Goal: Information Seeking & Learning: Learn about a topic

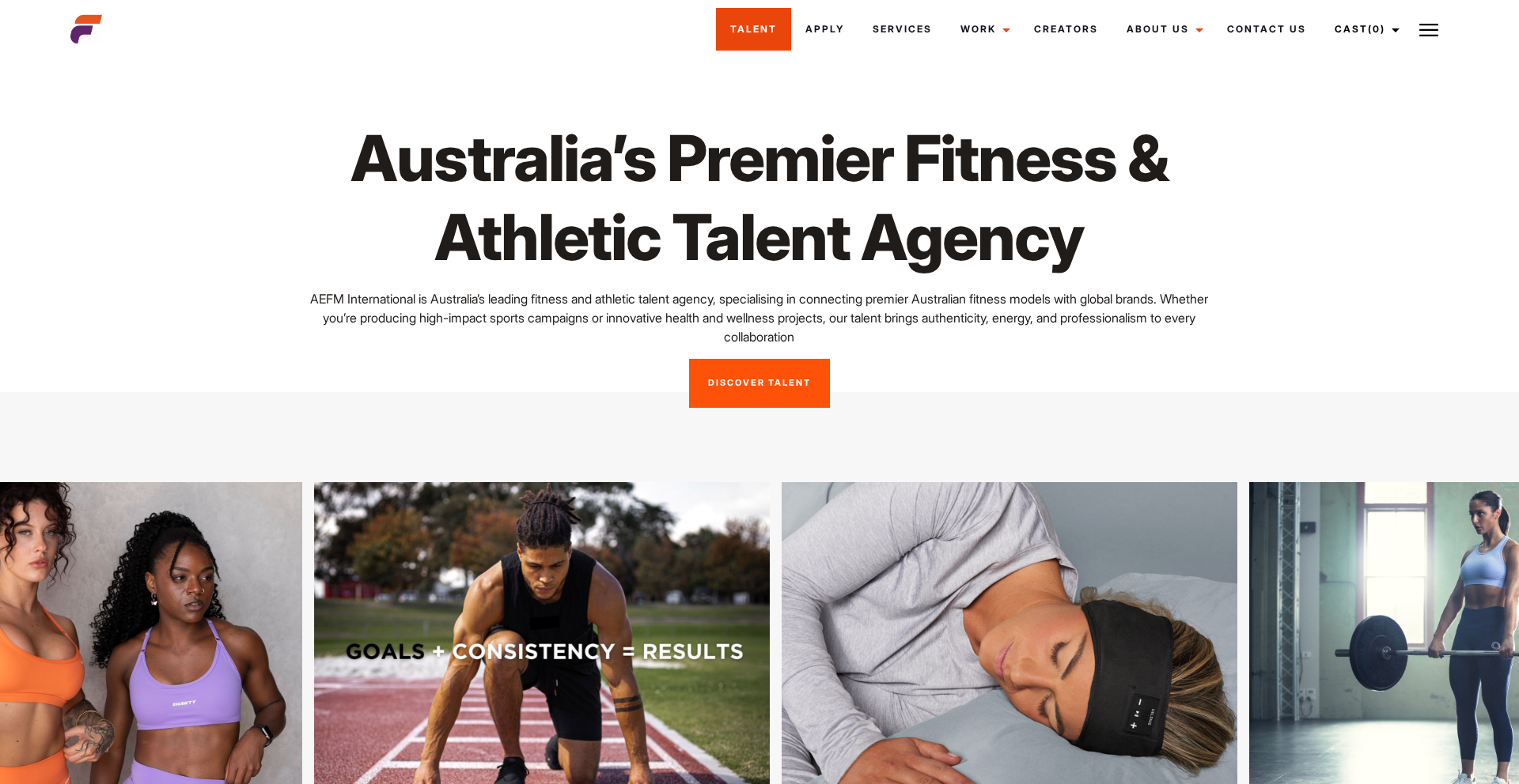
click at [747, 33] on link "Talent" at bounding box center [753, 28] width 75 height 42
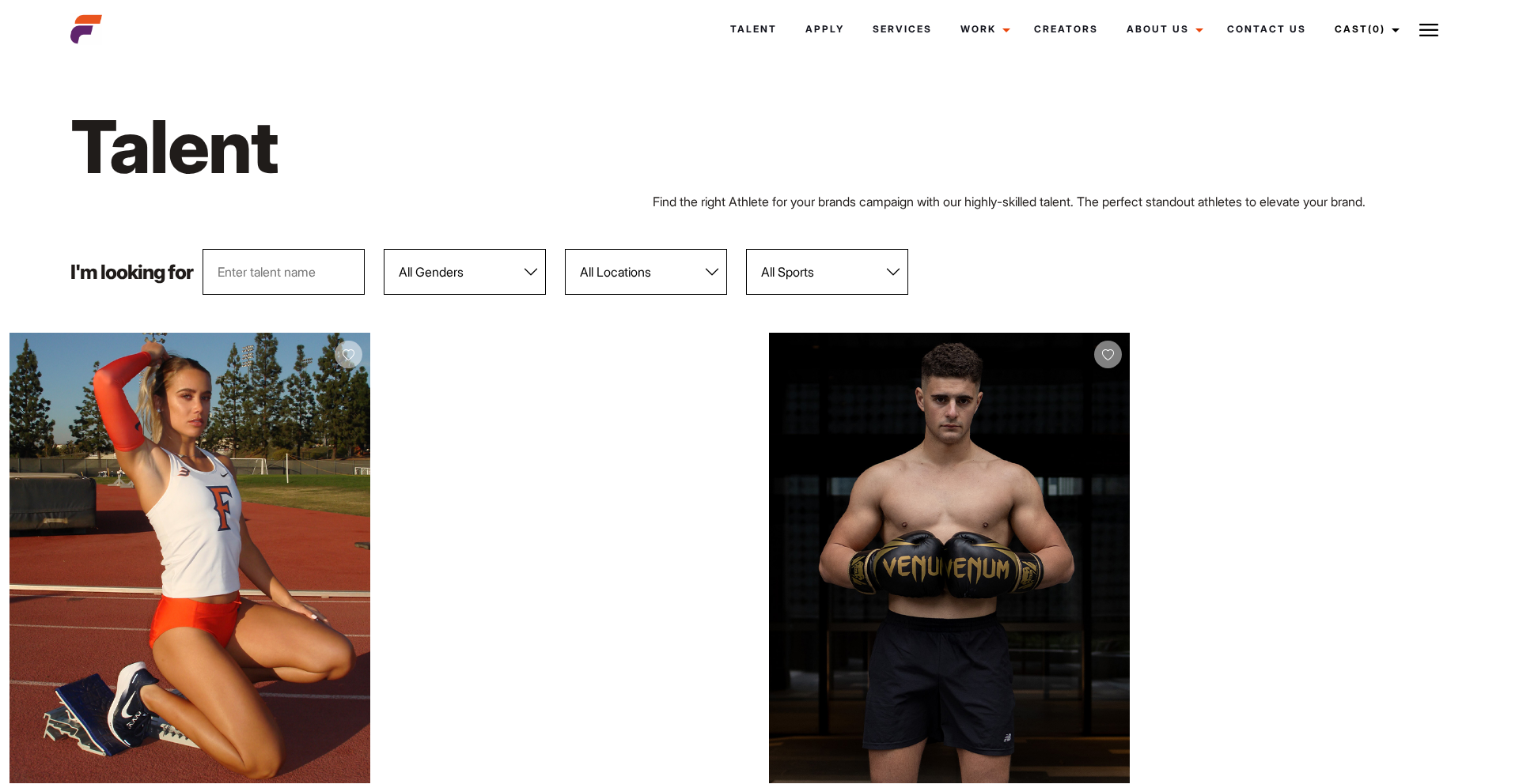
click at [665, 268] on select "All Locations Adelaide Brisbane Darwin Gold Coast Melbourne Perth Sunshine Coas…" at bounding box center [645, 271] width 163 height 46
select select "118"
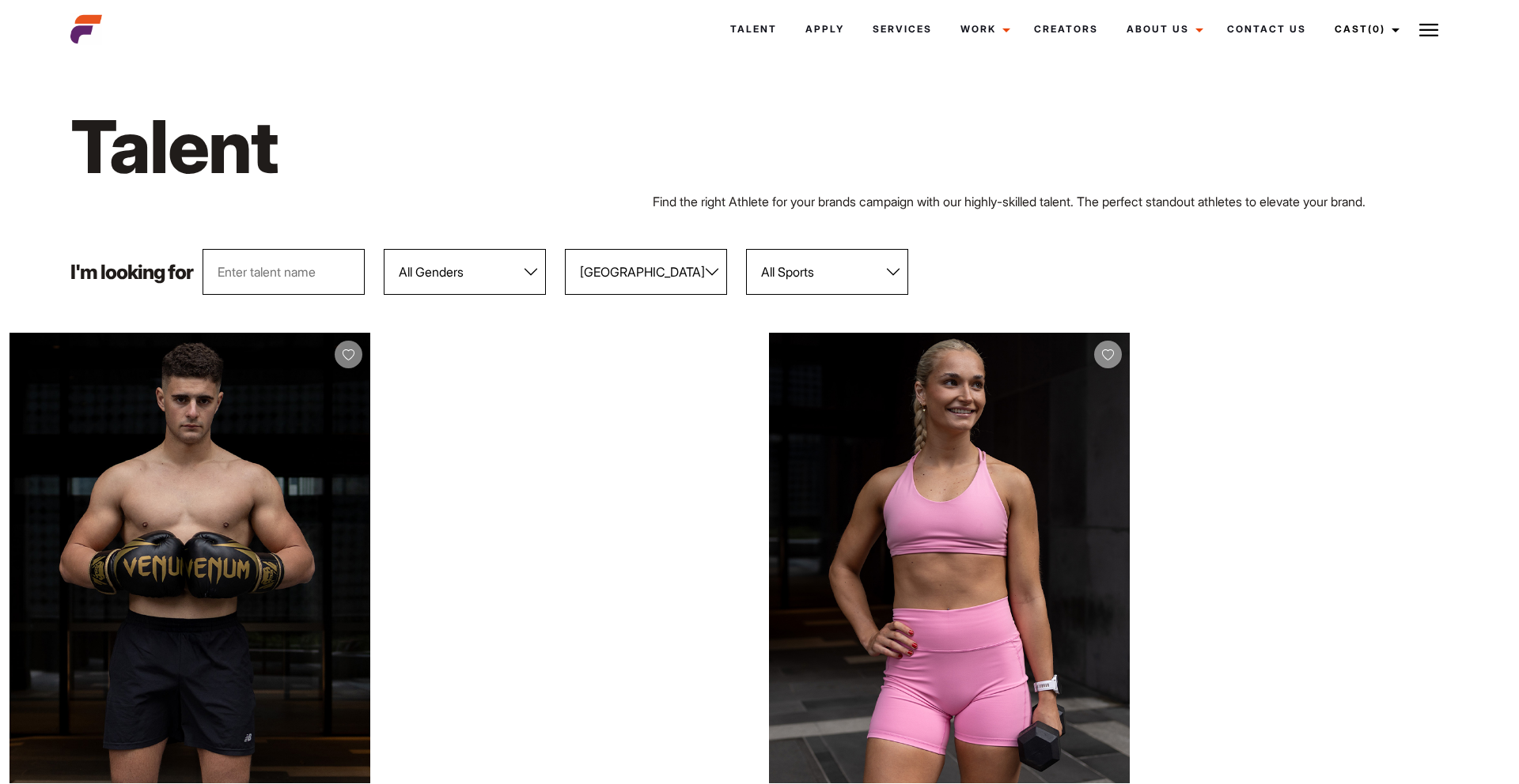
click at [478, 286] on select "All Genders Female Male" at bounding box center [464, 271] width 163 height 46
select select "104"
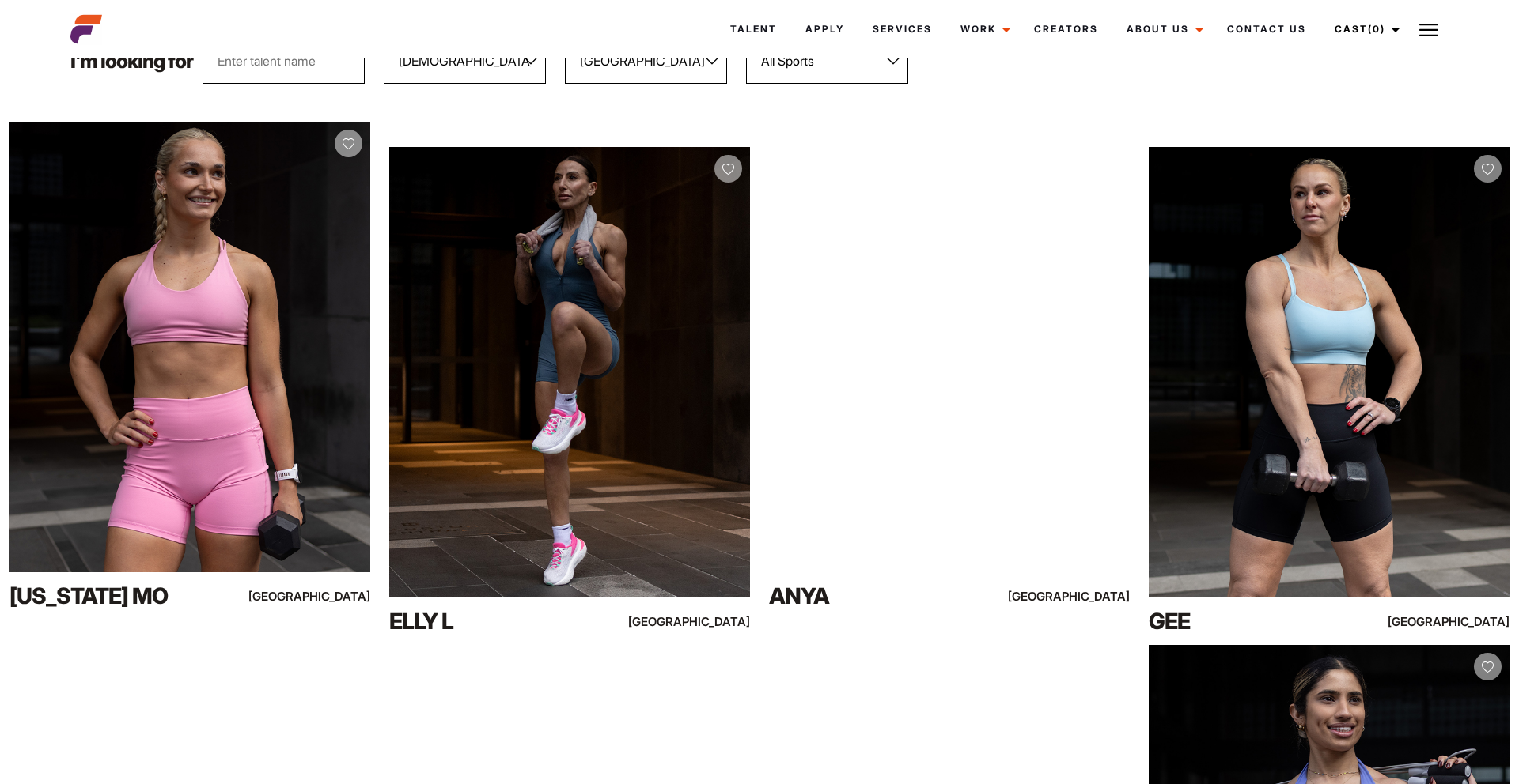
scroll to position [212, 0]
drag, startPoint x: 138, startPoint y: 310, endPoint x: 1177, endPoint y: 3, distance: 1083.4
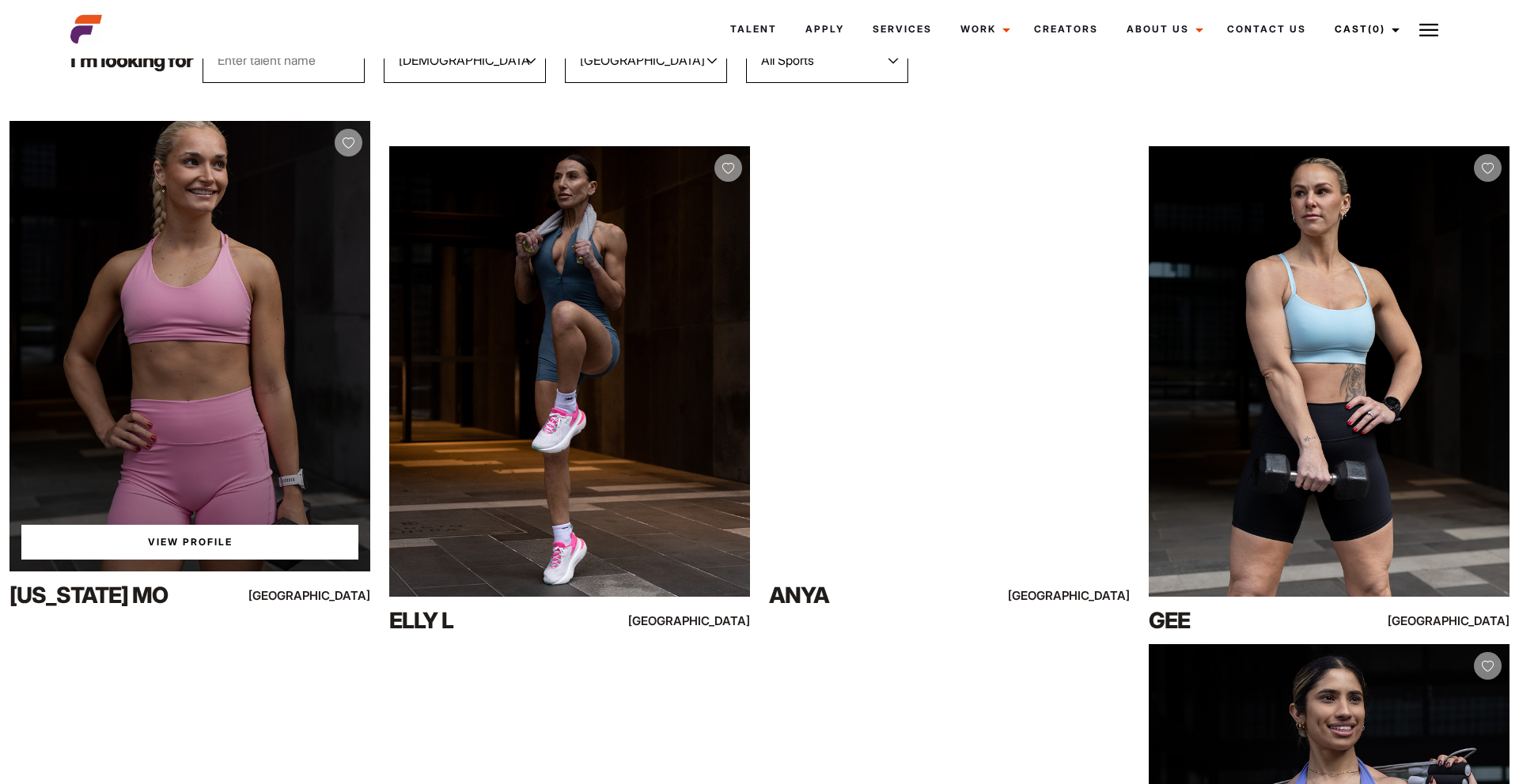
click at [188, 546] on link "View Profile" at bounding box center [190, 542] width 337 height 35
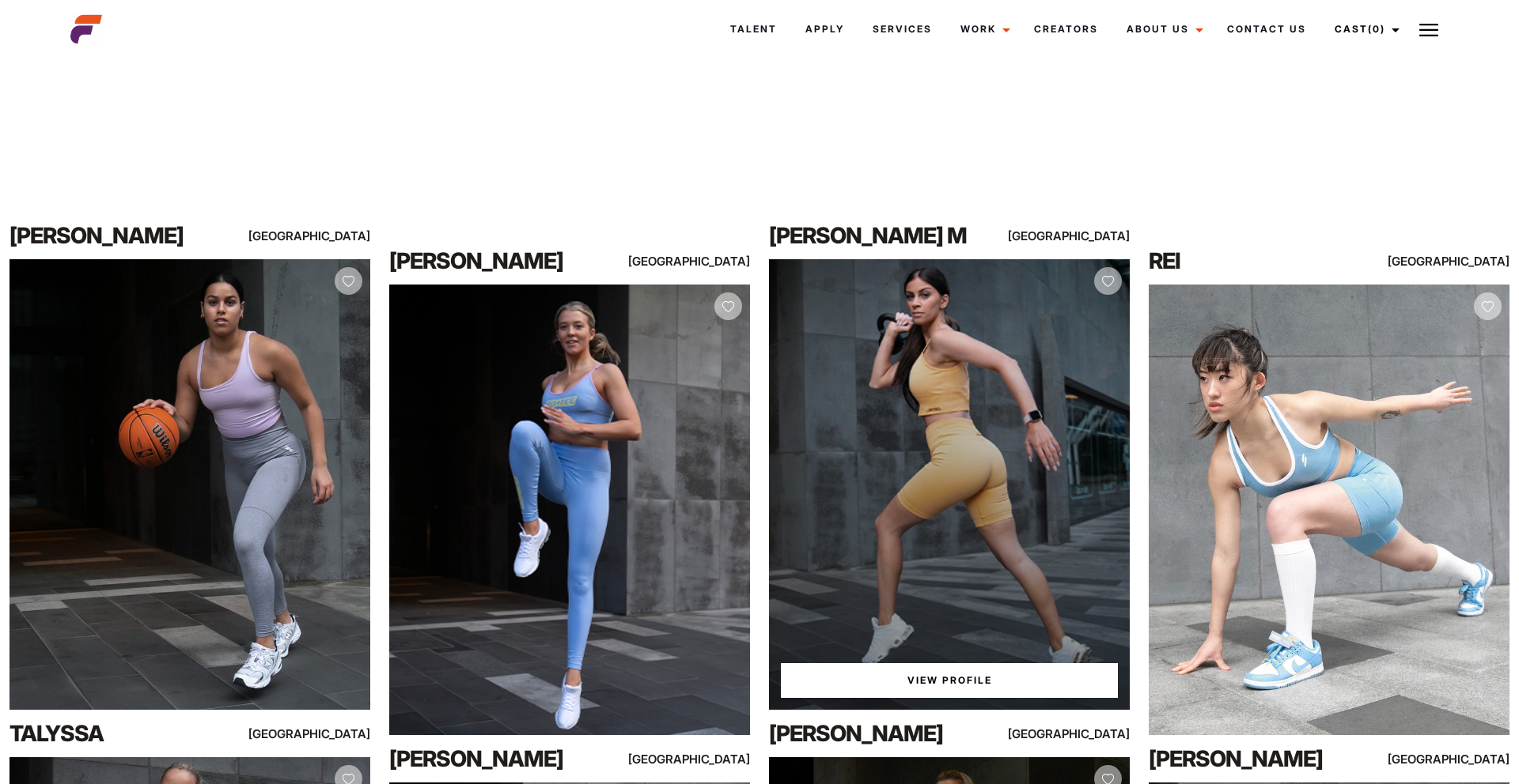
scroll to position [8238, 0]
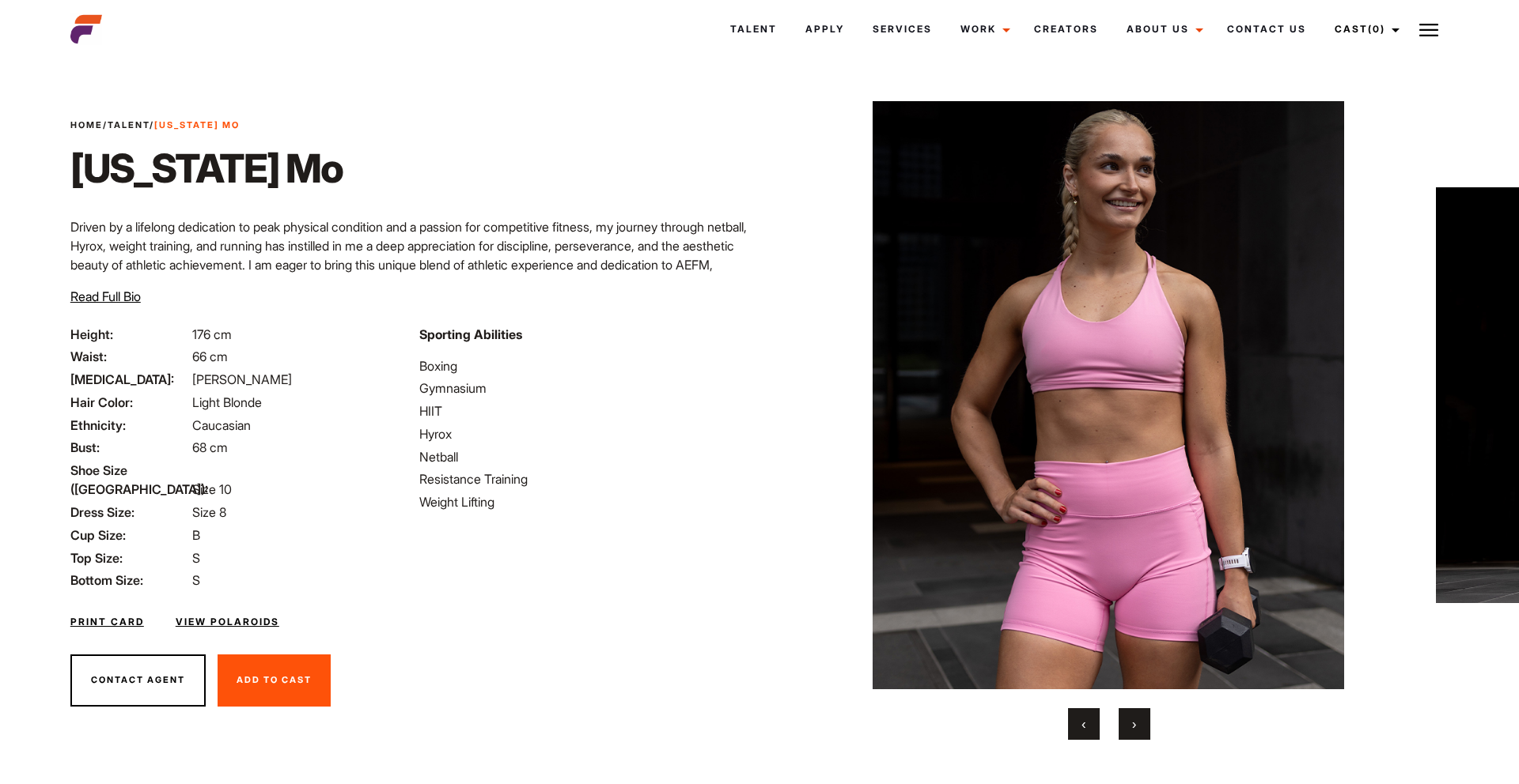
click at [1133, 725] on span "›" at bounding box center [1134, 724] width 4 height 16
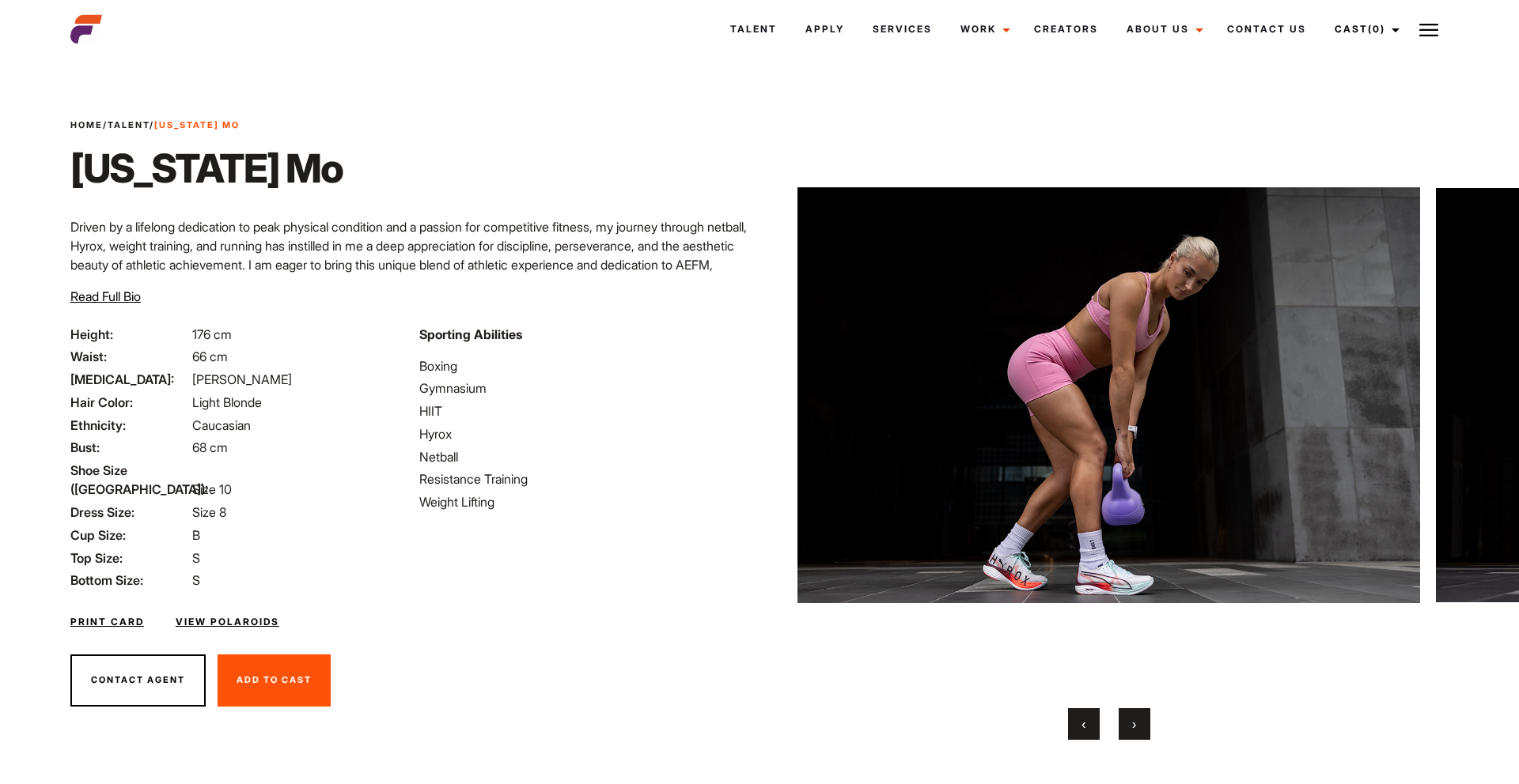
click at [1133, 725] on span "›" at bounding box center [1134, 724] width 4 height 16
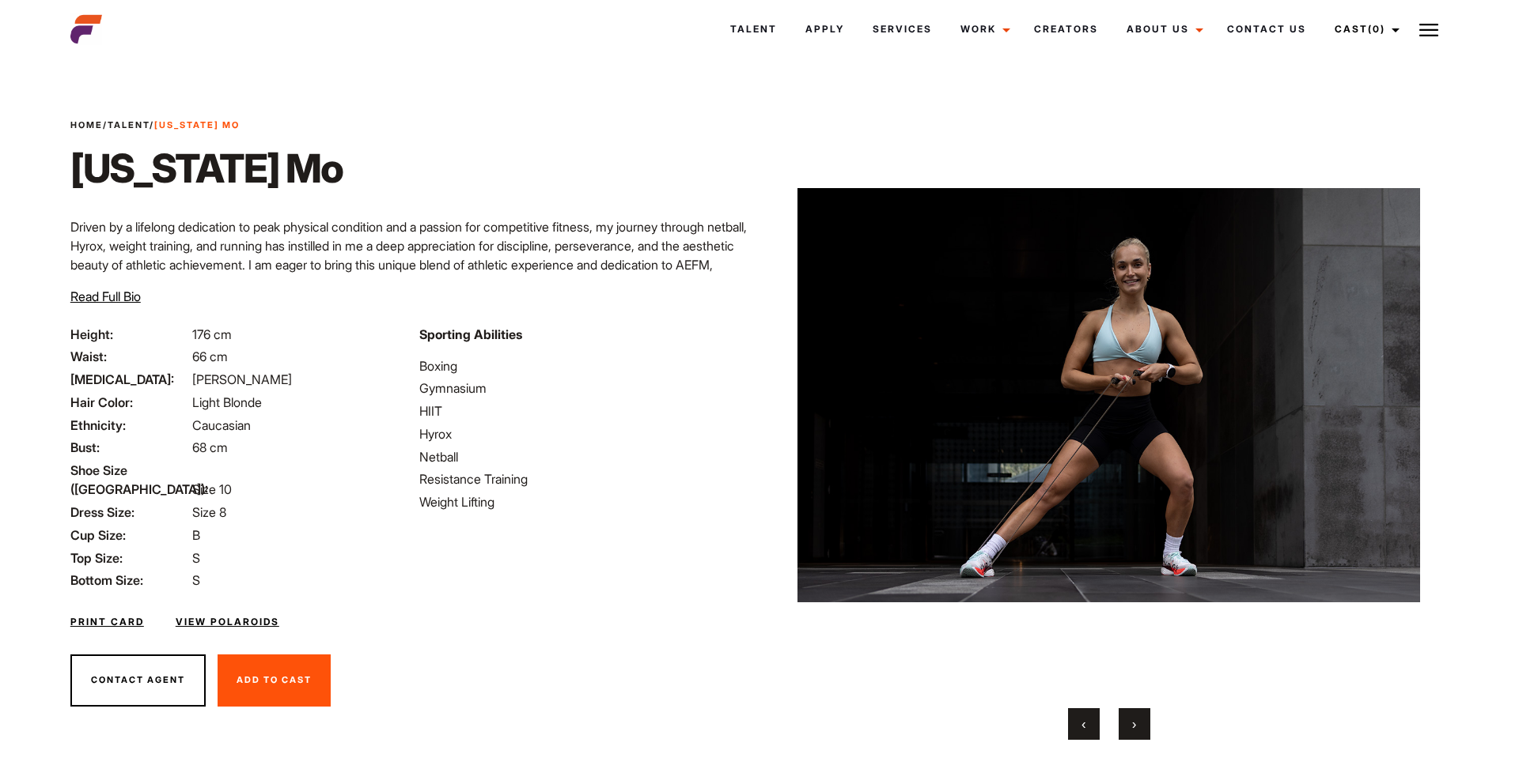
click at [1128, 728] on button "›" at bounding box center [1135, 724] width 32 height 32
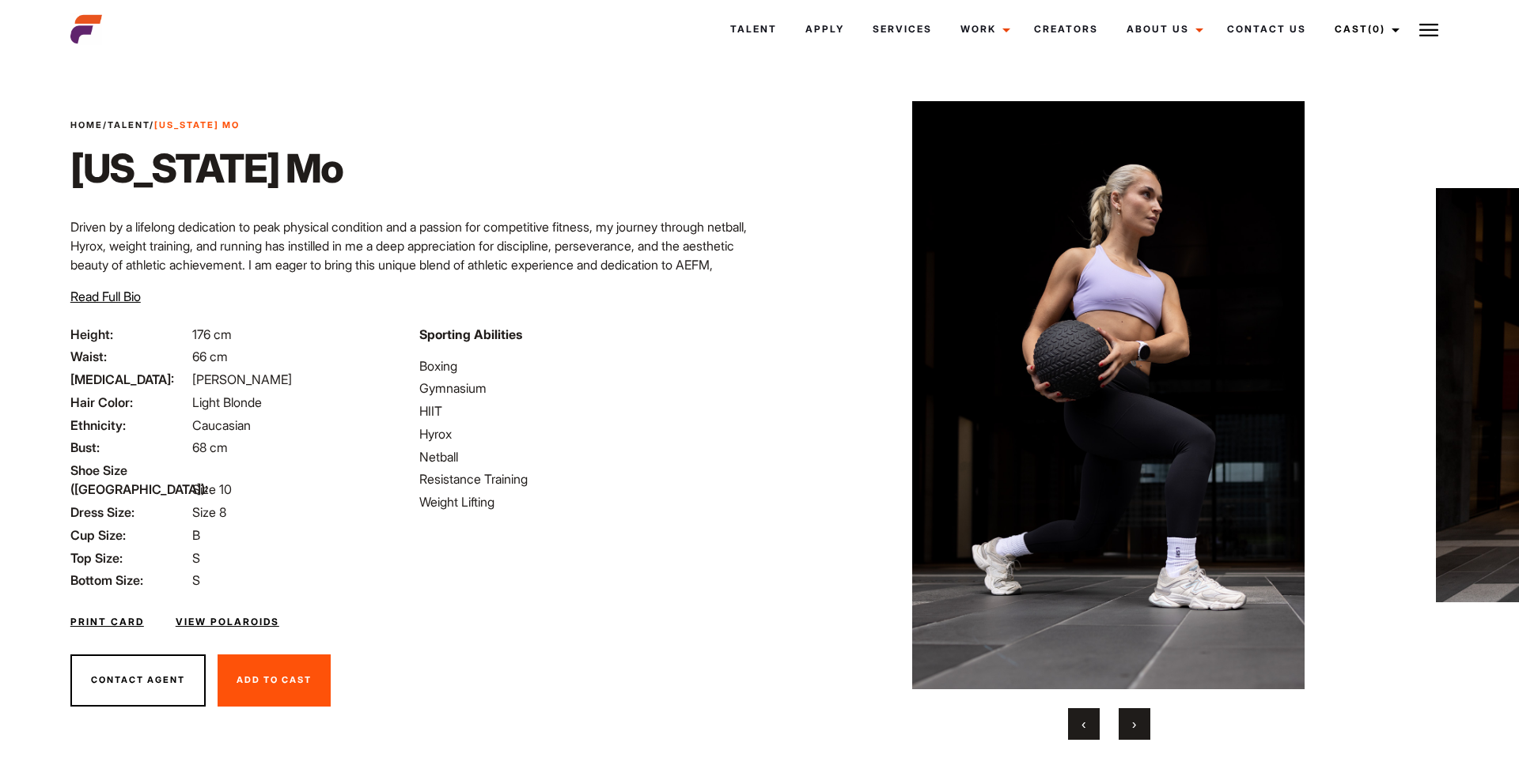
click at [1128, 728] on button "›" at bounding box center [1135, 724] width 32 height 32
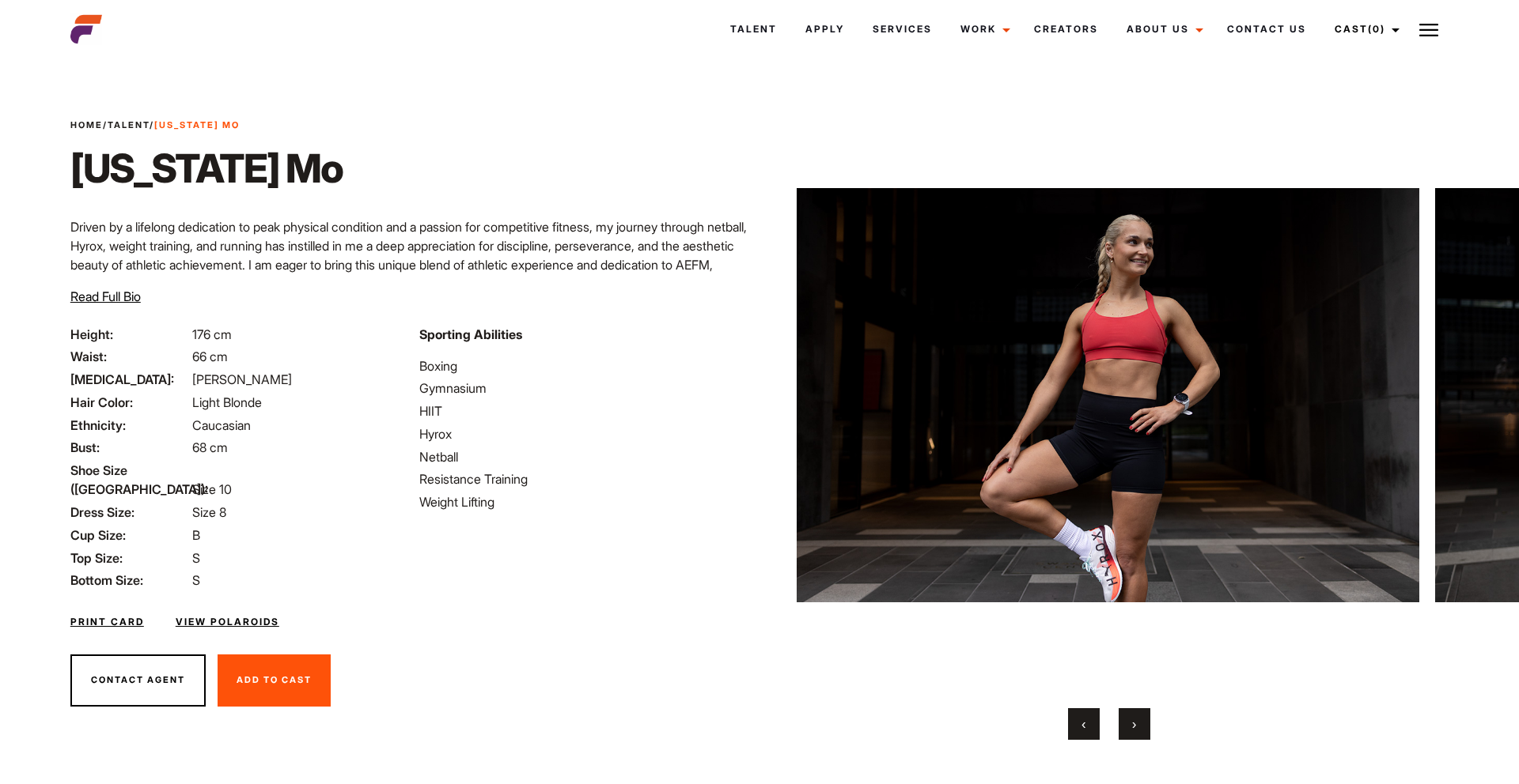
click at [1097, 729] on button "‹" at bounding box center [1084, 724] width 32 height 32
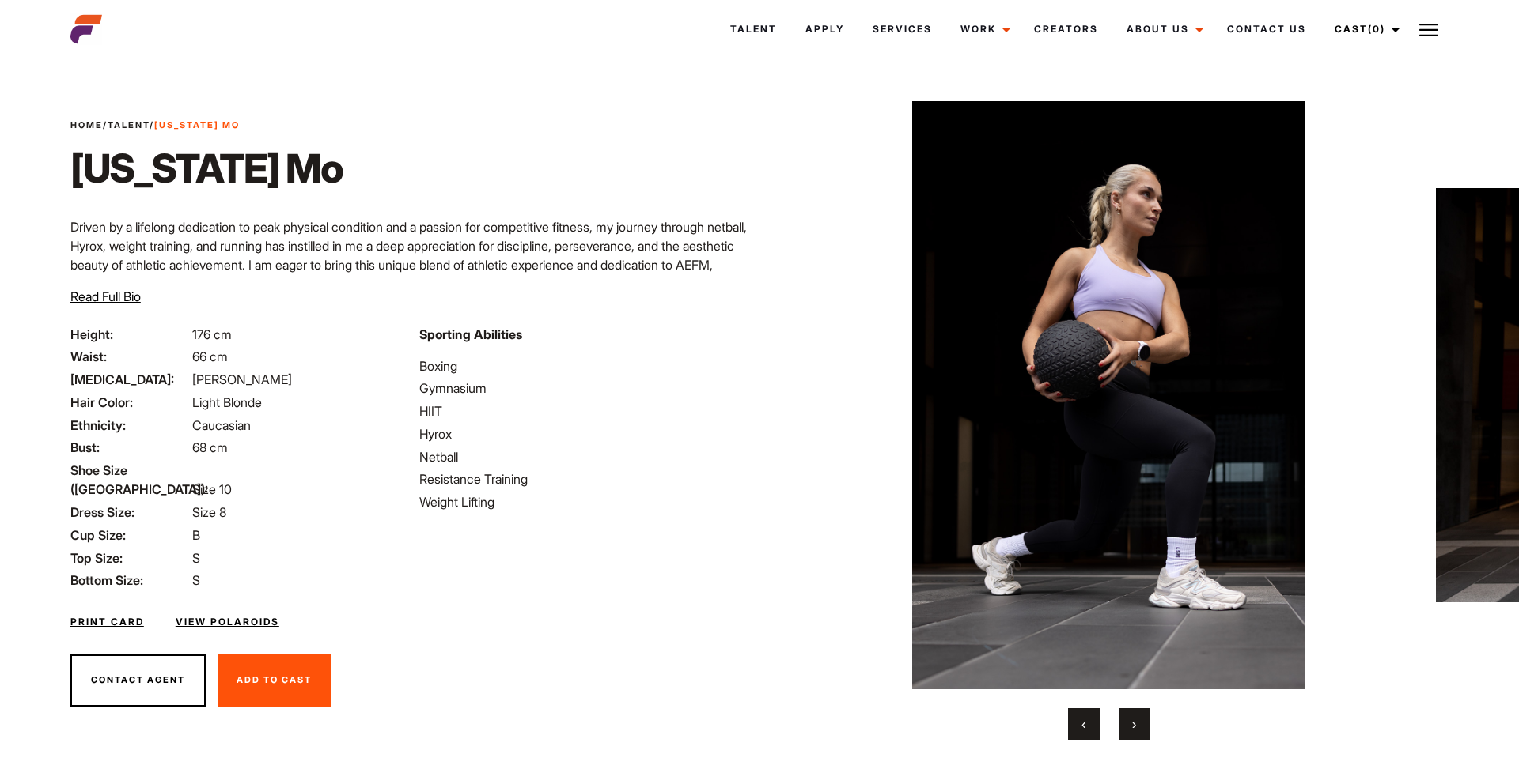
click at [1131, 734] on button "›" at bounding box center [1135, 724] width 32 height 32
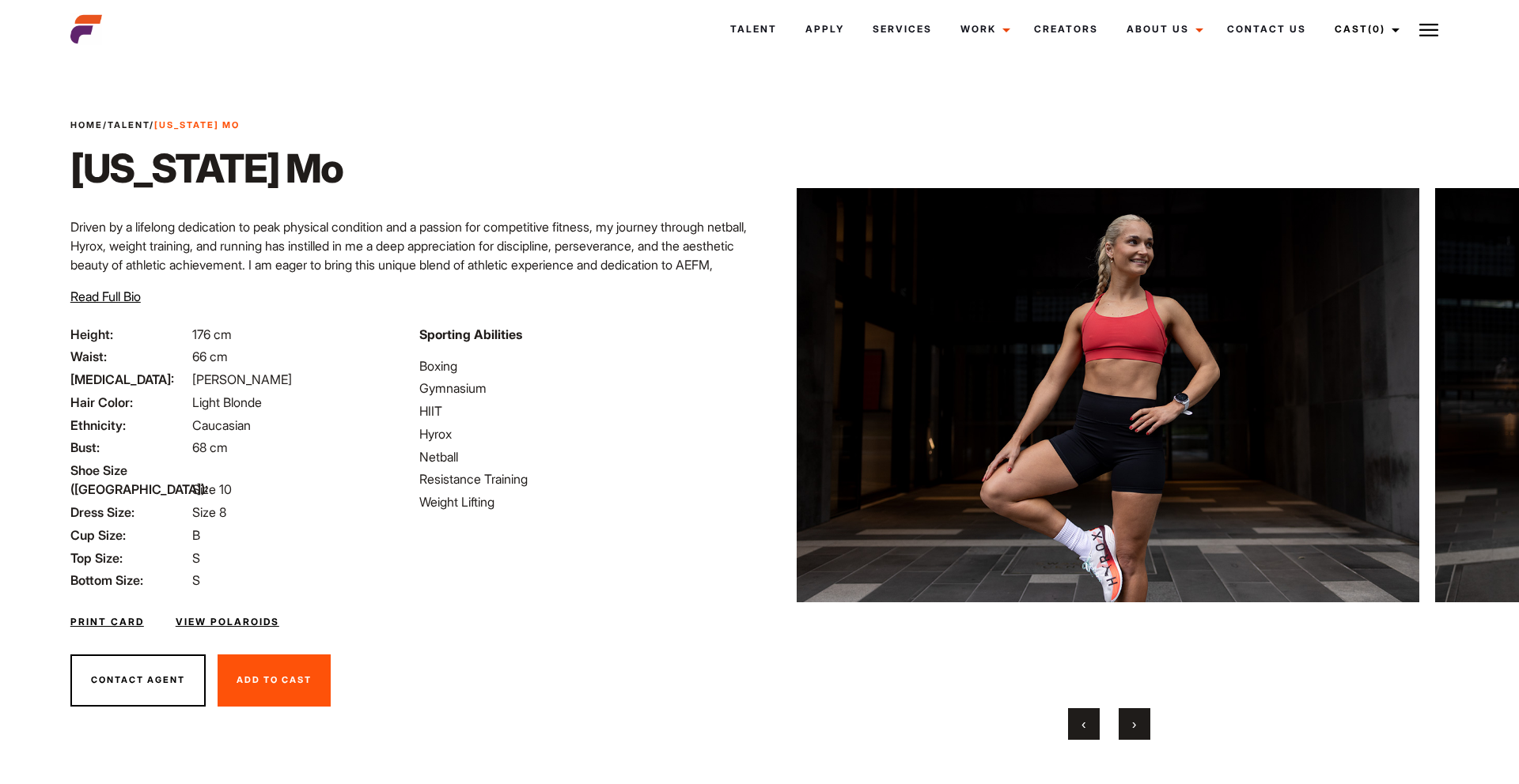
click at [1131, 734] on button "›" at bounding box center [1135, 724] width 32 height 32
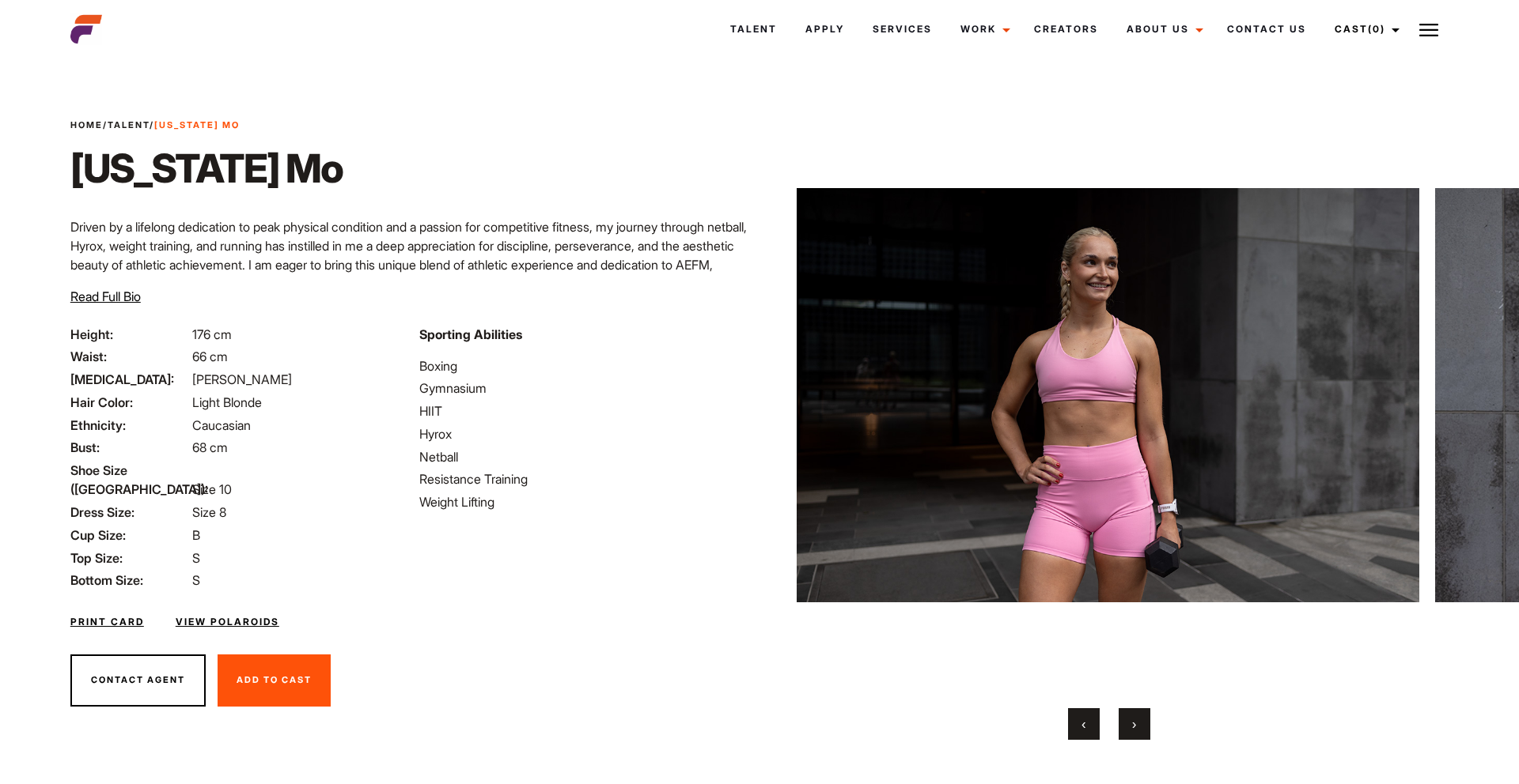
click at [1131, 734] on button "›" at bounding box center [1135, 724] width 32 height 32
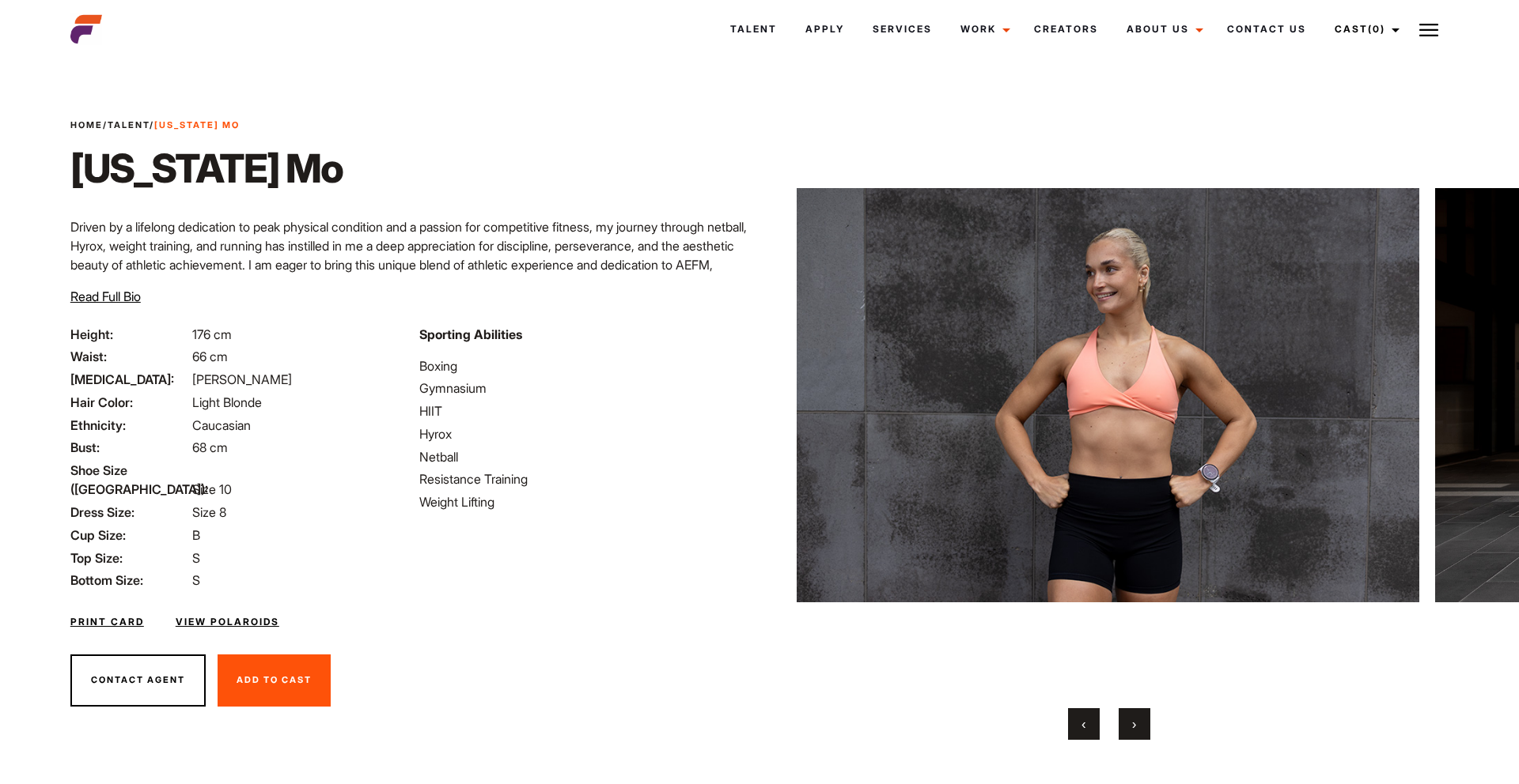
click at [1131, 734] on button "›" at bounding box center [1135, 724] width 32 height 32
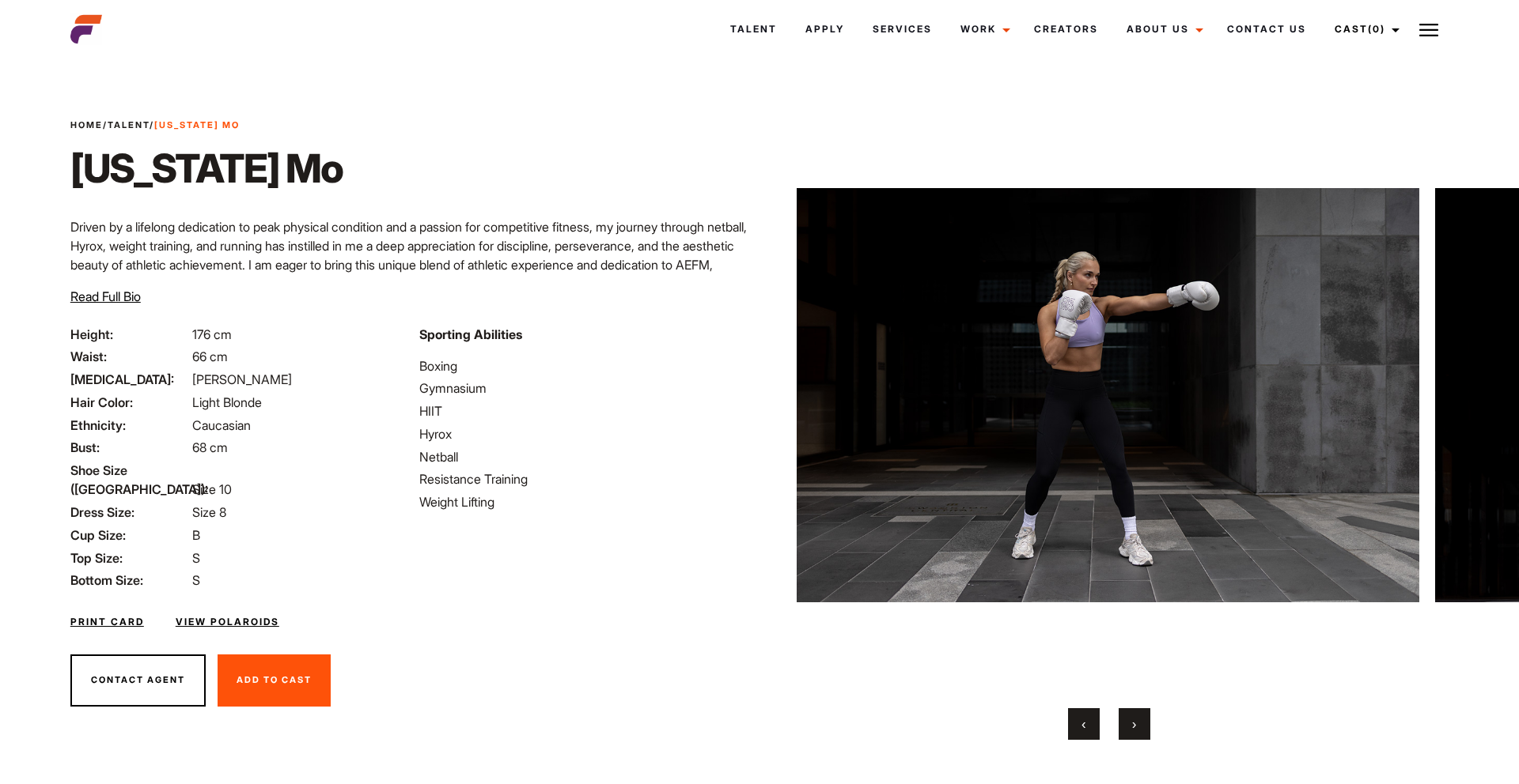
click at [1132, 734] on button "›" at bounding box center [1135, 724] width 32 height 32
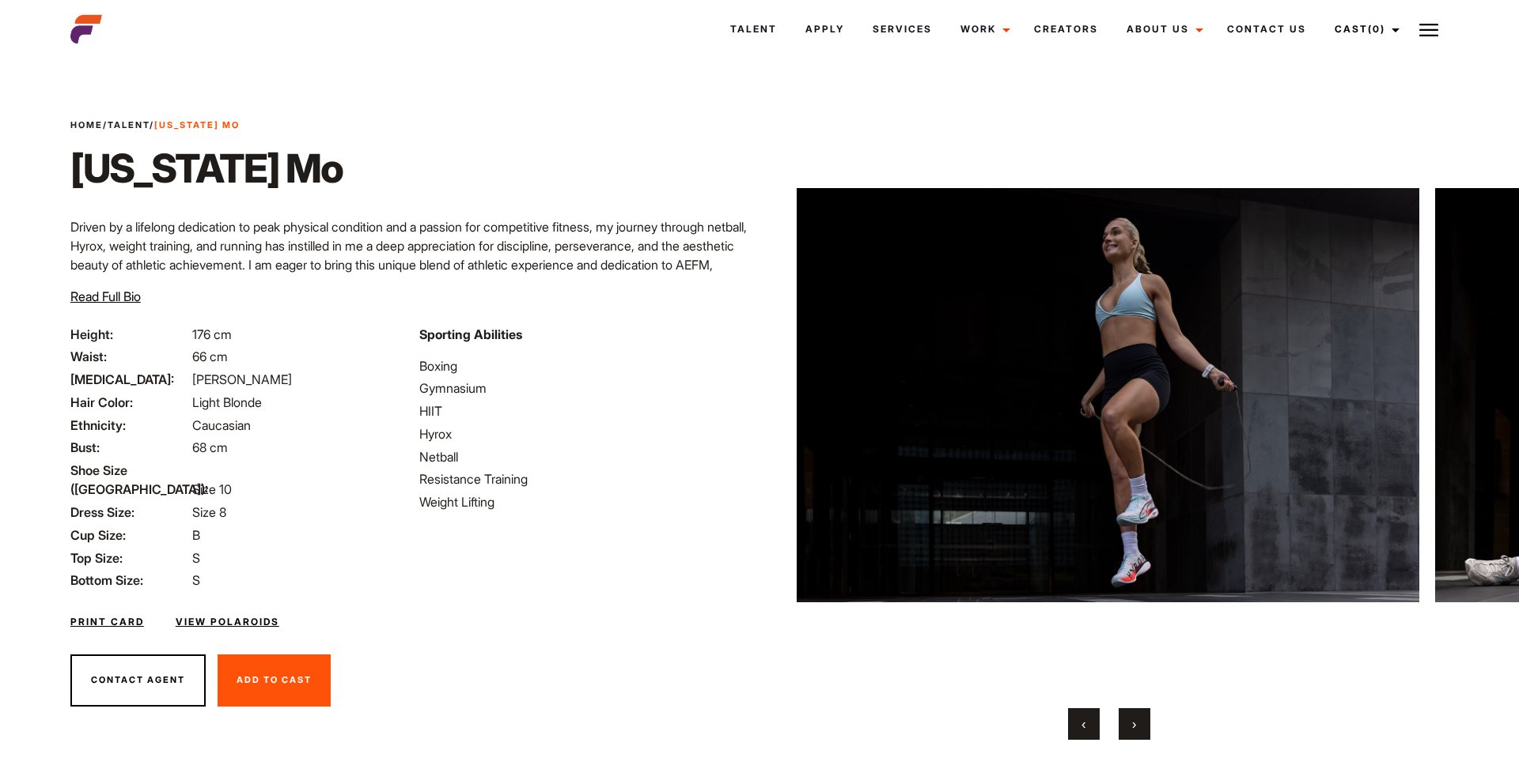
click at [1132, 734] on button "›" at bounding box center [1135, 724] width 32 height 32
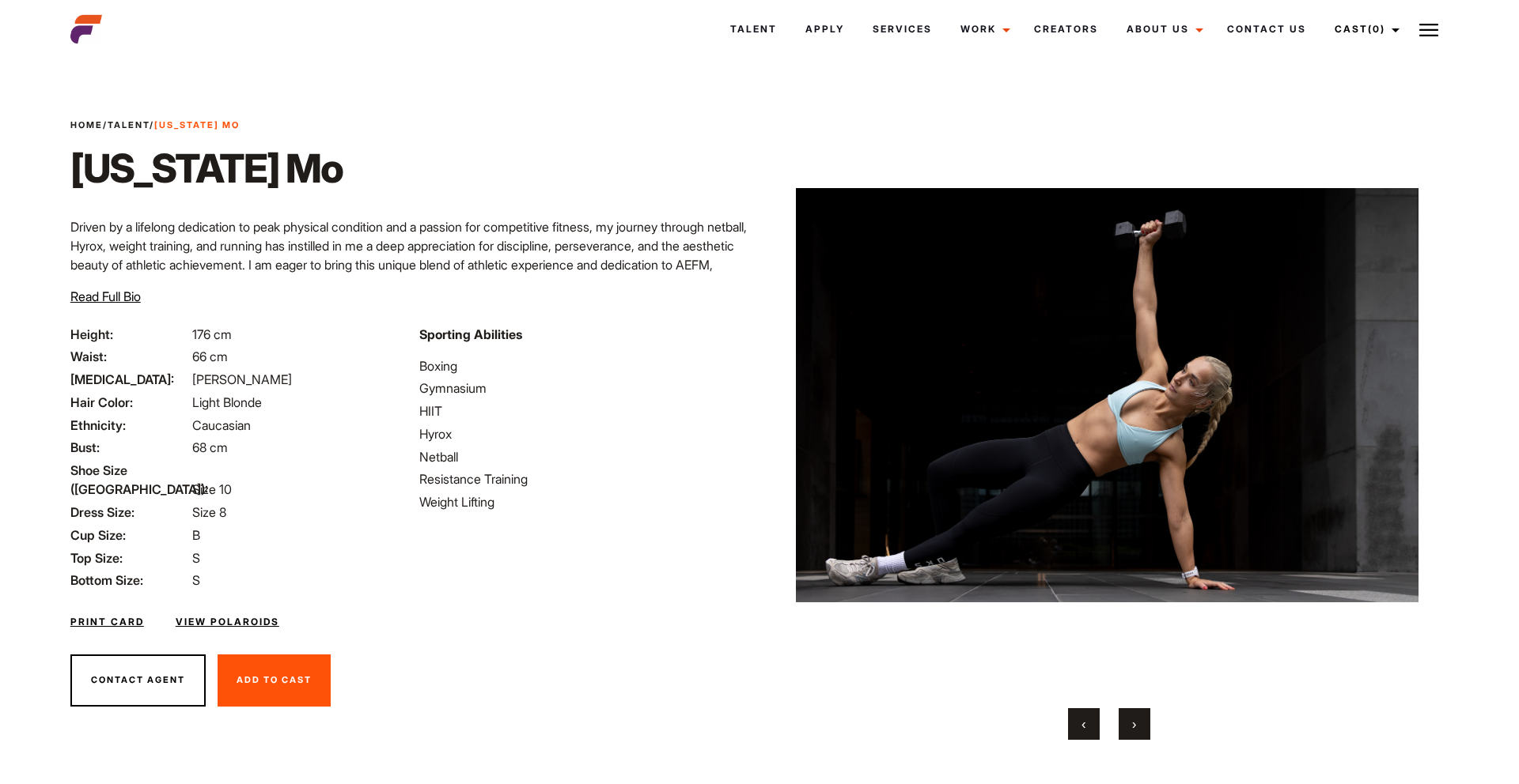
click at [1132, 734] on button "›" at bounding box center [1135, 724] width 32 height 32
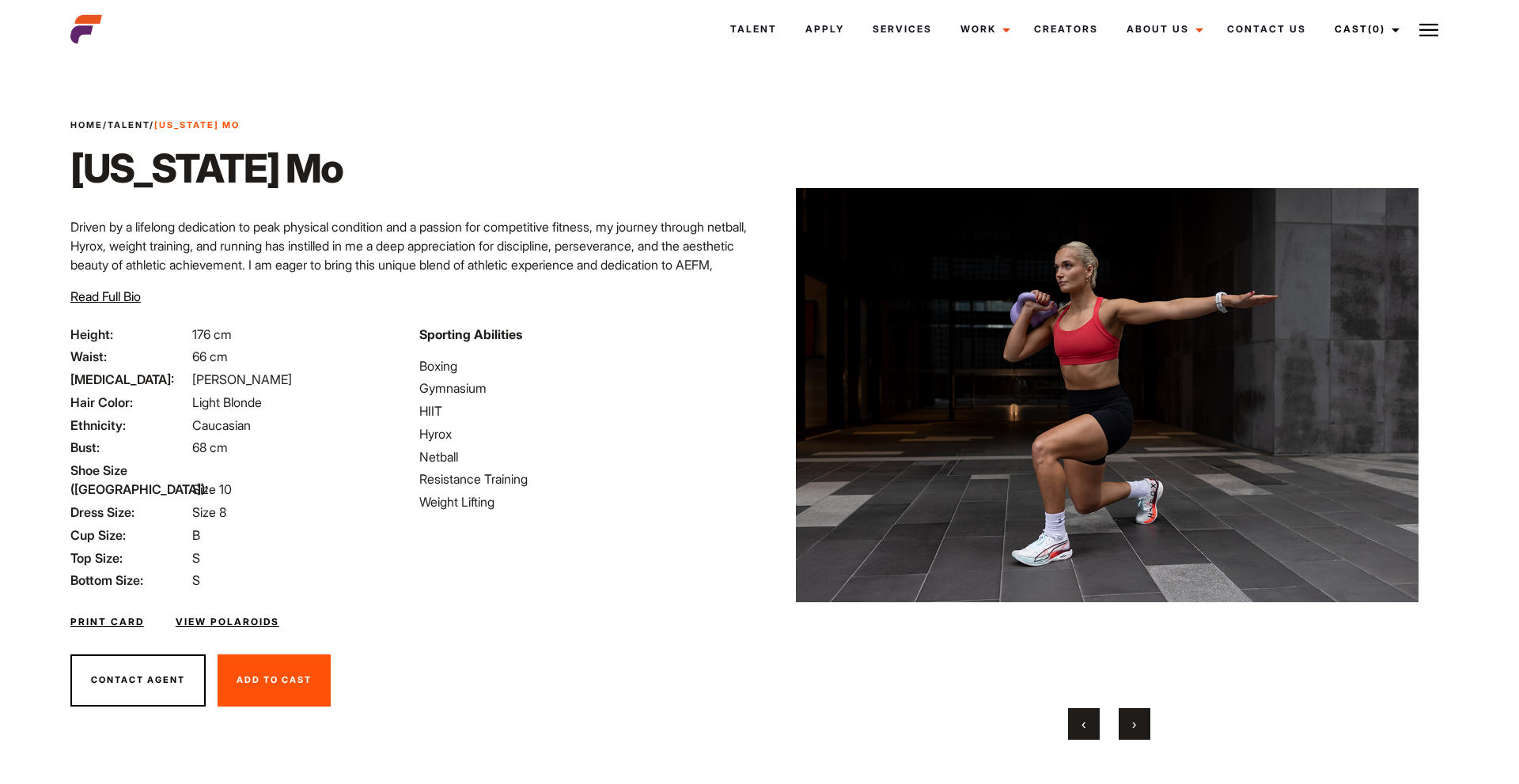
click at [196, 615] on link "View Polaroids" at bounding box center [227, 622] width 103 height 14
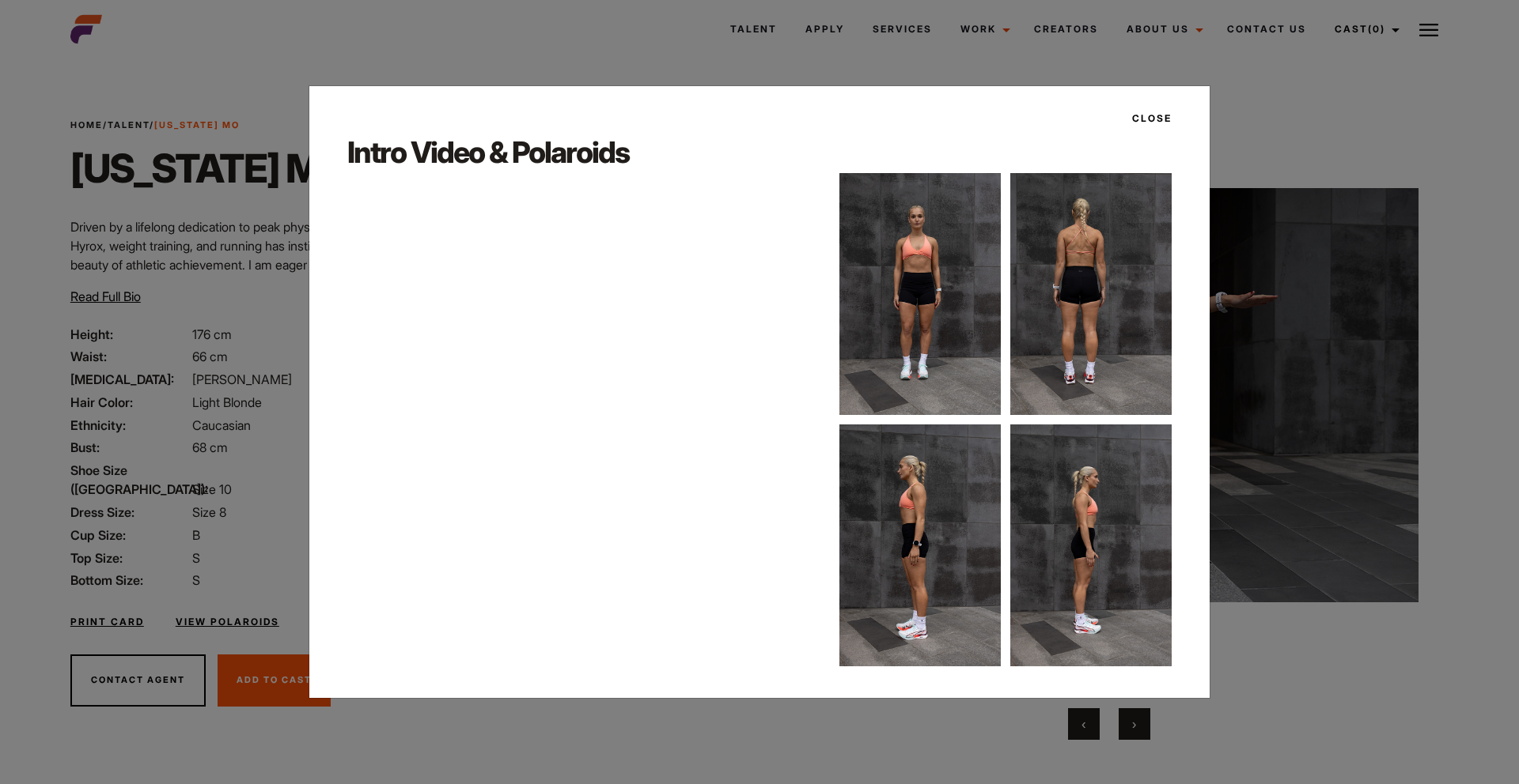
click at [1150, 117] on button "Close" at bounding box center [1147, 118] width 49 height 27
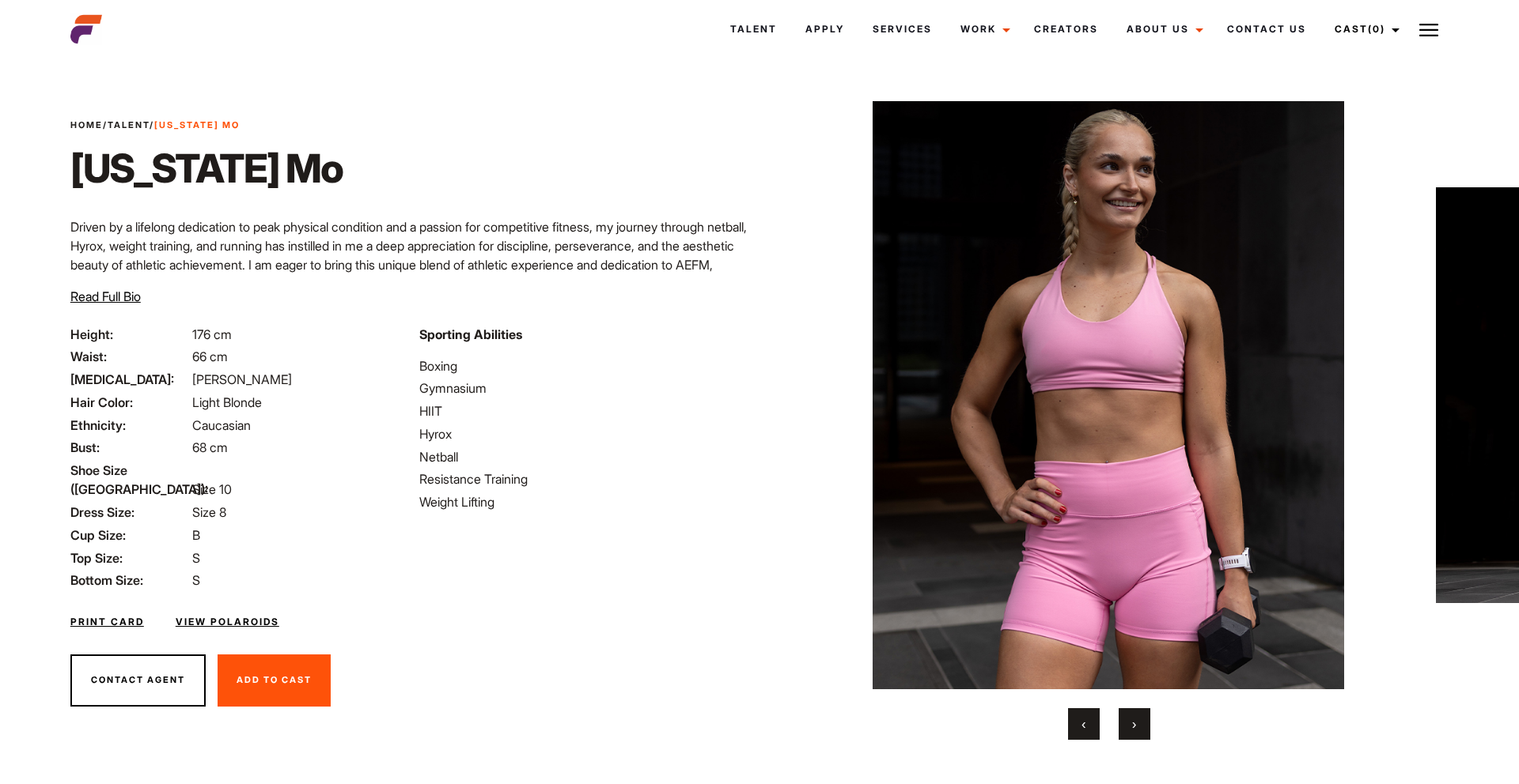
click at [1131, 724] on button "›" at bounding box center [1135, 724] width 32 height 32
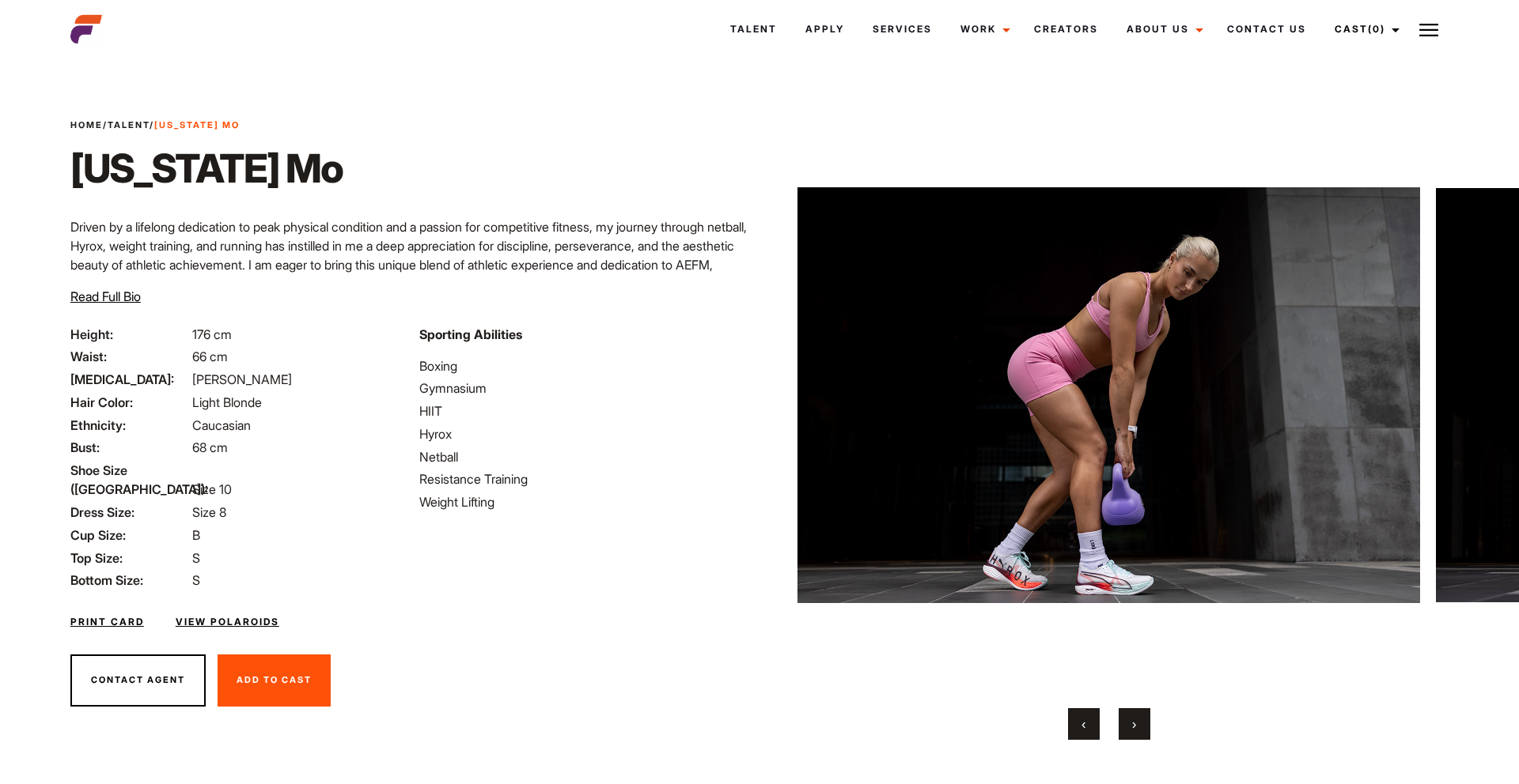
click at [1132, 724] on span "›" at bounding box center [1134, 724] width 4 height 16
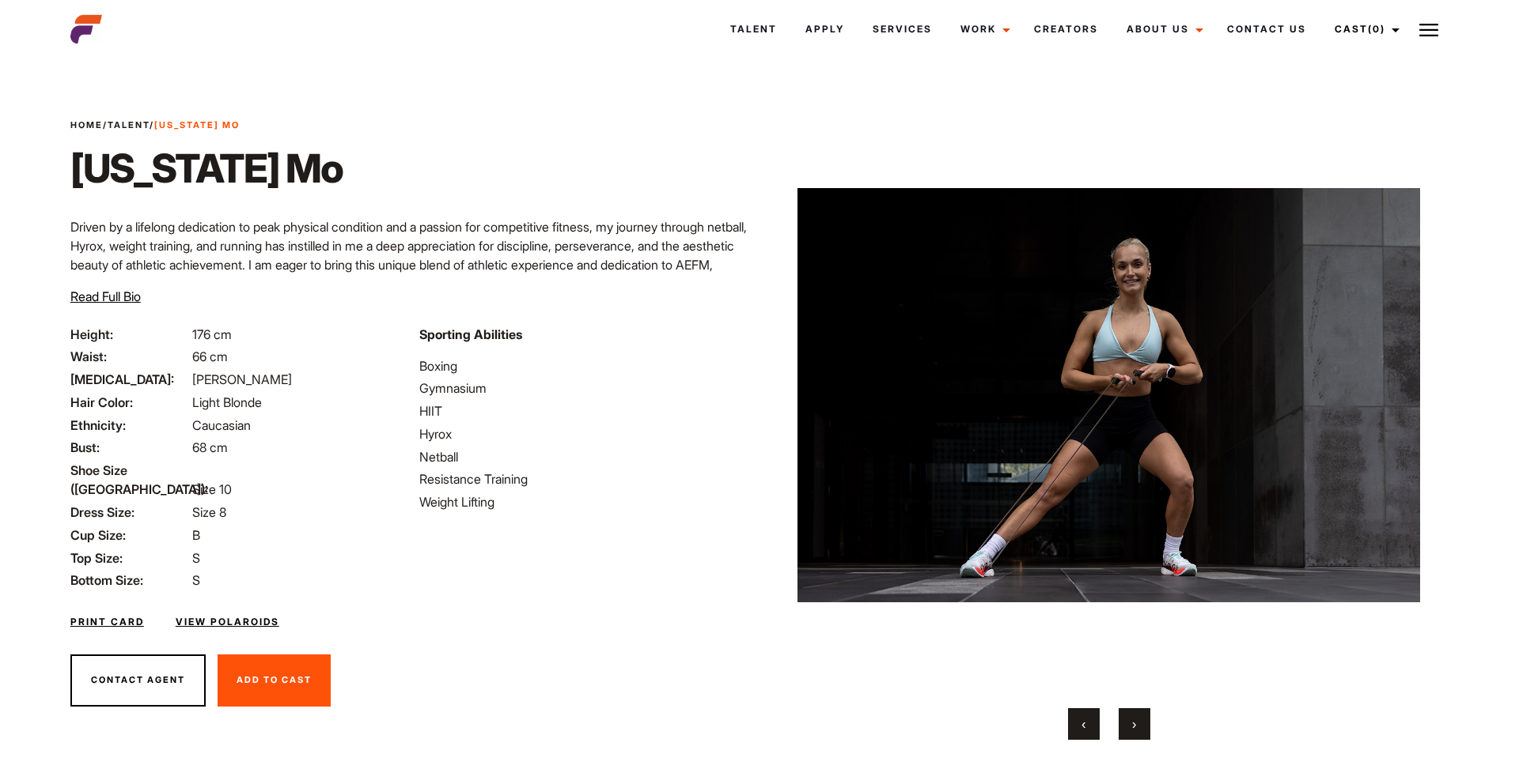
click at [1132, 724] on span "›" at bounding box center [1134, 724] width 4 height 16
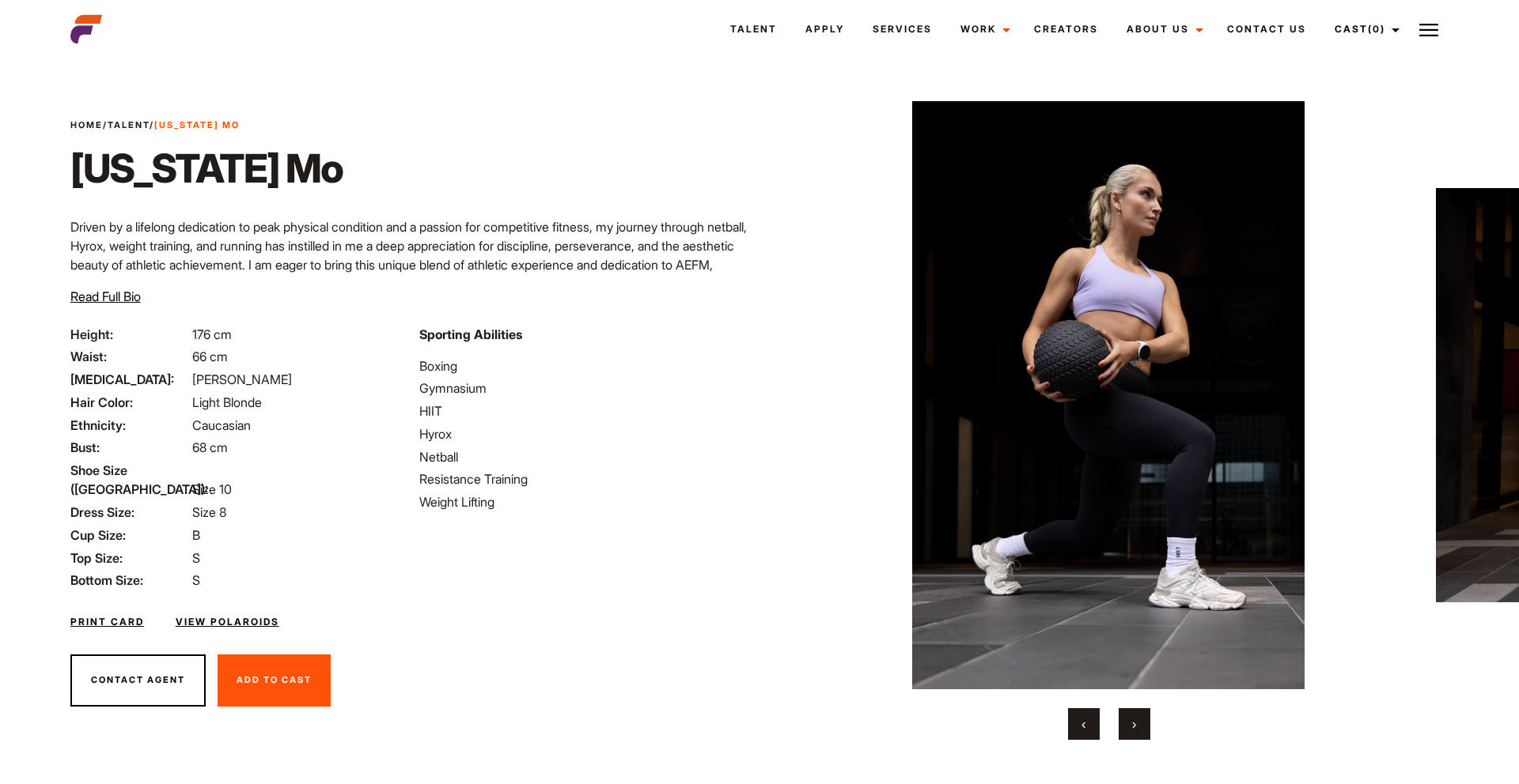
click at [1132, 724] on span "›" at bounding box center [1134, 724] width 4 height 16
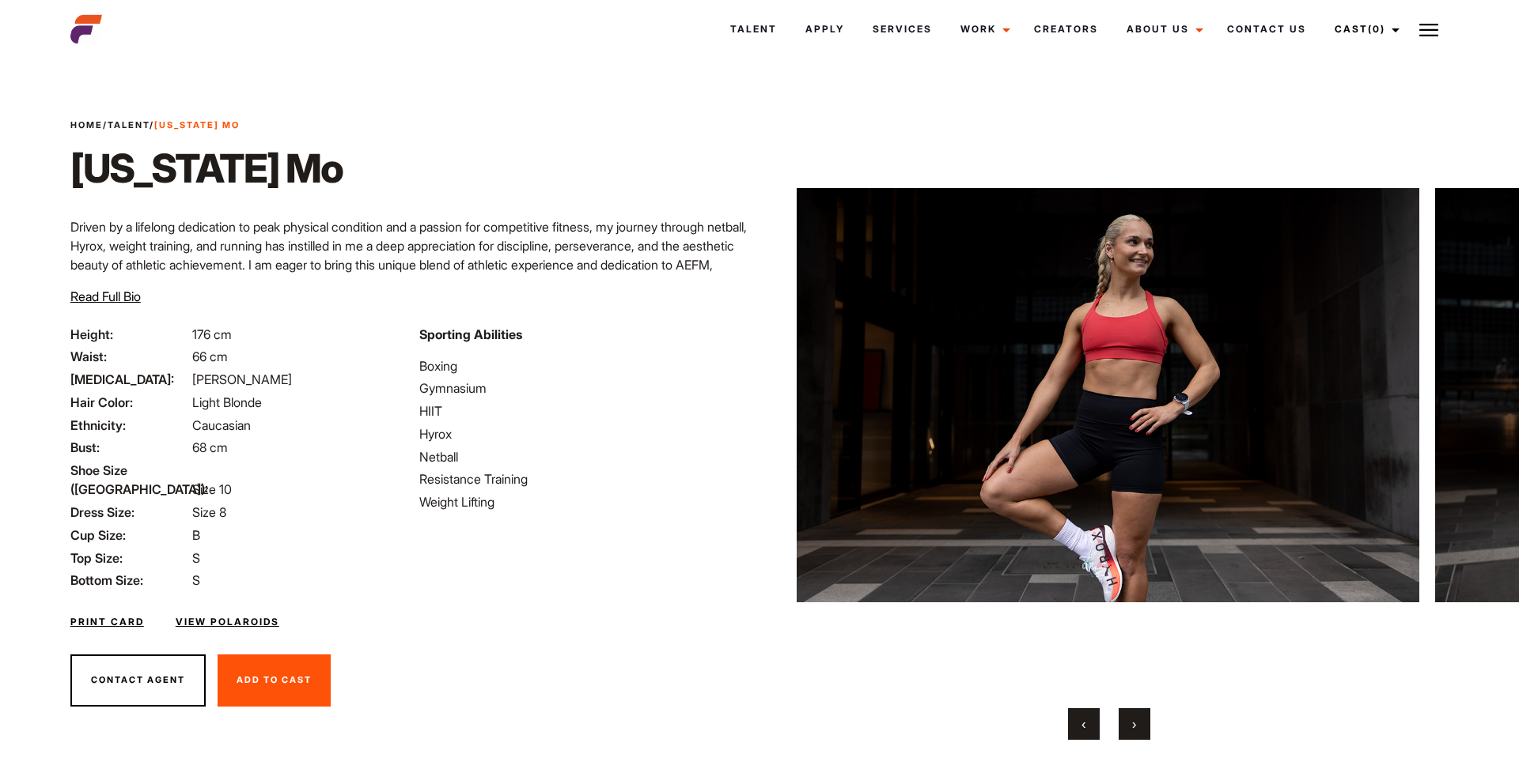
click at [1129, 724] on button "›" at bounding box center [1135, 724] width 32 height 32
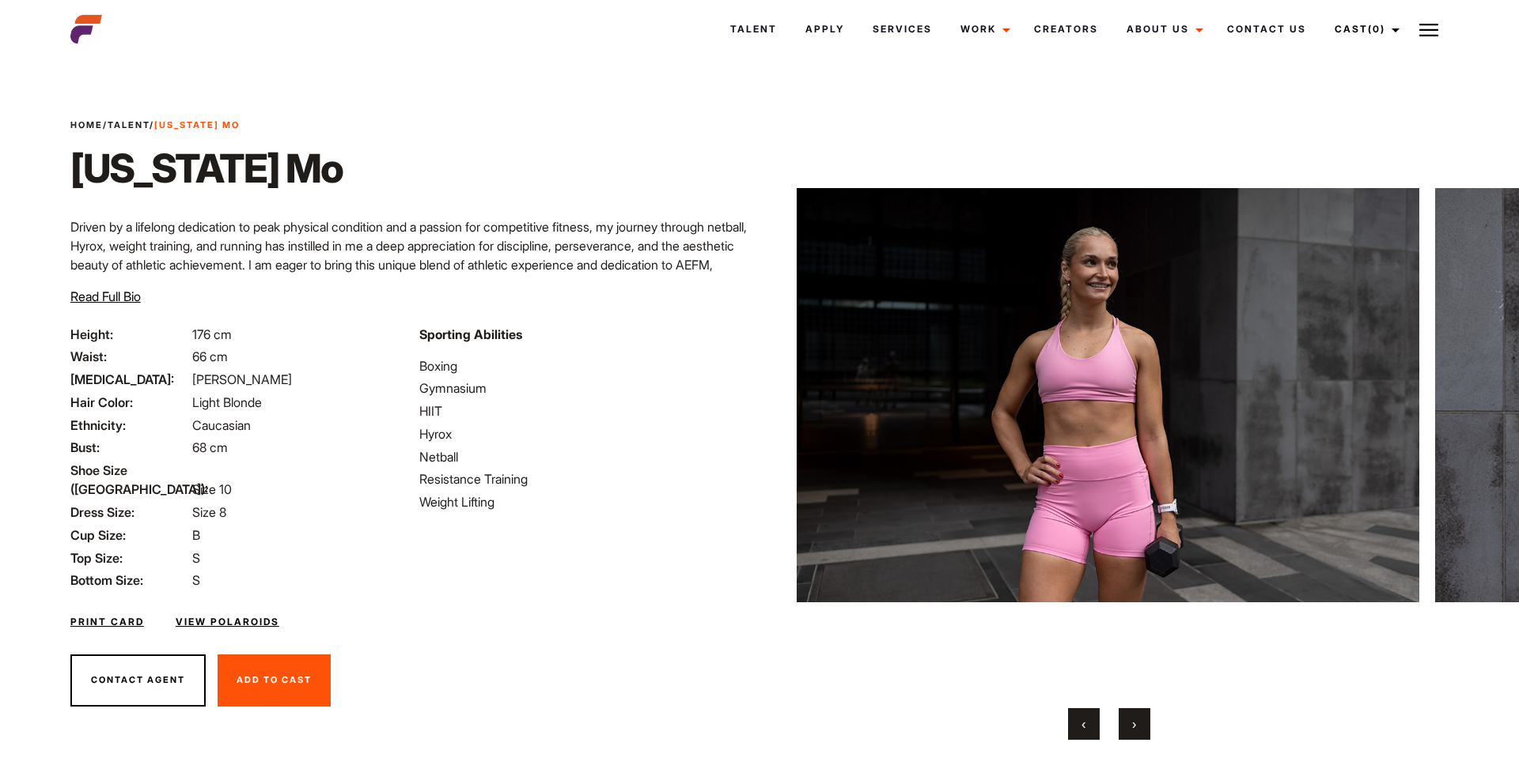
click at [1119, 715] on button "›" at bounding box center [1135, 724] width 32 height 32
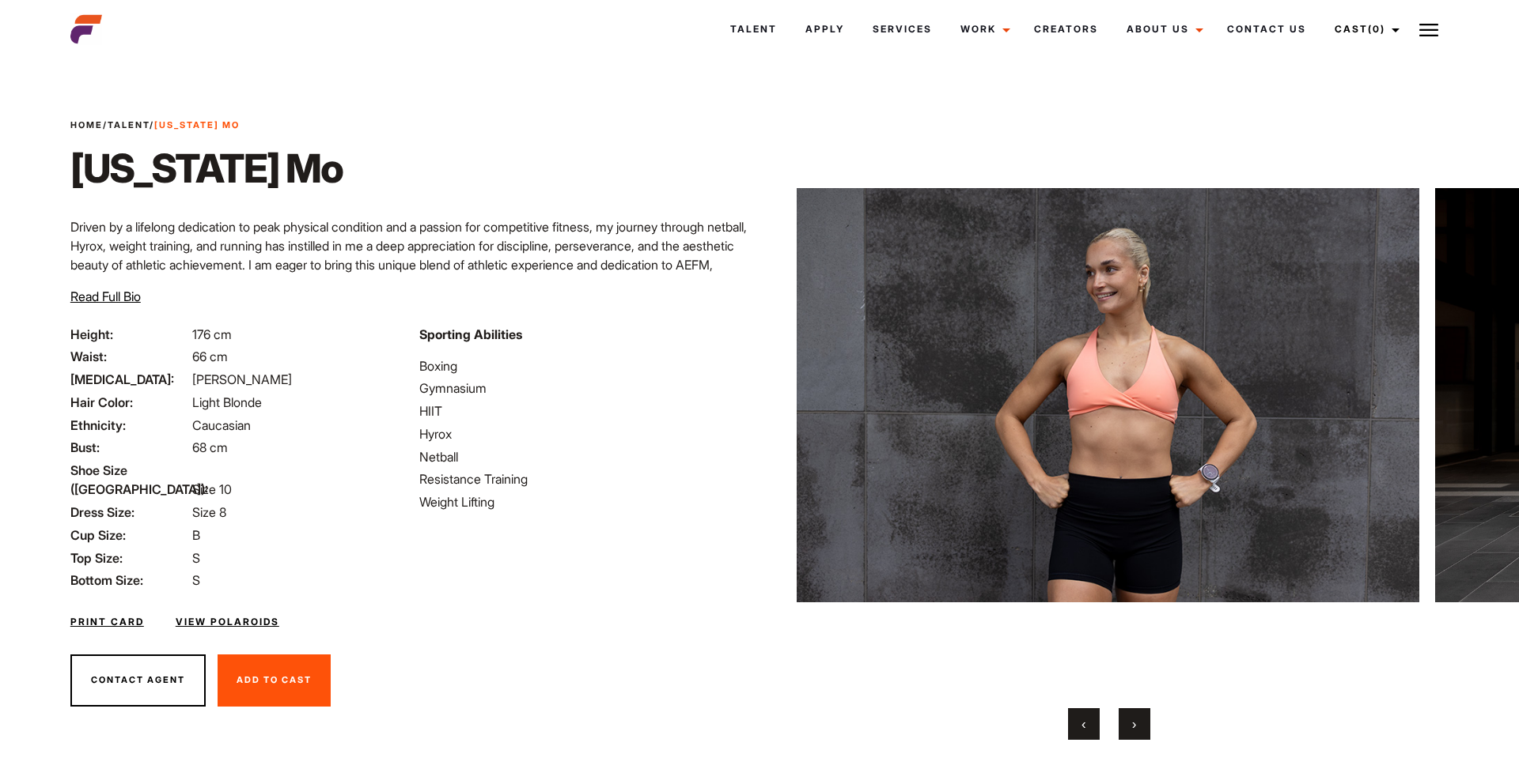
click at [1125, 717] on button "›" at bounding box center [1135, 724] width 32 height 32
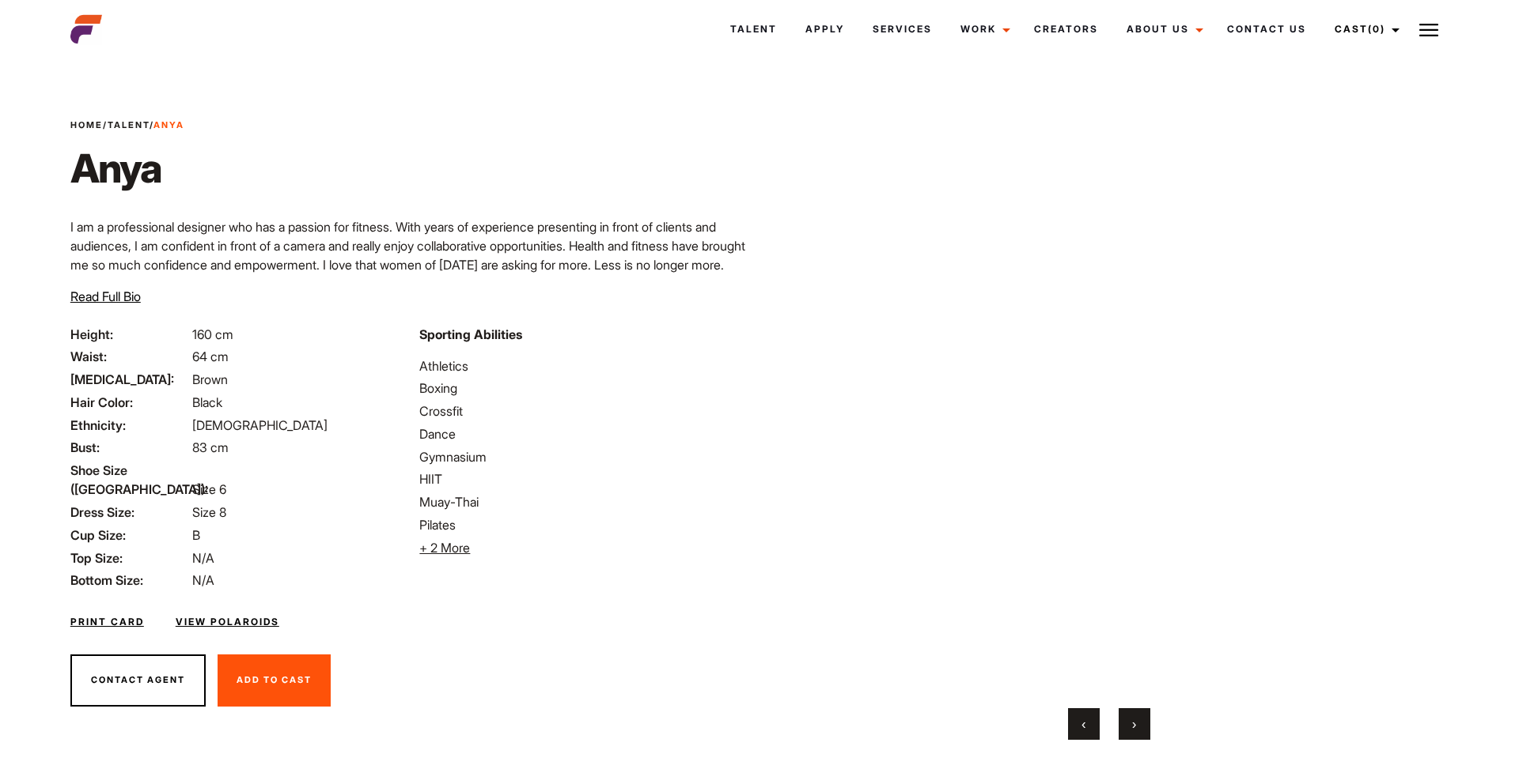
click at [1125, 724] on button "›" at bounding box center [1135, 724] width 32 height 32
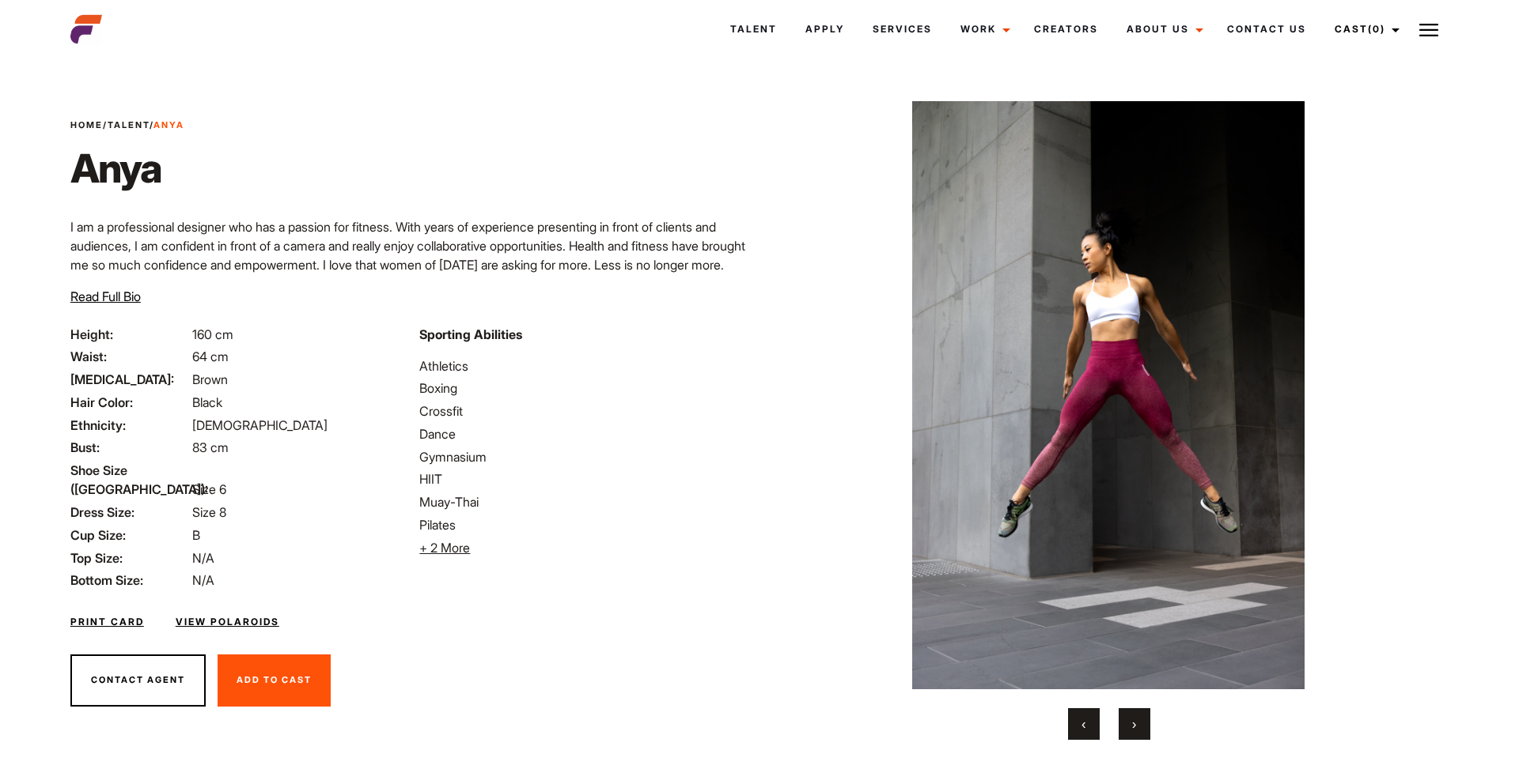
click at [1125, 724] on button "›" at bounding box center [1135, 724] width 32 height 32
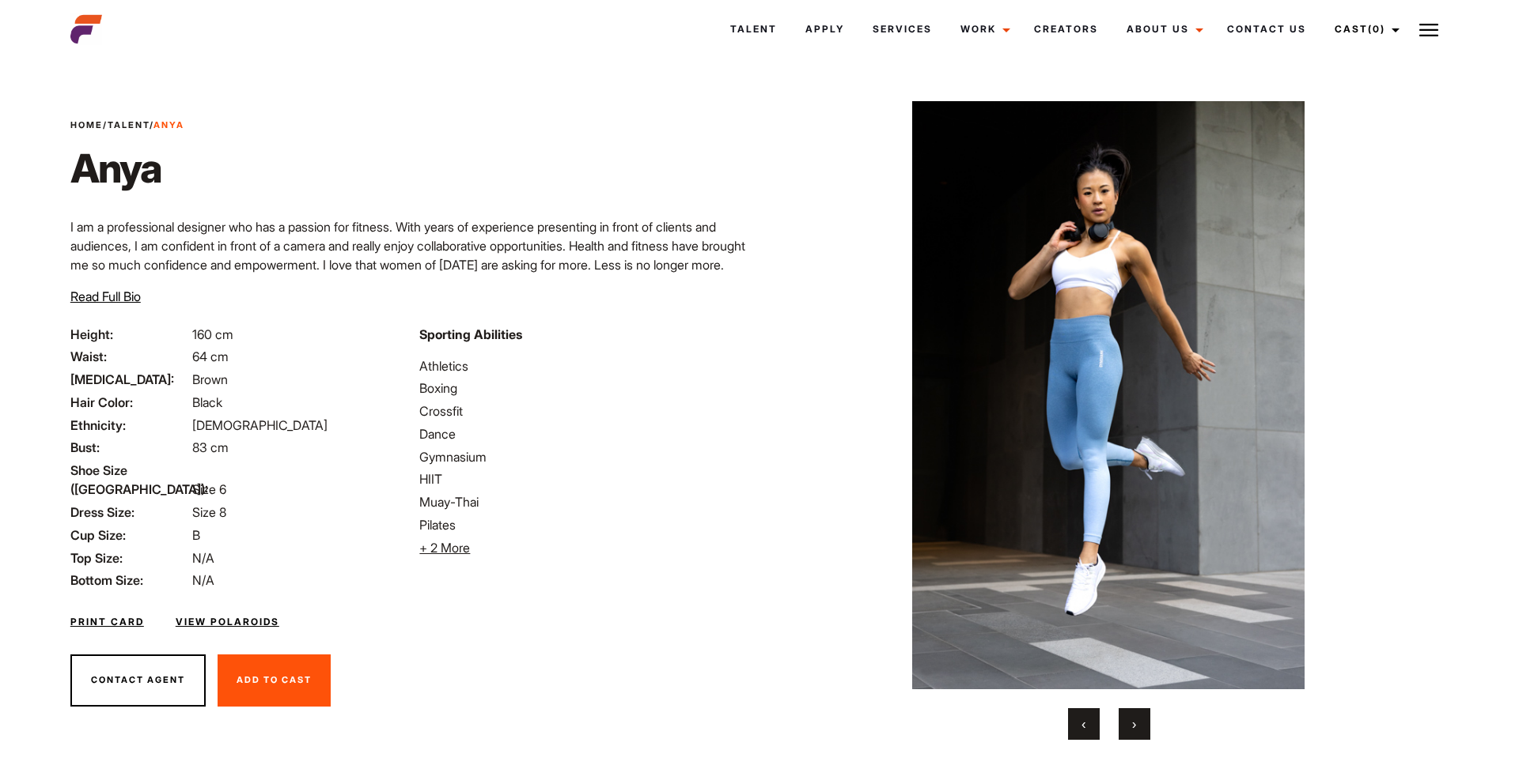
click at [1125, 724] on button "›" at bounding box center [1135, 724] width 32 height 32
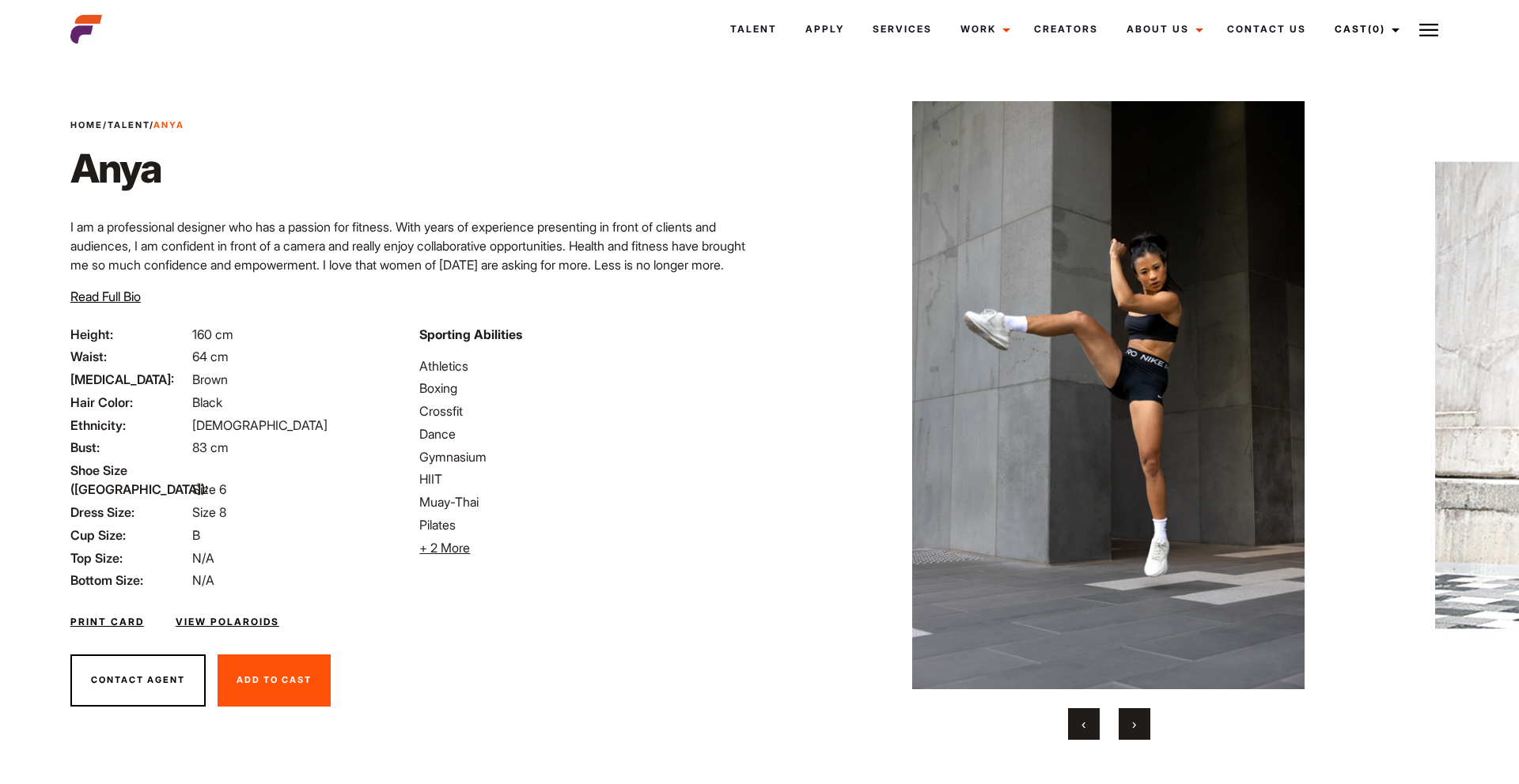
click at [1125, 724] on button "›" at bounding box center [1135, 724] width 32 height 32
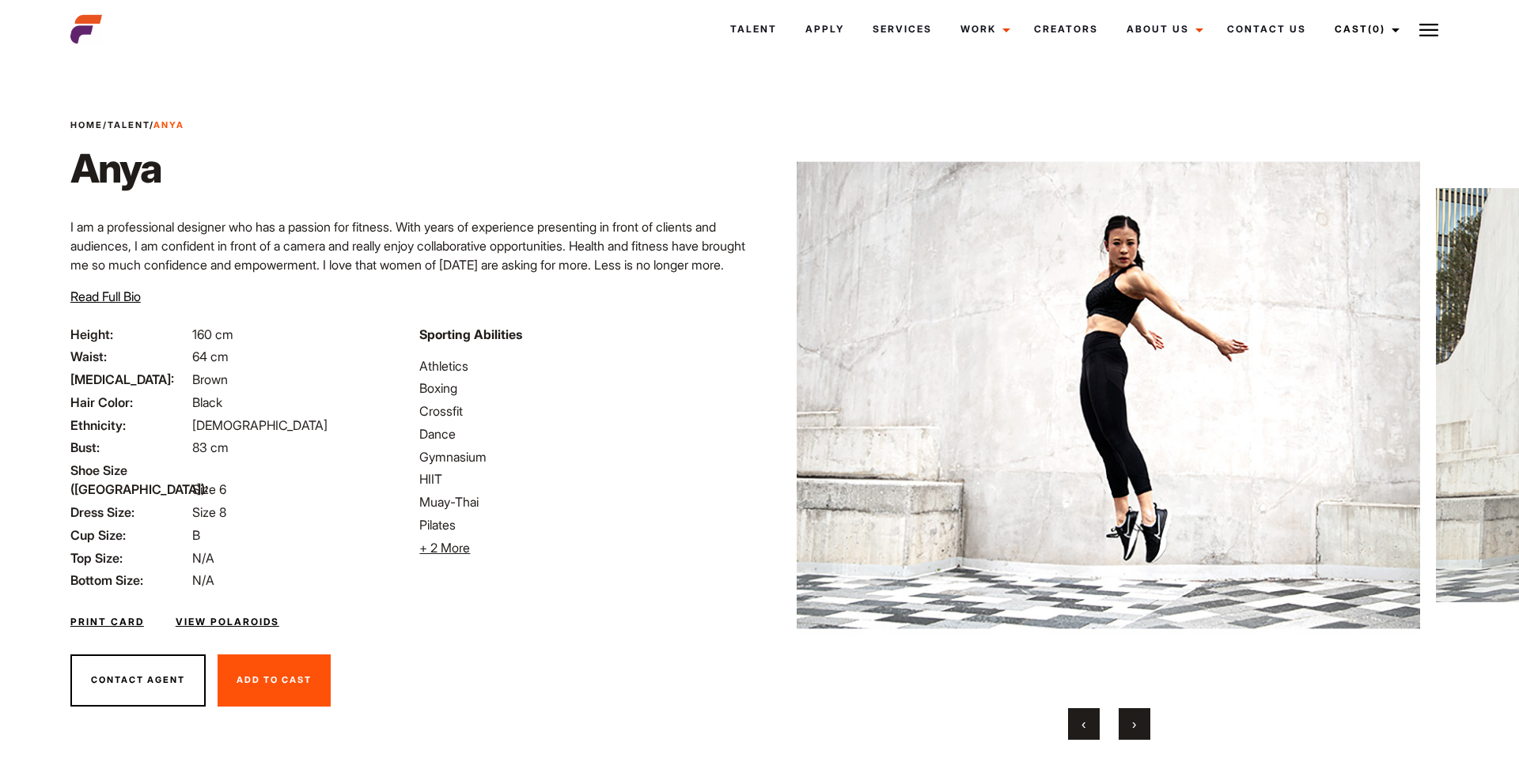
click at [1125, 724] on button "›" at bounding box center [1135, 724] width 32 height 32
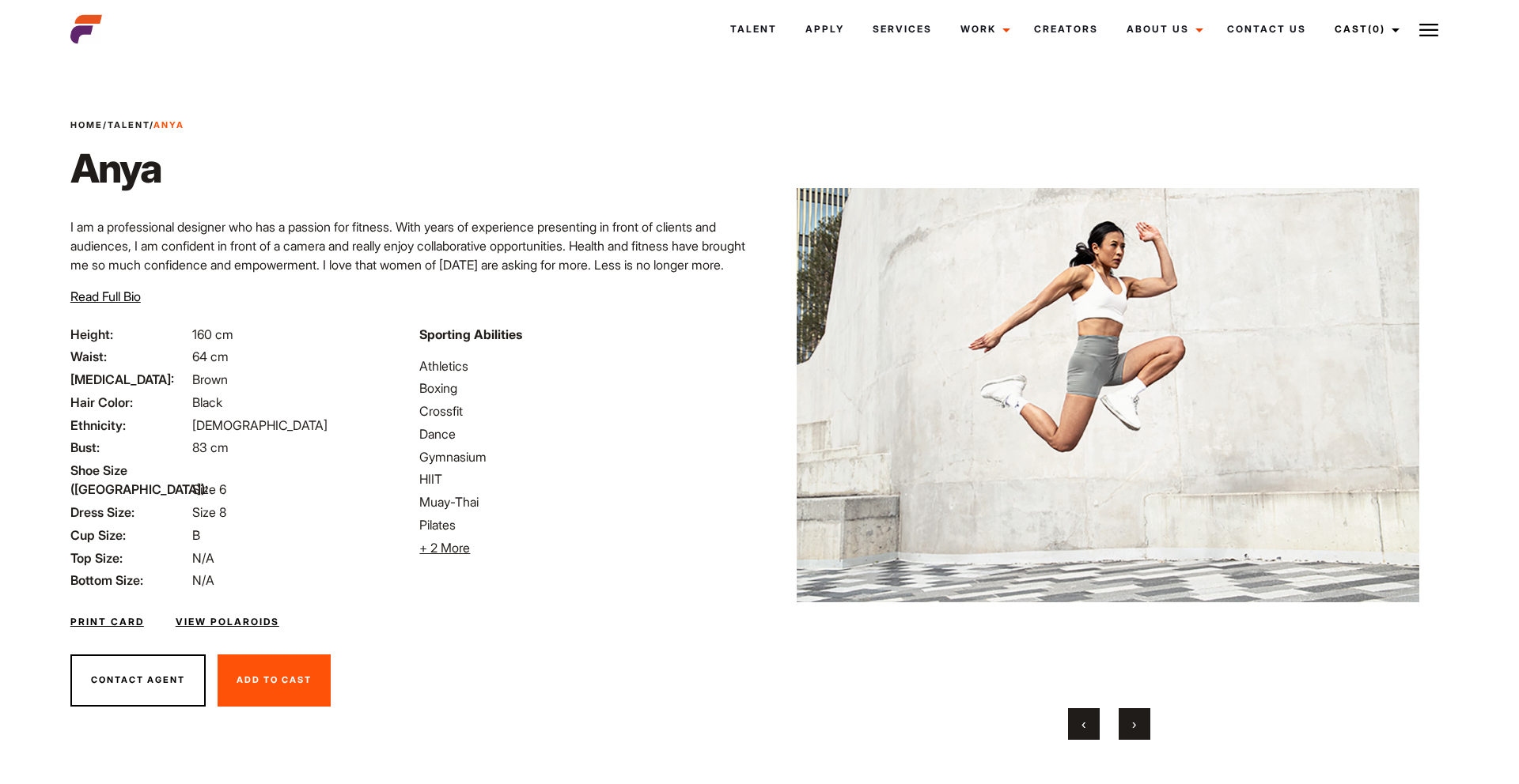
click at [1125, 724] on button "›" at bounding box center [1135, 724] width 32 height 32
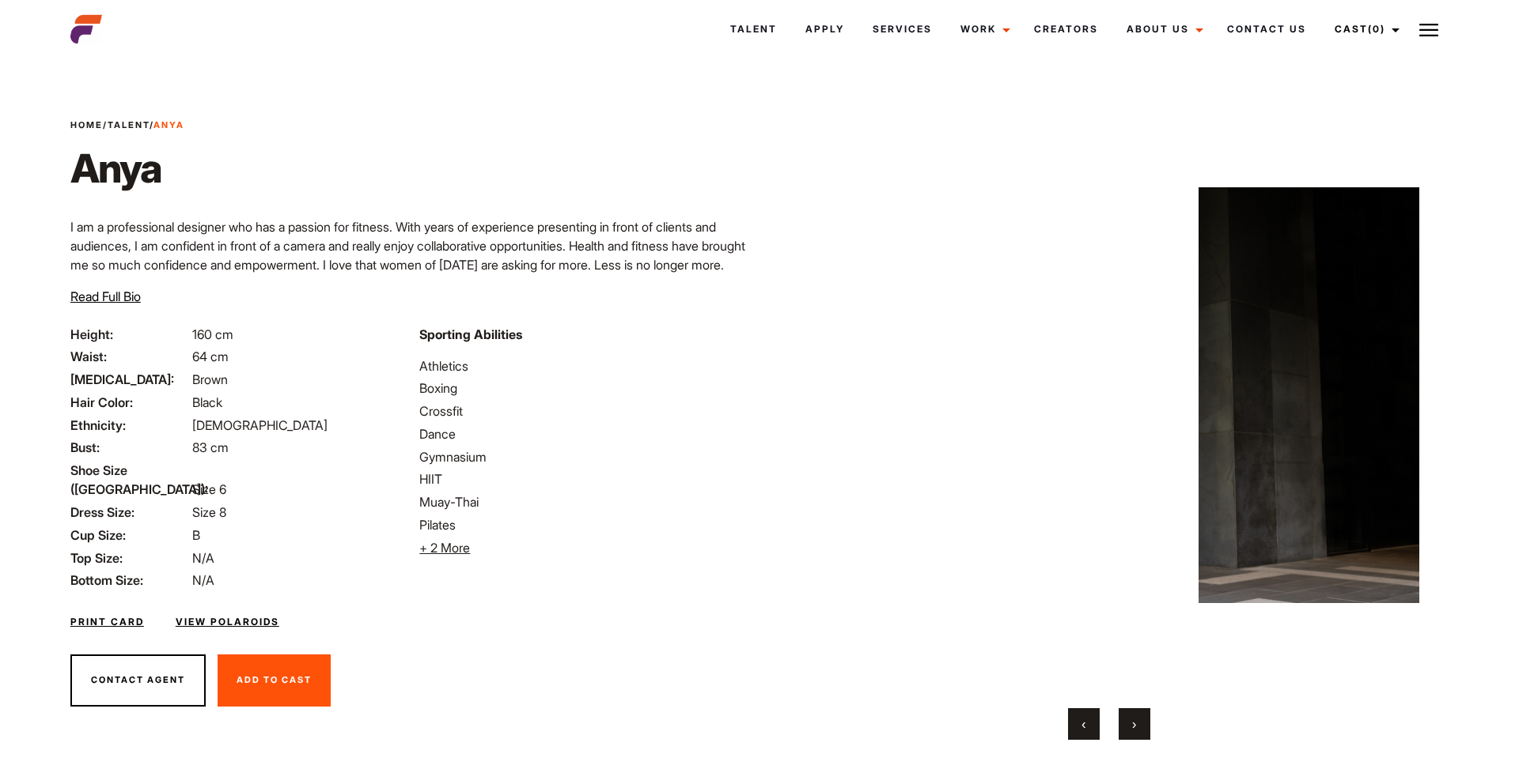
click at [1125, 724] on button "›" at bounding box center [1135, 724] width 32 height 32
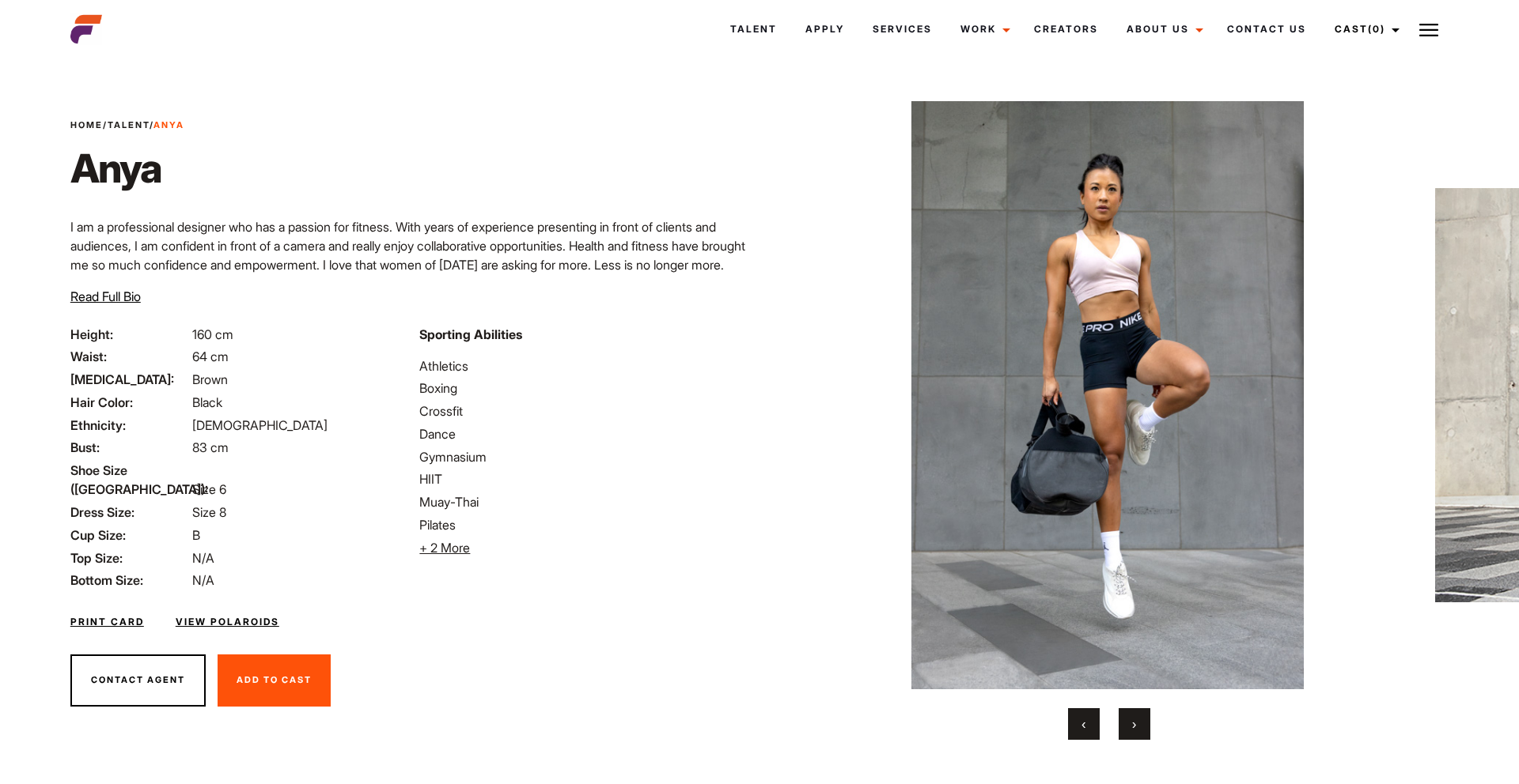
click at [1125, 724] on button "›" at bounding box center [1135, 724] width 32 height 32
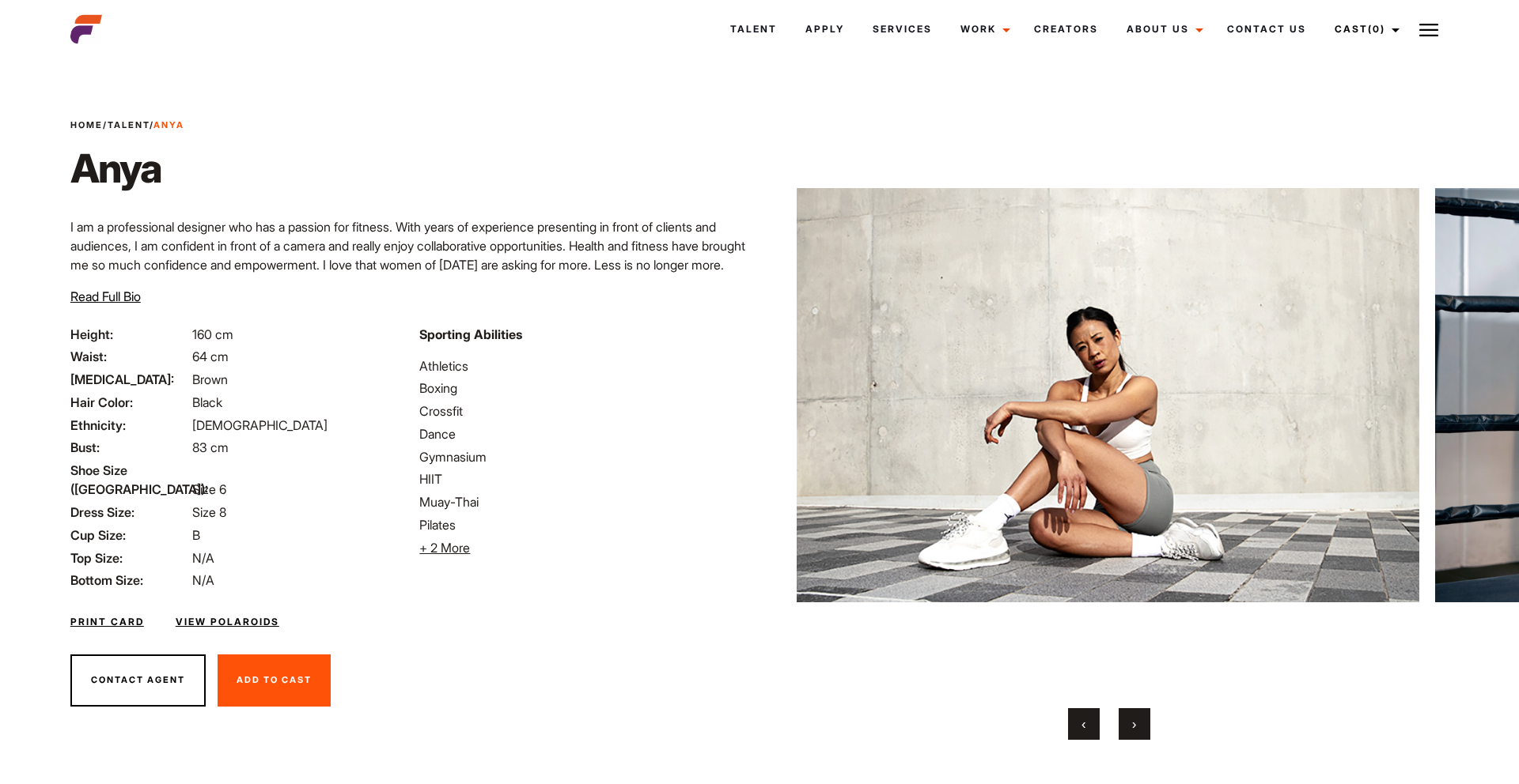
click at [227, 615] on link "View Polaroids" at bounding box center [227, 622] width 103 height 14
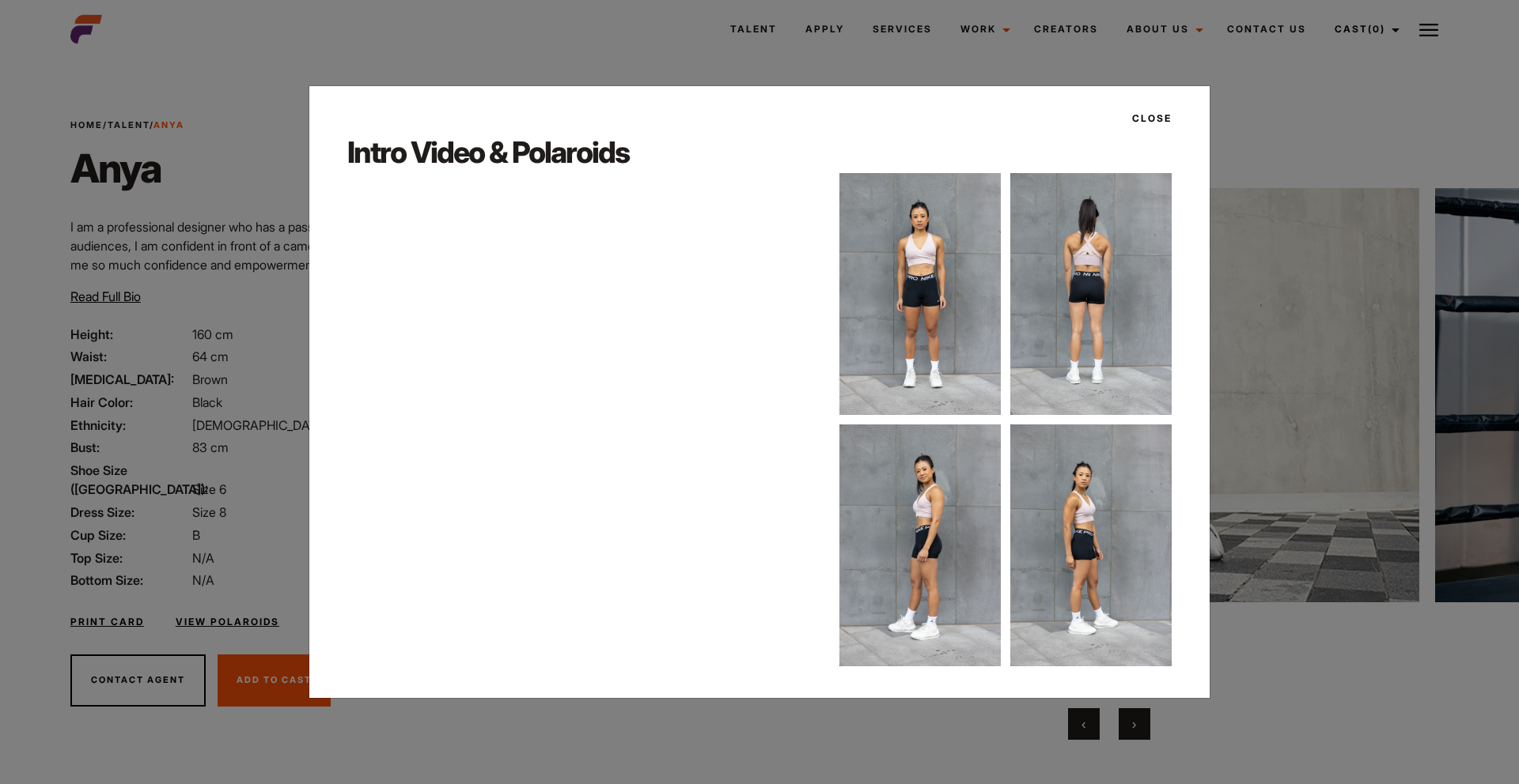
click at [923, 270] on img at bounding box center [920, 294] width 162 height 242
drag, startPoint x: 1137, startPoint y: 123, endPoint x: 1072, endPoint y: 154, distance: 72.0
click at [1135, 124] on button "Close" at bounding box center [1147, 118] width 49 height 27
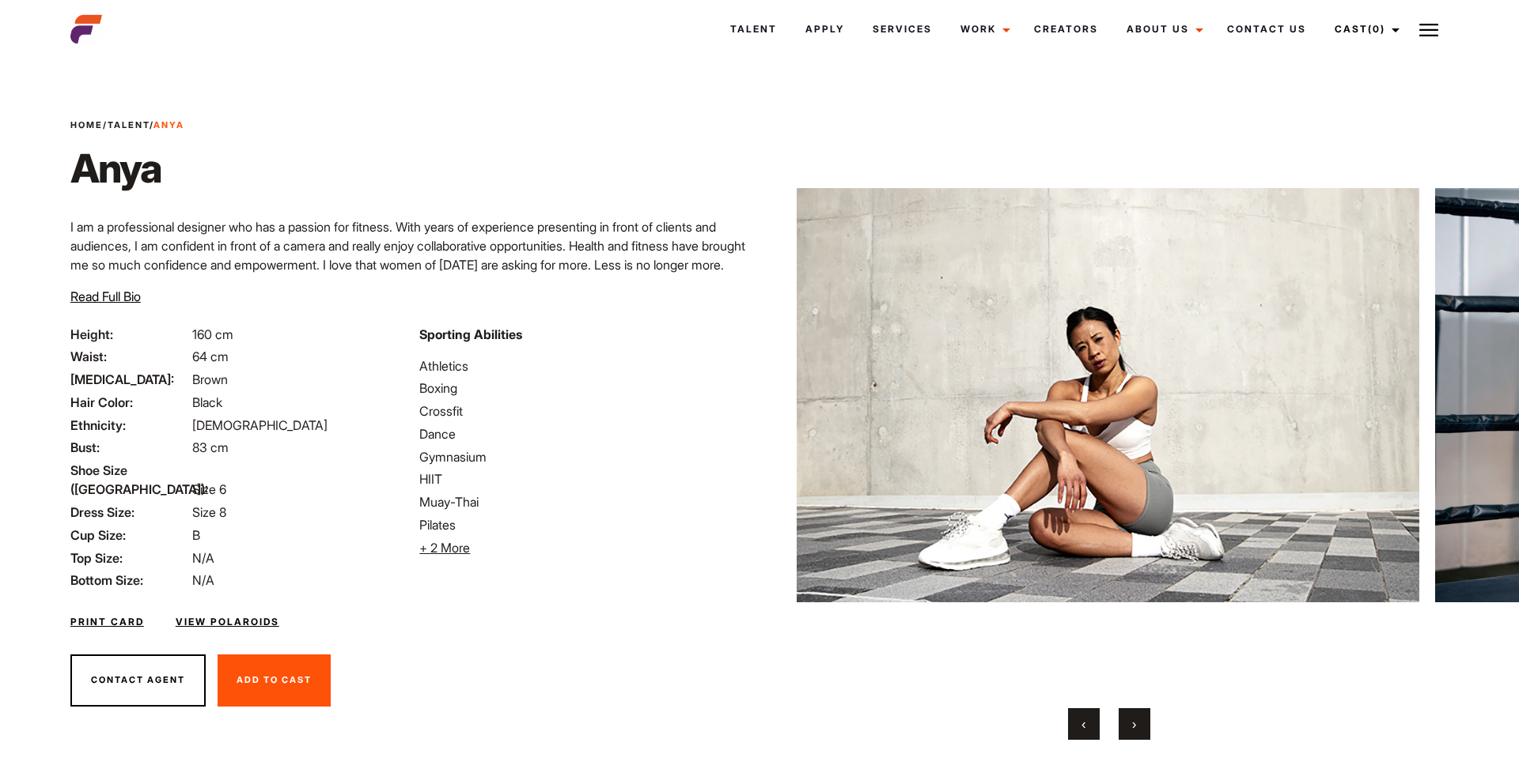
click at [1140, 708] on div "Your browser does not support the video tag. Your browser does not support the …" at bounding box center [1108, 421] width 623 height 638
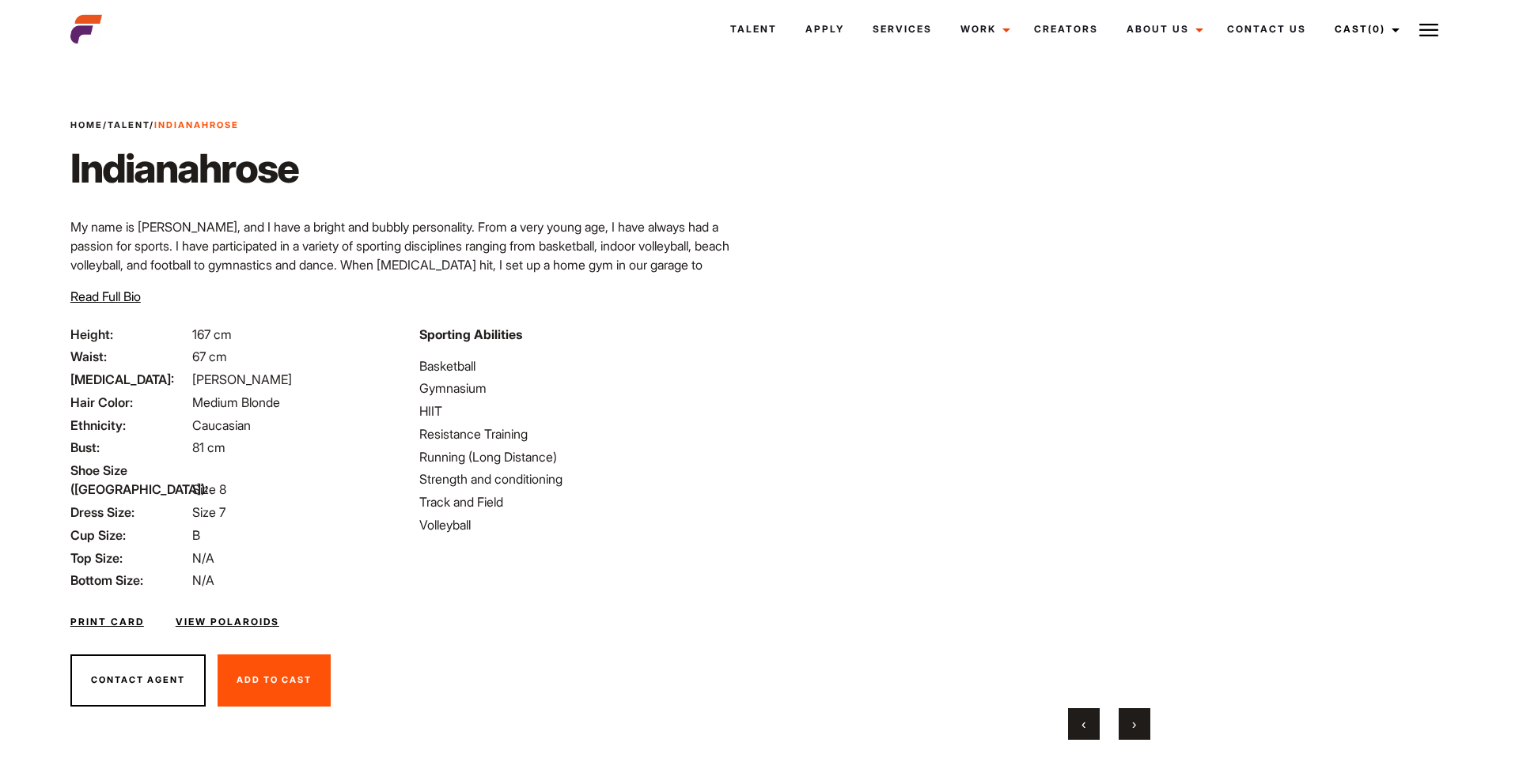
click at [1133, 727] on span "›" at bounding box center [1134, 724] width 4 height 16
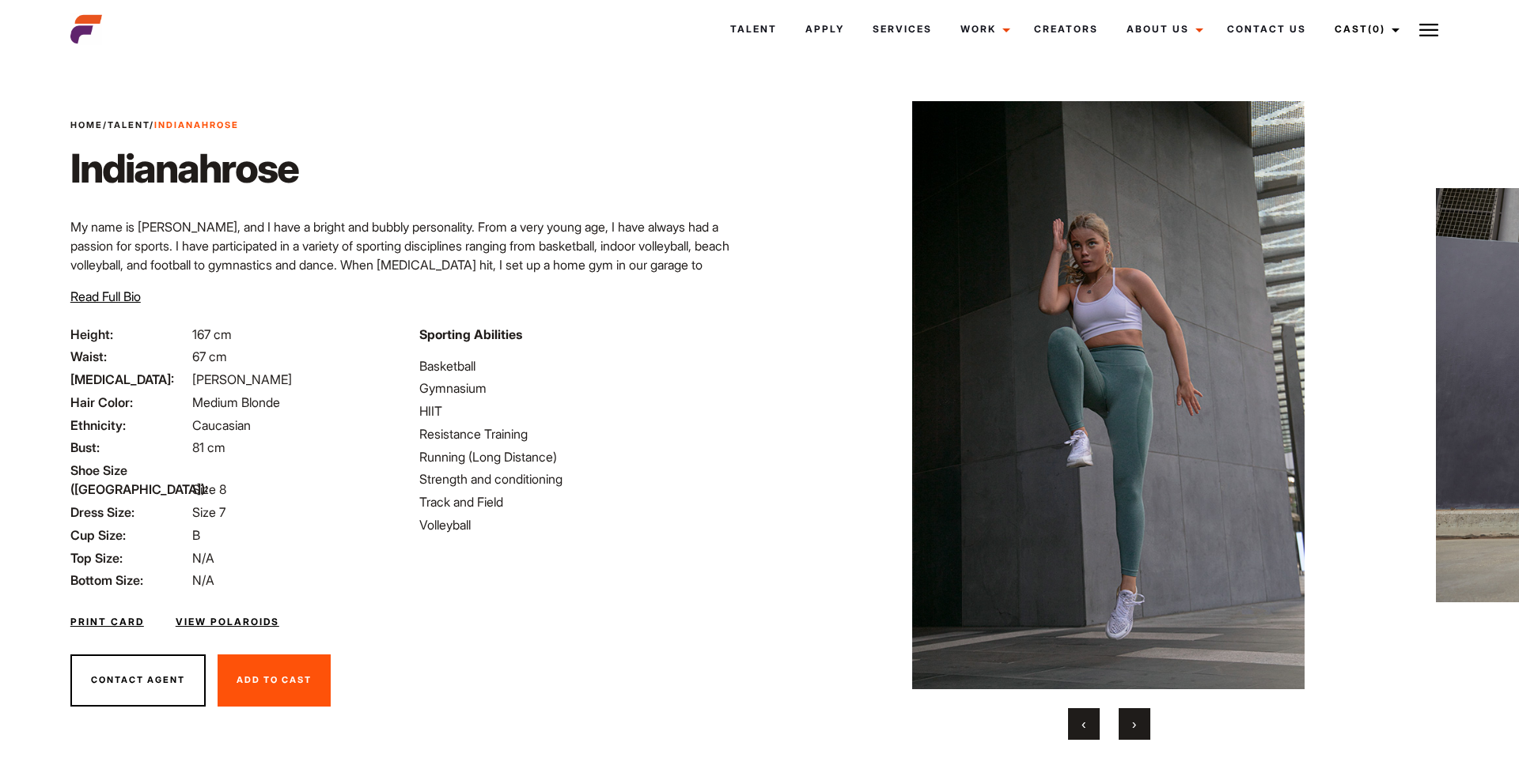
click at [1133, 726] on span "›" at bounding box center [1134, 724] width 4 height 16
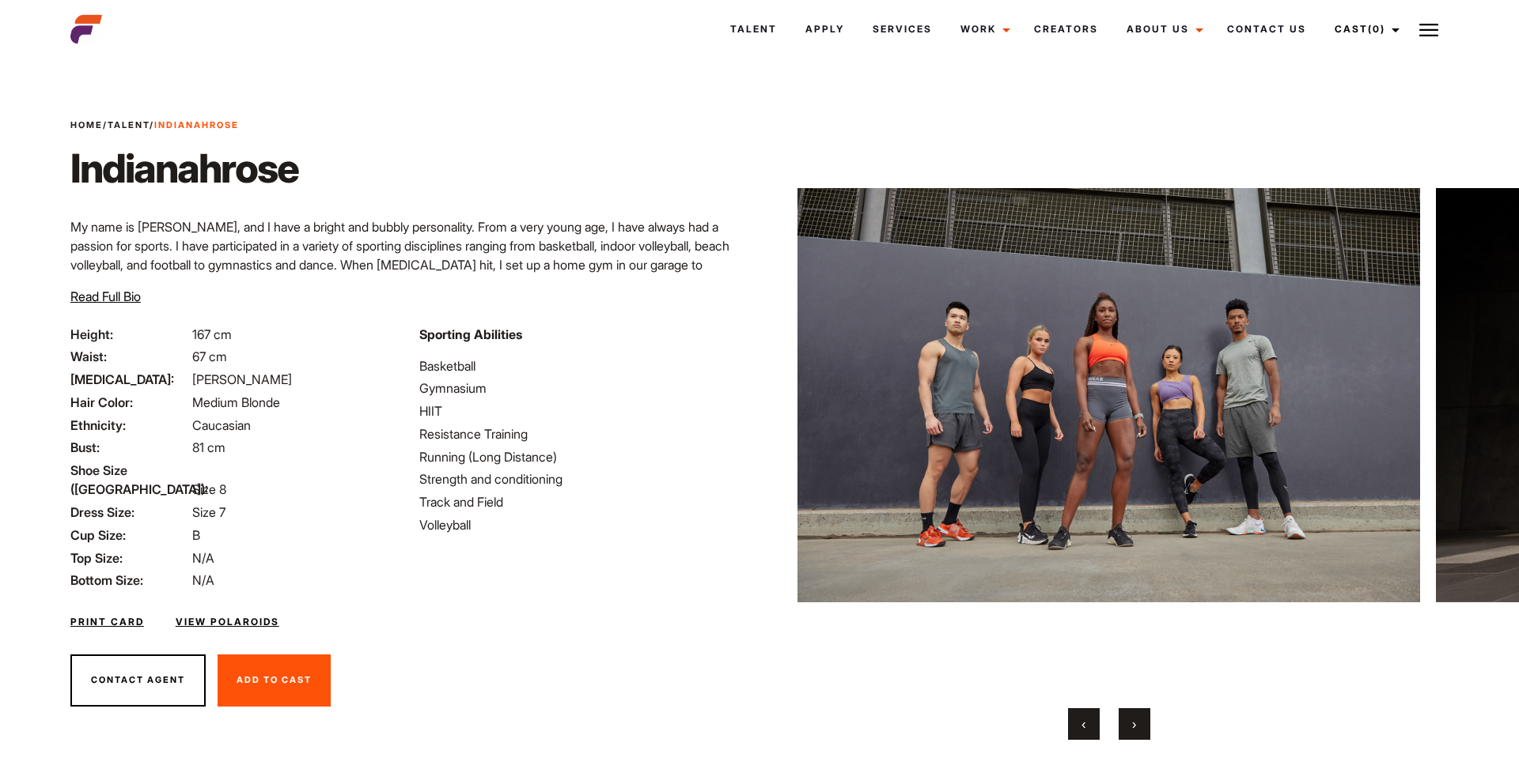
click at [1133, 726] on span "›" at bounding box center [1134, 724] width 4 height 16
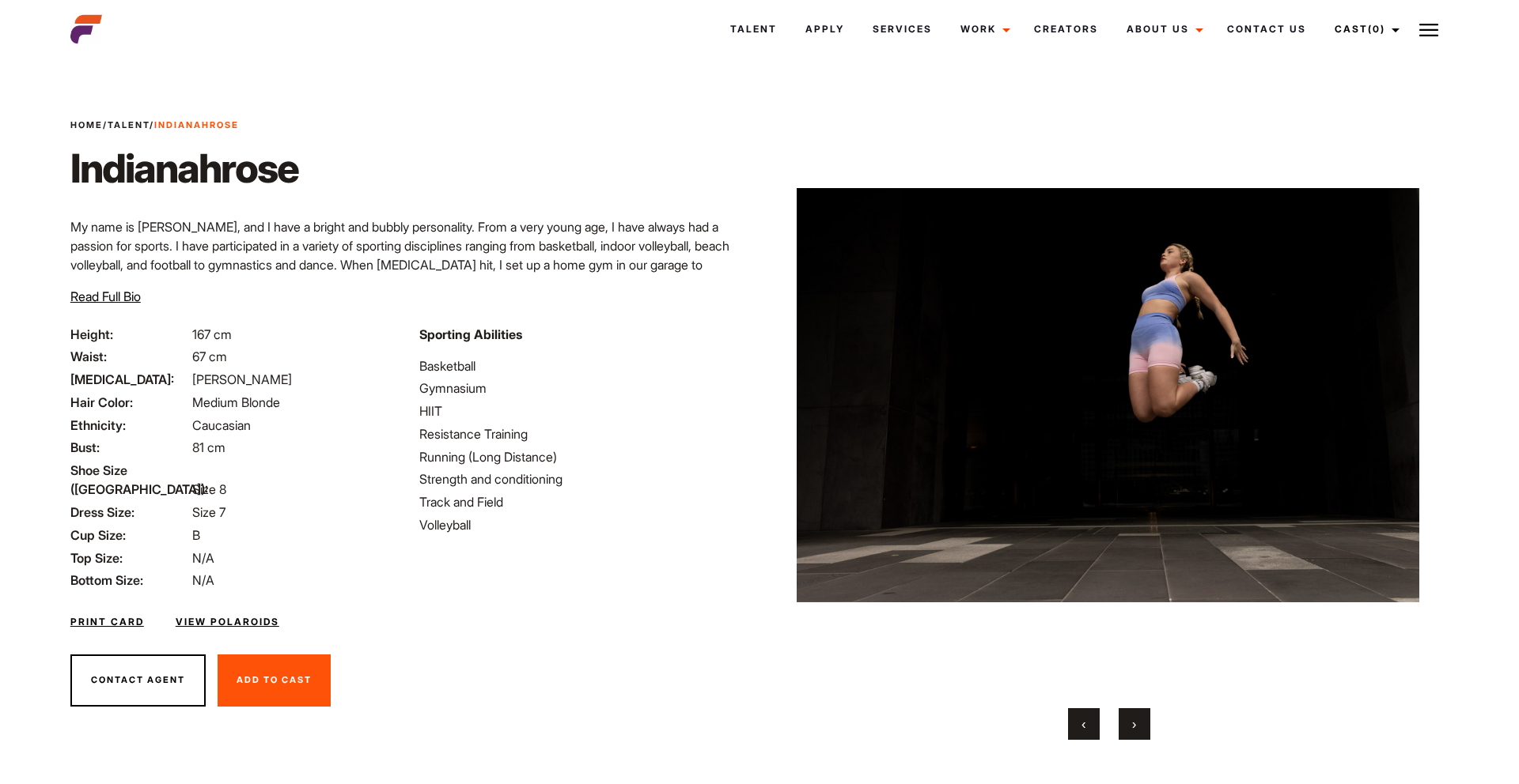
click at [1133, 726] on span "›" at bounding box center [1134, 724] width 4 height 16
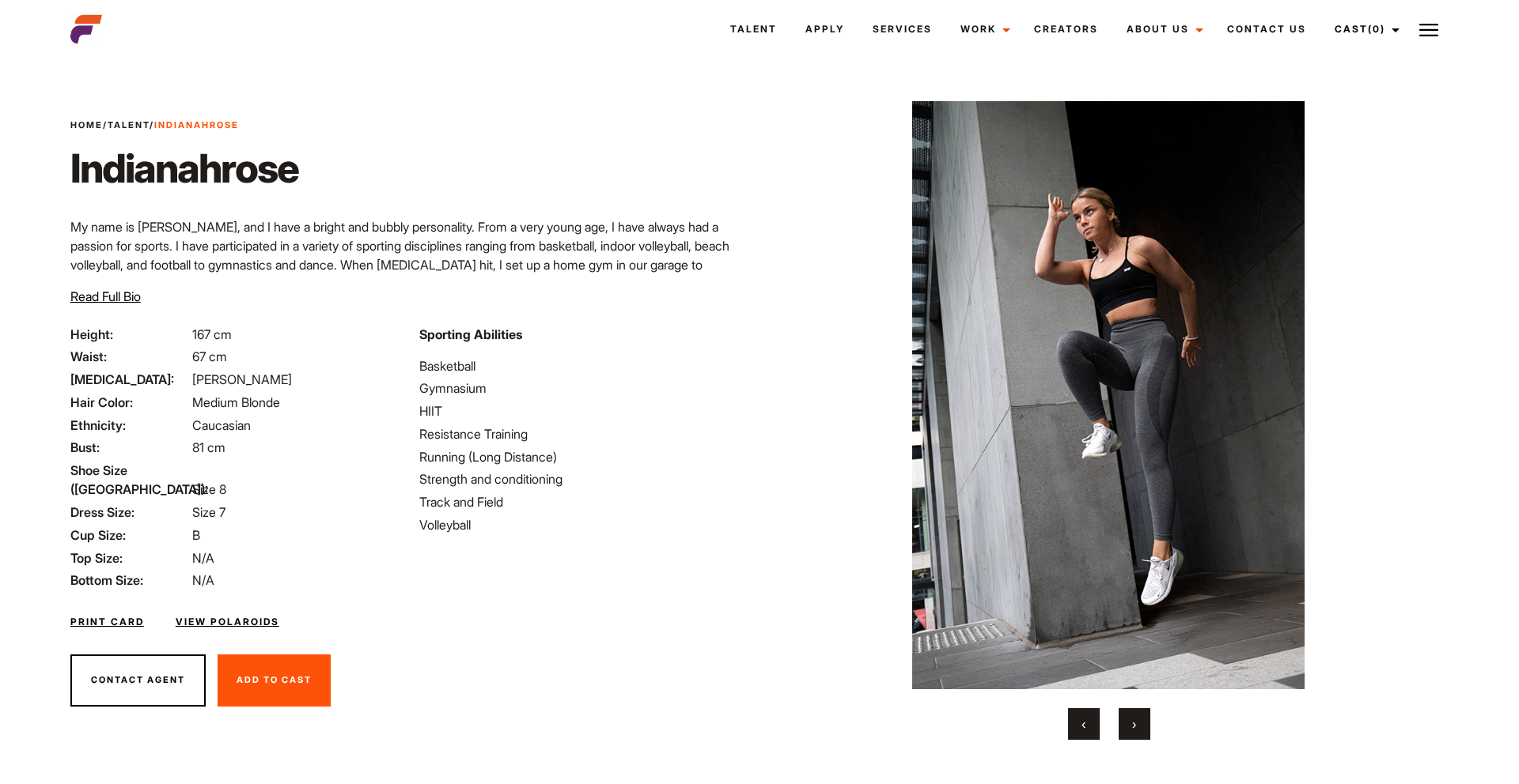
click at [1133, 726] on span "›" at bounding box center [1134, 724] width 4 height 16
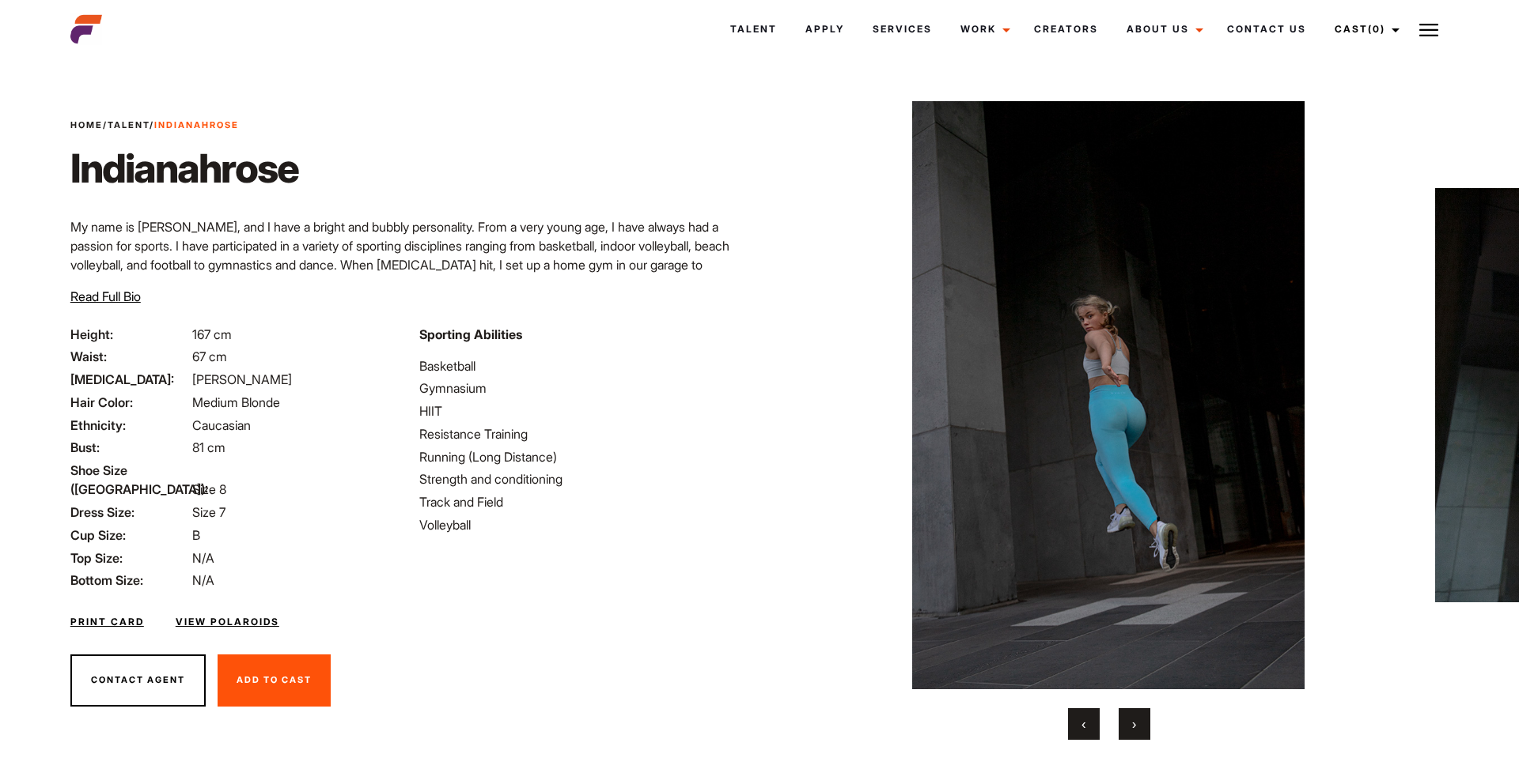
click at [1133, 726] on span "›" at bounding box center [1134, 724] width 4 height 16
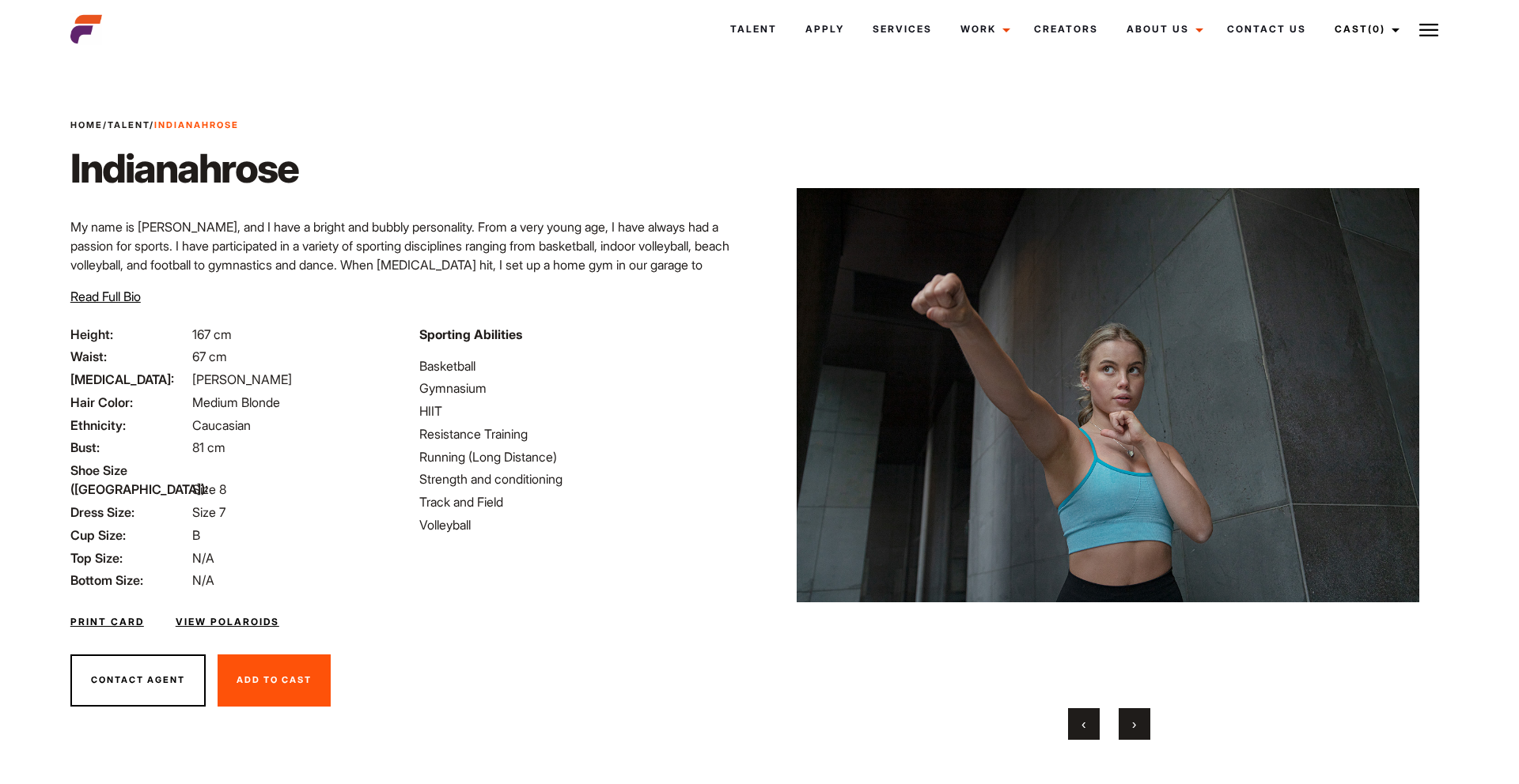
click at [1134, 728] on span "›" at bounding box center [1134, 724] width 4 height 16
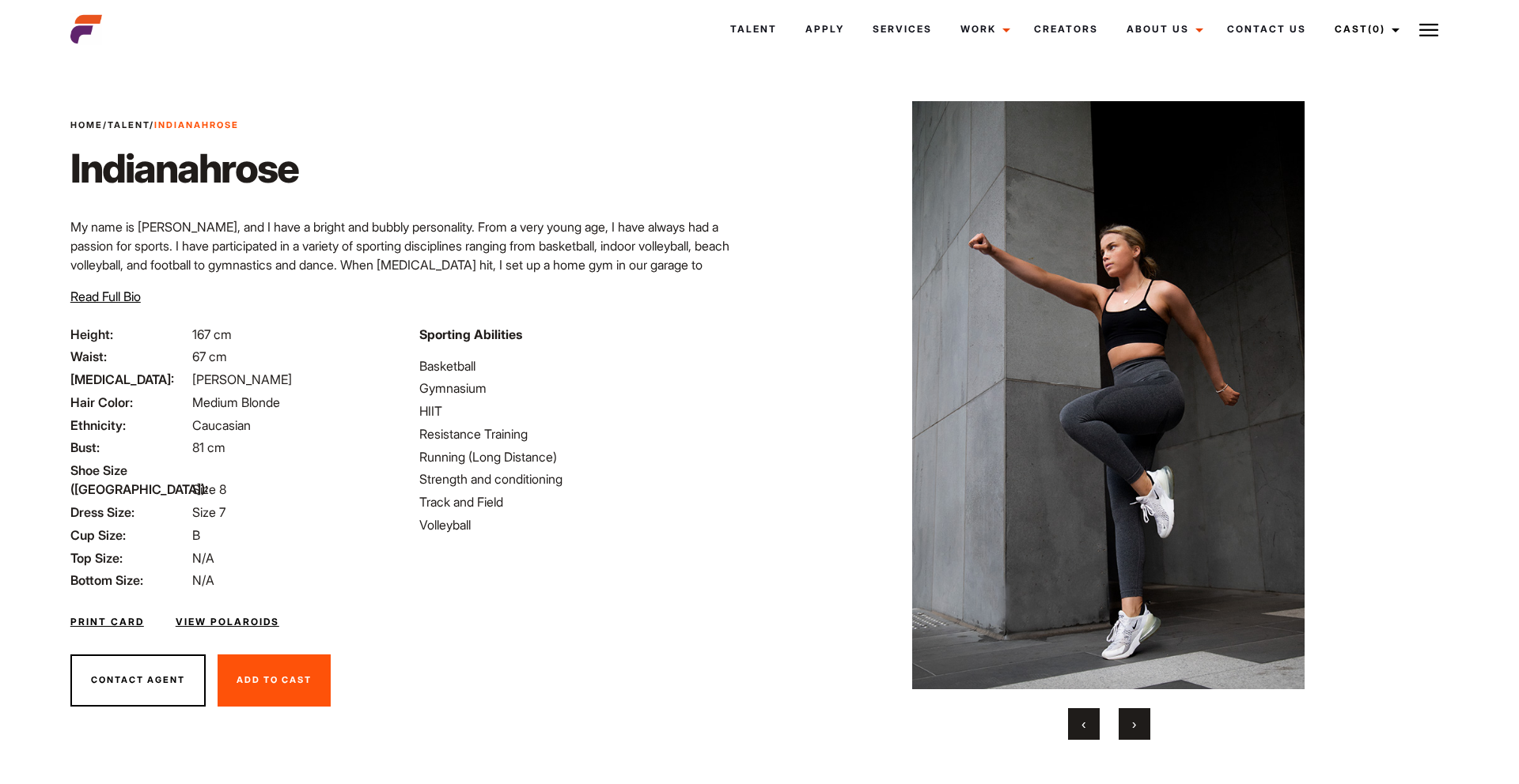
click at [1136, 729] on button "›" at bounding box center [1135, 724] width 32 height 32
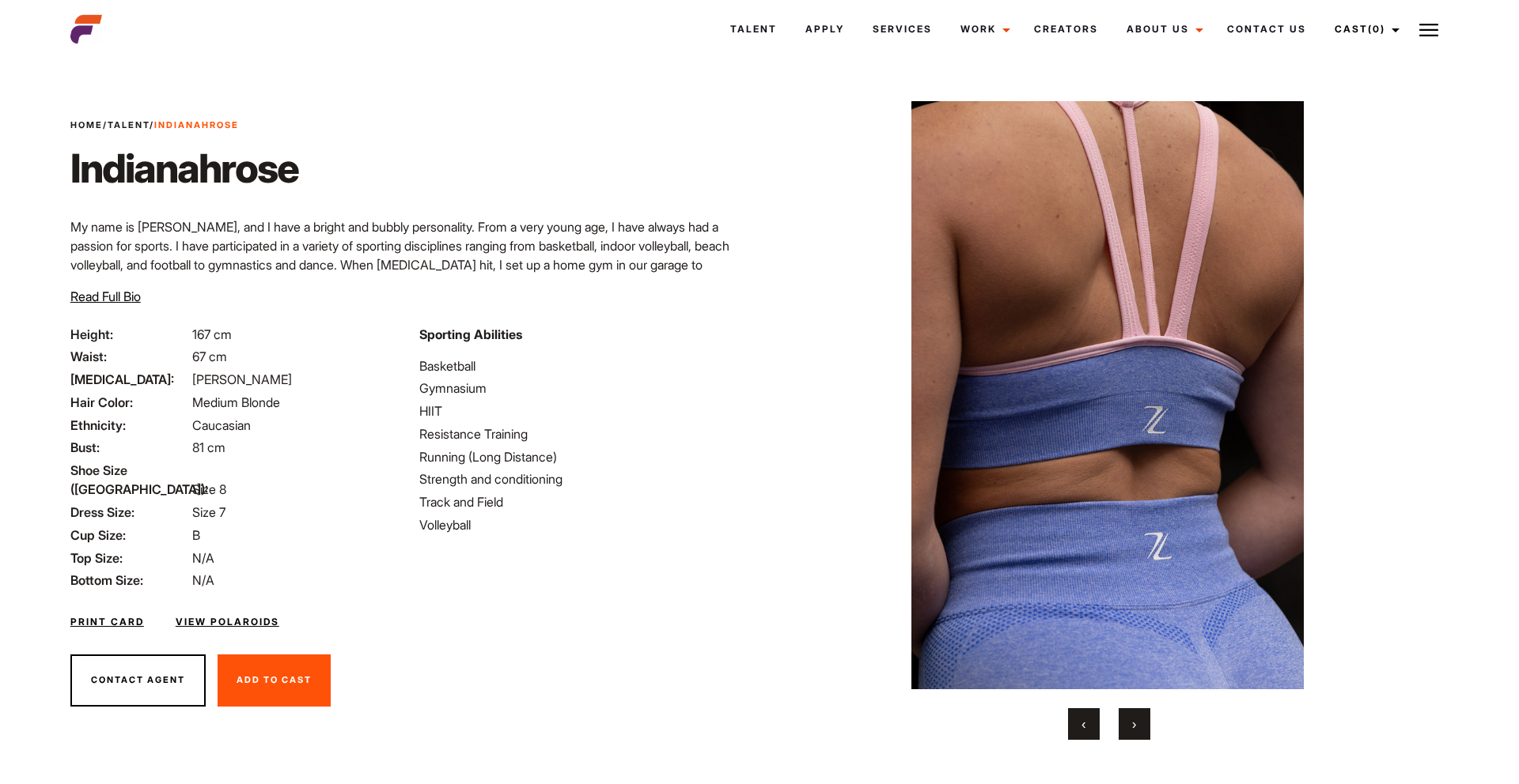
click at [1137, 731] on button "›" at bounding box center [1135, 724] width 32 height 32
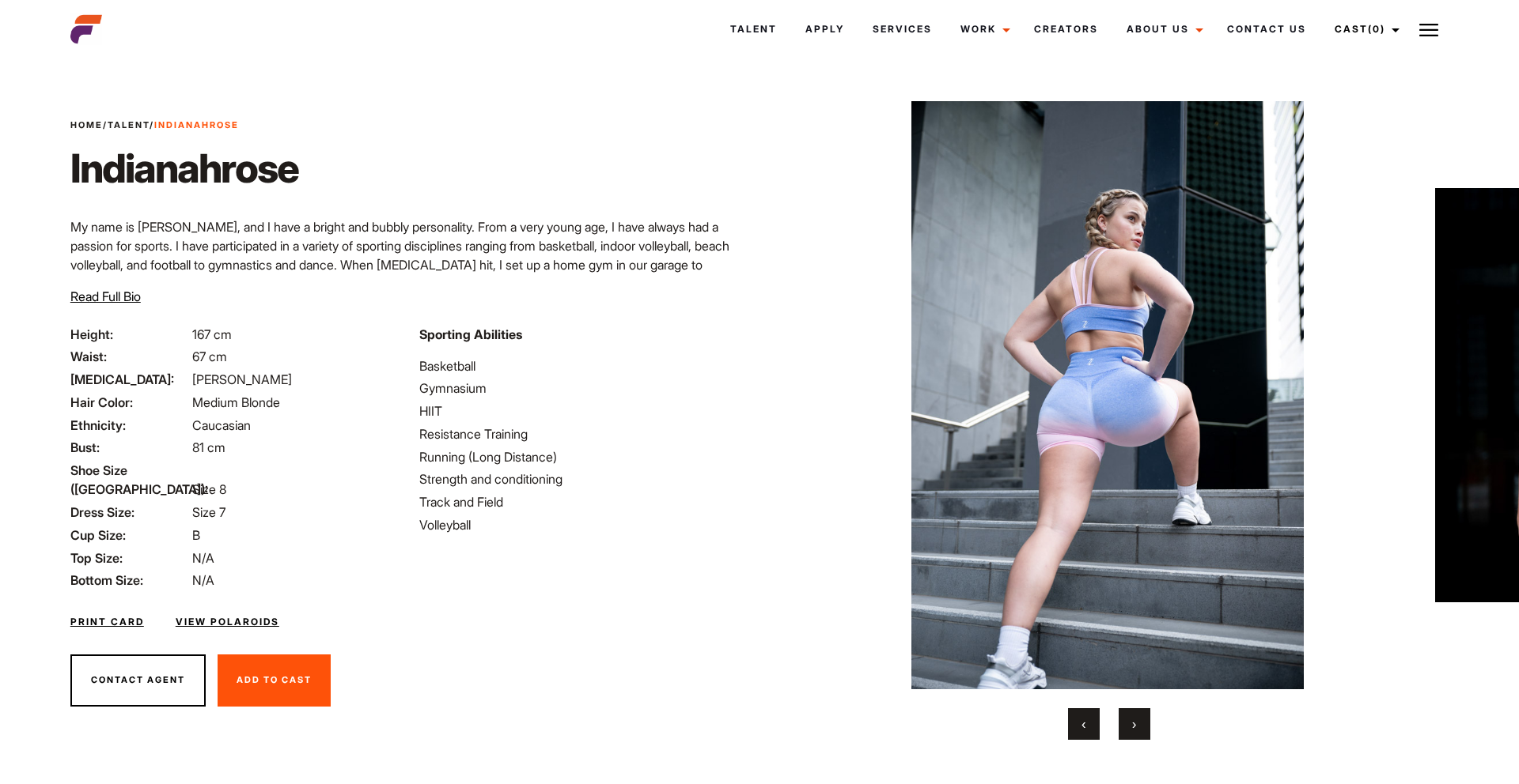
click at [1137, 731] on button "›" at bounding box center [1135, 724] width 32 height 32
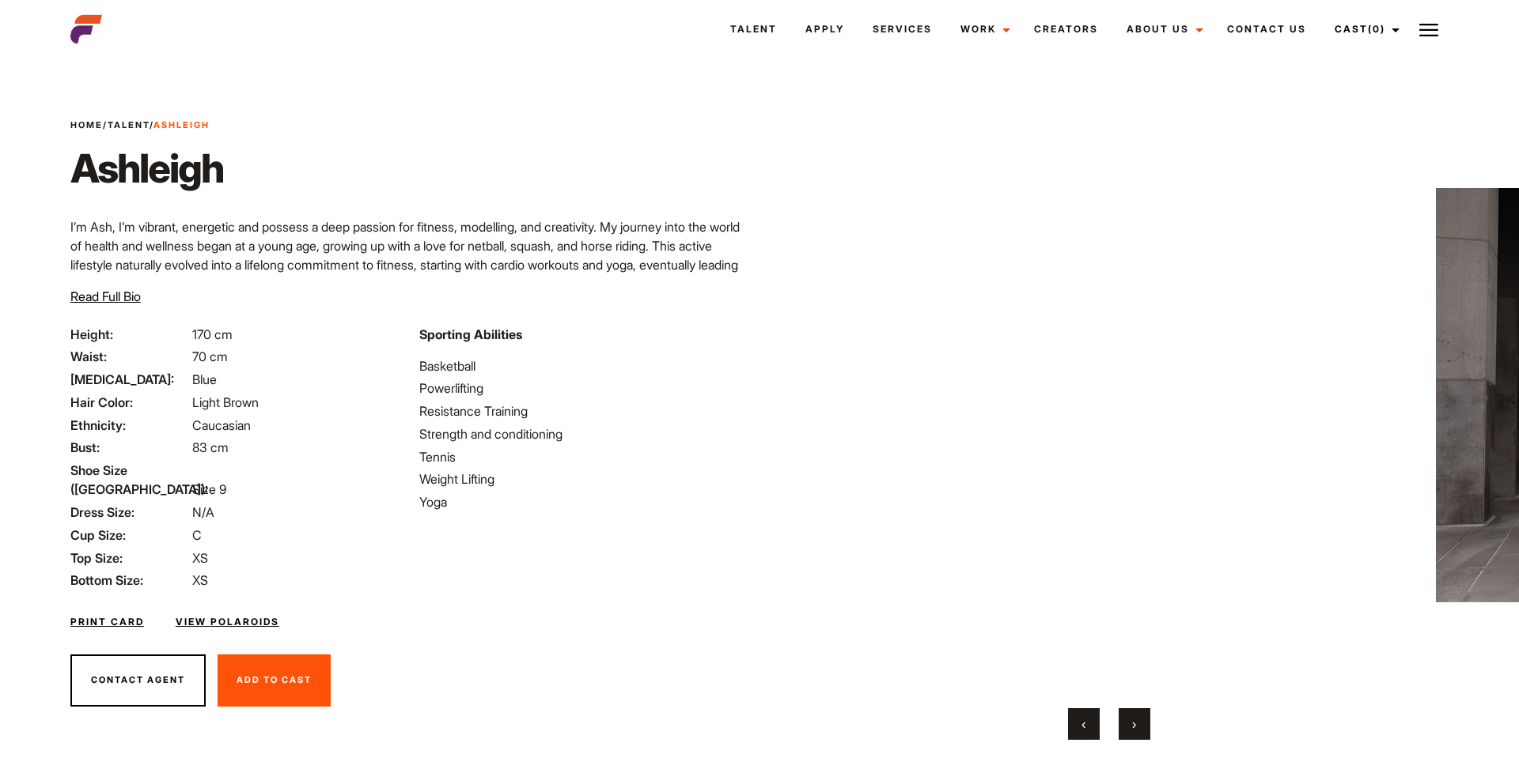
click at [1163, 734] on div "‹ ›" at bounding box center [1108, 724] width 623 height 32
click at [1133, 718] on span "›" at bounding box center [1134, 724] width 4 height 16
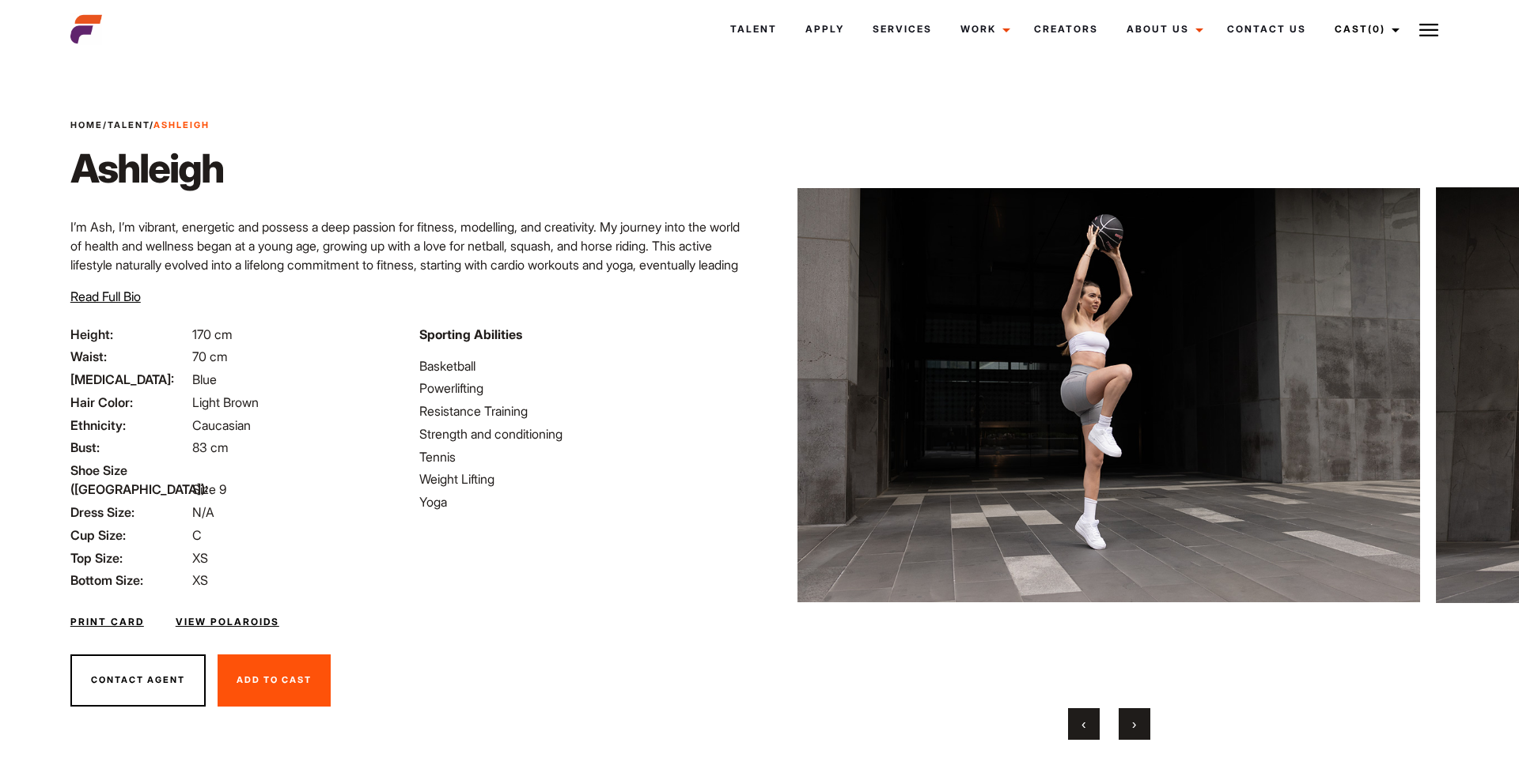
click at [1133, 718] on span "›" at bounding box center [1134, 724] width 4 height 16
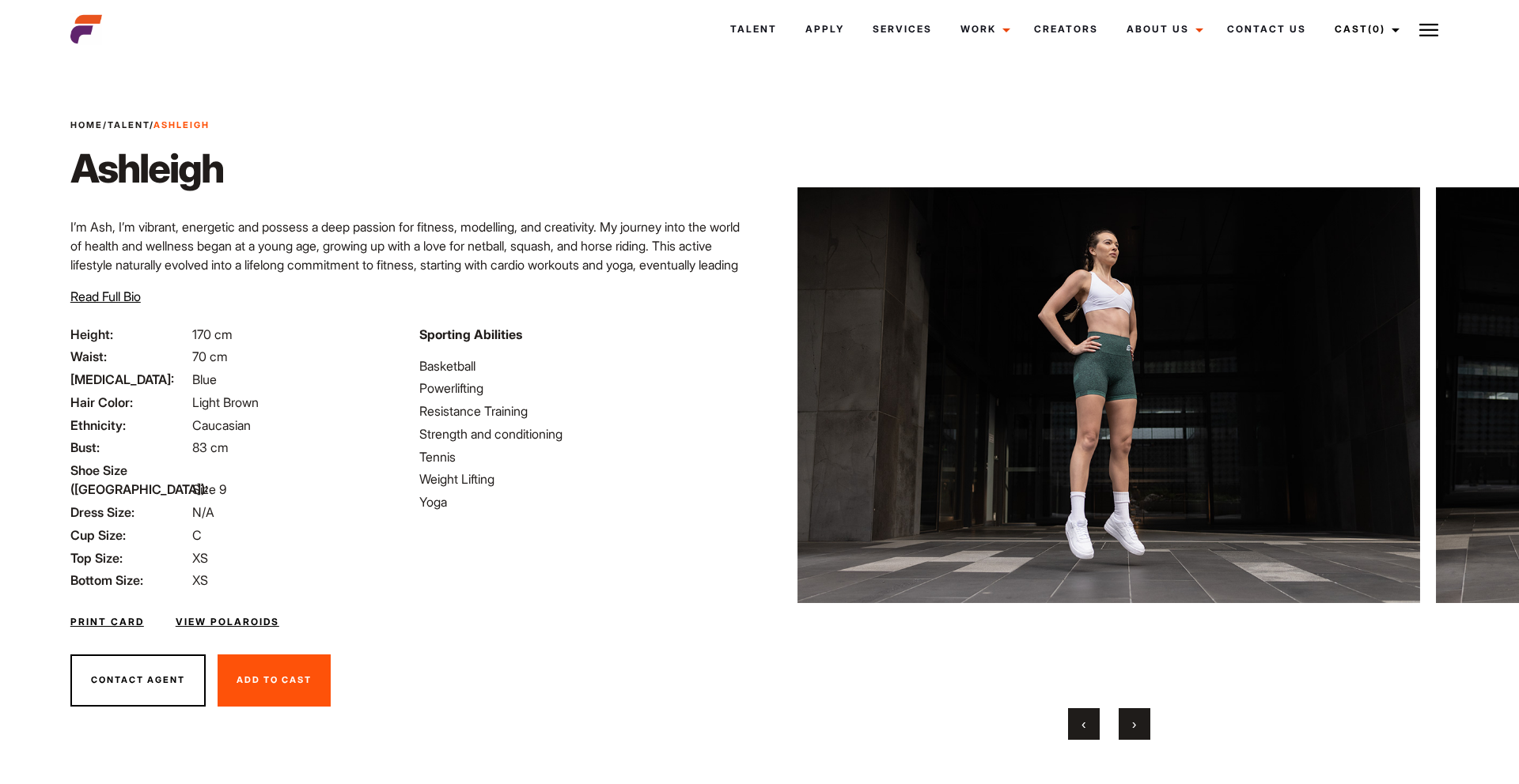
click at [1133, 718] on span "›" at bounding box center [1134, 724] width 4 height 16
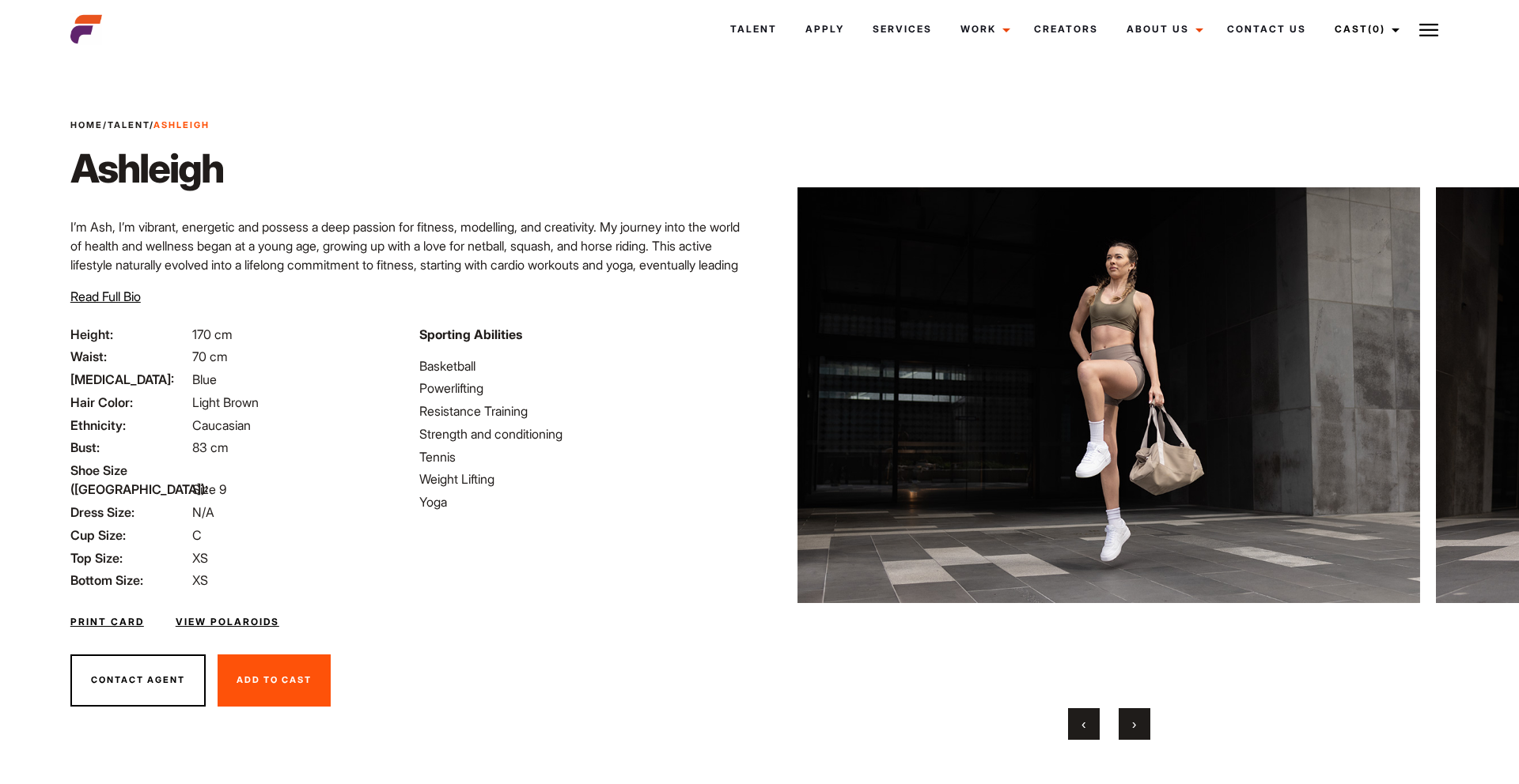
click at [1133, 718] on span "›" at bounding box center [1134, 724] width 4 height 16
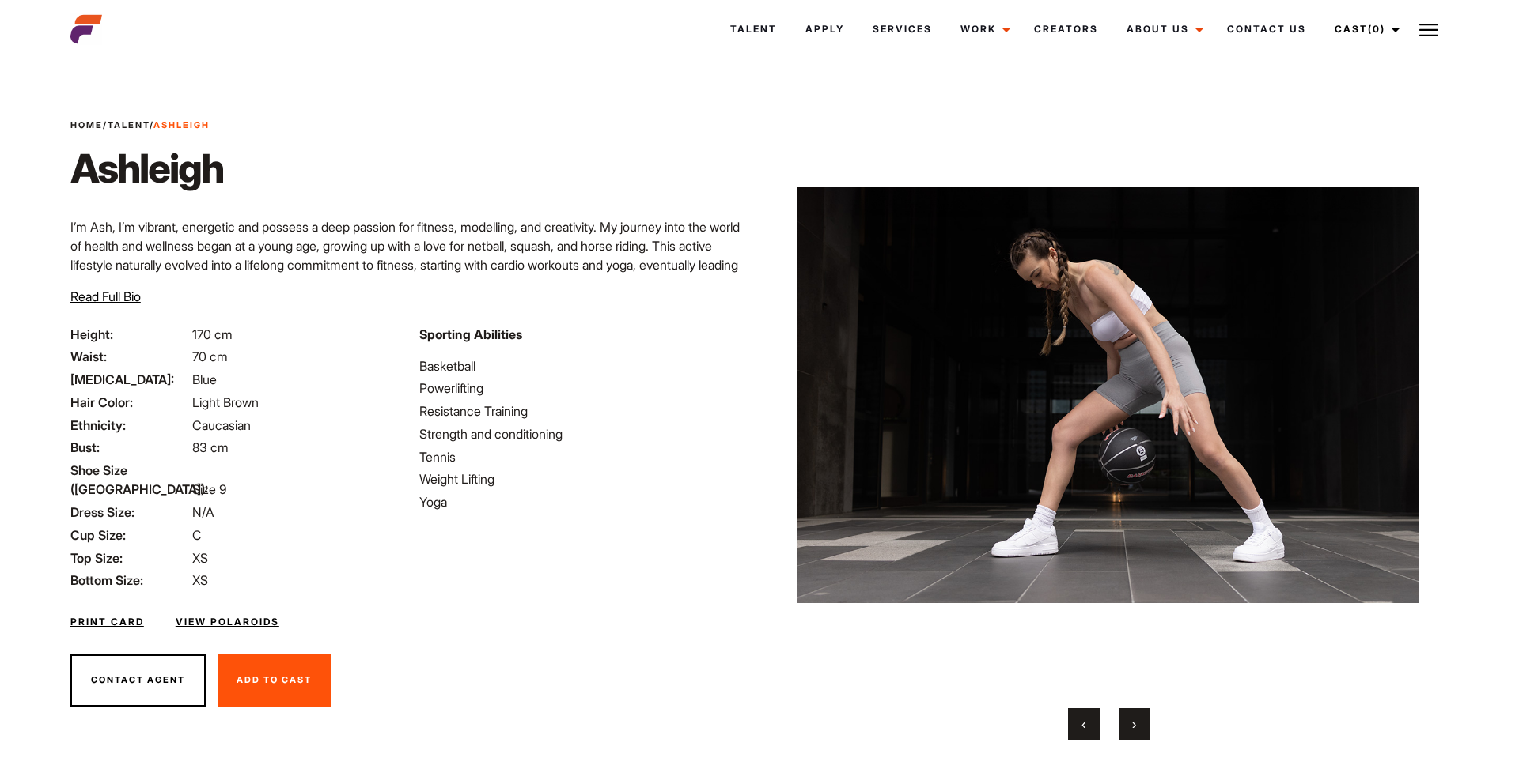
click at [1133, 718] on span "›" at bounding box center [1134, 724] width 4 height 16
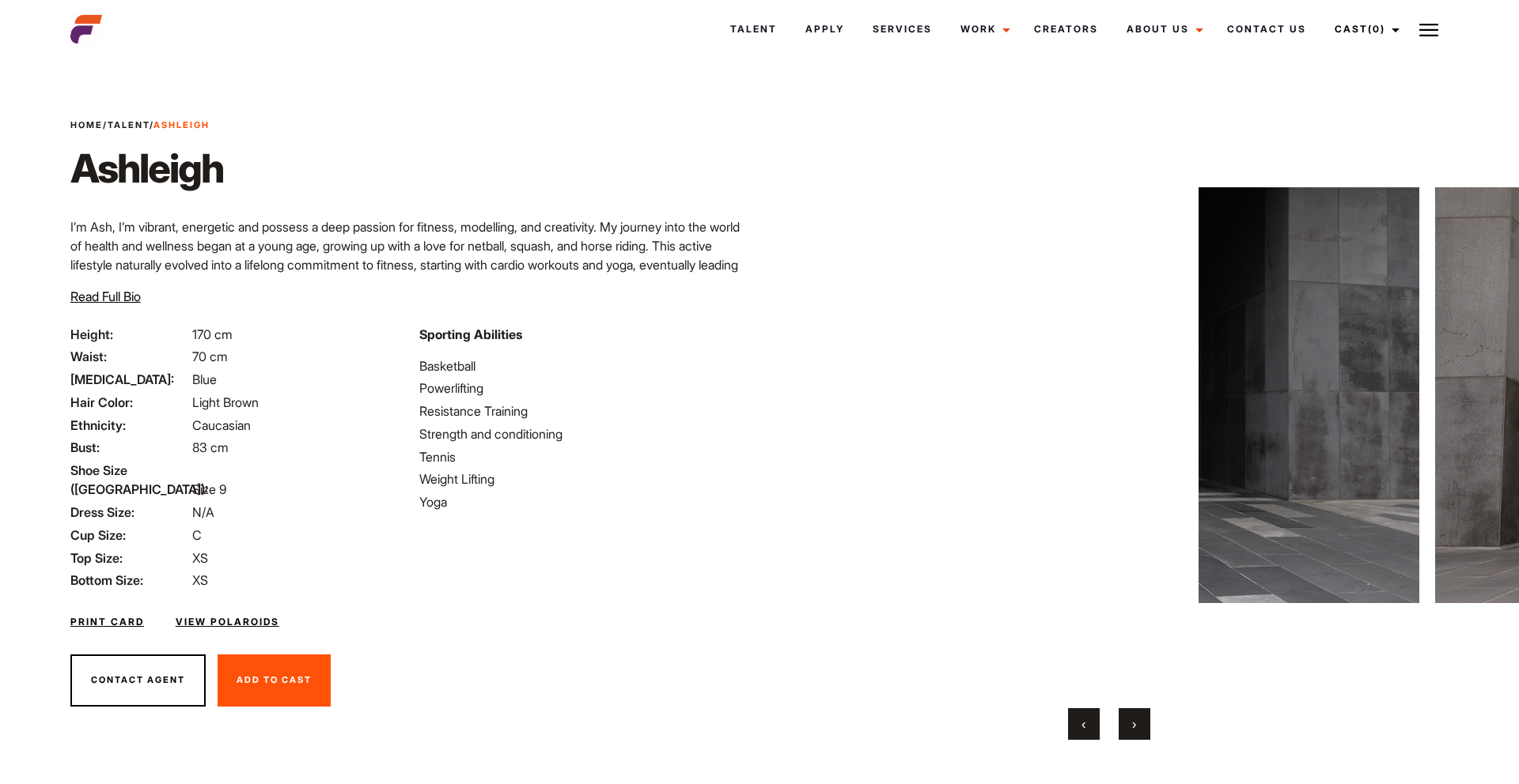
click at [1134, 719] on span "›" at bounding box center [1134, 724] width 4 height 16
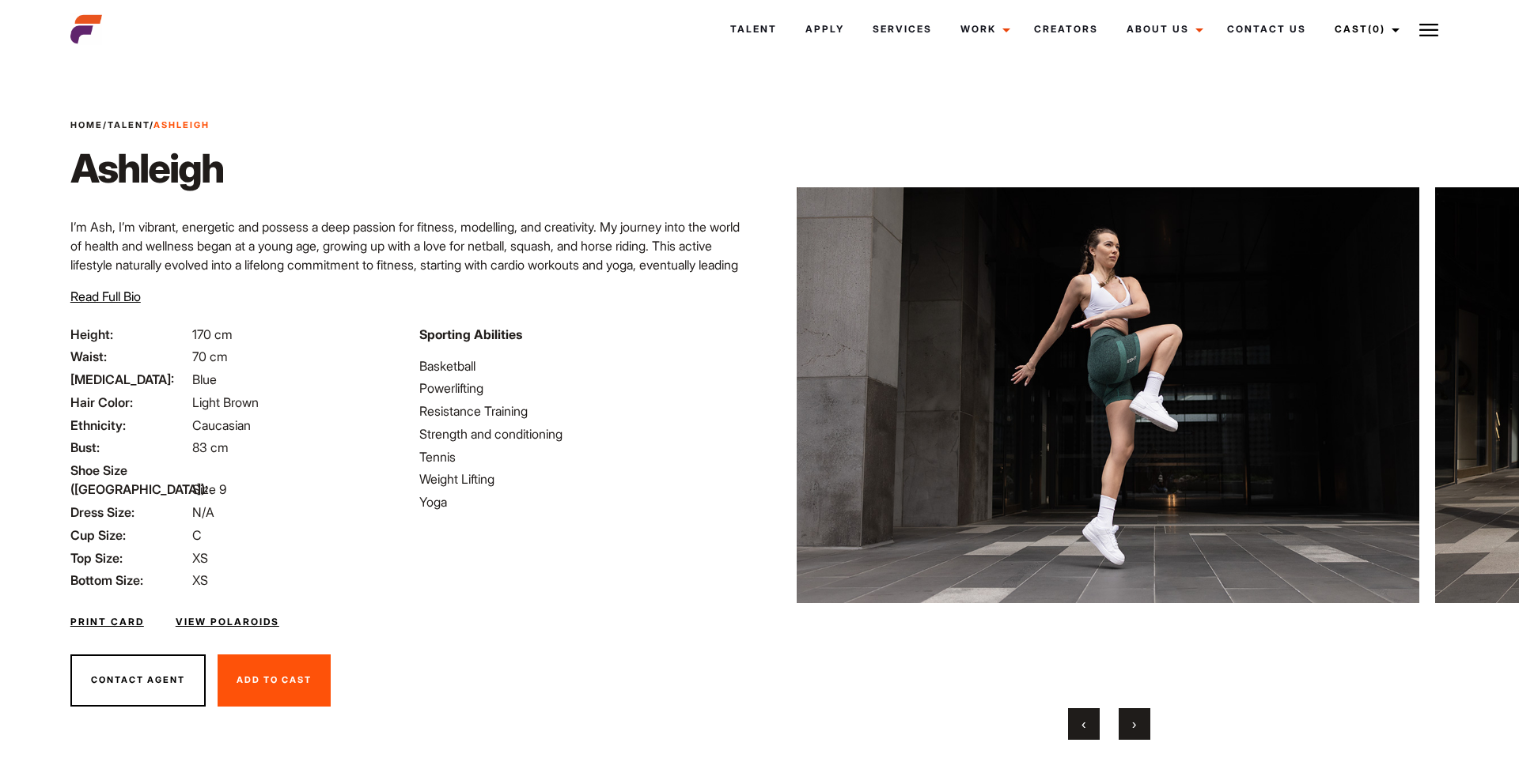
click at [1134, 719] on span "›" at bounding box center [1134, 724] width 4 height 16
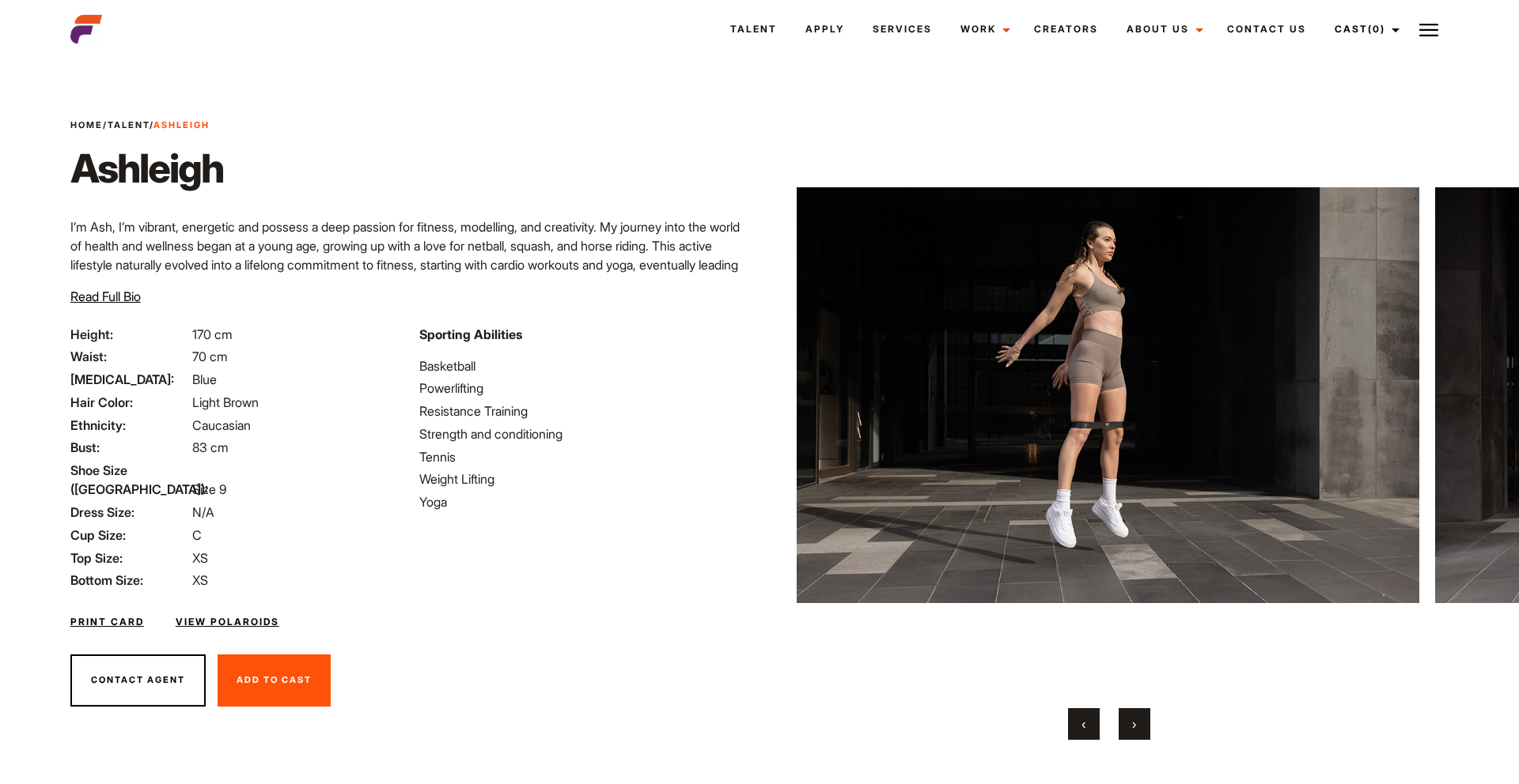
click at [1134, 719] on span "›" at bounding box center [1134, 724] width 4 height 16
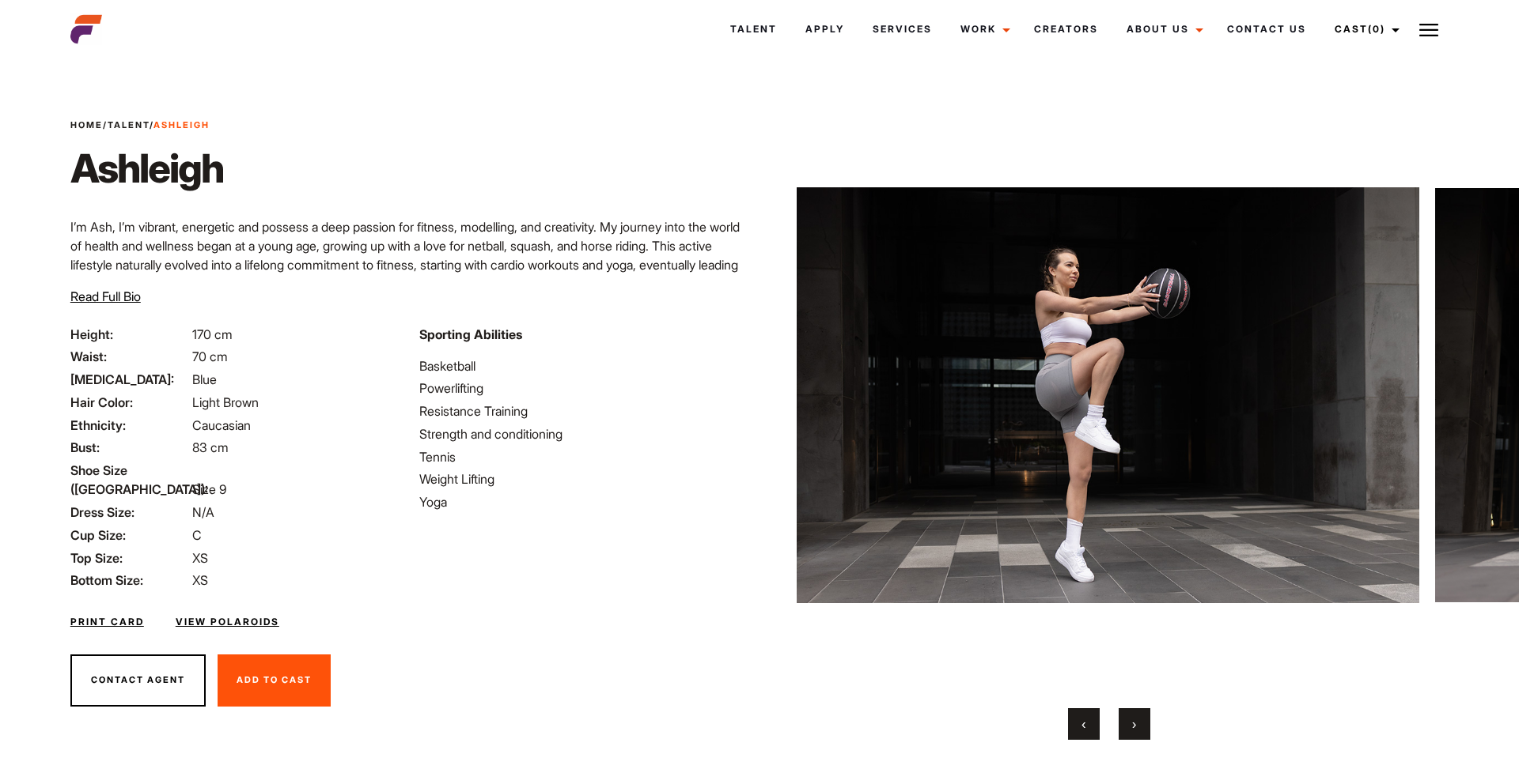
click at [1134, 720] on span "›" at bounding box center [1134, 724] width 4 height 16
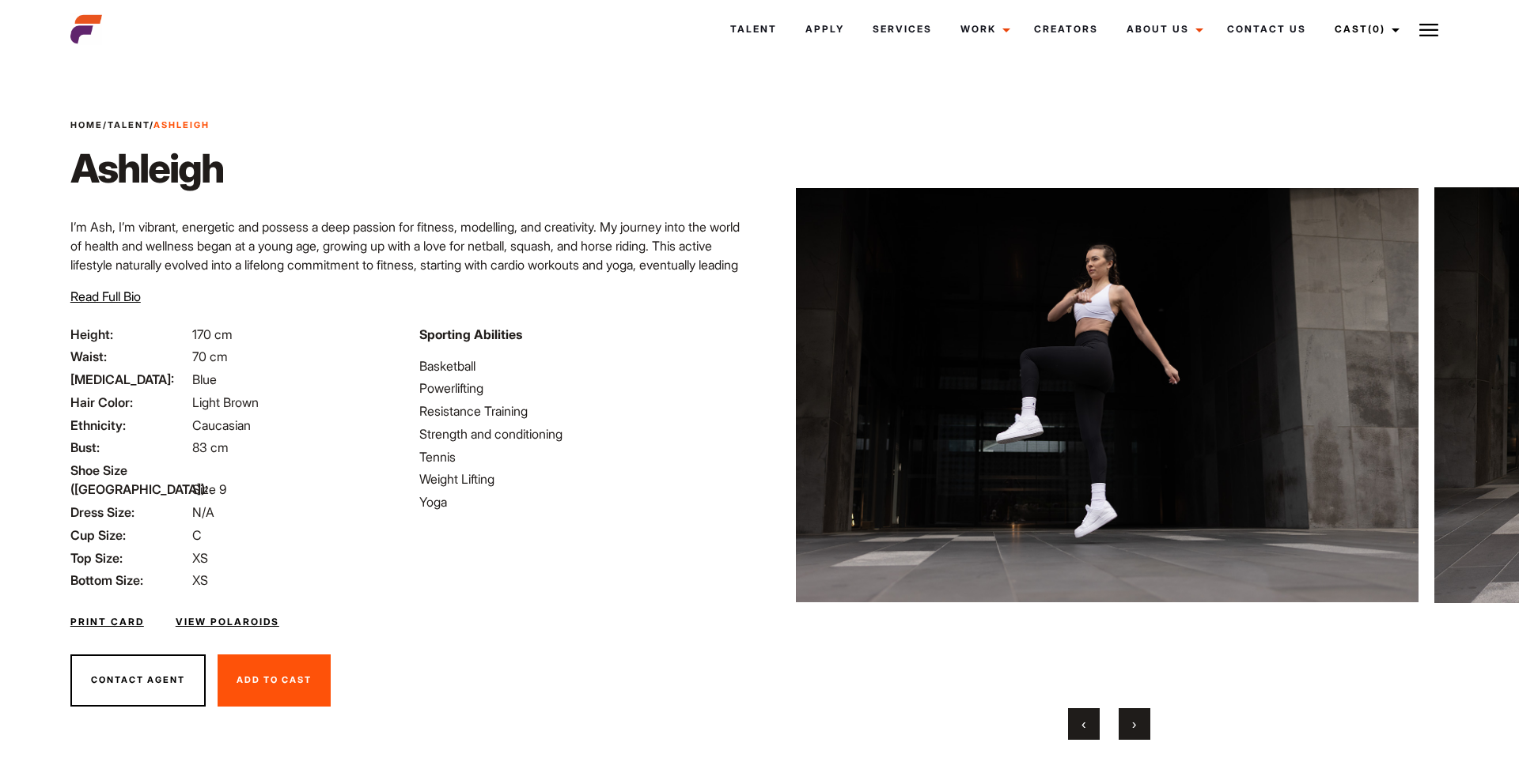
click at [1134, 720] on span "›" at bounding box center [1134, 724] width 4 height 16
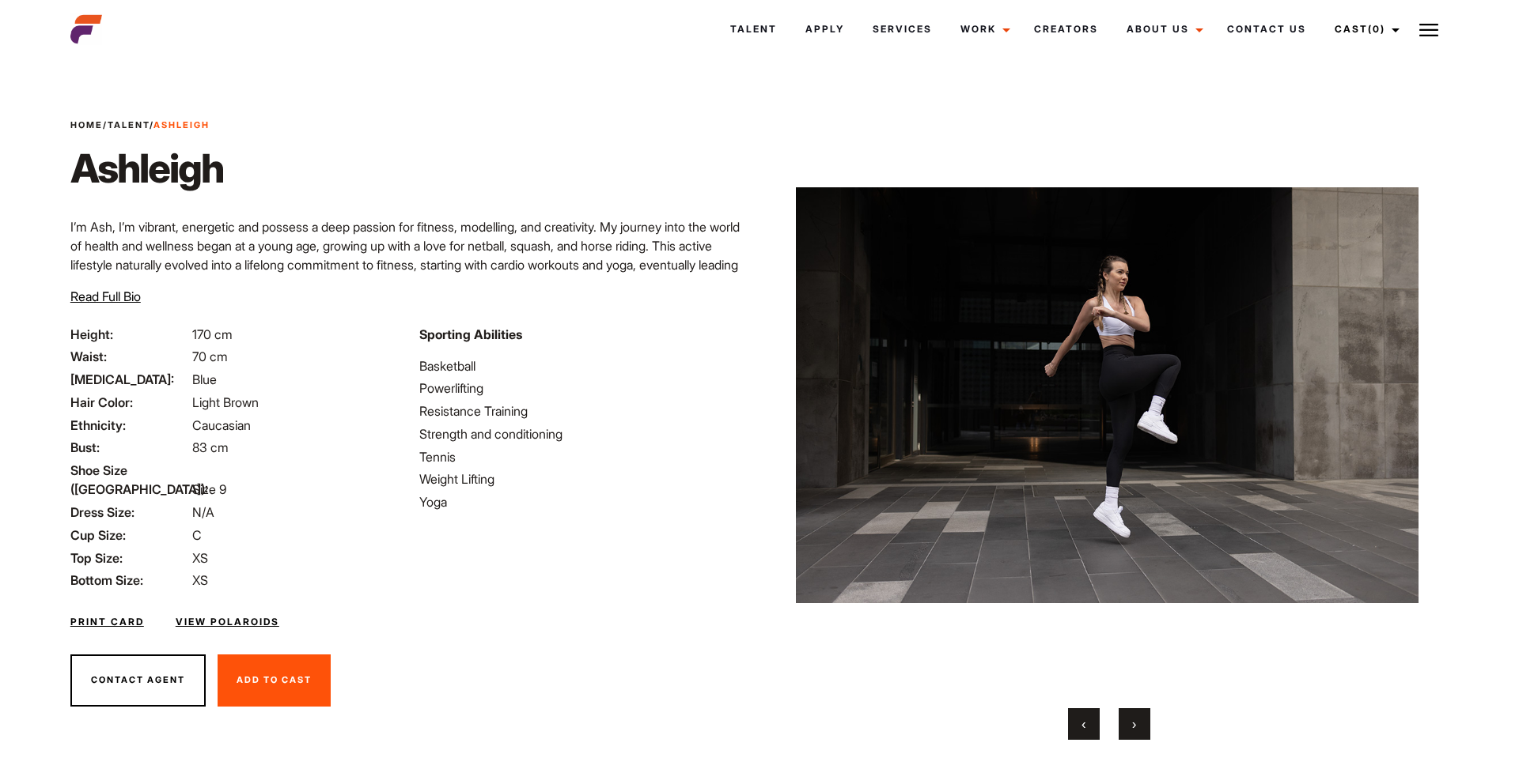
click at [1141, 725] on button "›" at bounding box center [1135, 724] width 32 height 32
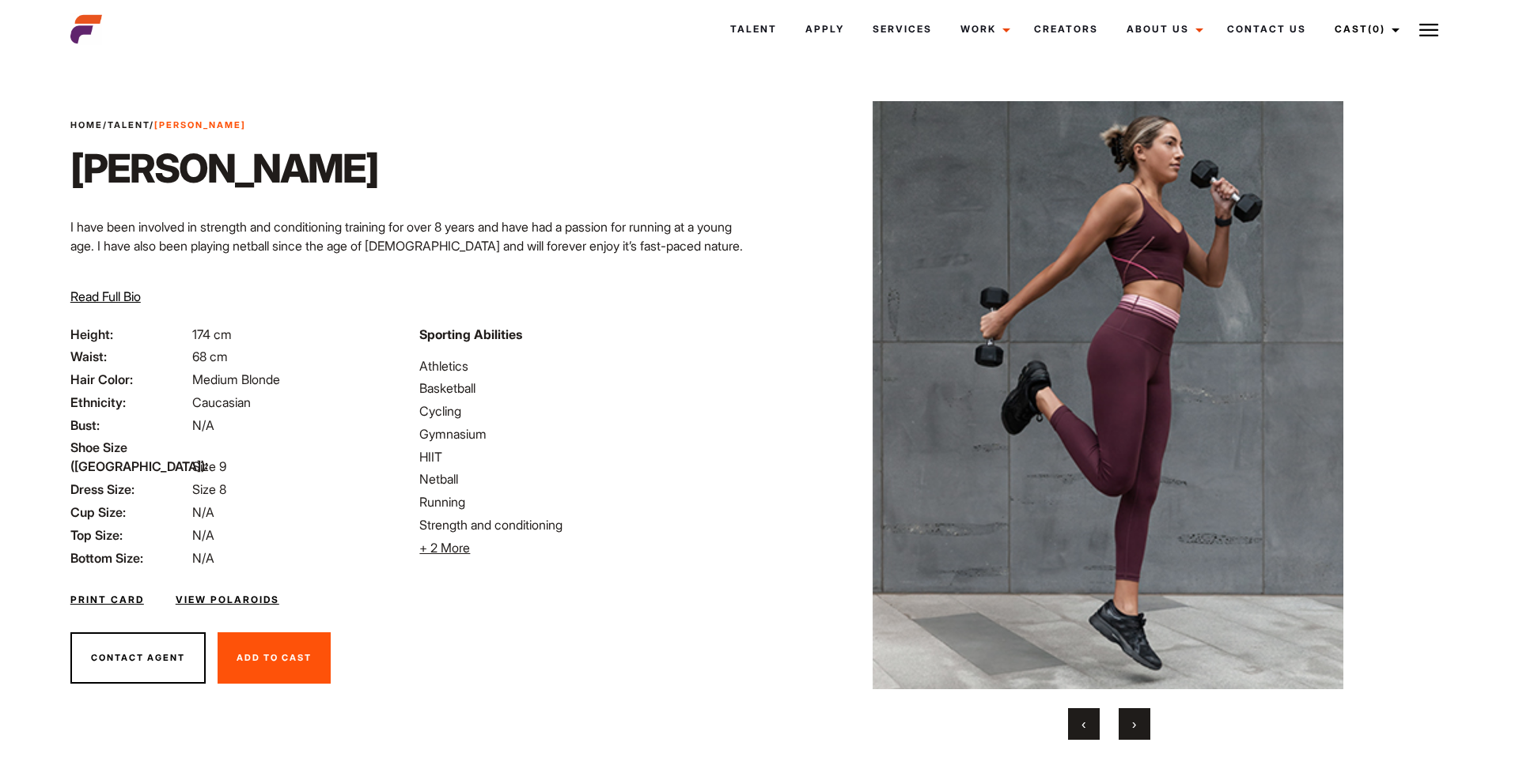
click at [1134, 732] on button "›" at bounding box center [1135, 724] width 32 height 32
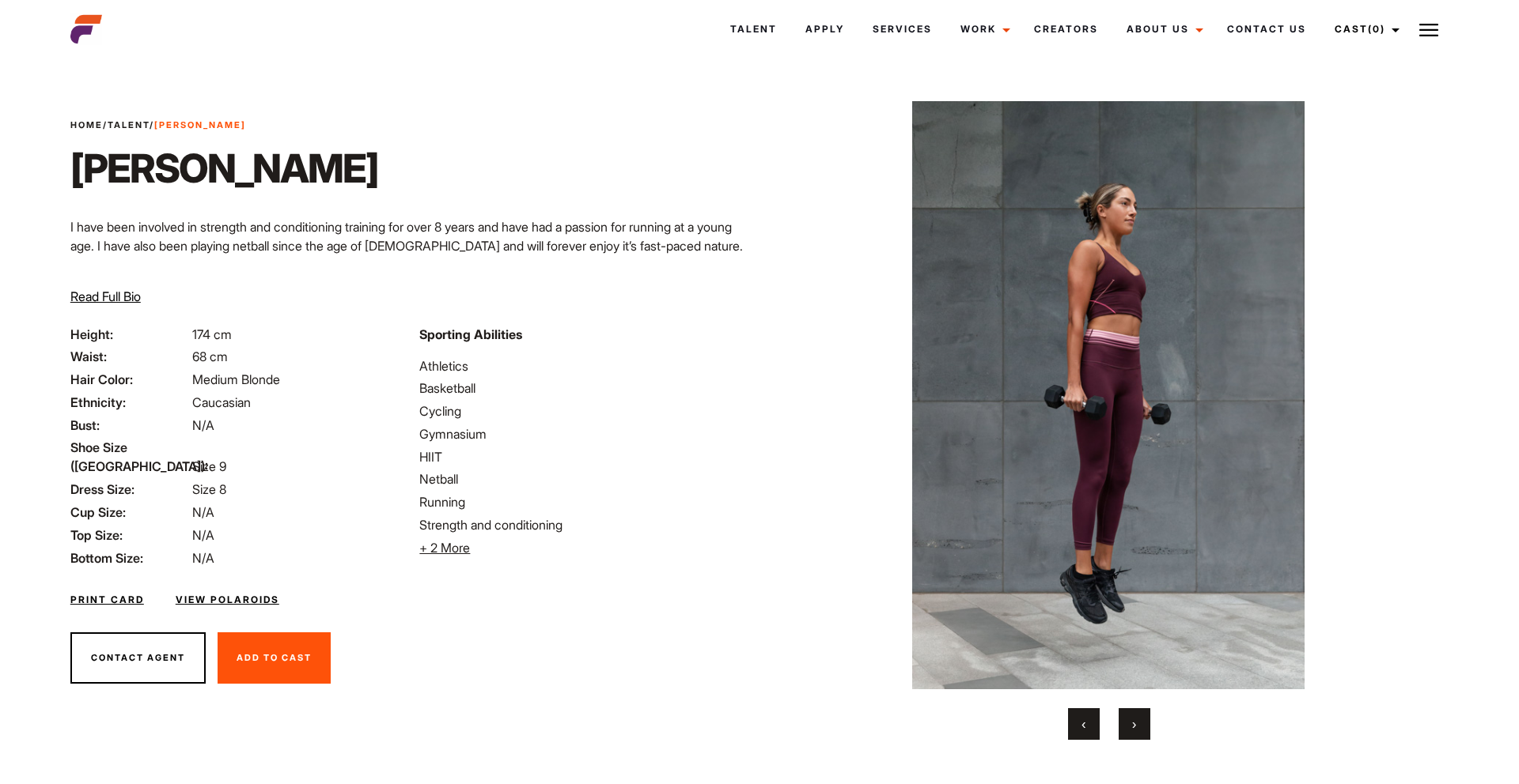
click at [1134, 732] on button "›" at bounding box center [1135, 724] width 32 height 32
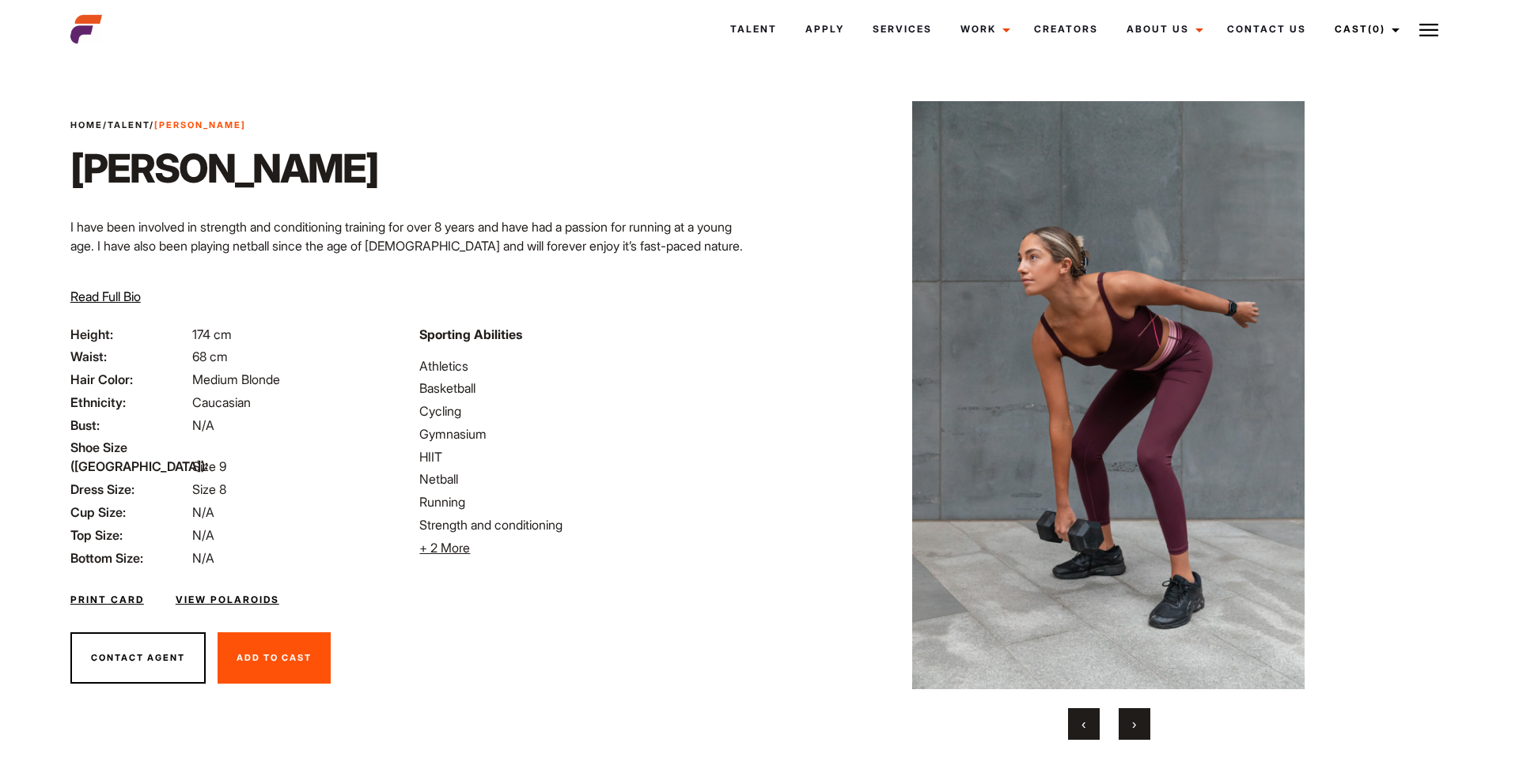
click at [1134, 733] on button "›" at bounding box center [1135, 724] width 32 height 32
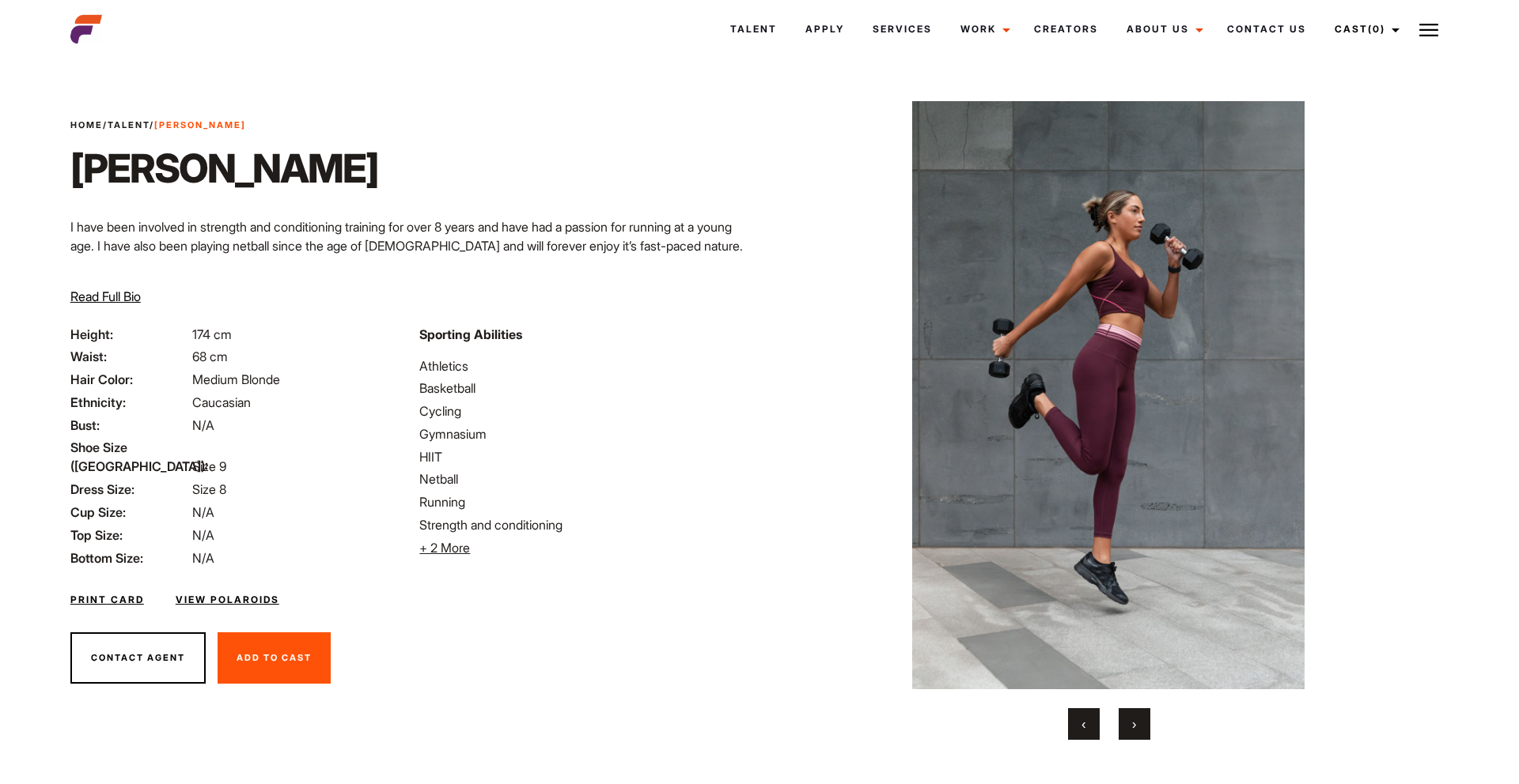
click at [1134, 733] on button "›" at bounding box center [1135, 724] width 32 height 32
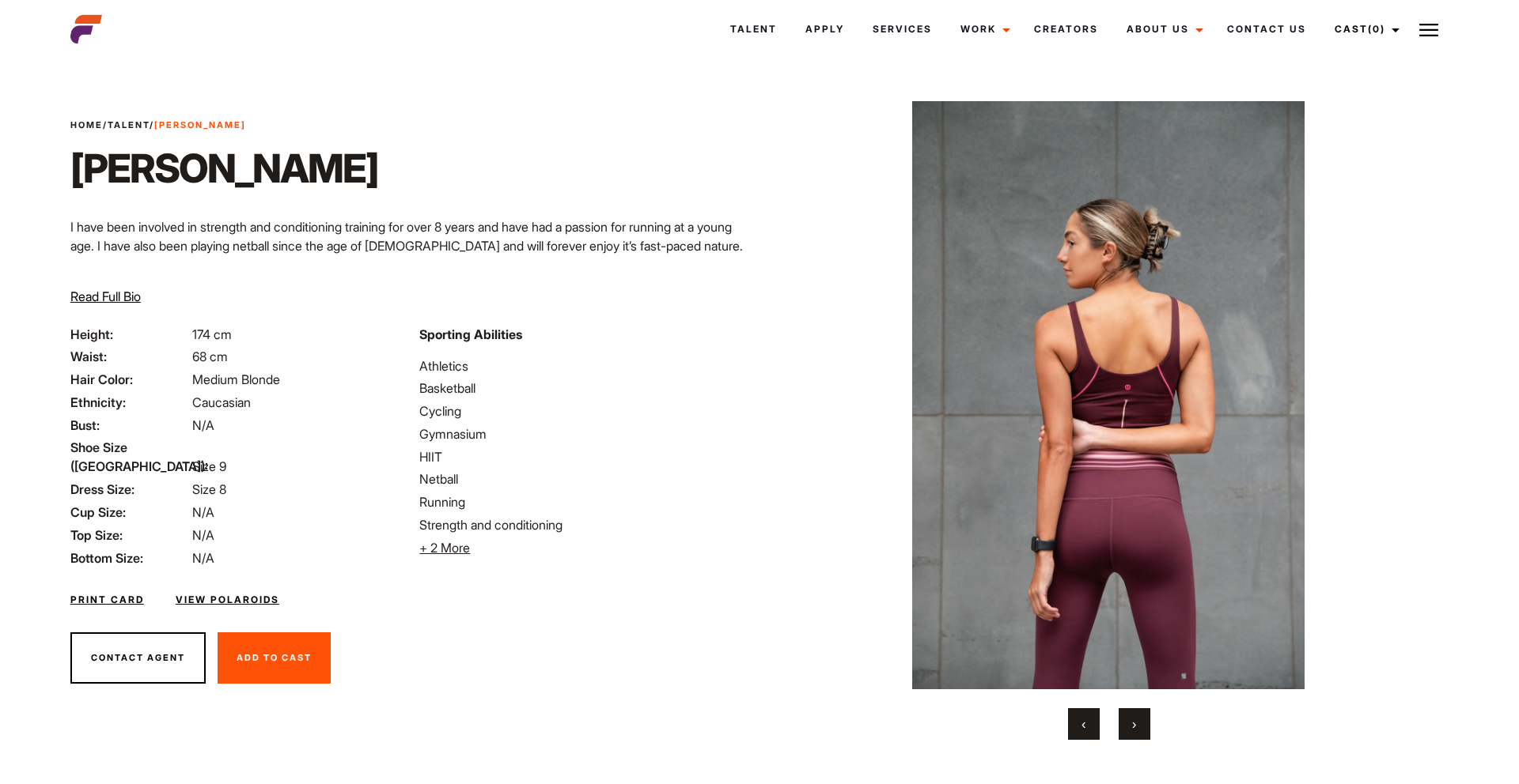
click at [1134, 733] on button "›" at bounding box center [1135, 724] width 32 height 32
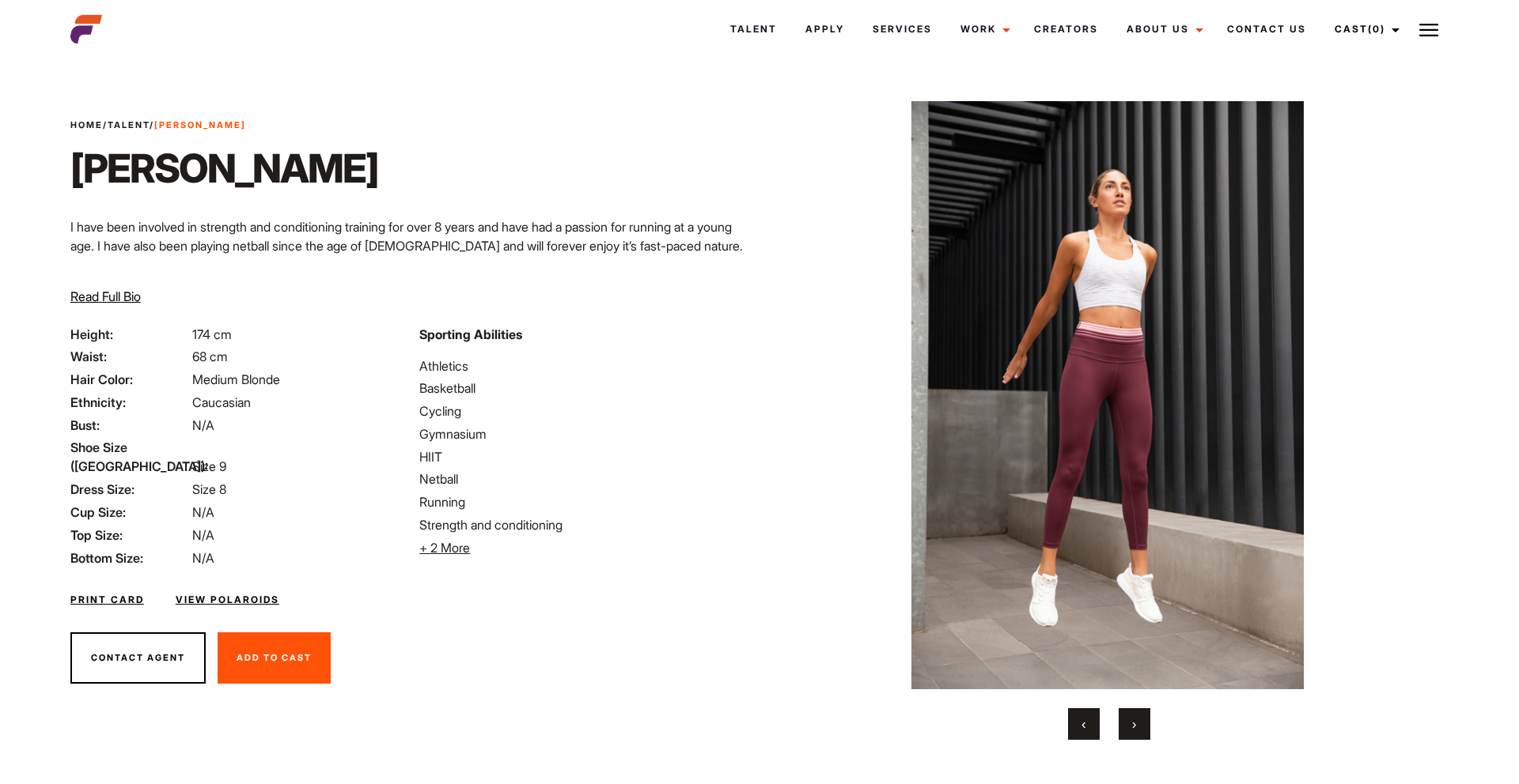
click at [1134, 733] on button "›" at bounding box center [1135, 724] width 32 height 32
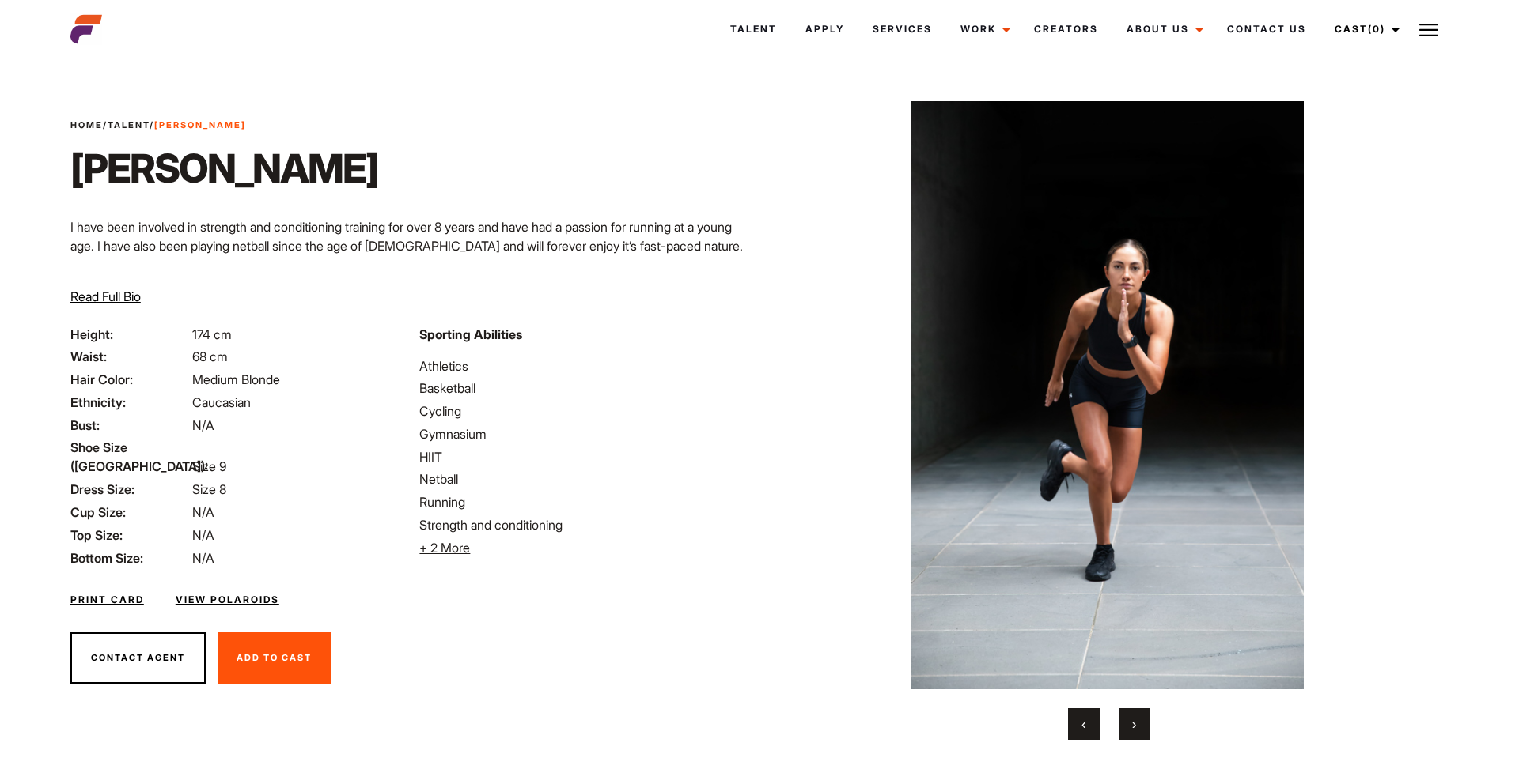
click at [1134, 733] on button "›" at bounding box center [1135, 724] width 32 height 32
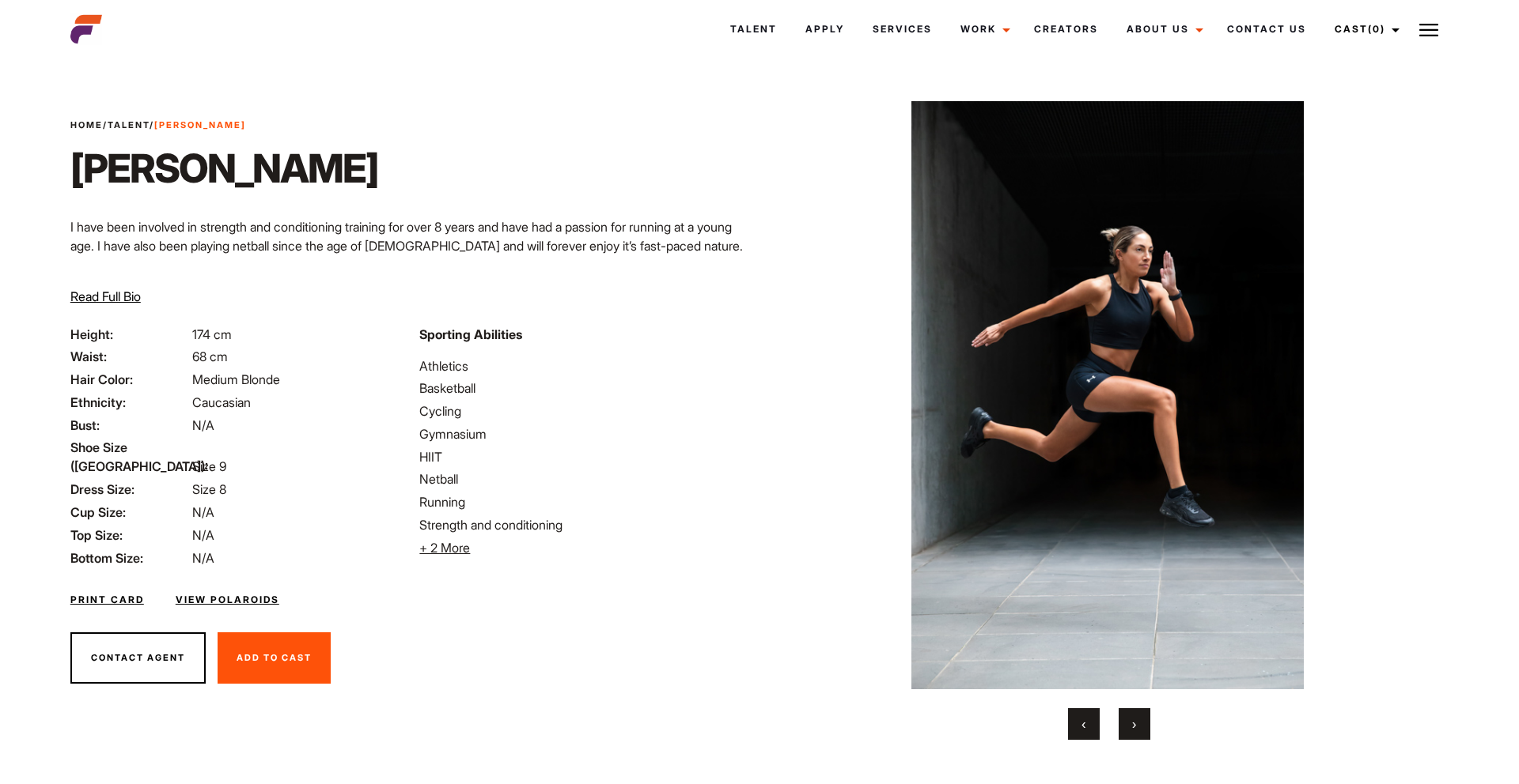
click at [1134, 733] on button "›" at bounding box center [1135, 724] width 32 height 32
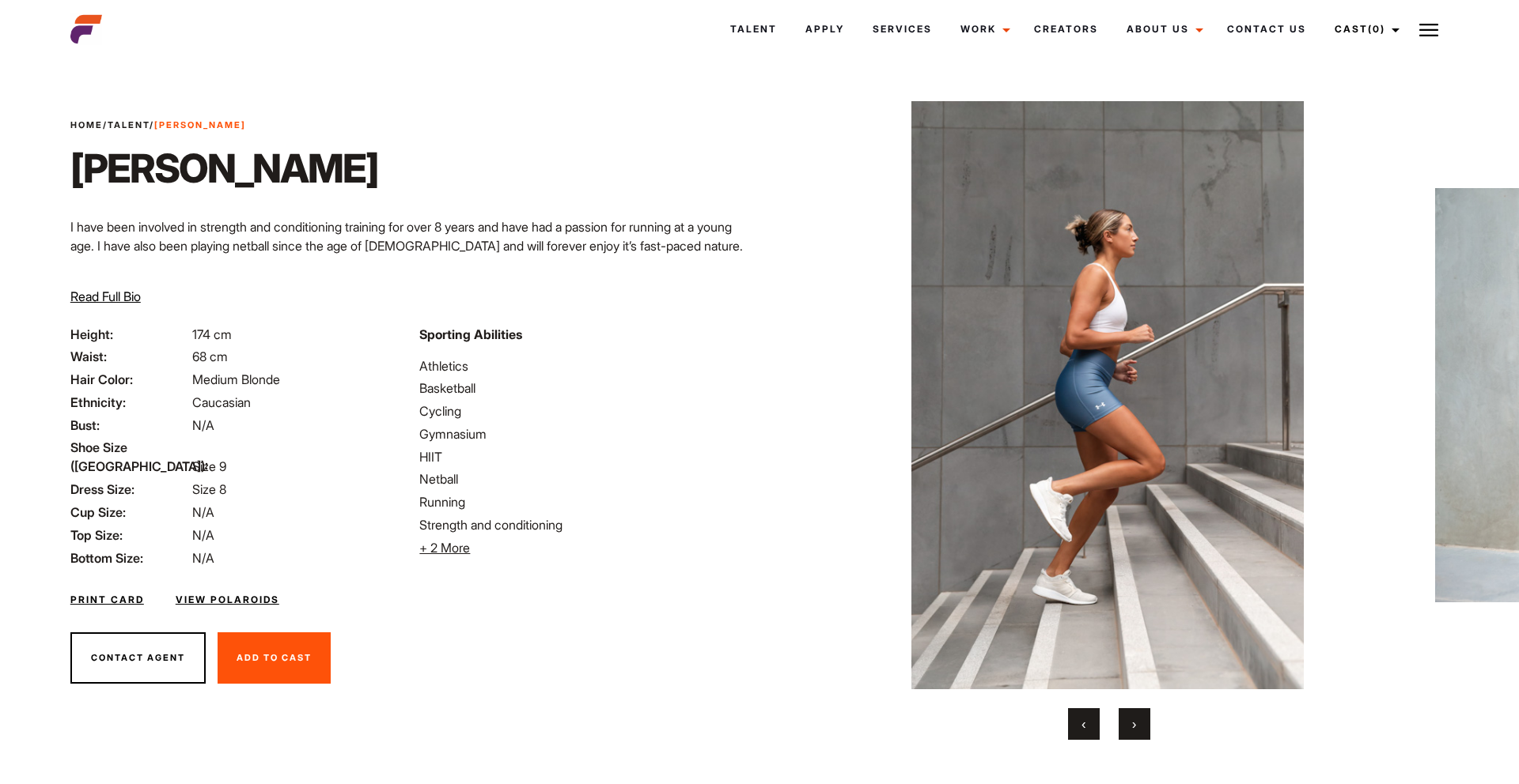
click at [1134, 733] on button "›" at bounding box center [1135, 724] width 32 height 32
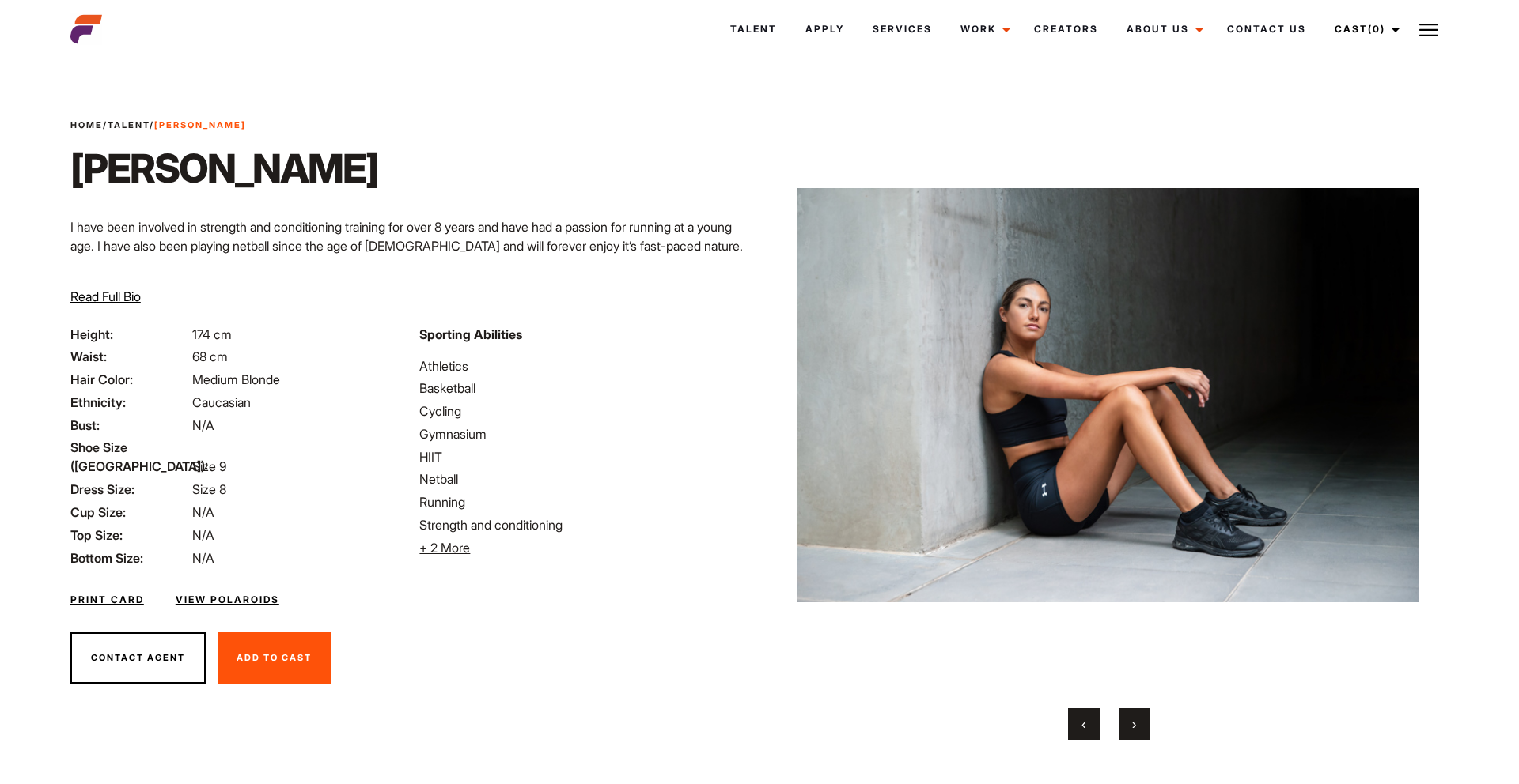
click at [1134, 733] on button "›" at bounding box center [1135, 724] width 32 height 32
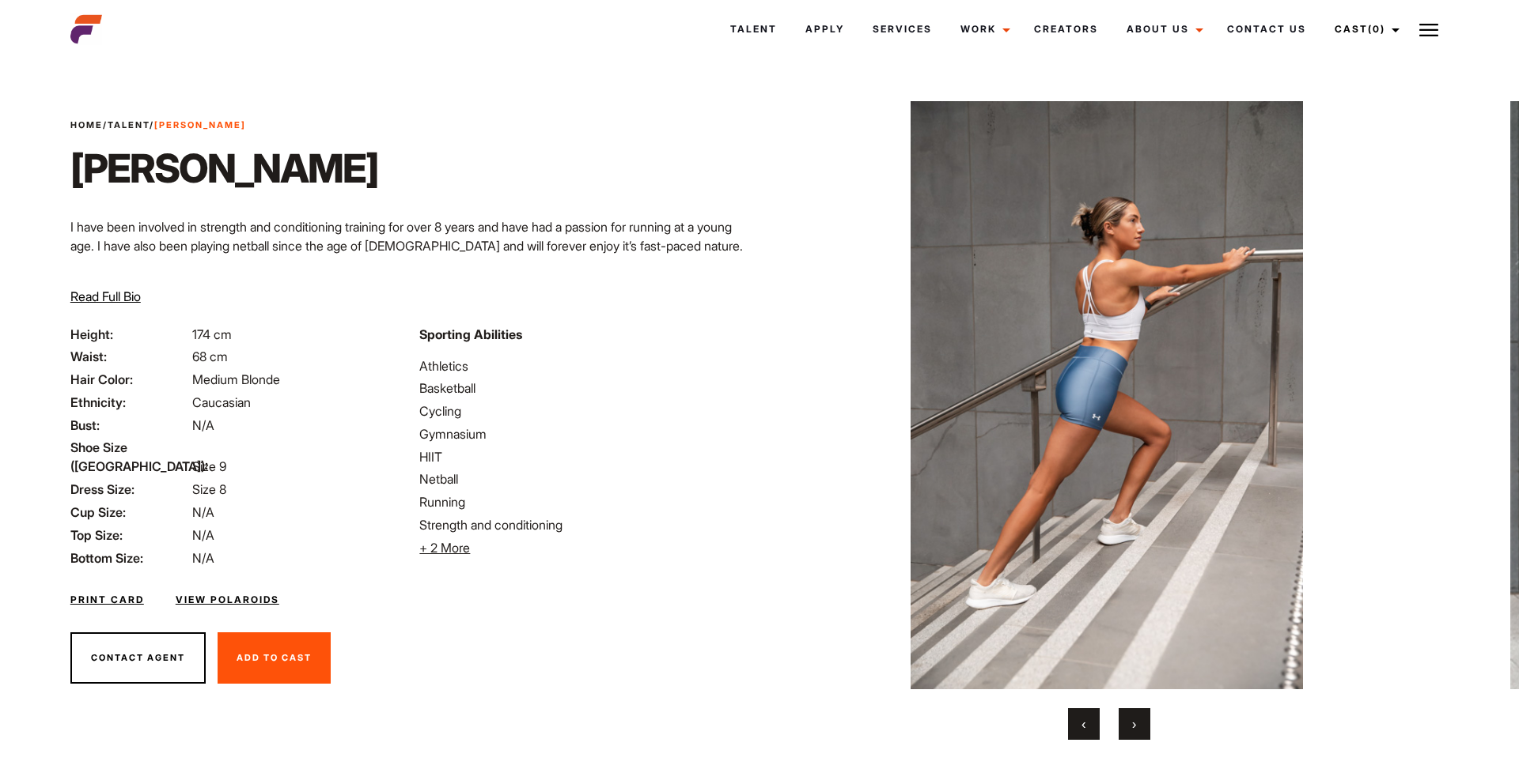
click at [1134, 733] on button "›" at bounding box center [1135, 724] width 32 height 32
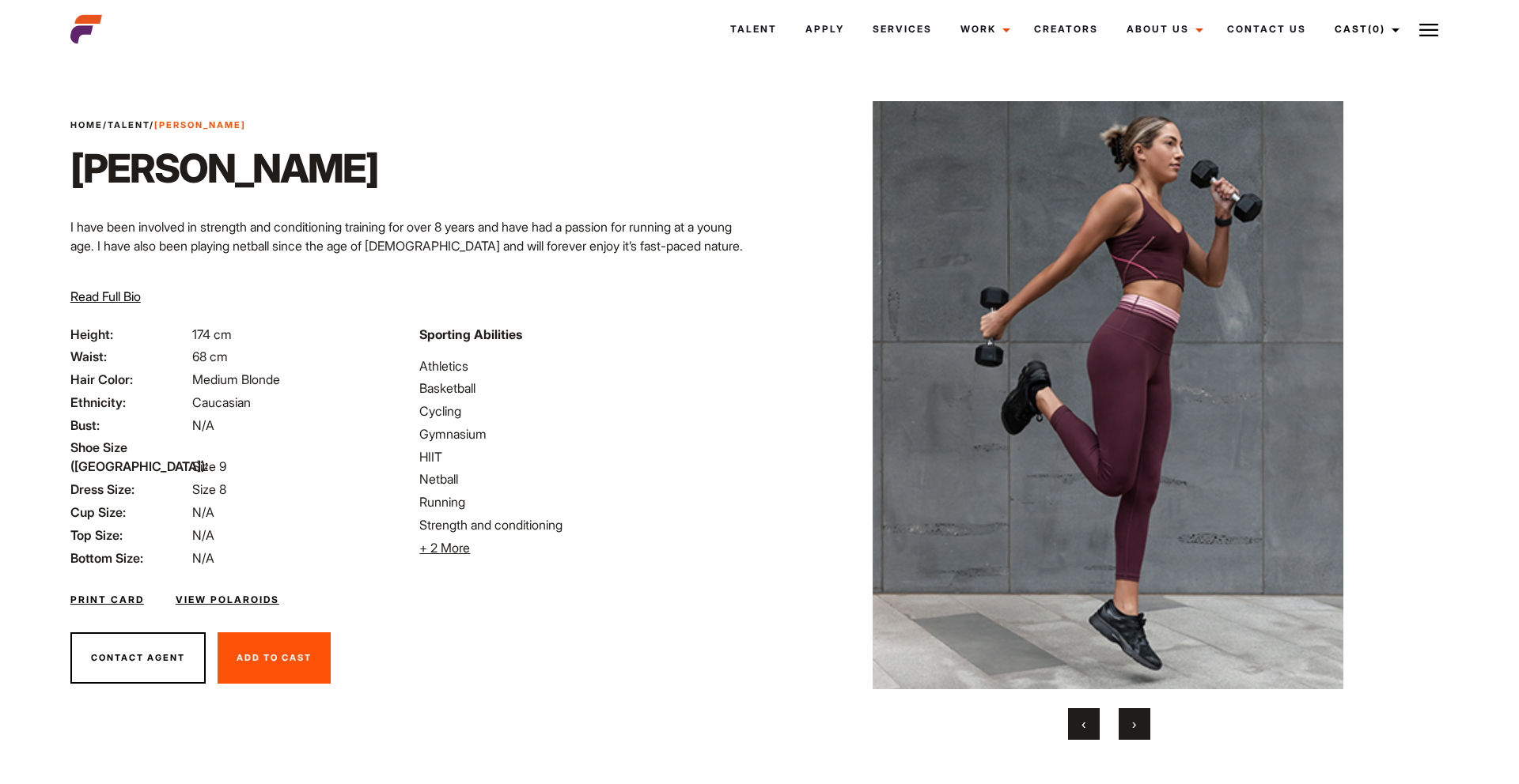
click at [1134, 733] on button "›" at bounding box center [1135, 724] width 32 height 32
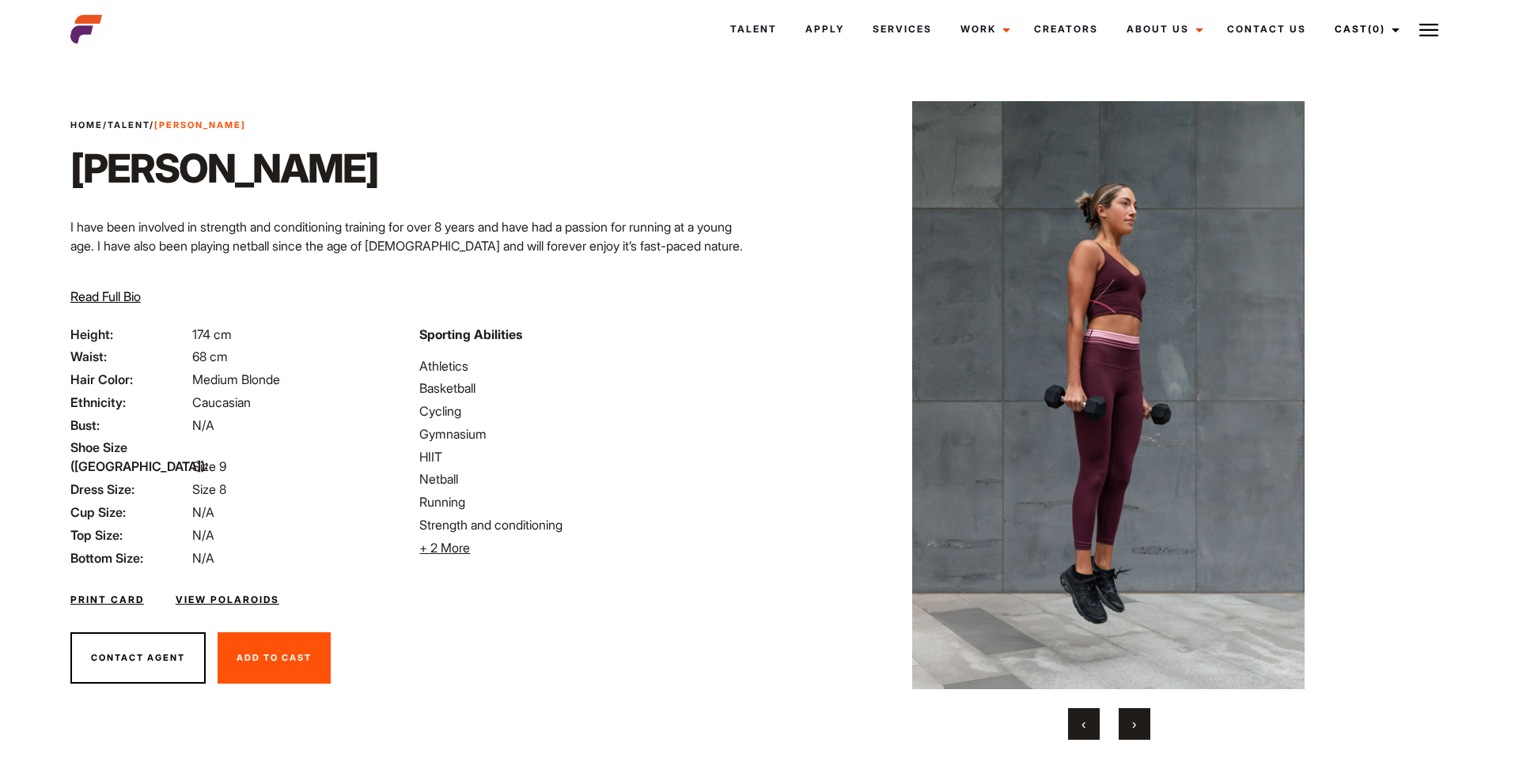
click at [1125, 725] on button "›" at bounding box center [1135, 724] width 32 height 32
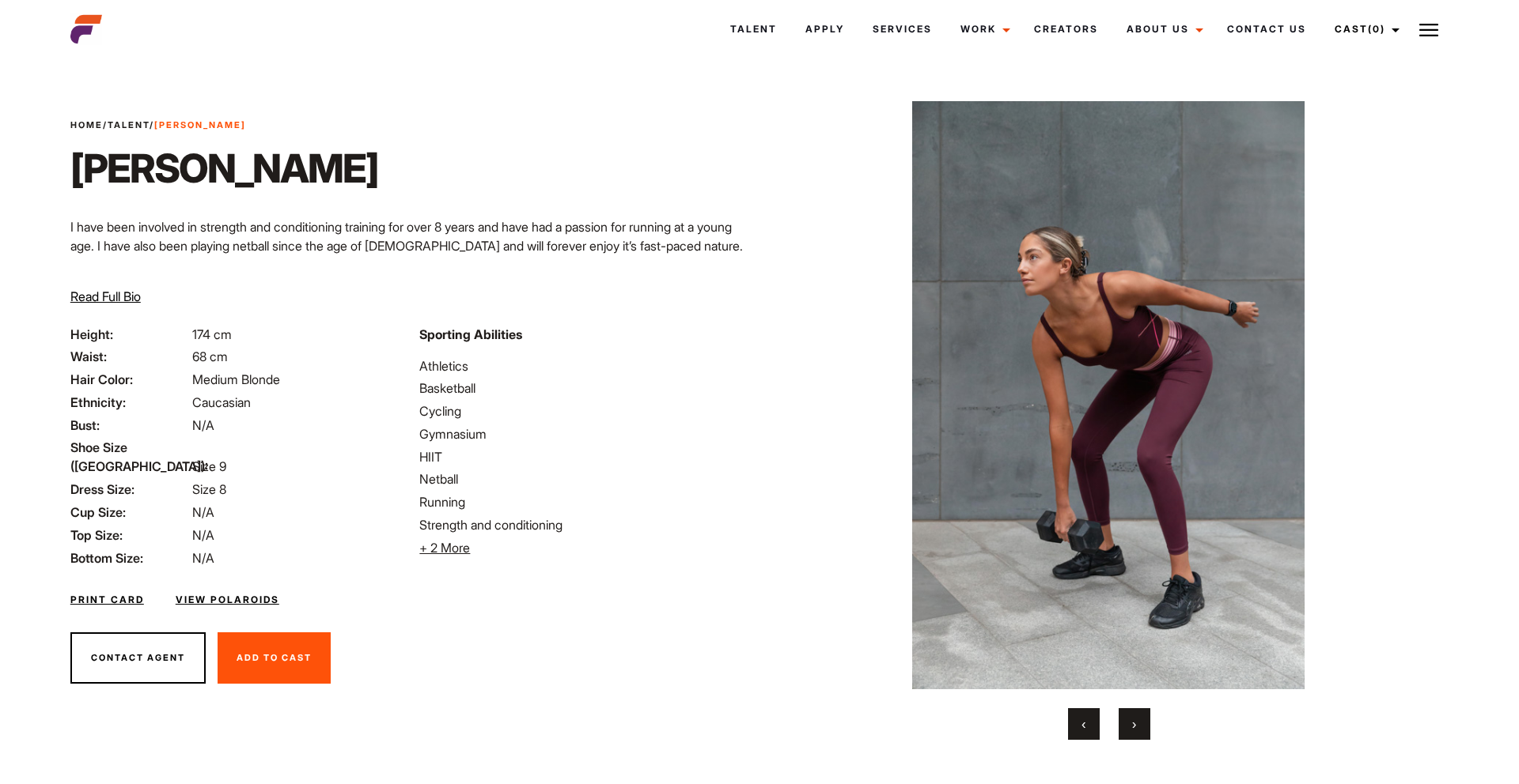
click at [1114, 726] on div "‹ ›" at bounding box center [1108, 724] width 623 height 32
click at [1115, 723] on div "‹ ›" at bounding box center [1108, 724] width 623 height 32
click at [1126, 721] on button "›" at bounding box center [1135, 724] width 32 height 32
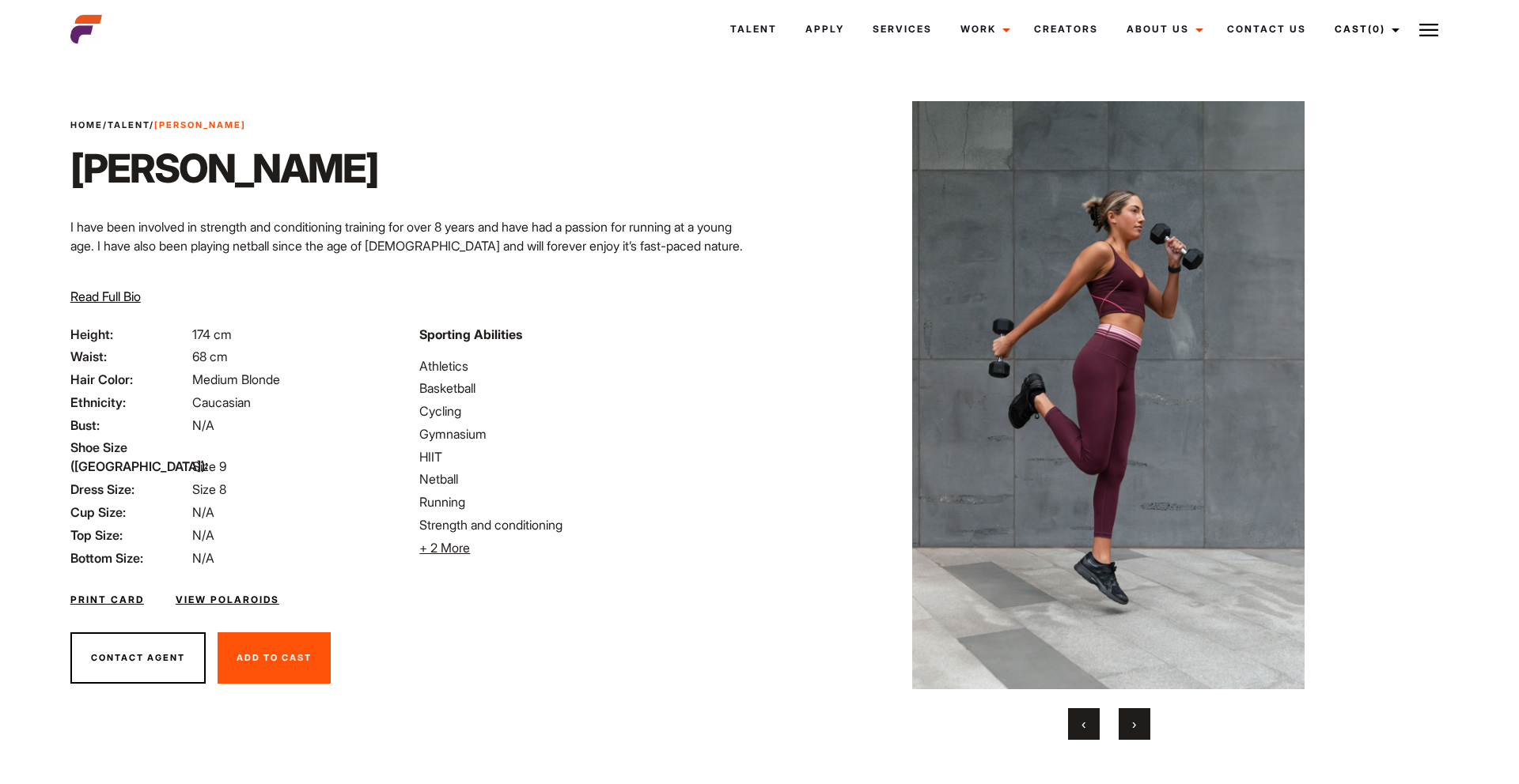
click at [1126, 721] on button "›" at bounding box center [1135, 724] width 32 height 32
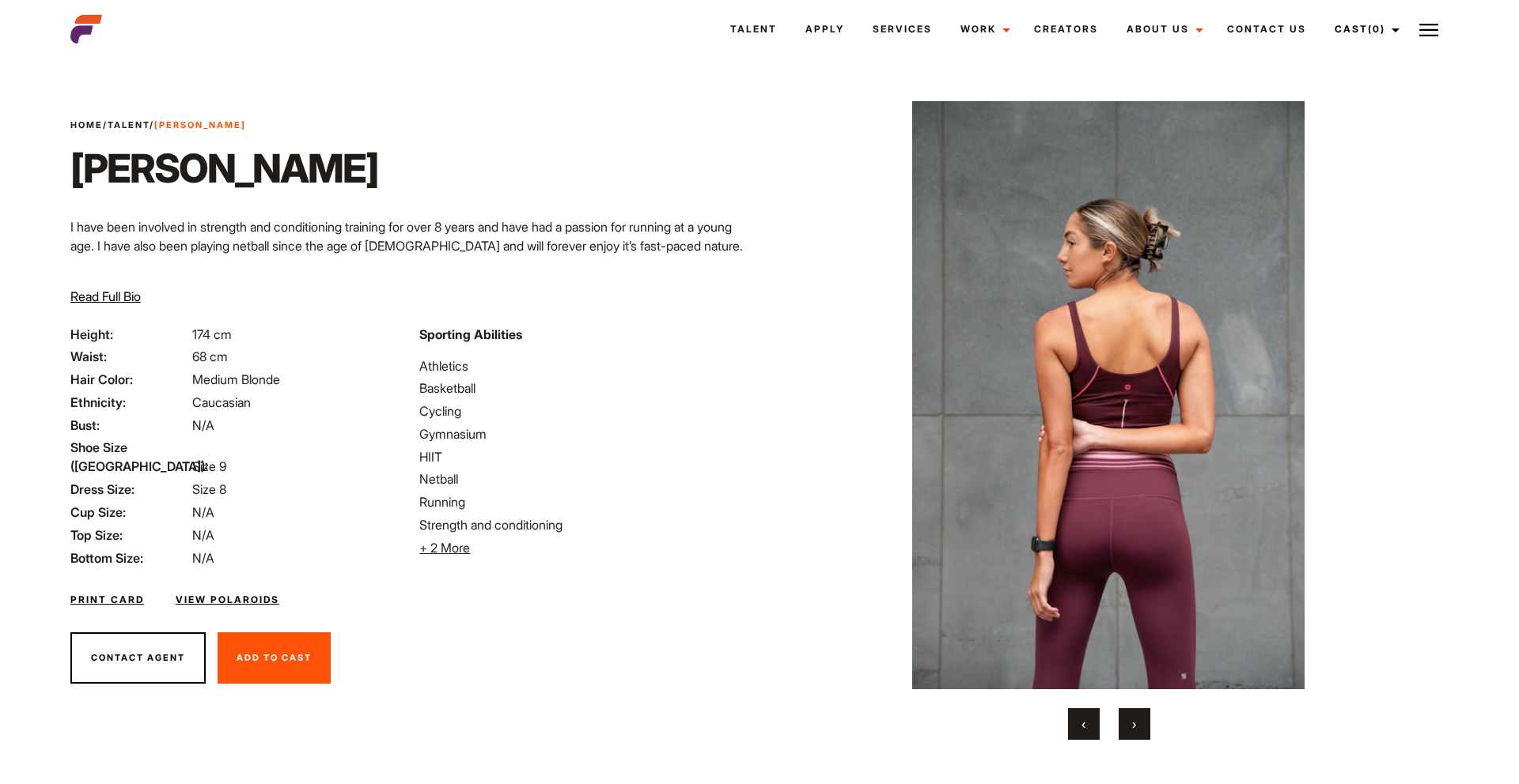
click at [1126, 721] on button "›" at bounding box center [1135, 724] width 32 height 32
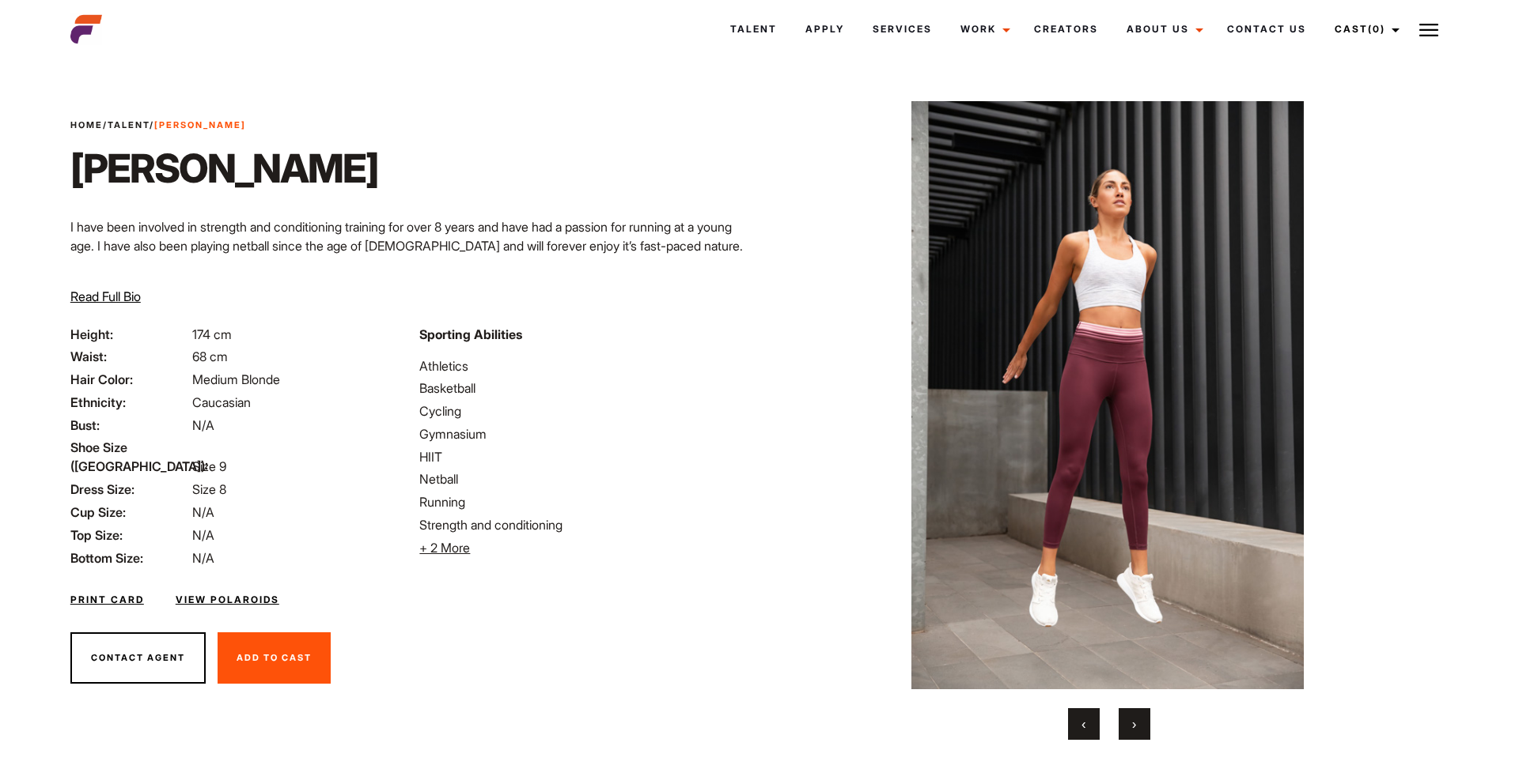
click at [1126, 721] on button "›" at bounding box center [1135, 724] width 32 height 32
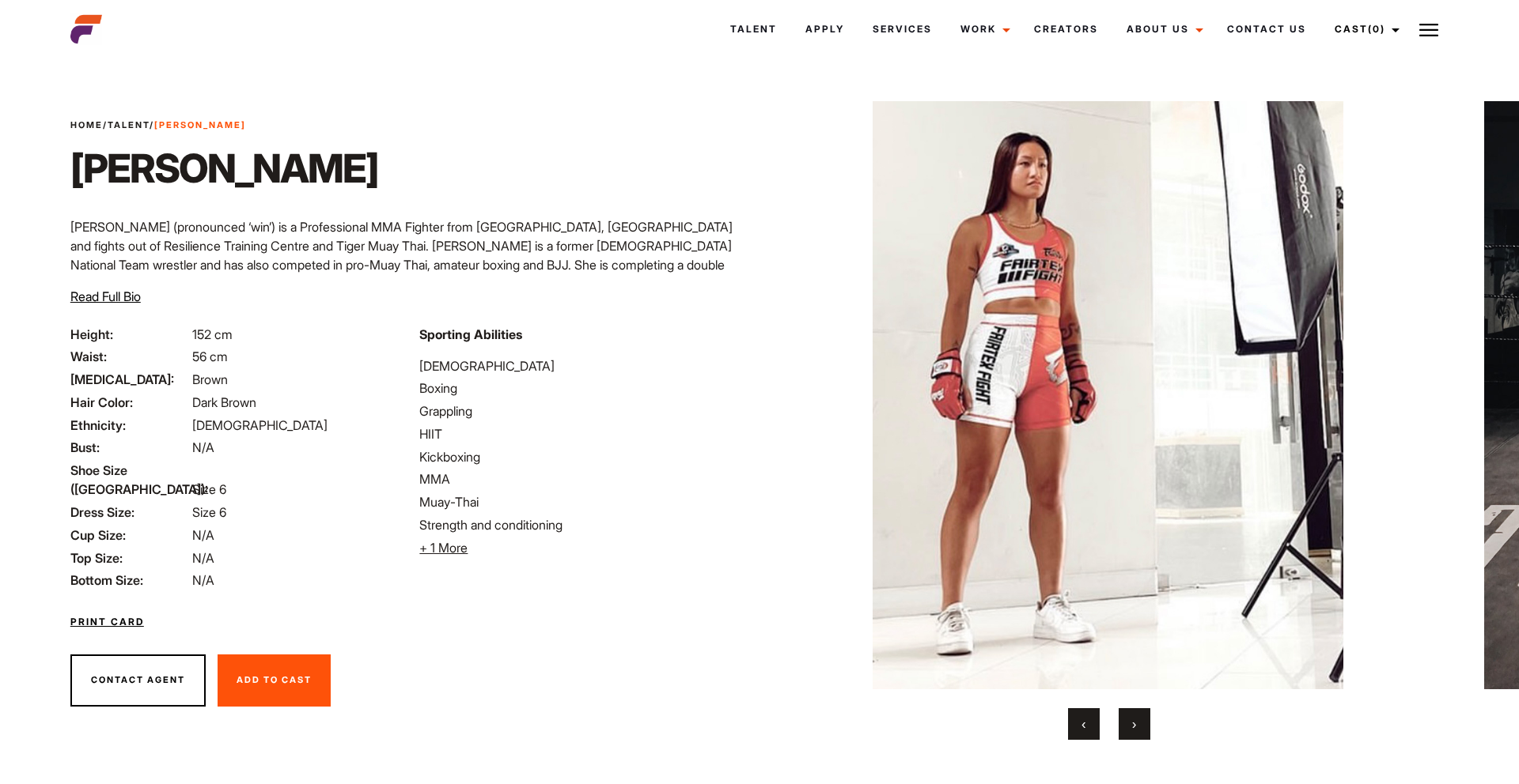
click at [1132, 729] on span "›" at bounding box center [1134, 724] width 4 height 16
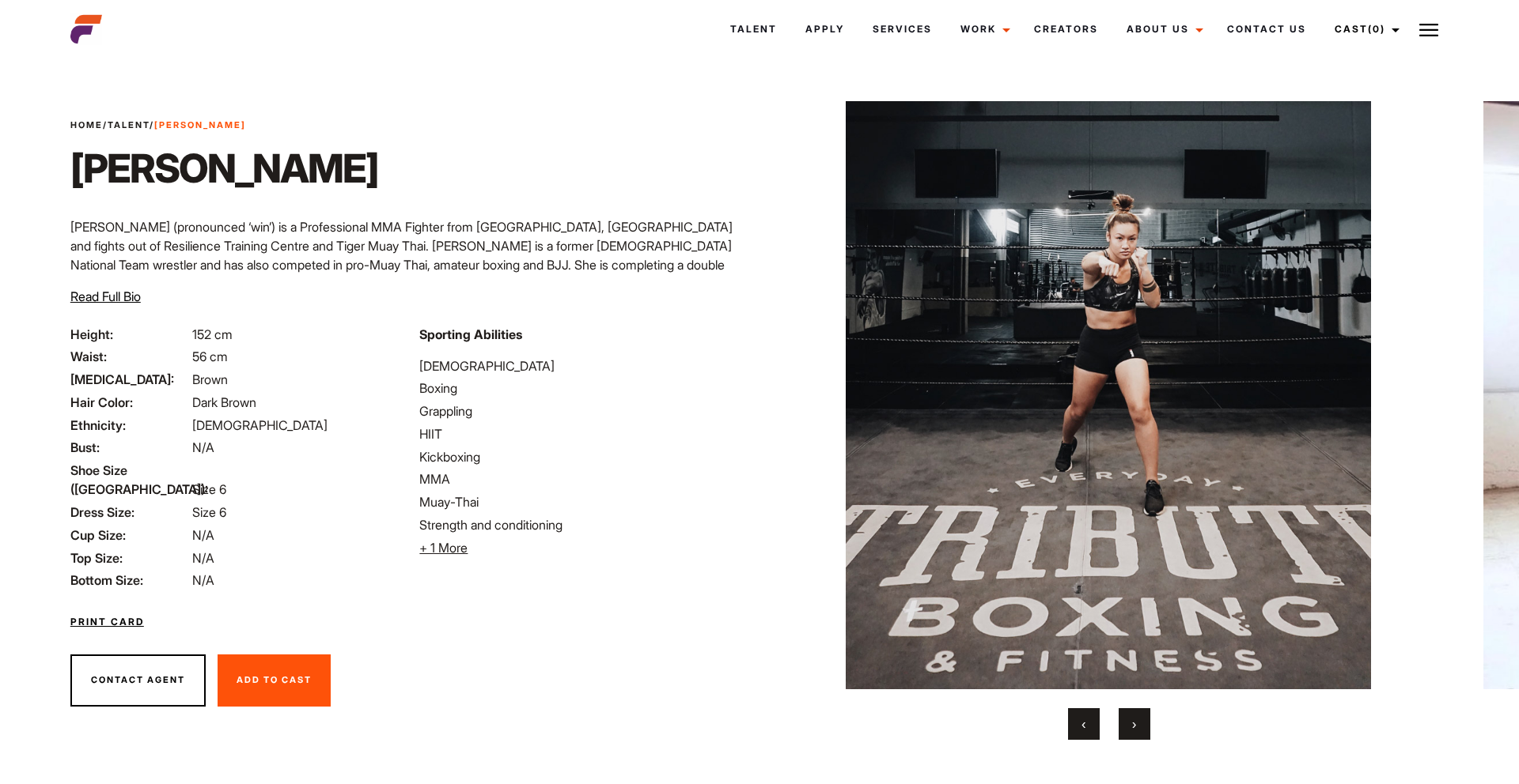
click at [1134, 729] on span "›" at bounding box center [1134, 724] width 4 height 16
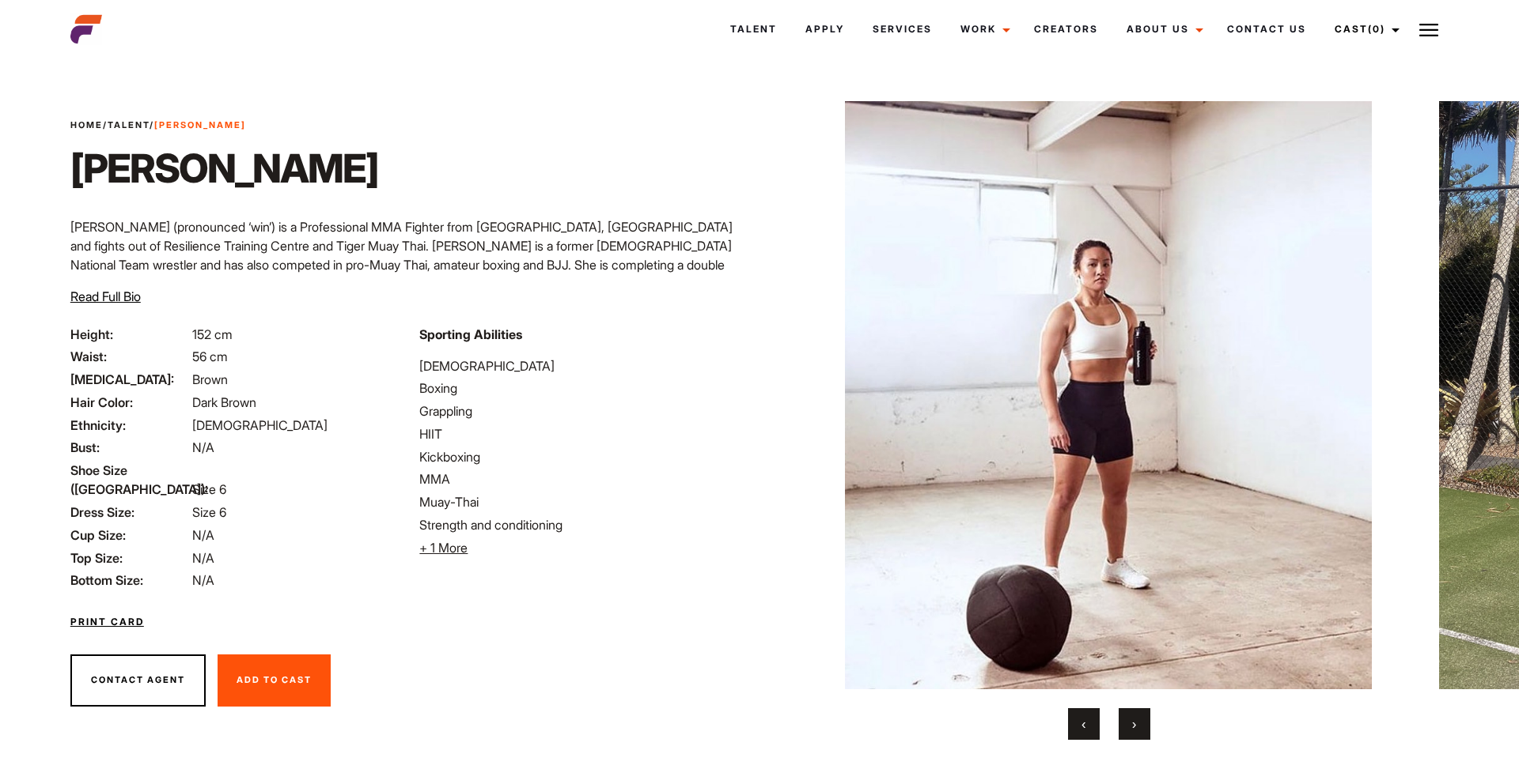
click at [1093, 725] on button "‹" at bounding box center [1084, 724] width 32 height 32
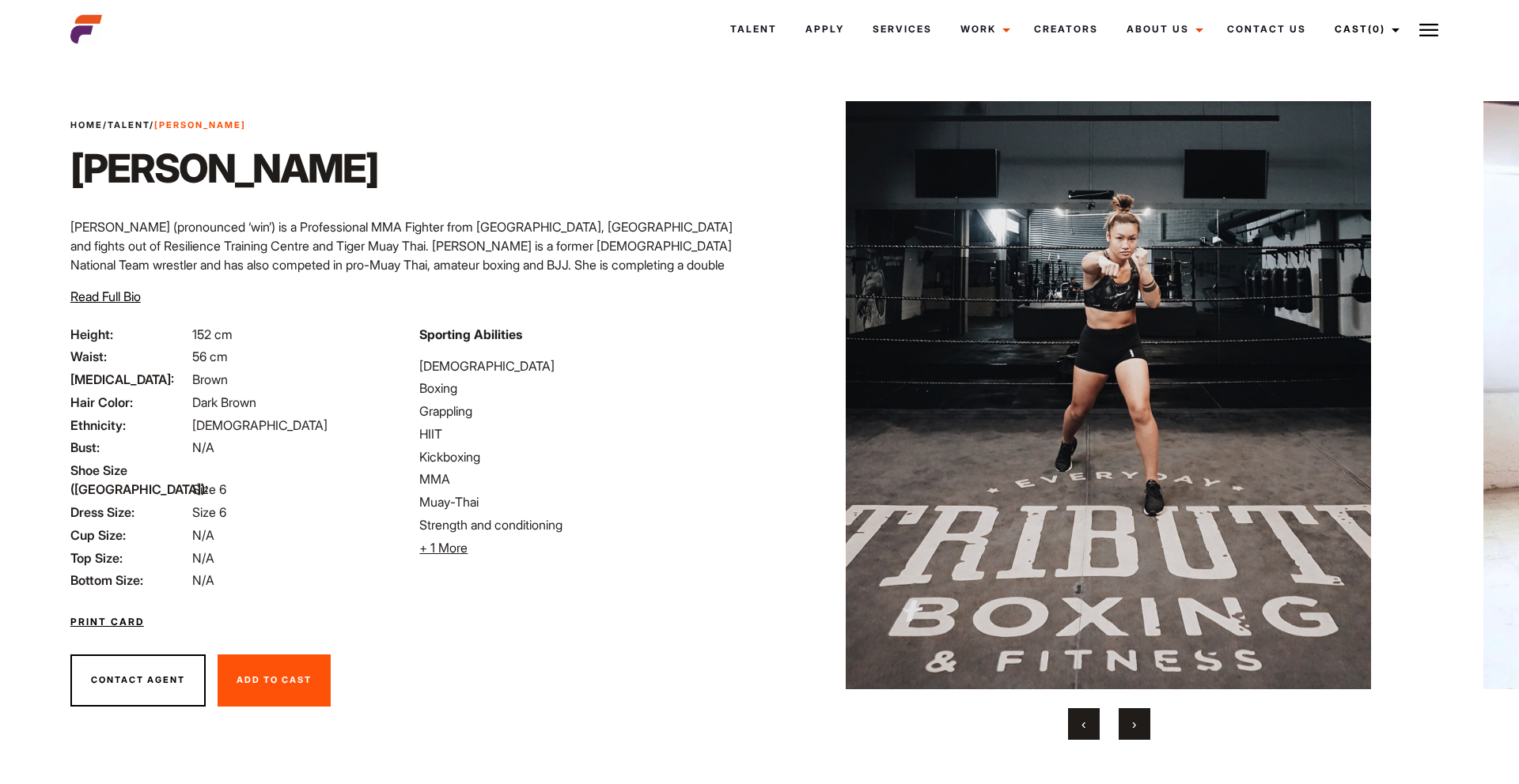
click at [1152, 725] on div "‹ ›" at bounding box center [1108, 724] width 623 height 32
click at [1142, 725] on button "›" at bounding box center [1135, 724] width 32 height 32
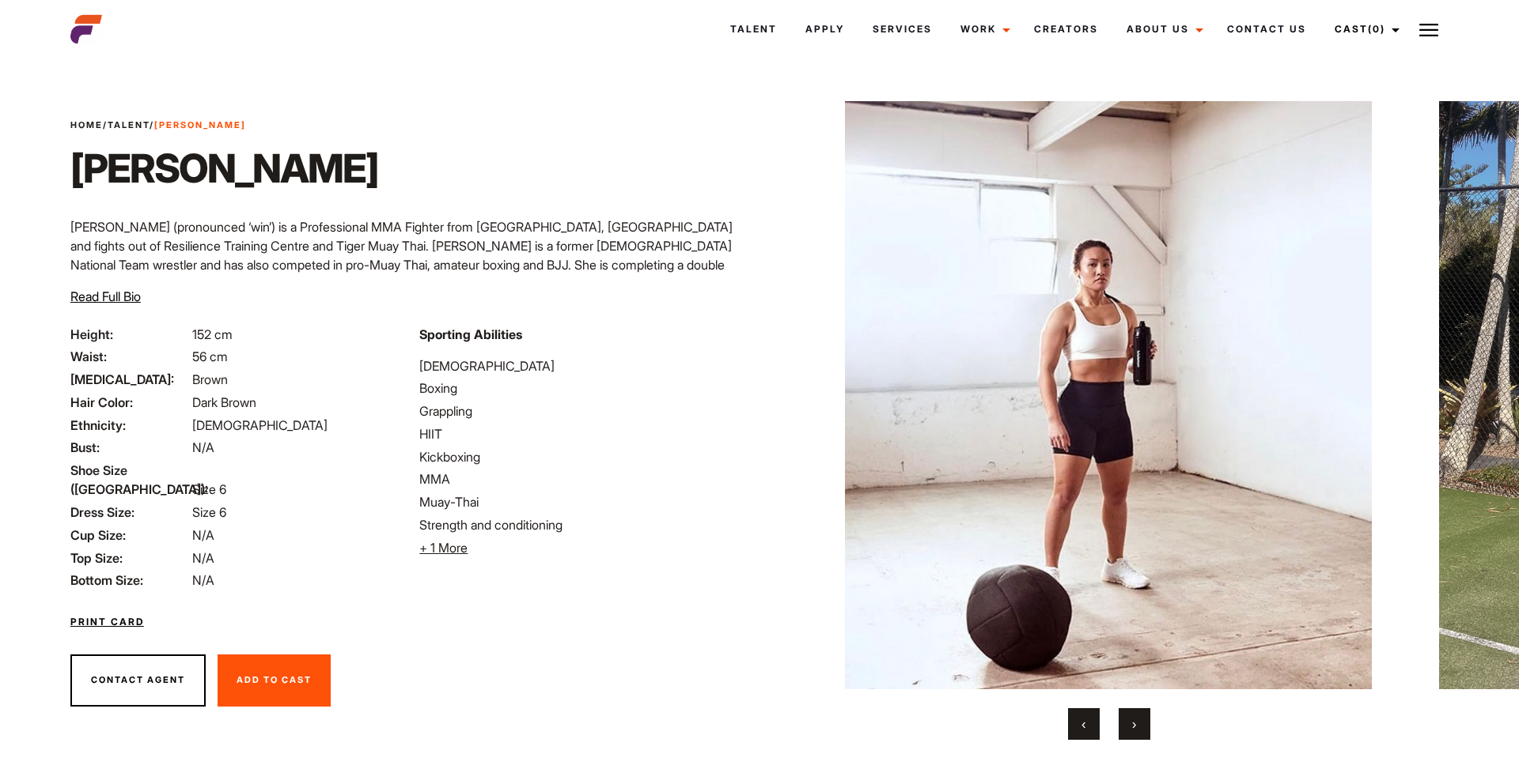
click at [1142, 727] on button "›" at bounding box center [1135, 724] width 32 height 32
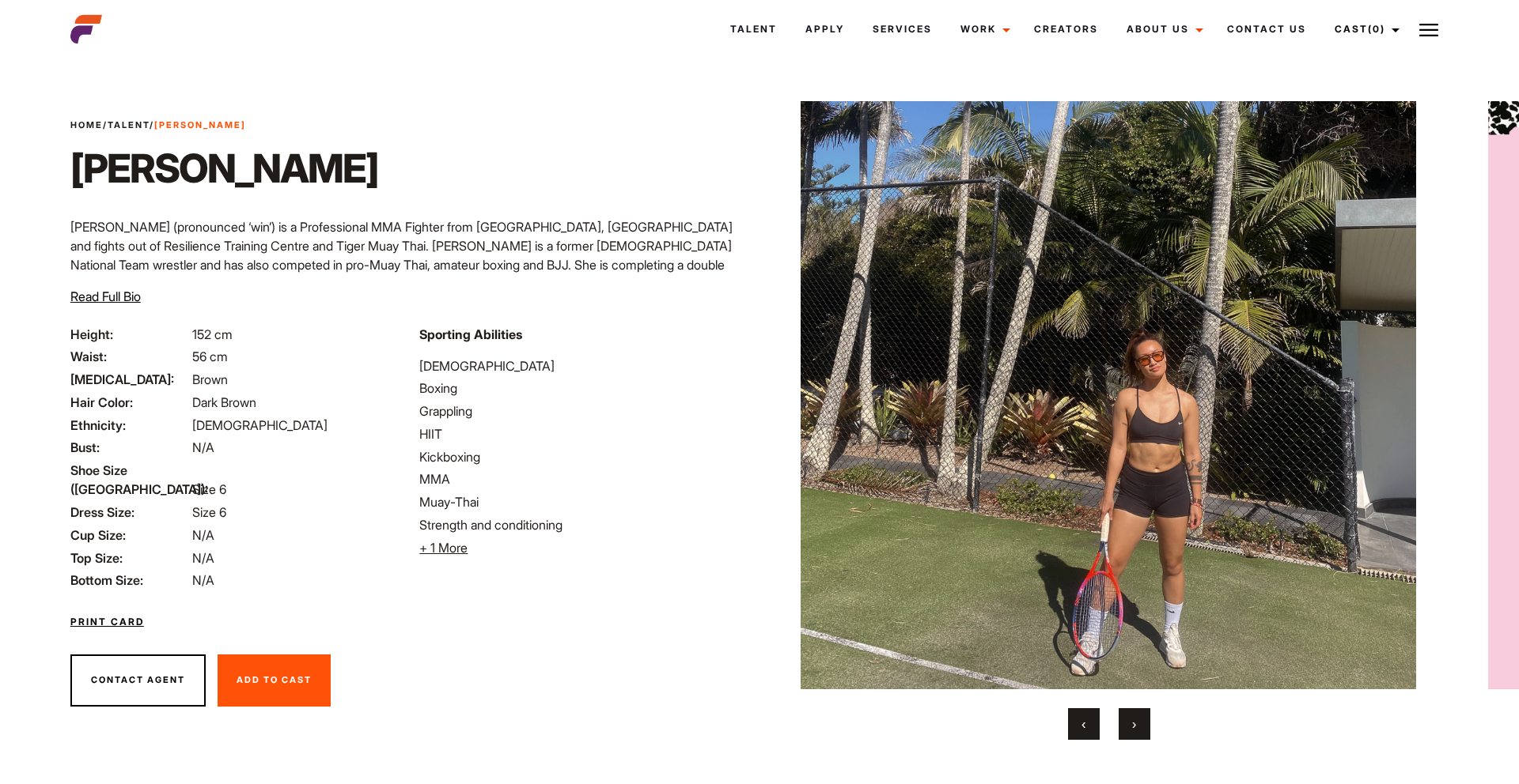
click at [1142, 728] on button "›" at bounding box center [1135, 724] width 32 height 32
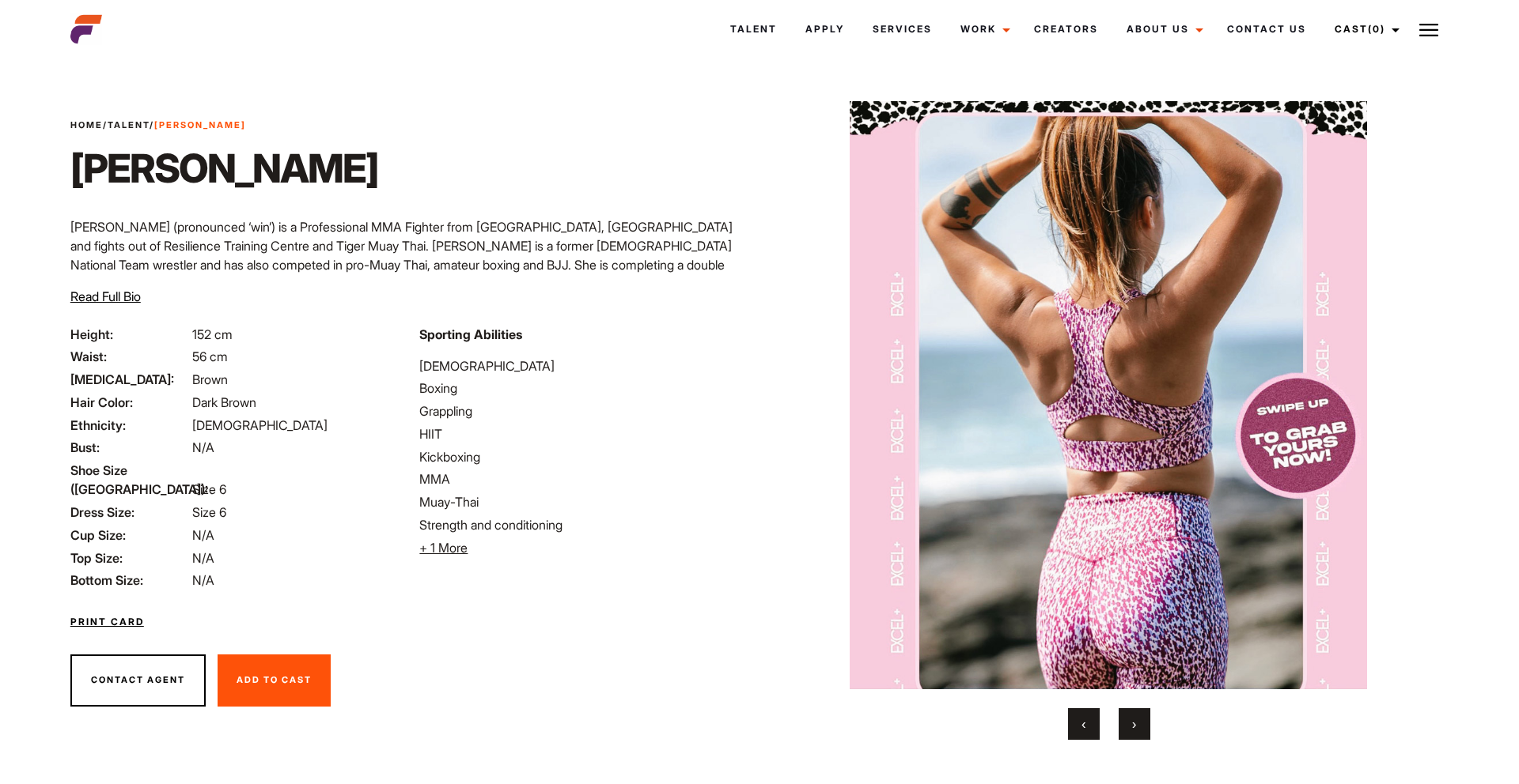
click at [1142, 729] on button "›" at bounding box center [1135, 724] width 32 height 32
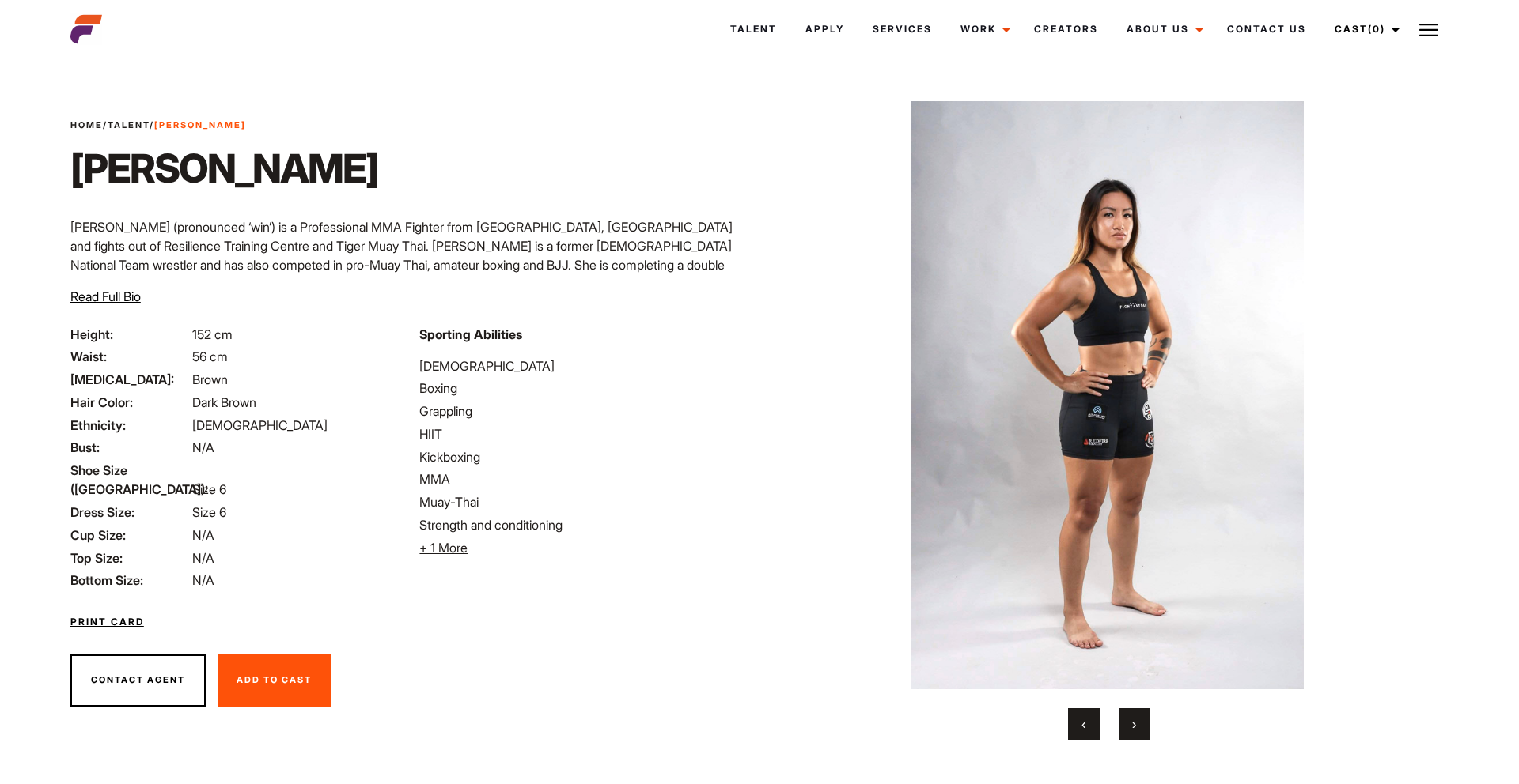
click at [1142, 729] on button "›" at bounding box center [1135, 724] width 32 height 32
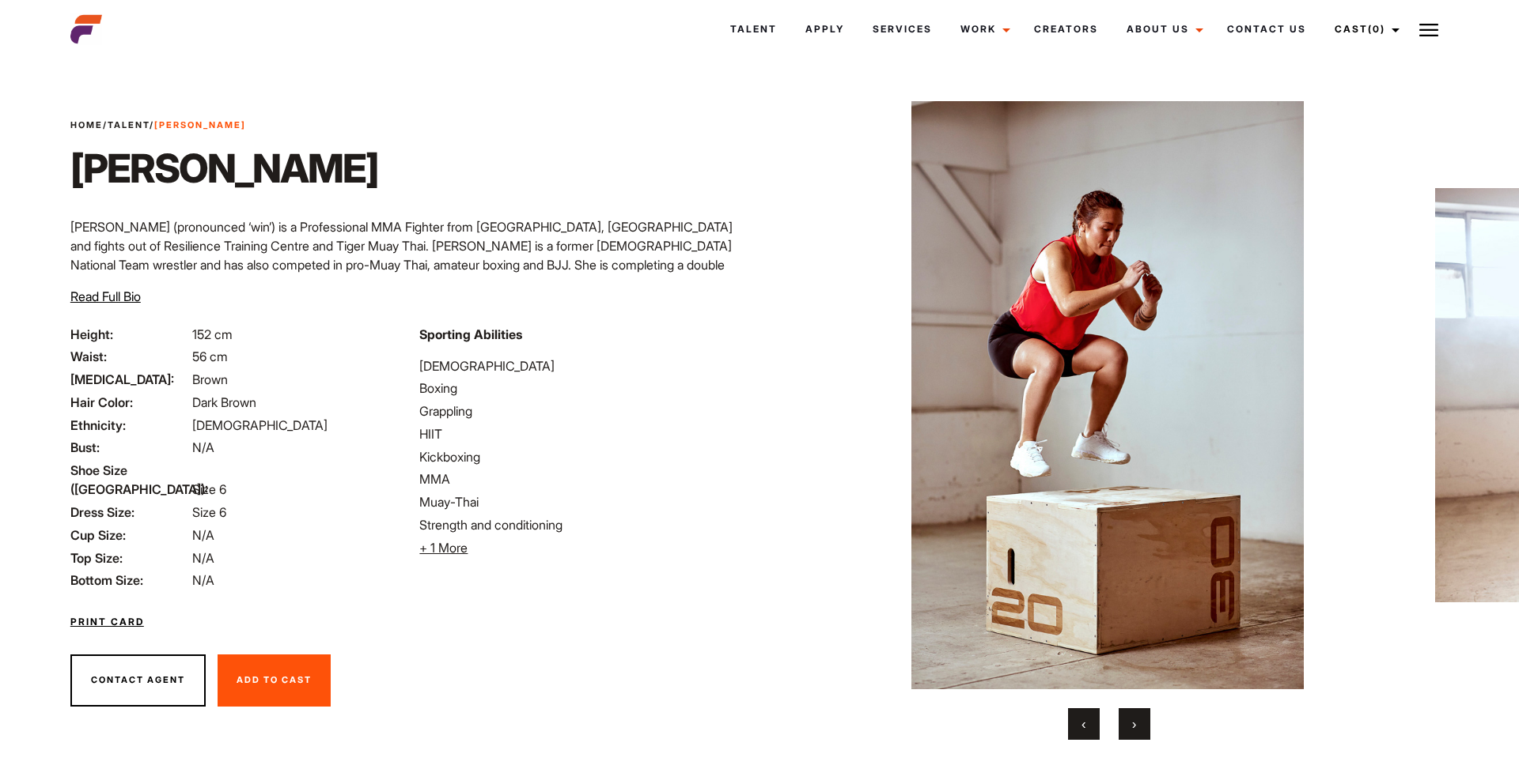
click at [1142, 729] on button "›" at bounding box center [1135, 724] width 32 height 32
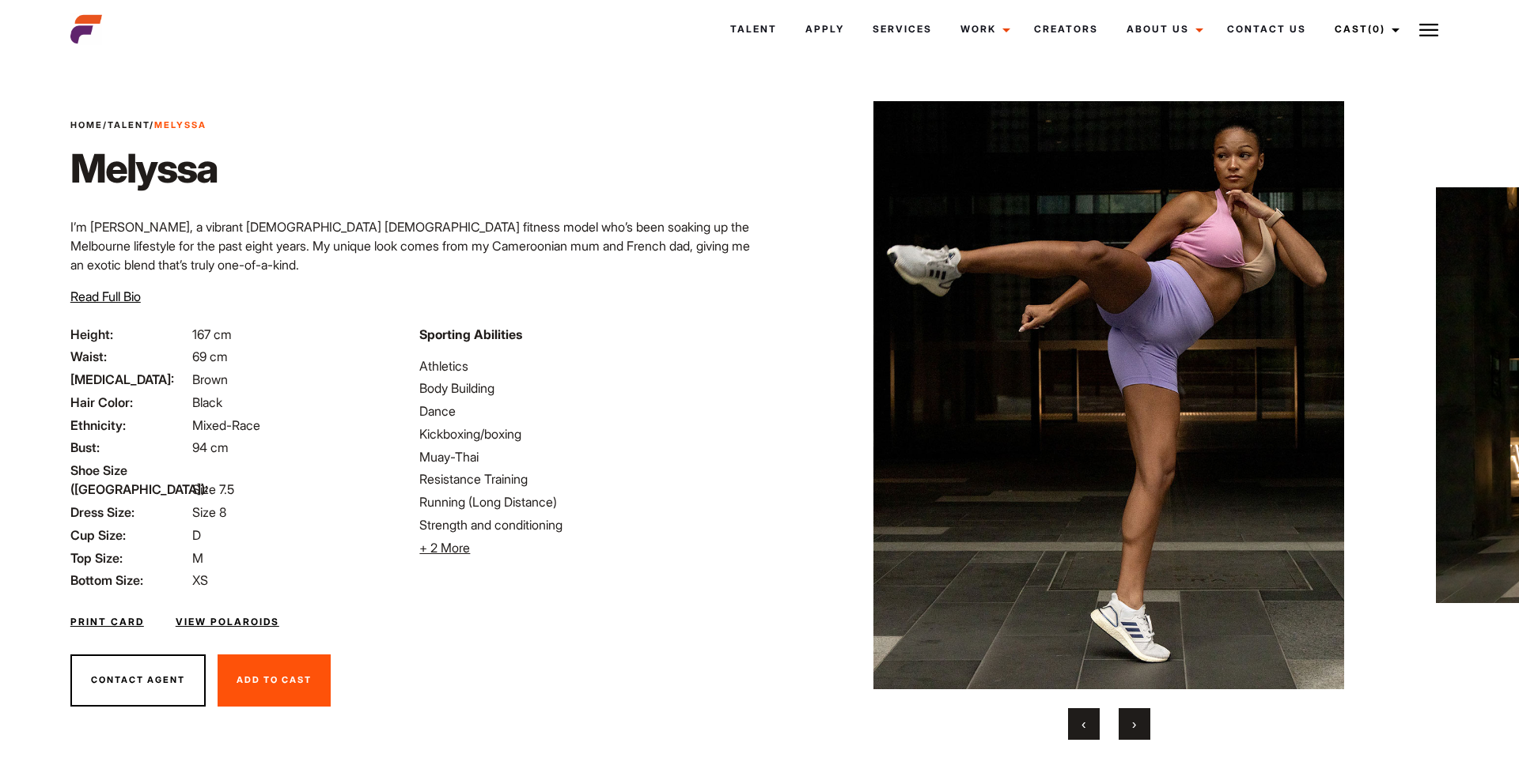
click at [1129, 724] on button "›" at bounding box center [1135, 724] width 32 height 32
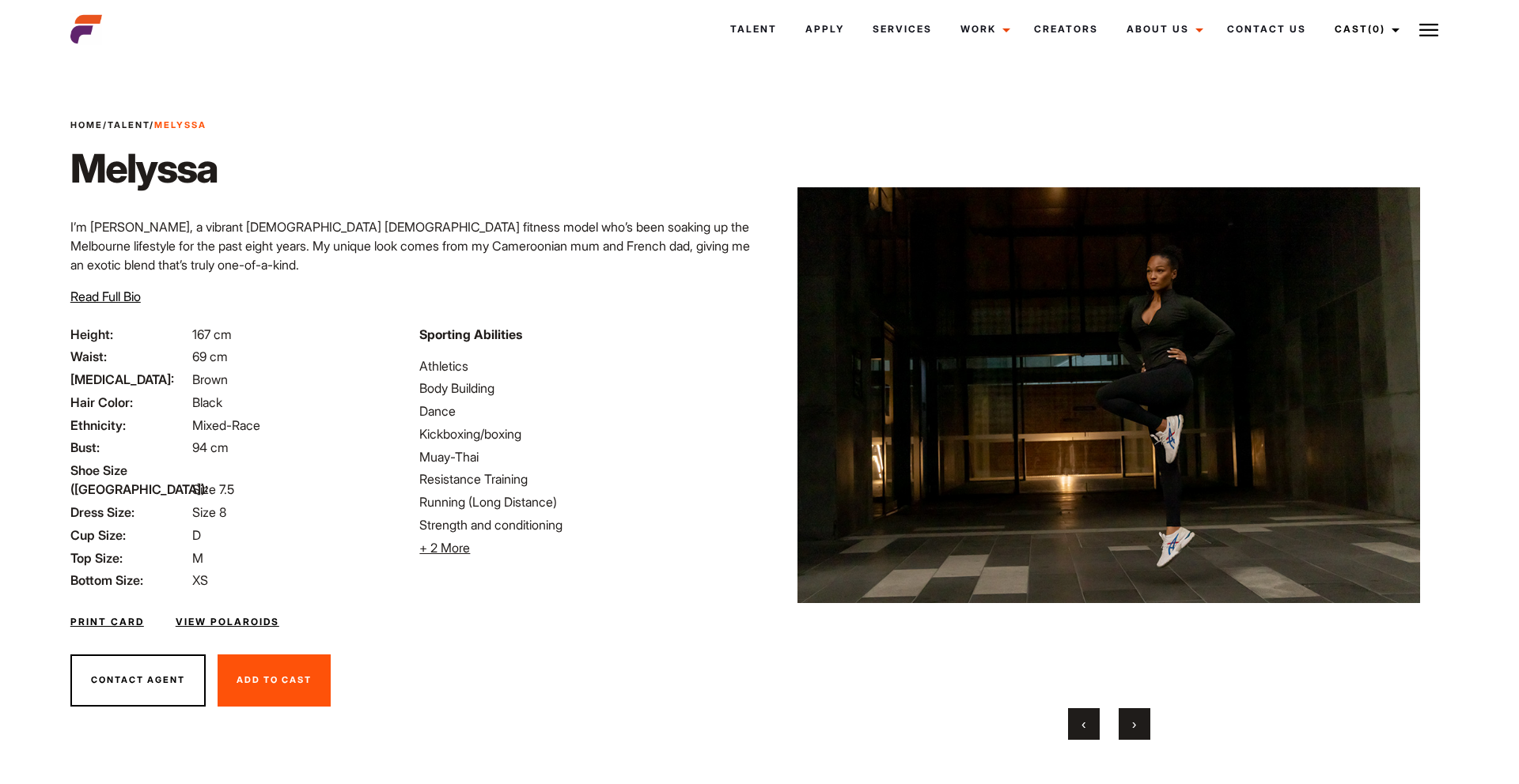
click at [1129, 724] on button "›" at bounding box center [1135, 724] width 32 height 32
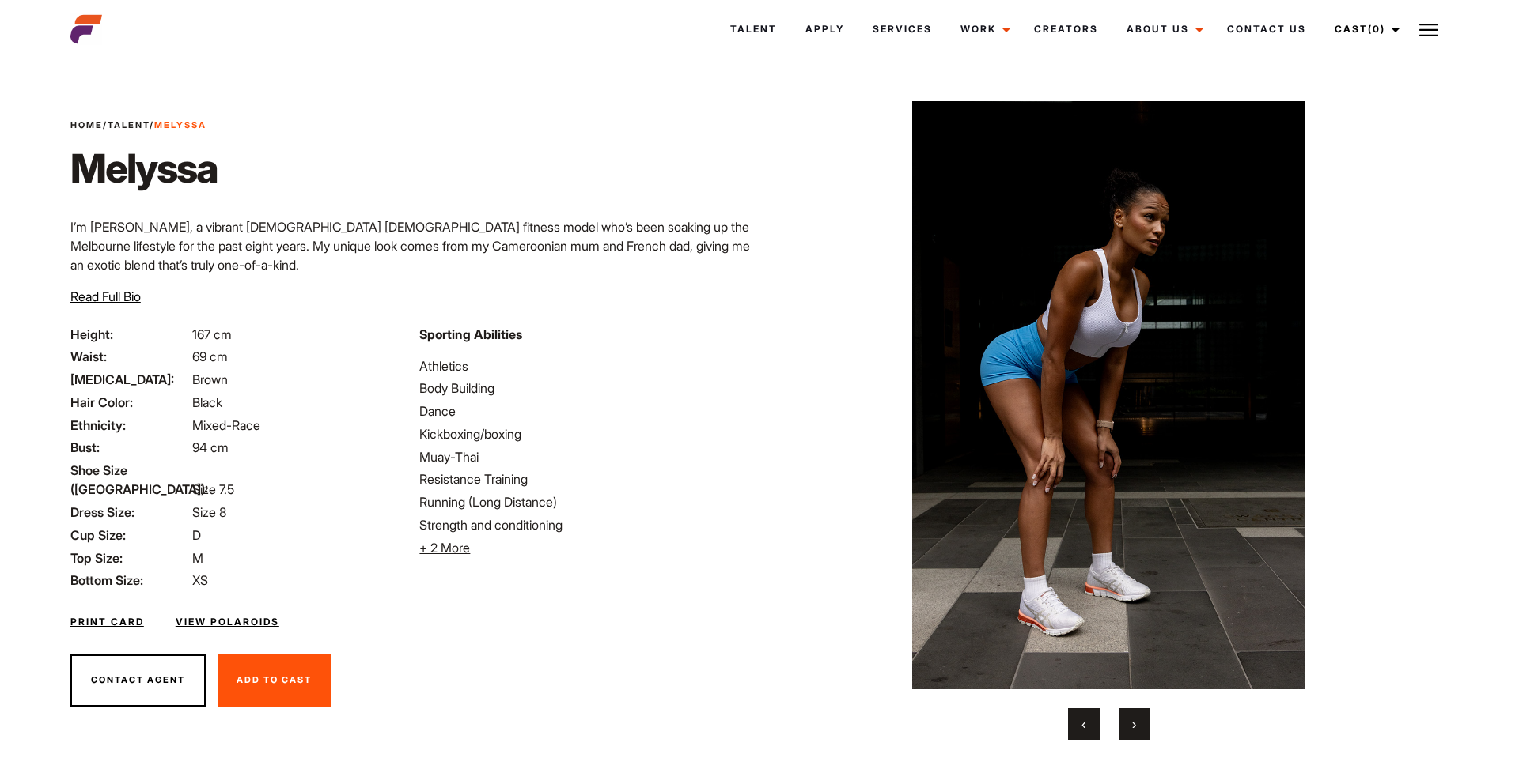
click at [1129, 724] on button "›" at bounding box center [1135, 724] width 32 height 32
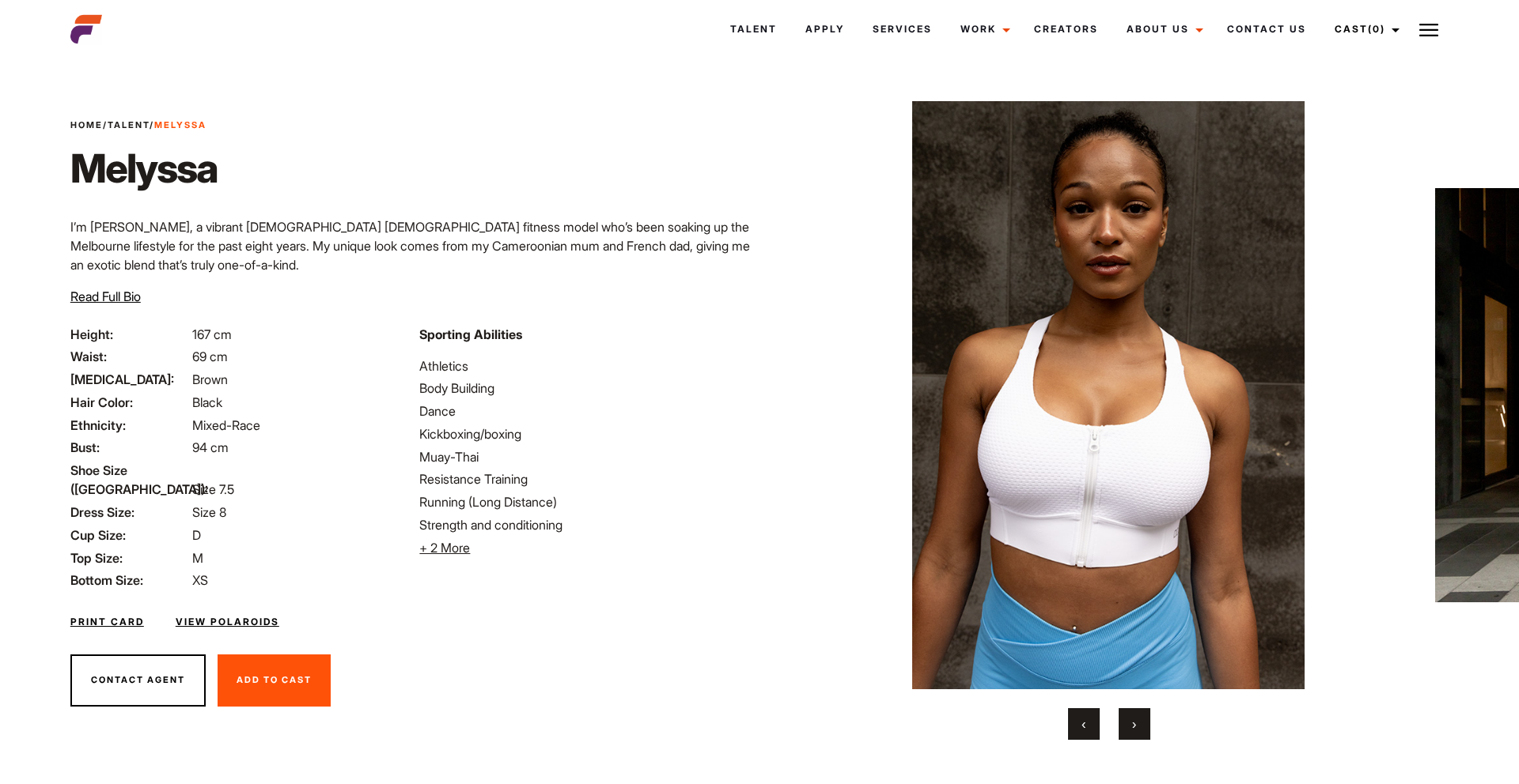
click at [1129, 724] on button "›" at bounding box center [1135, 724] width 32 height 32
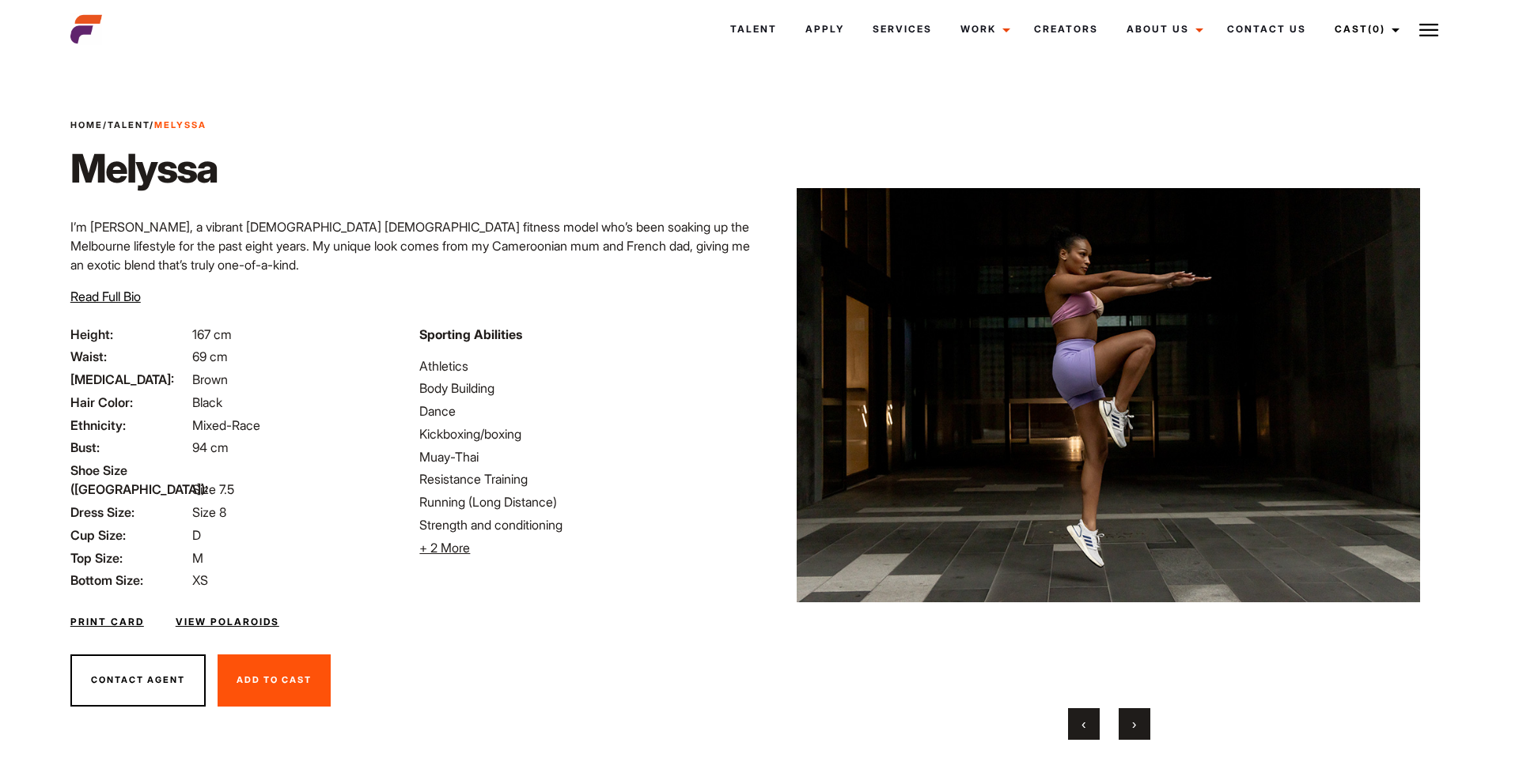
click at [1129, 724] on button "›" at bounding box center [1135, 724] width 32 height 32
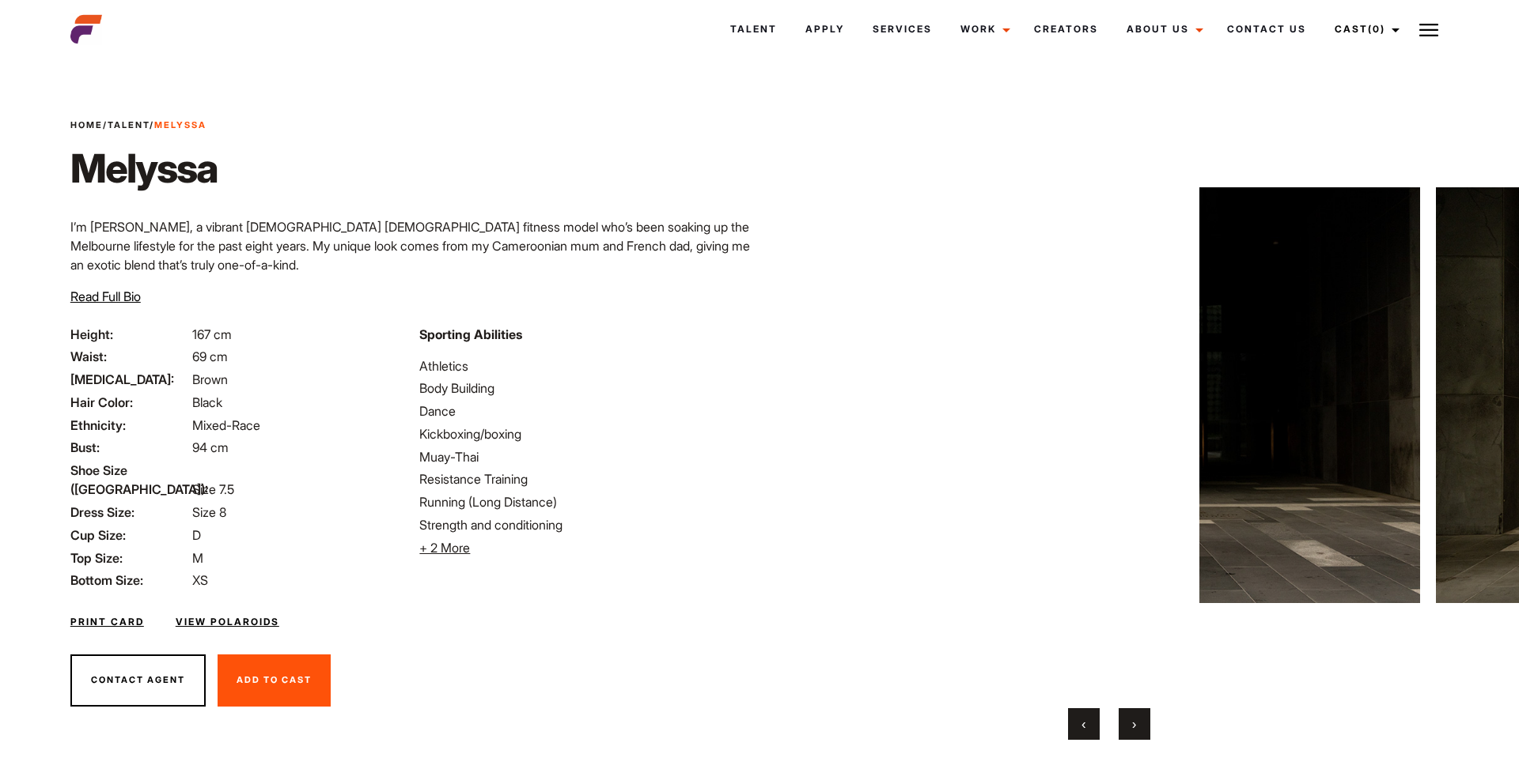
click at [1129, 724] on button "›" at bounding box center [1135, 724] width 32 height 32
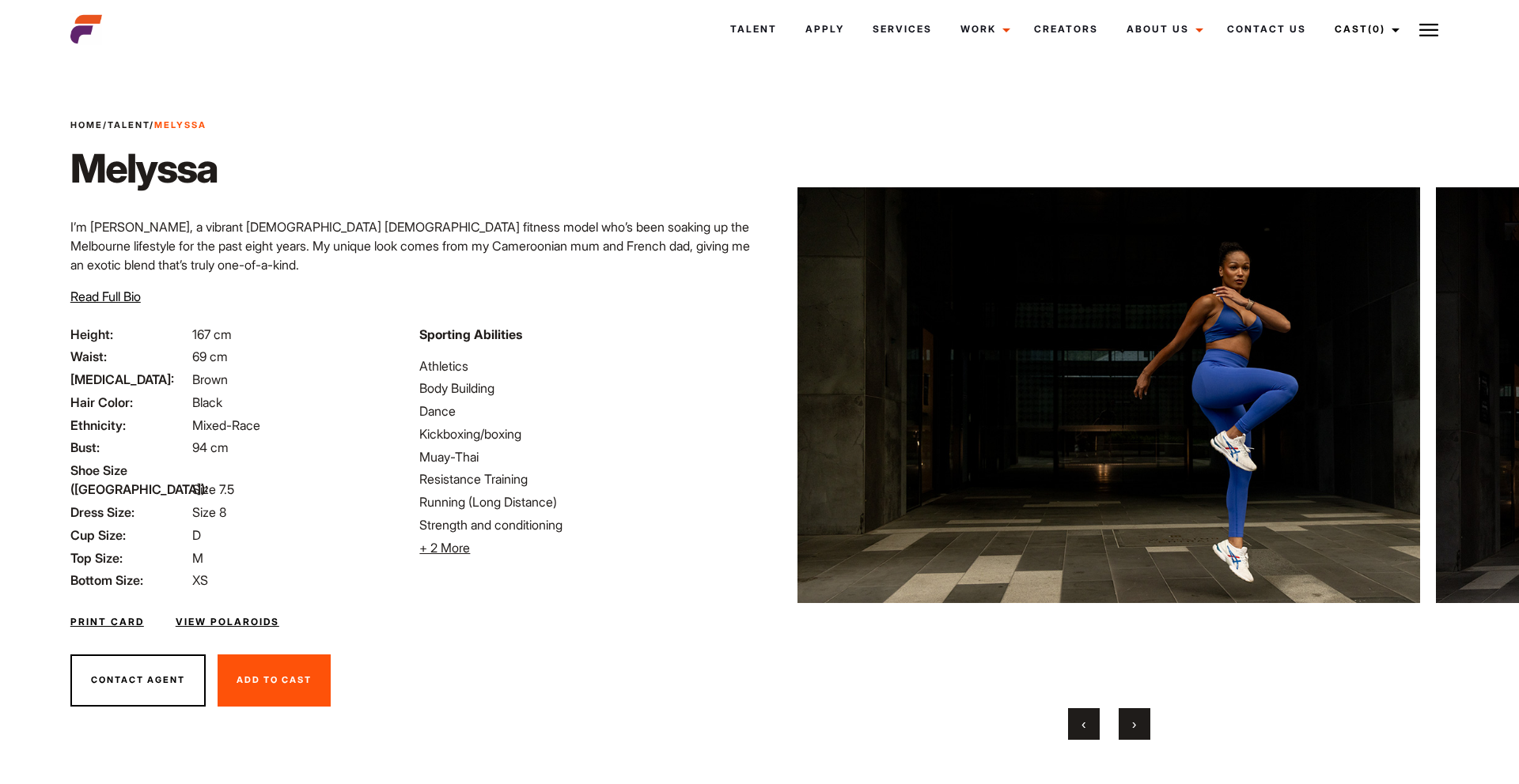
click at [1129, 724] on button "›" at bounding box center [1135, 724] width 32 height 32
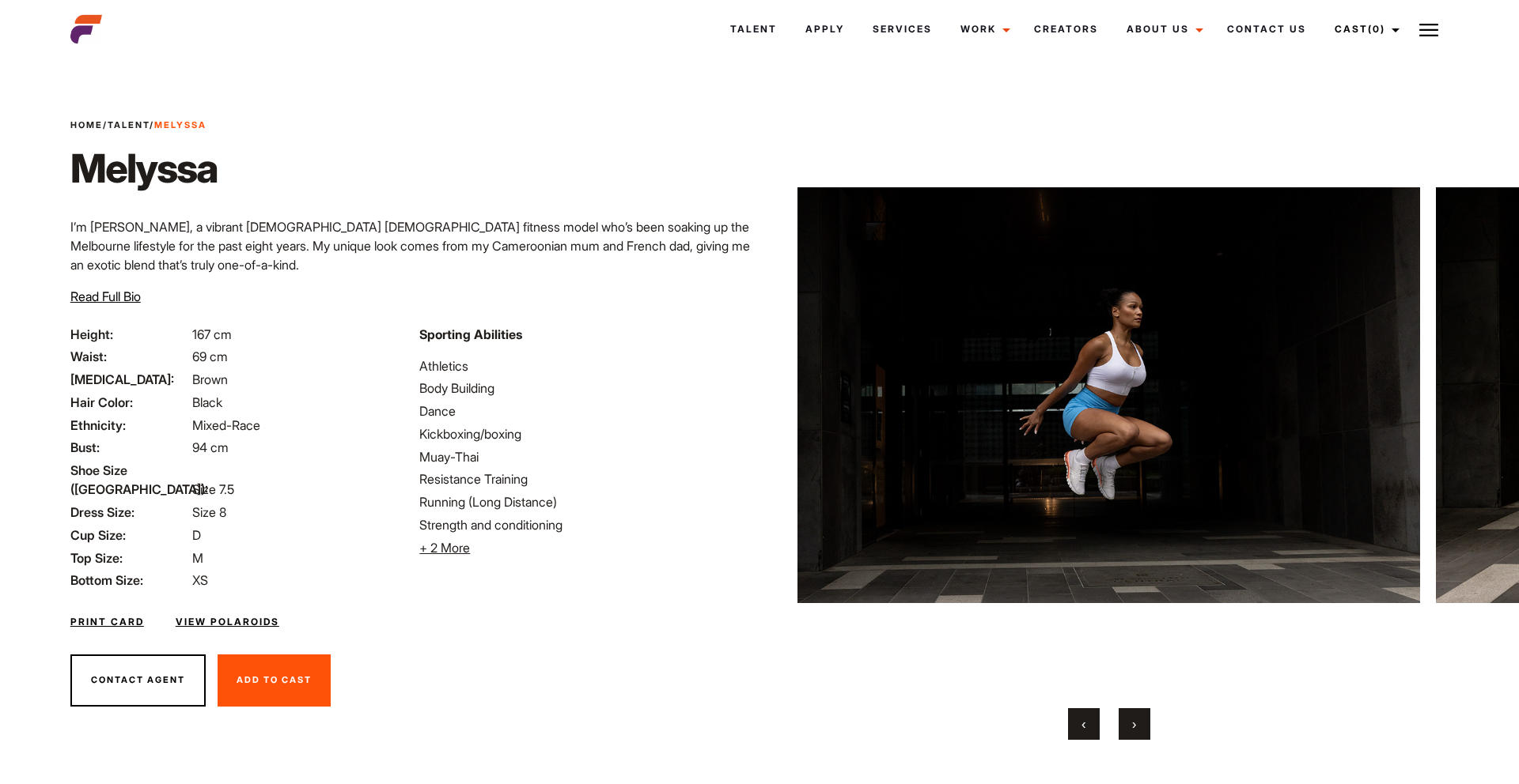
click at [1129, 725] on button "›" at bounding box center [1135, 724] width 32 height 32
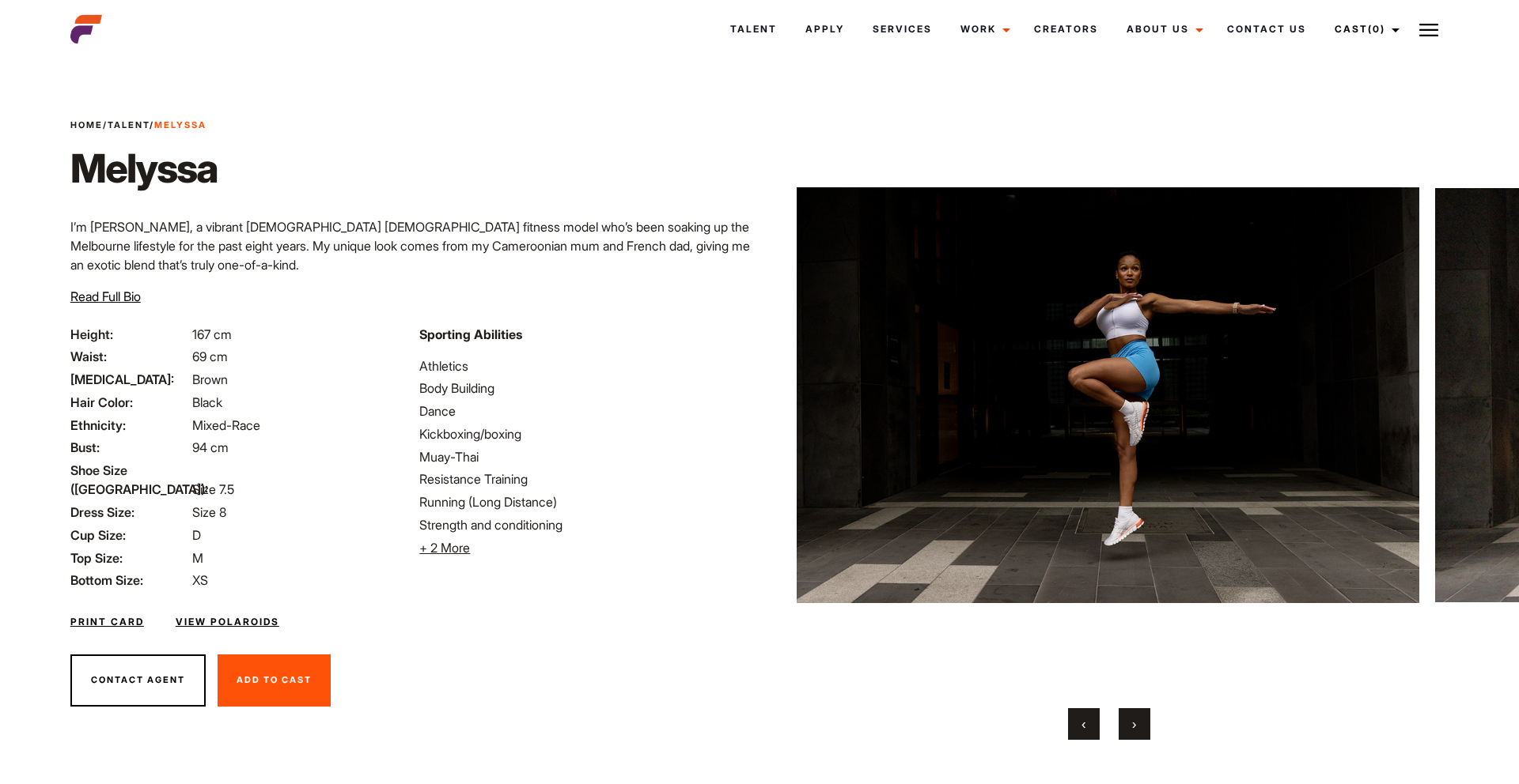
click at [1129, 725] on button "›" at bounding box center [1135, 724] width 32 height 32
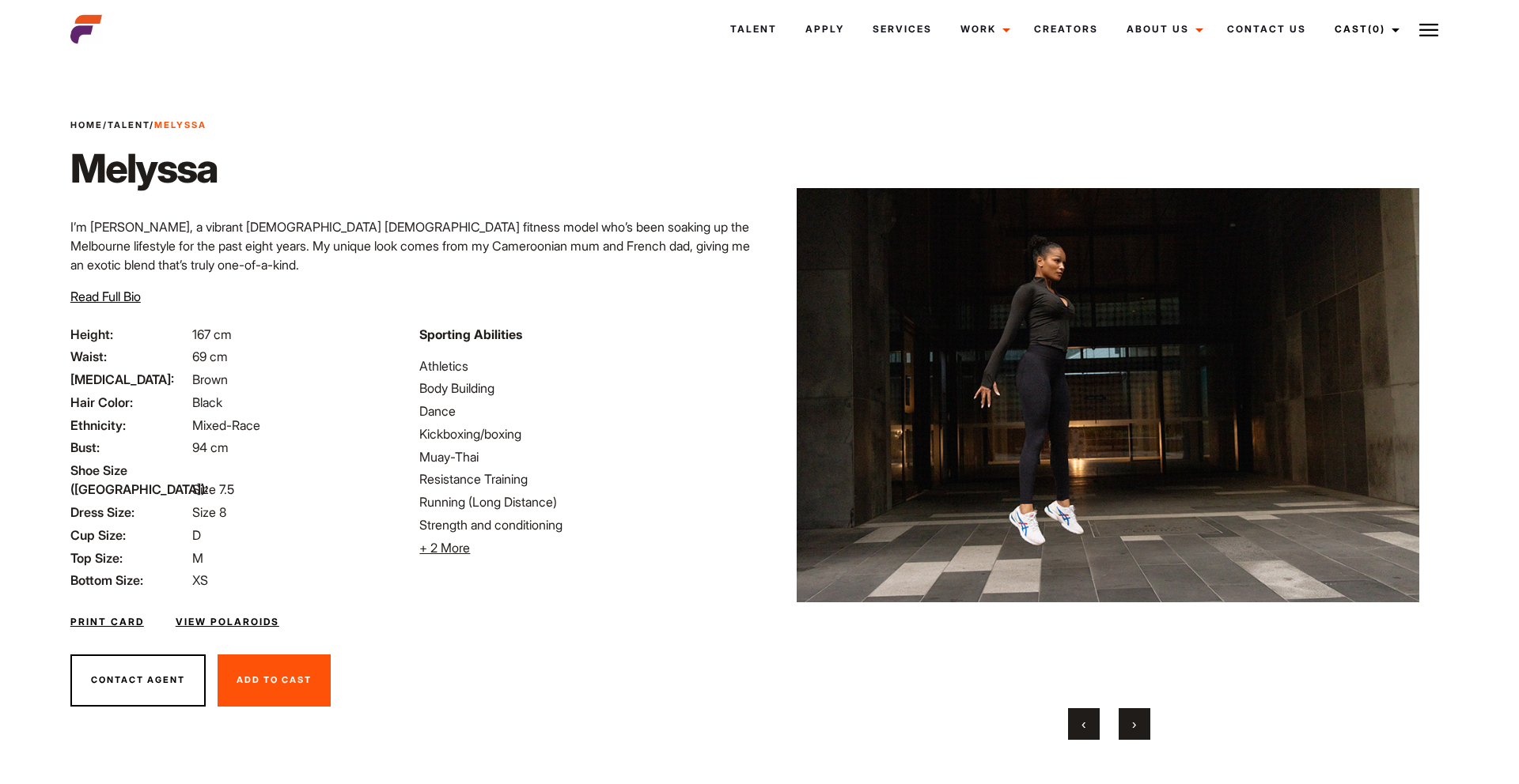
click at [1129, 725] on button "›" at bounding box center [1135, 724] width 32 height 32
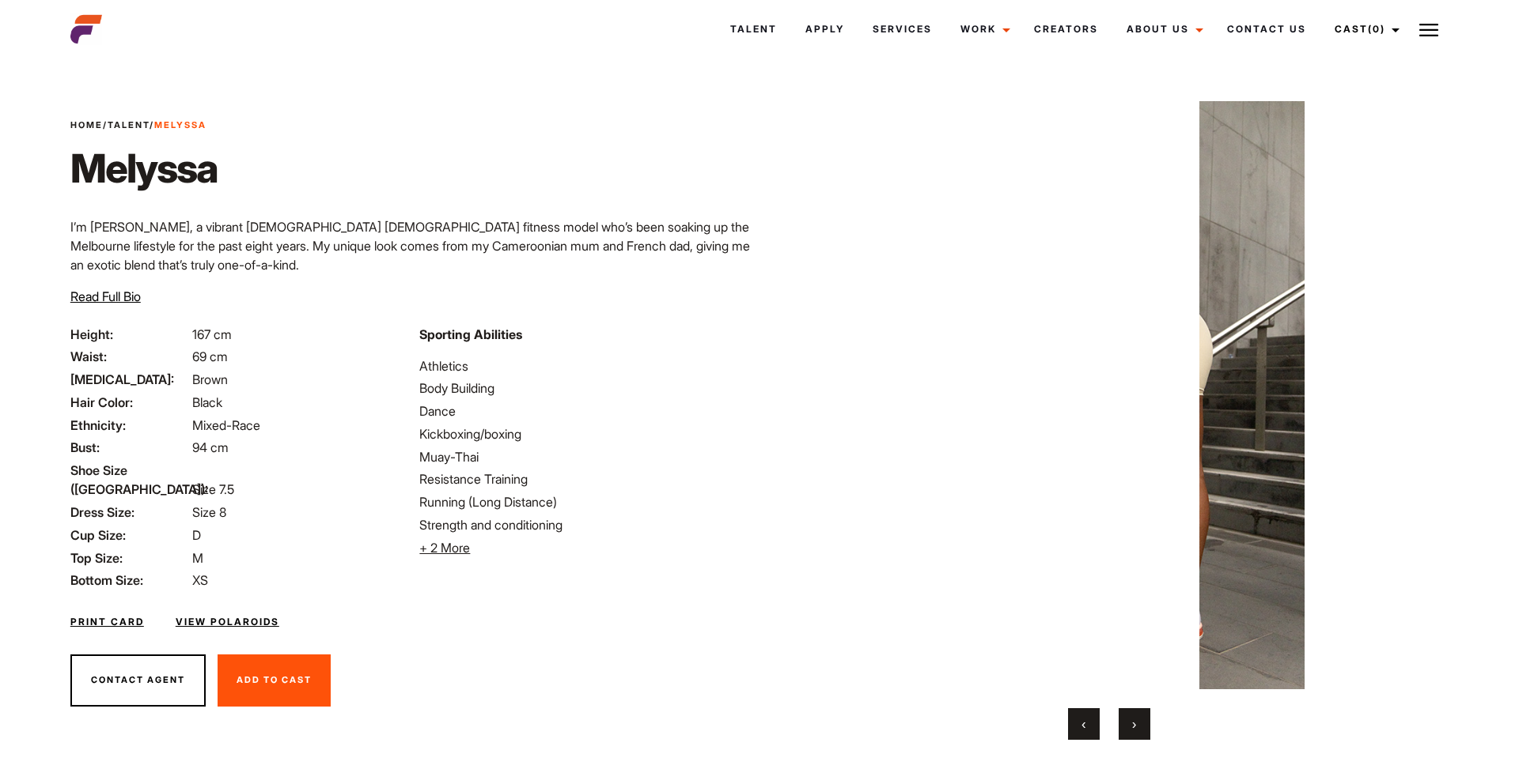
click at [1129, 725] on button "›" at bounding box center [1135, 724] width 32 height 32
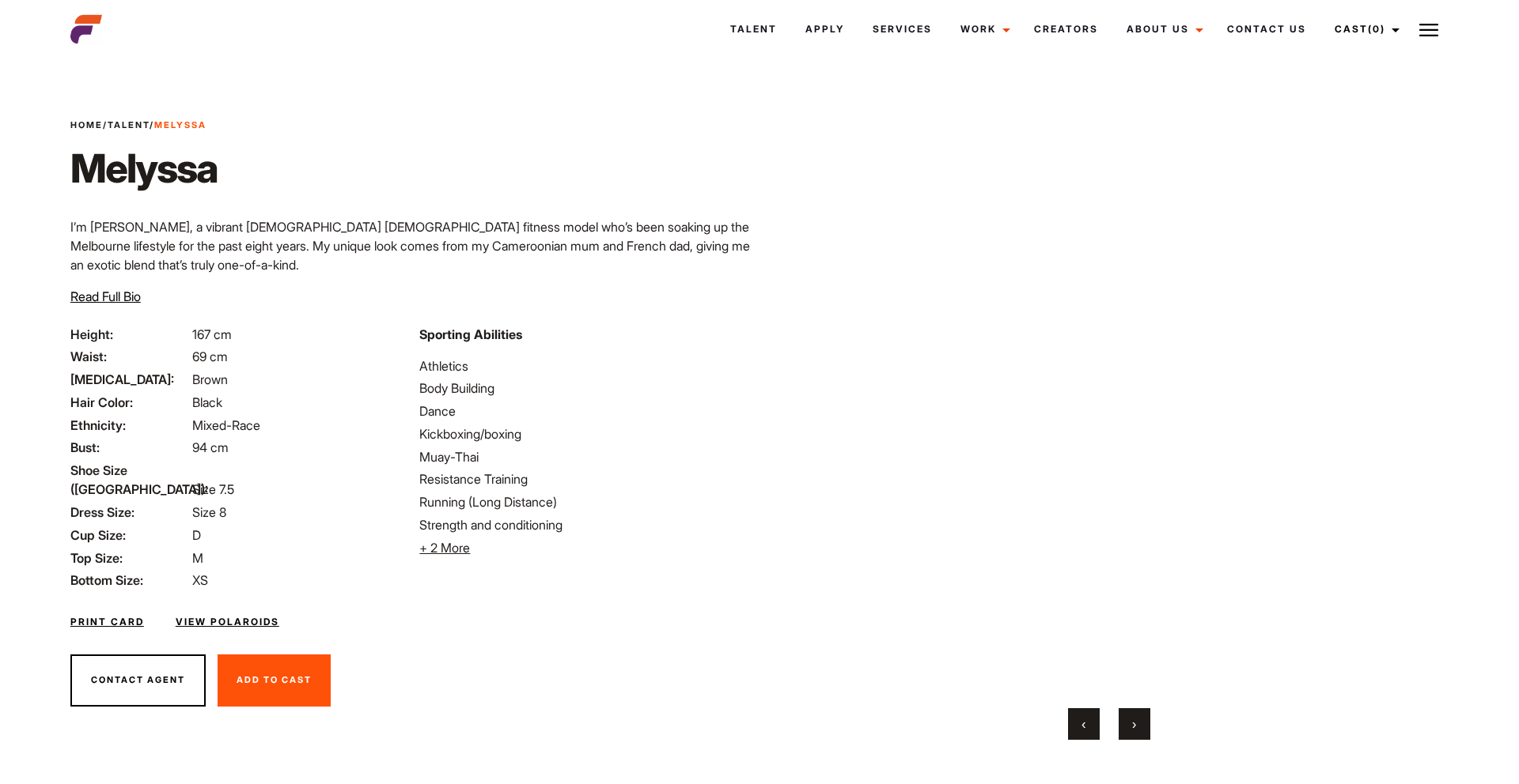
click at [1129, 725] on button "›" at bounding box center [1135, 724] width 32 height 32
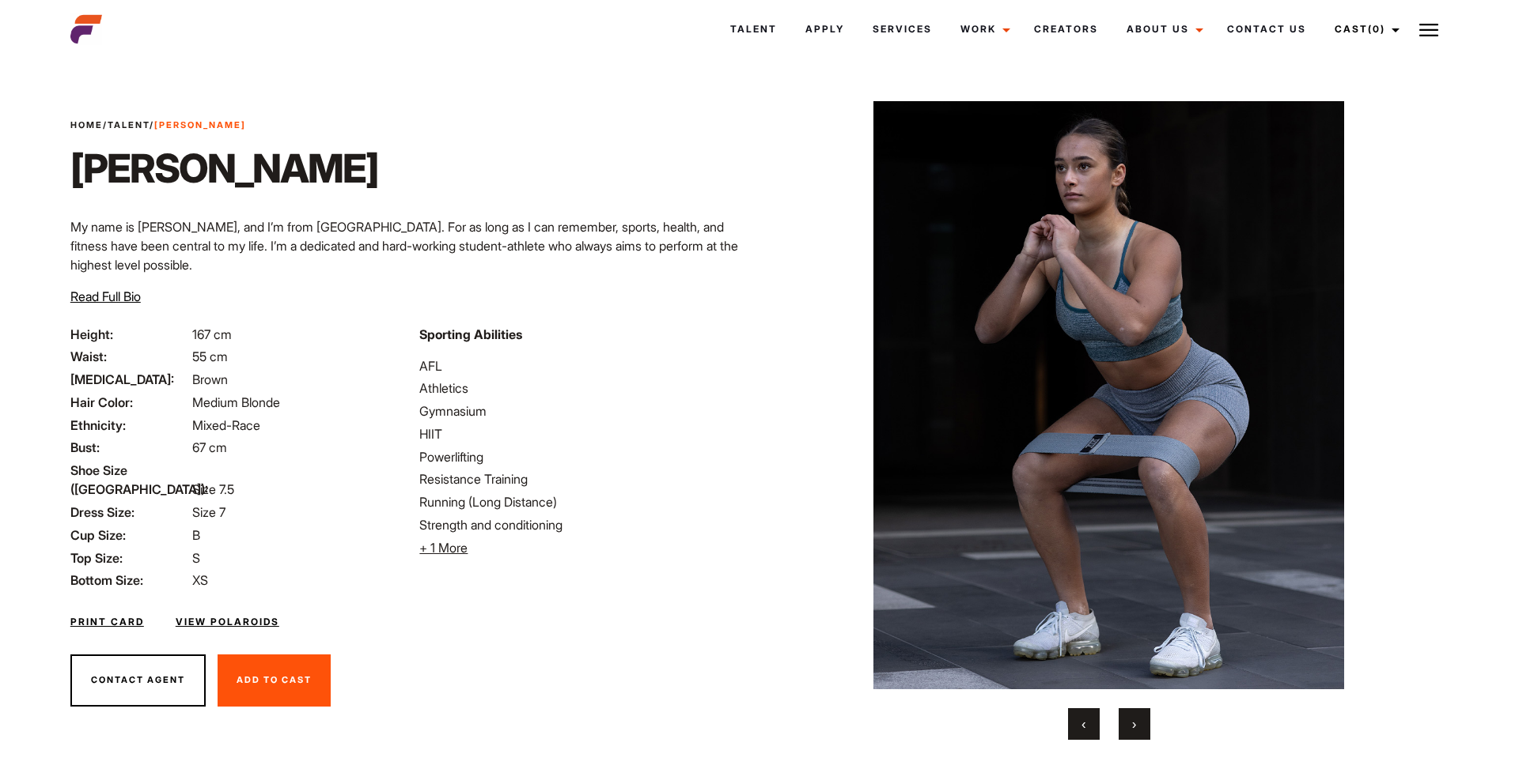
click at [1127, 715] on button "›" at bounding box center [1135, 724] width 32 height 32
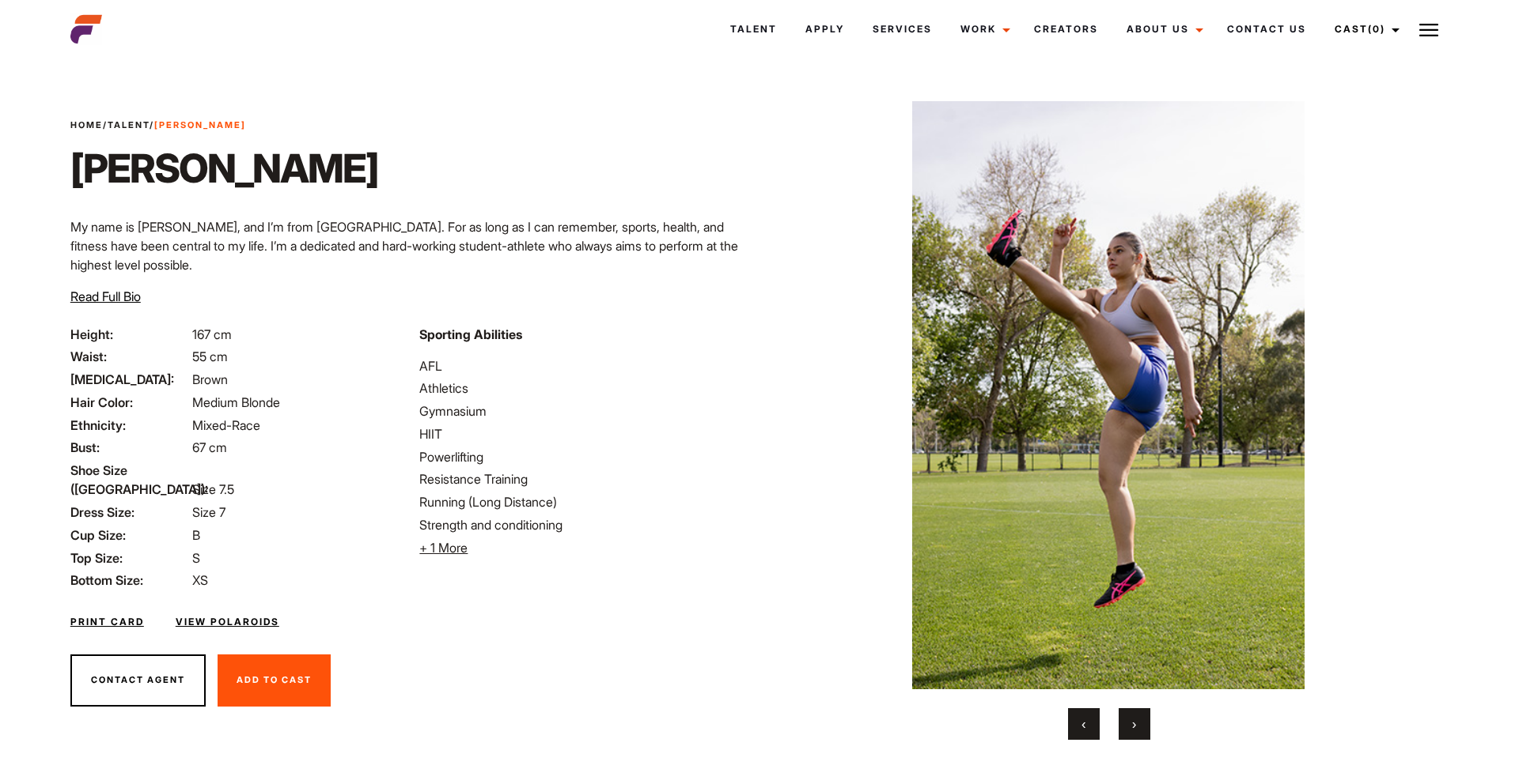
click at [1128, 716] on button "›" at bounding box center [1135, 724] width 32 height 32
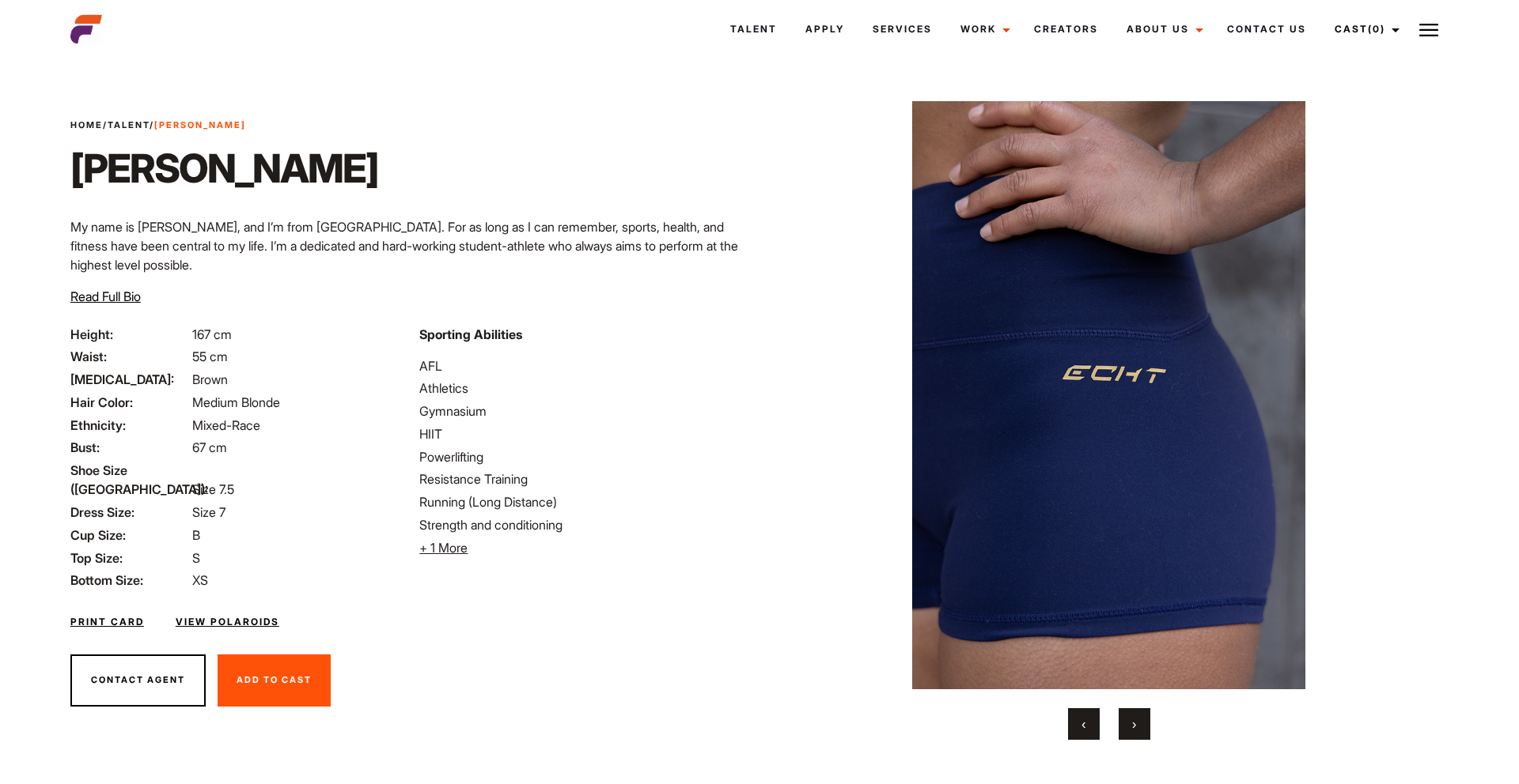
click at [1128, 716] on button "›" at bounding box center [1135, 724] width 32 height 32
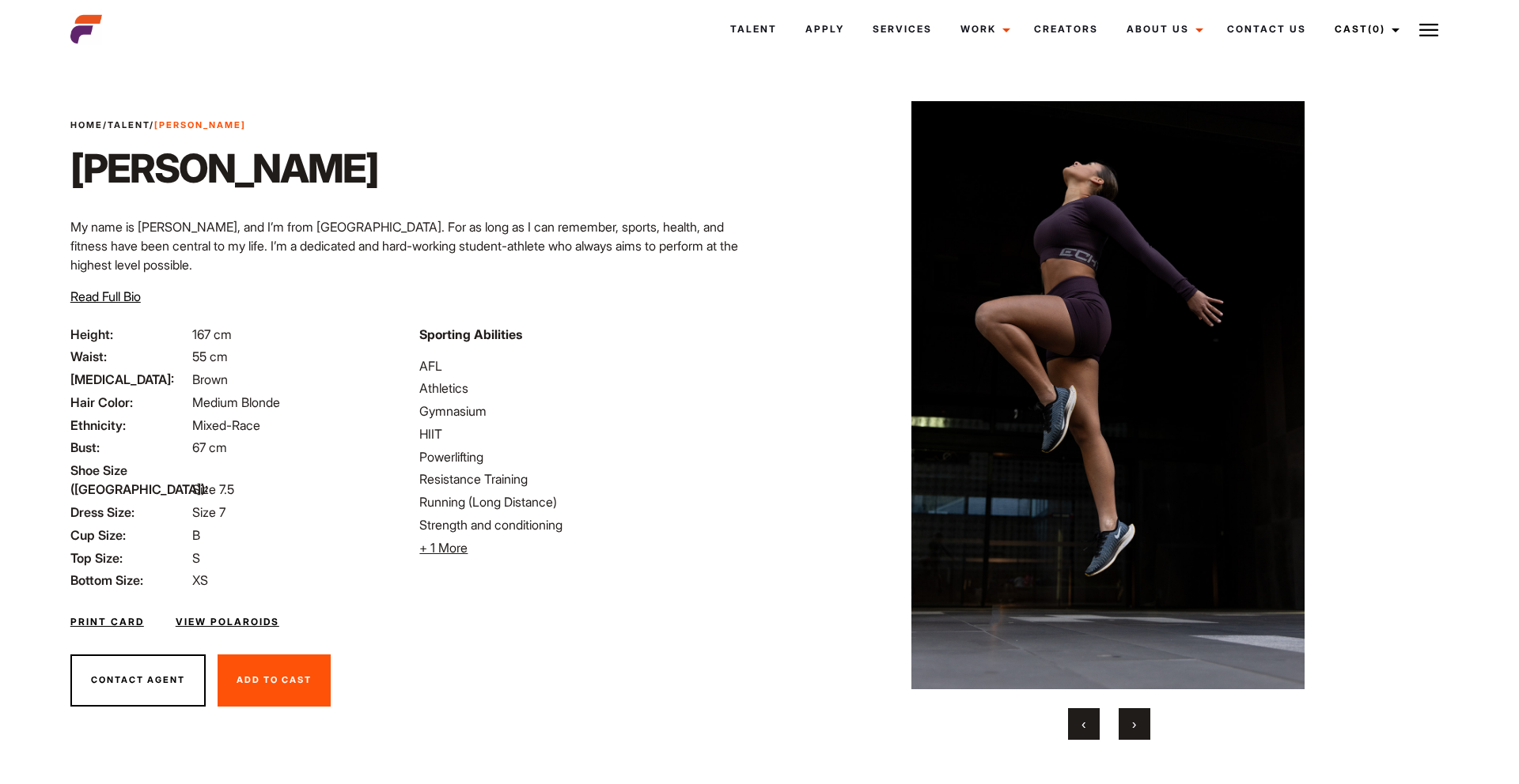
click at [1132, 725] on span "›" at bounding box center [1134, 724] width 4 height 16
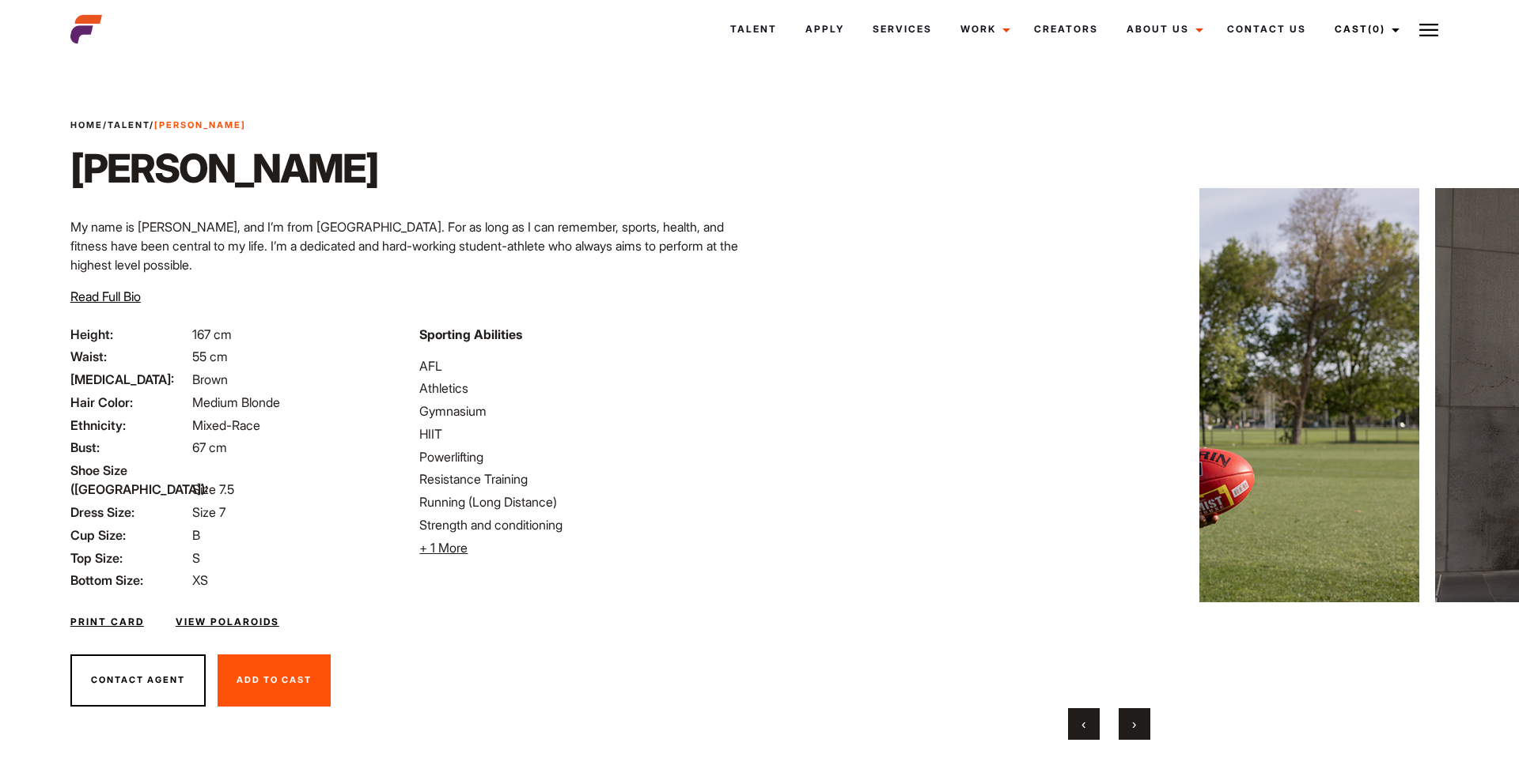
click at [1132, 726] on span "›" at bounding box center [1134, 724] width 4 height 16
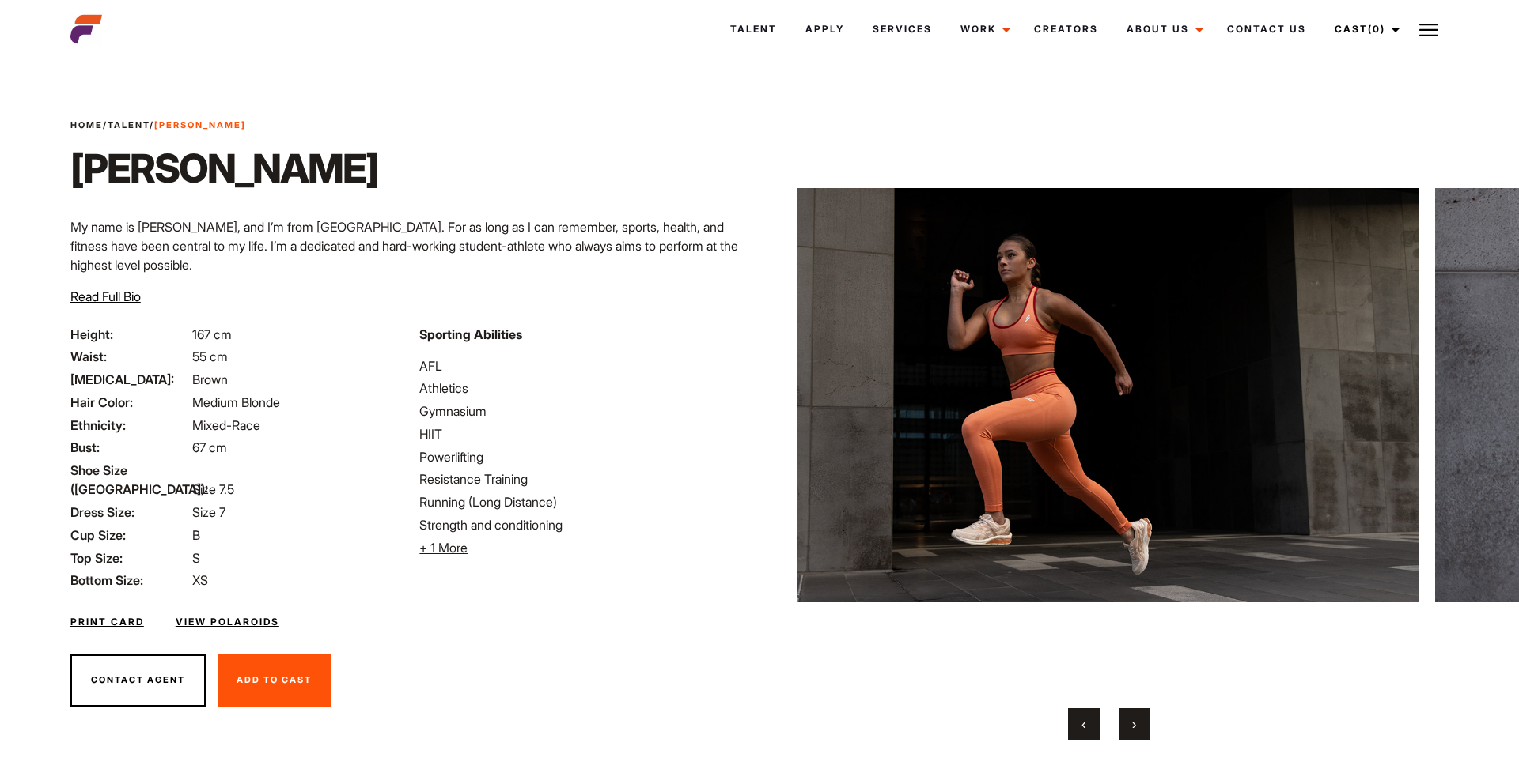
click at [1133, 728] on span "›" at bounding box center [1134, 724] width 4 height 16
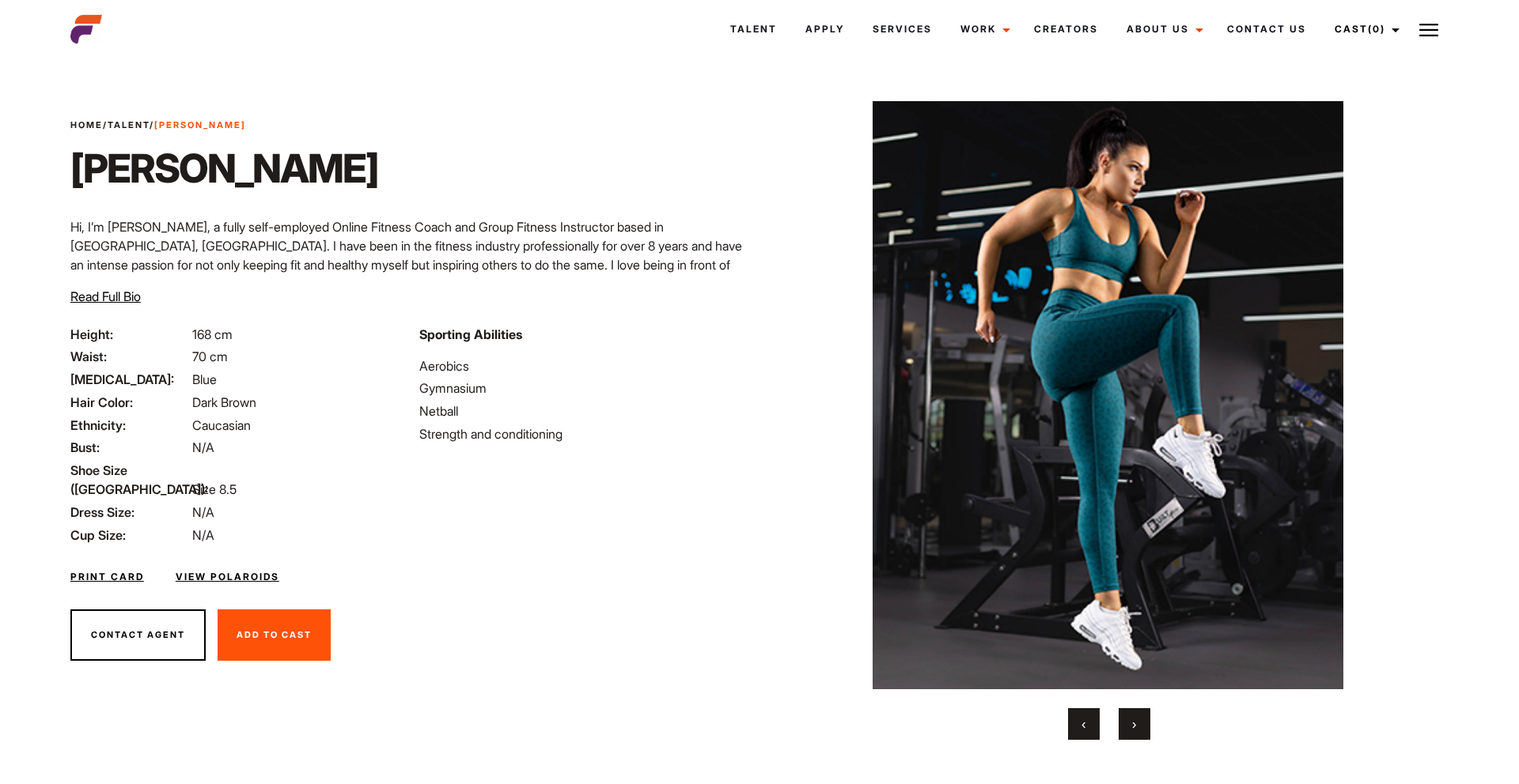
click at [1121, 714] on button "›" at bounding box center [1135, 724] width 32 height 32
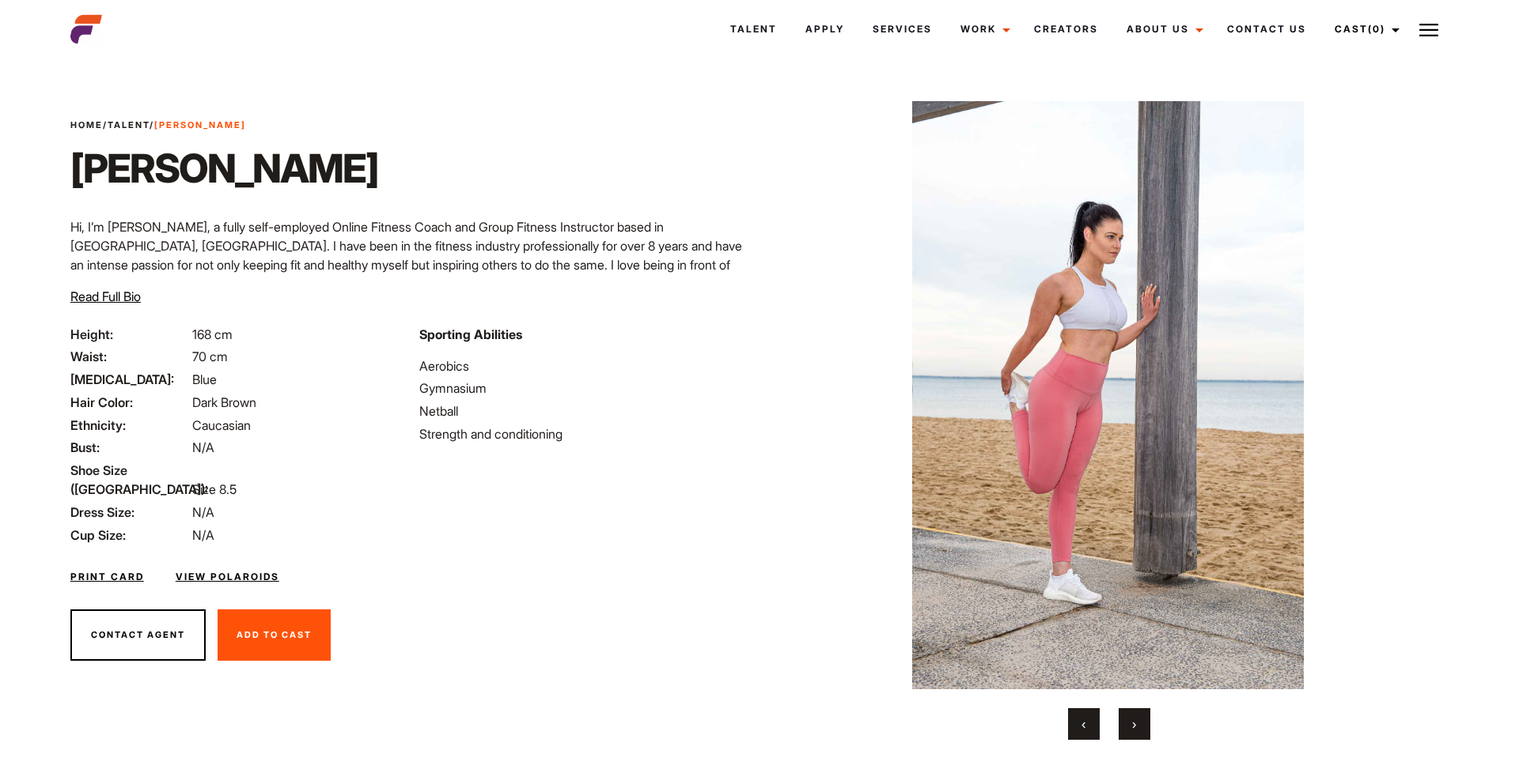
click at [1129, 716] on button "›" at bounding box center [1135, 724] width 32 height 32
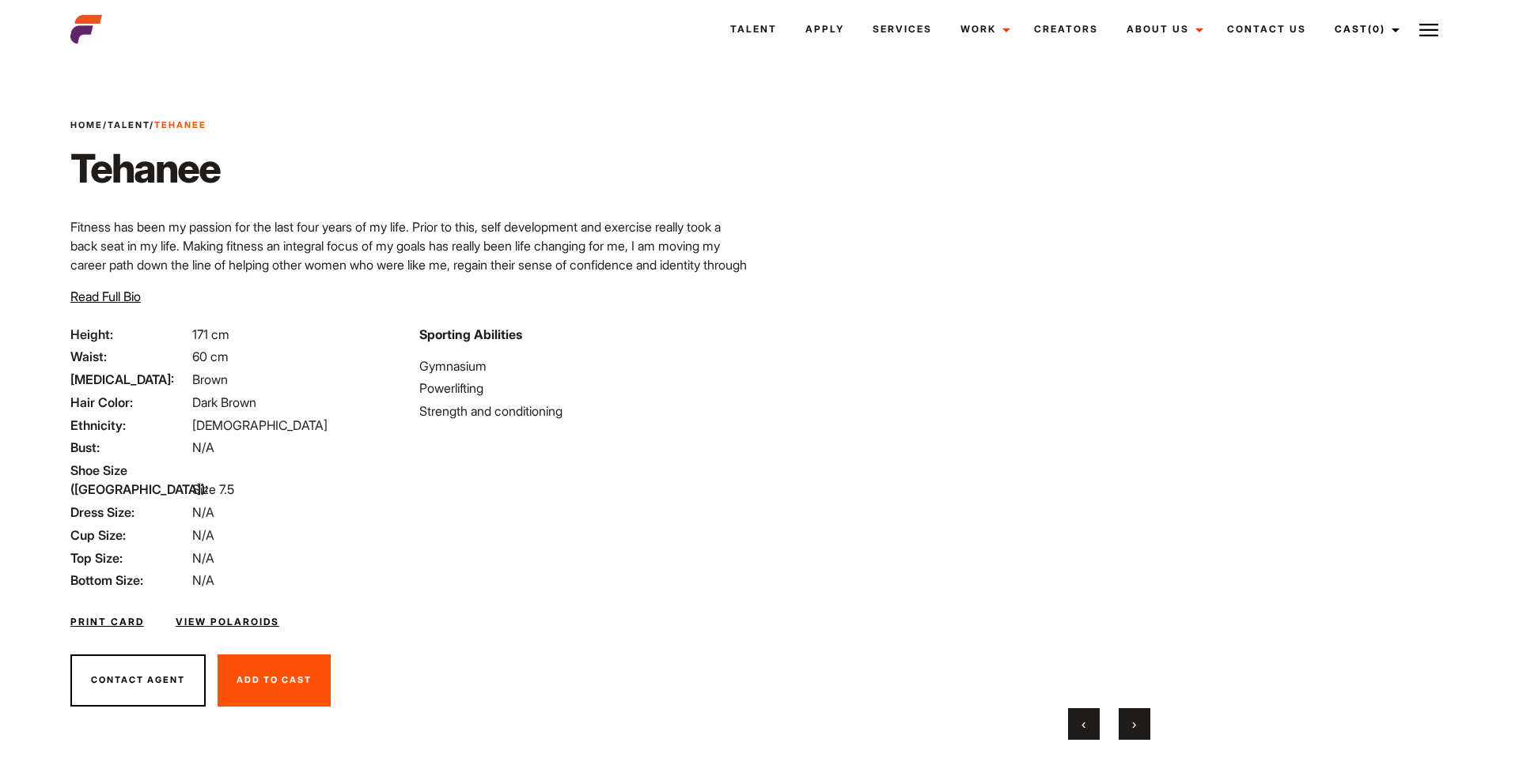
click at [1129, 746] on div "Home / Talent / [PERSON_NAME] Your browser does not support the video tag. Your…" at bounding box center [1108, 423] width 699 height 721
click at [1129, 718] on button "›" at bounding box center [1135, 724] width 32 height 32
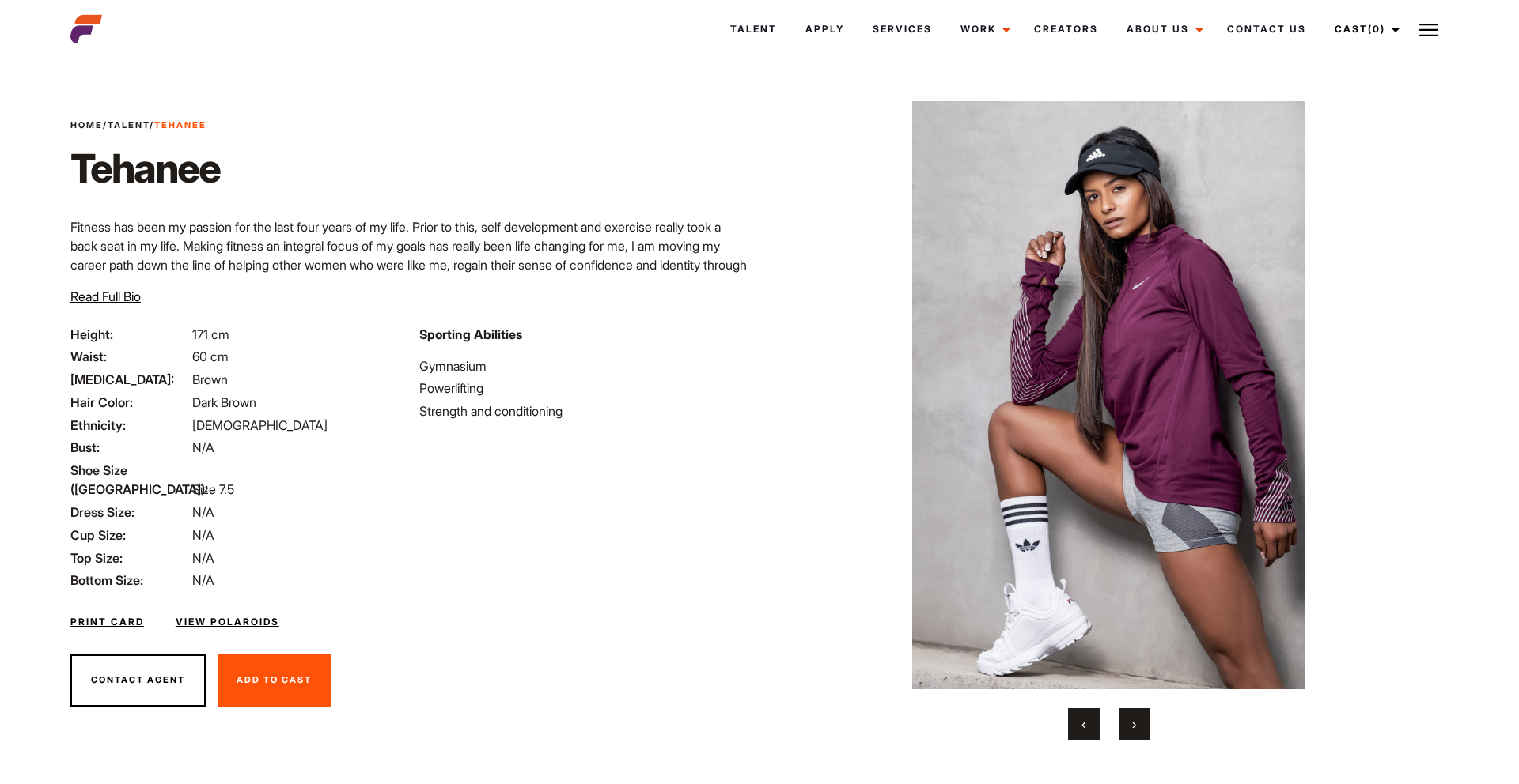
click at [1129, 718] on button "›" at bounding box center [1135, 724] width 32 height 32
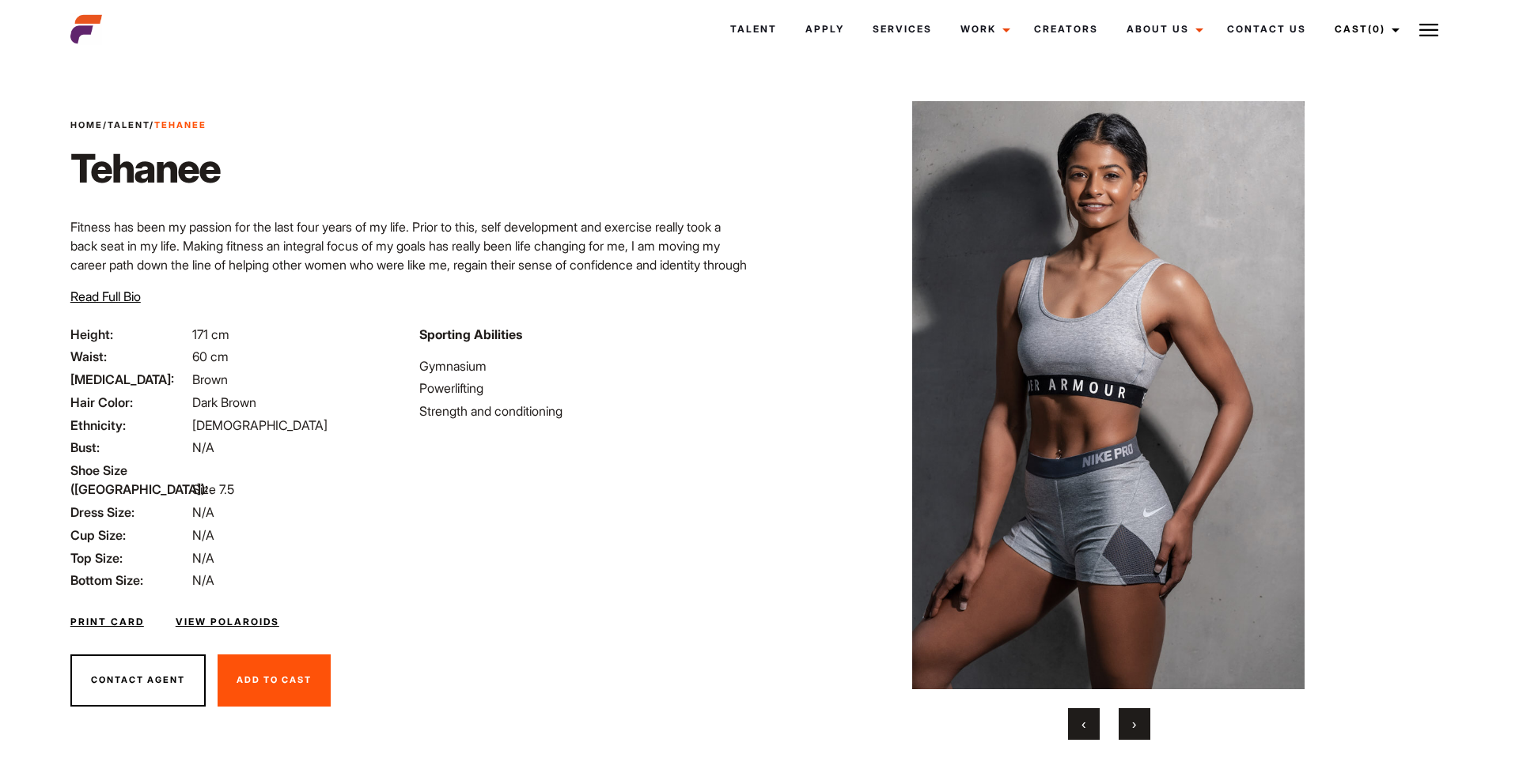
click at [1129, 718] on button "›" at bounding box center [1135, 724] width 32 height 32
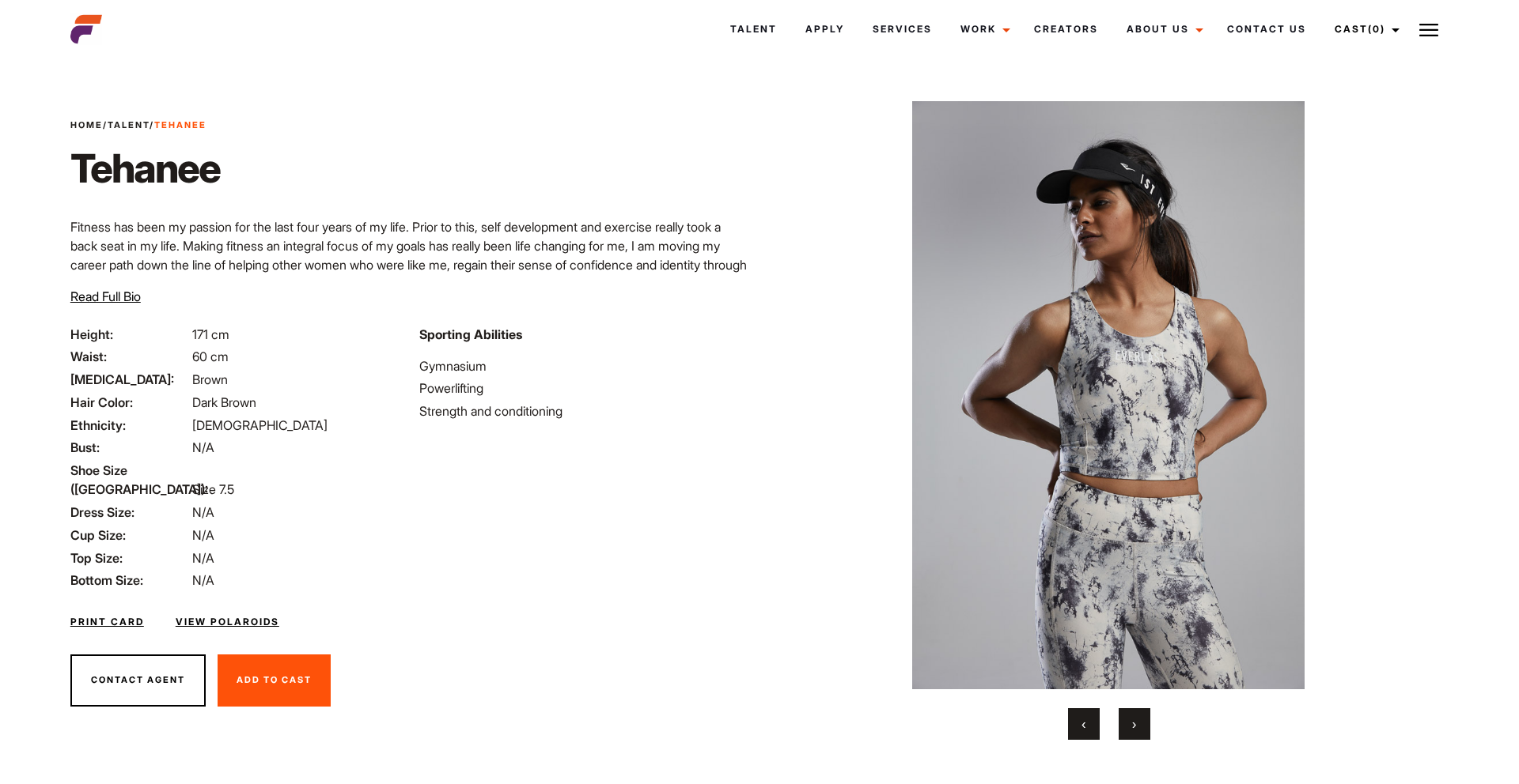
click at [1131, 723] on button "›" at bounding box center [1135, 724] width 32 height 32
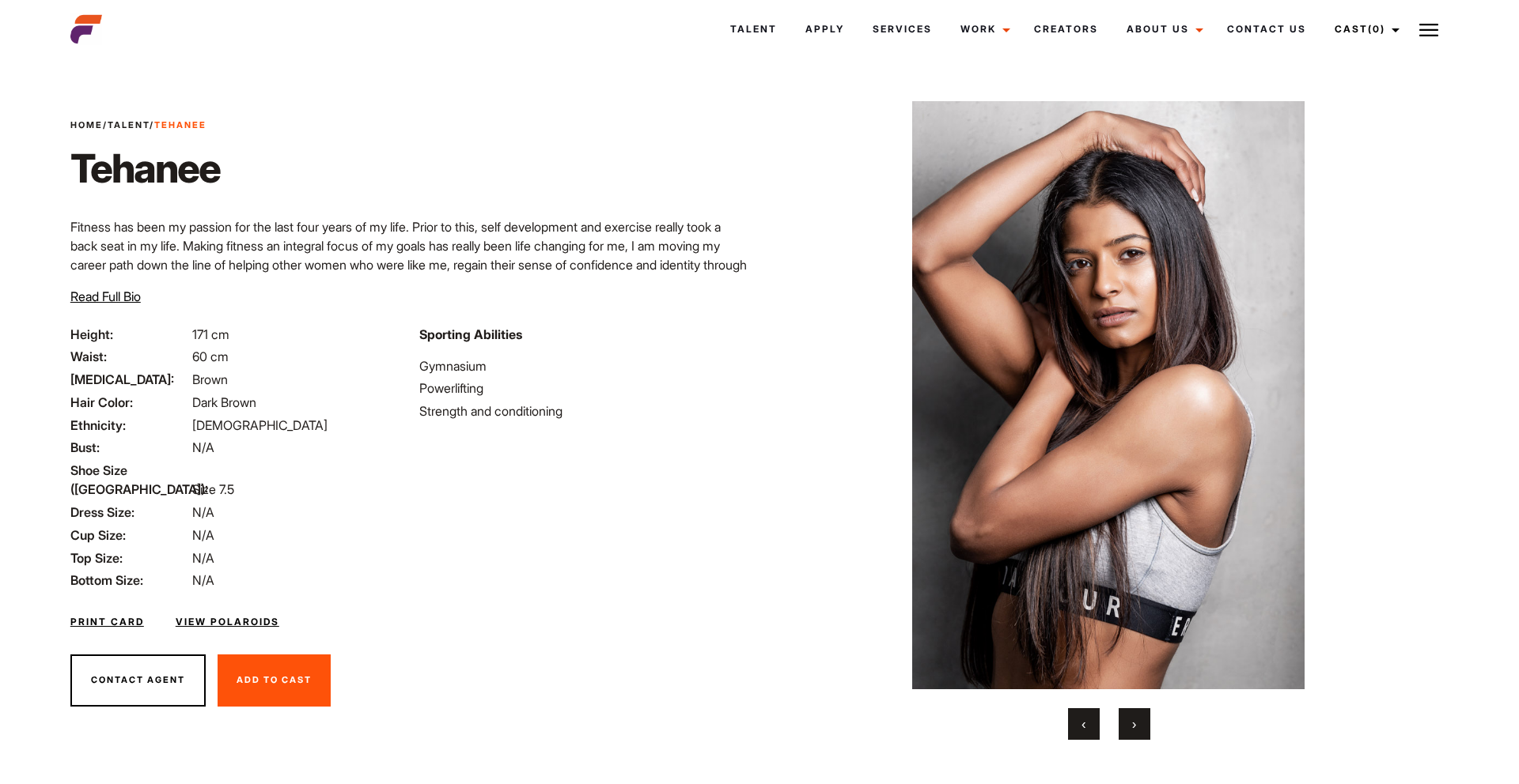
click at [1095, 723] on button "‹" at bounding box center [1084, 724] width 32 height 32
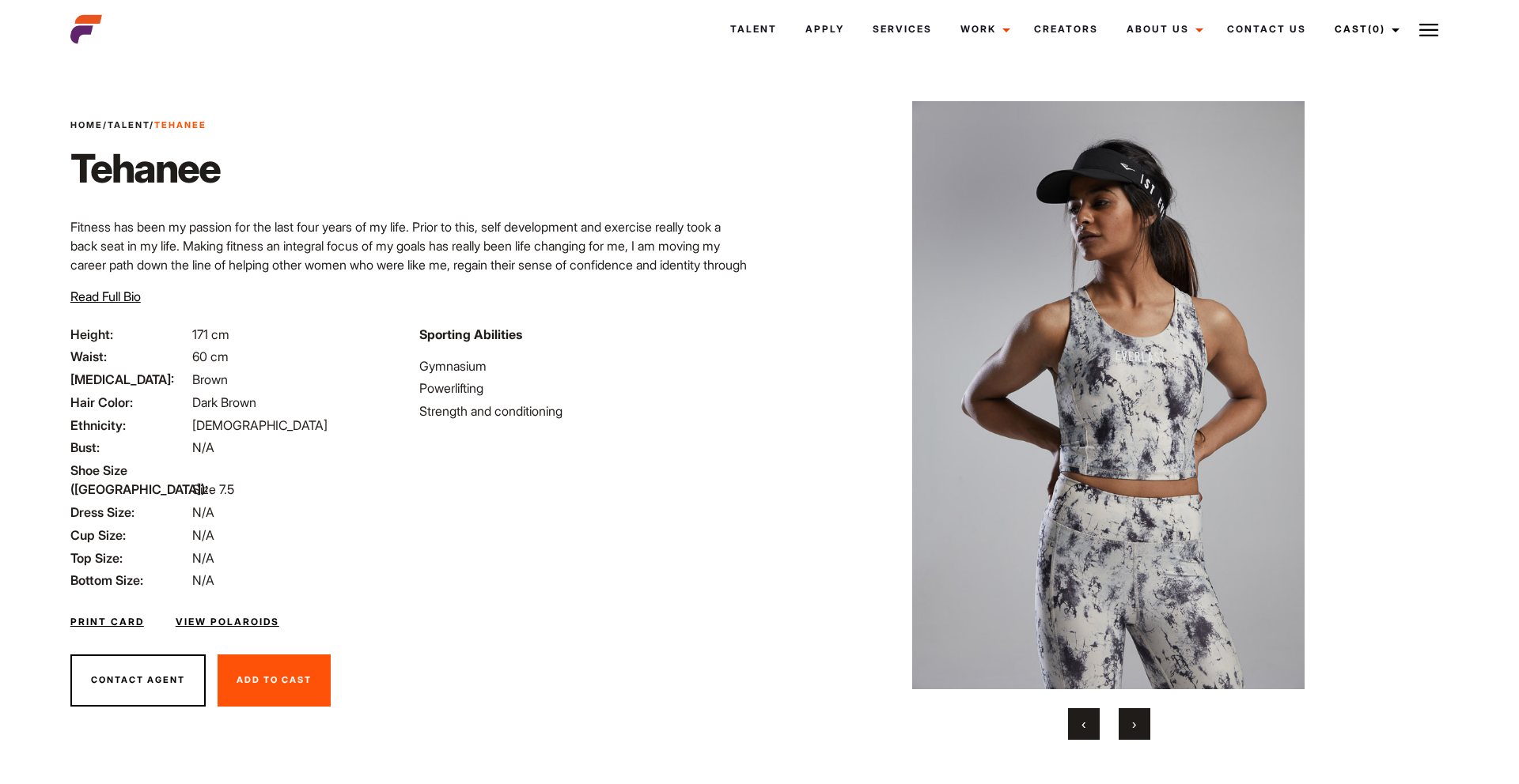
click at [1134, 724] on span "›" at bounding box center [1134, 724] width 4 height 16
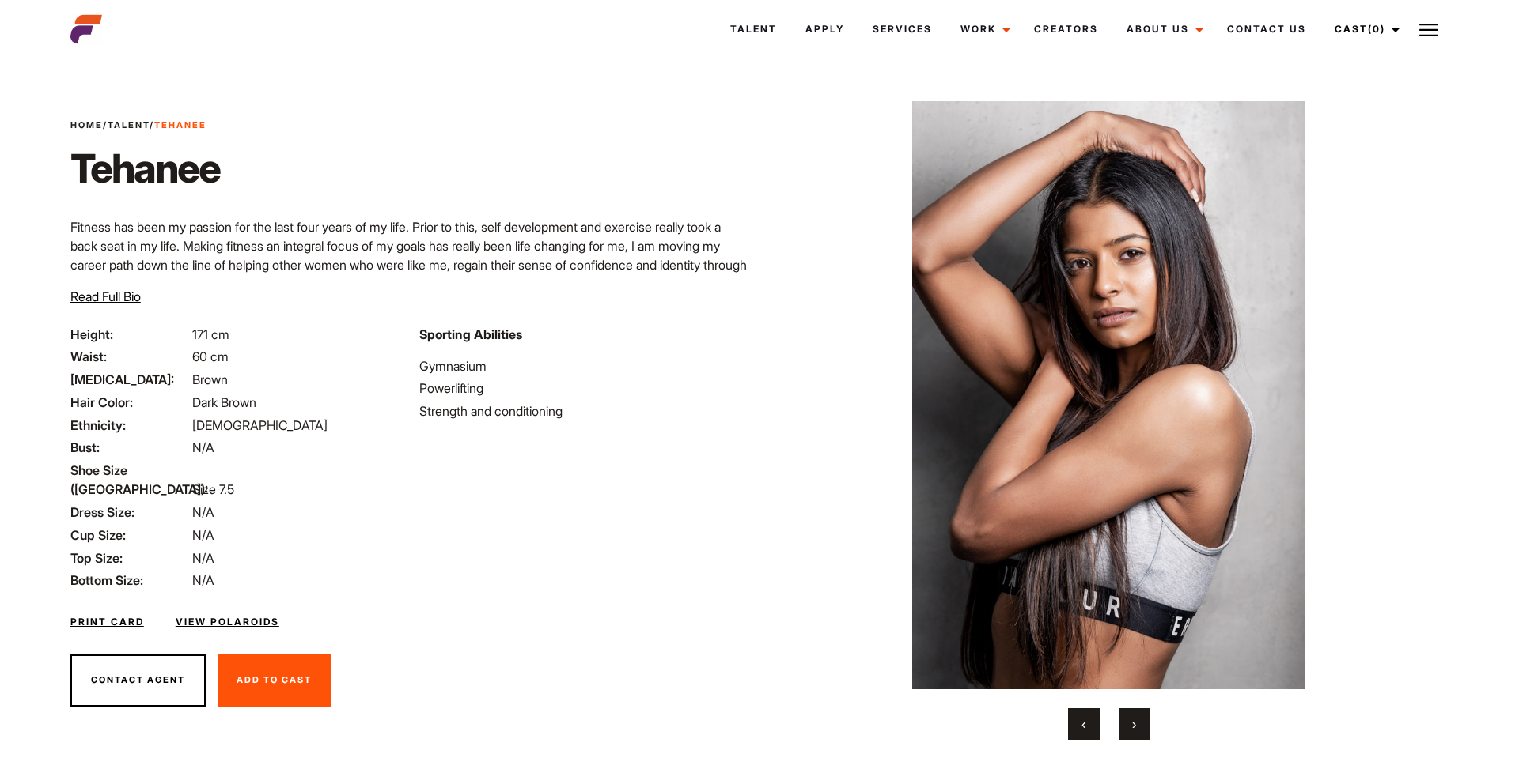
click at [1134, 724] on span "›" at bounding box center [1134, 724] width 4 height 16
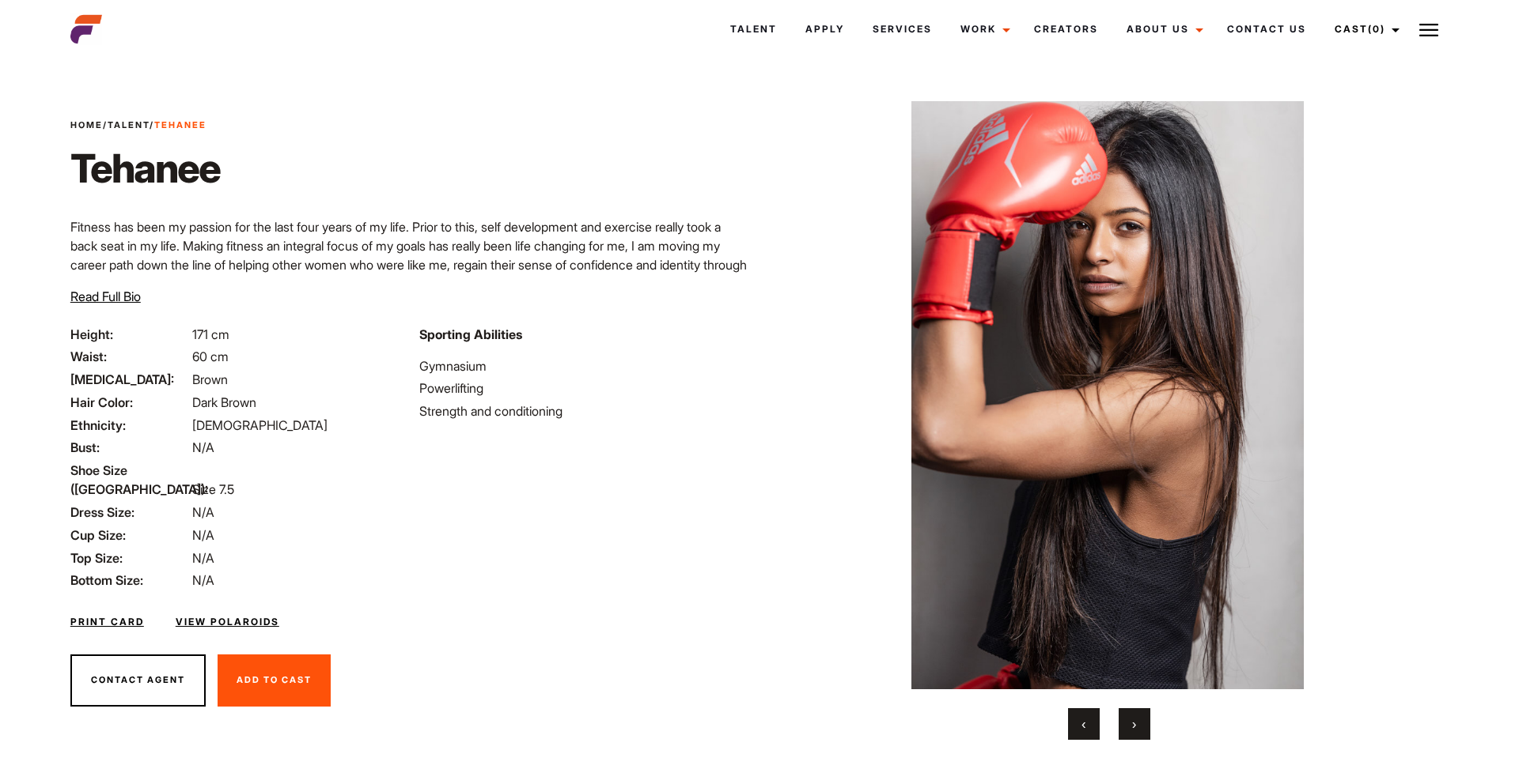
click at [1134, 724] on span "›" at bounding box center [1134, 724] width 4 height 16
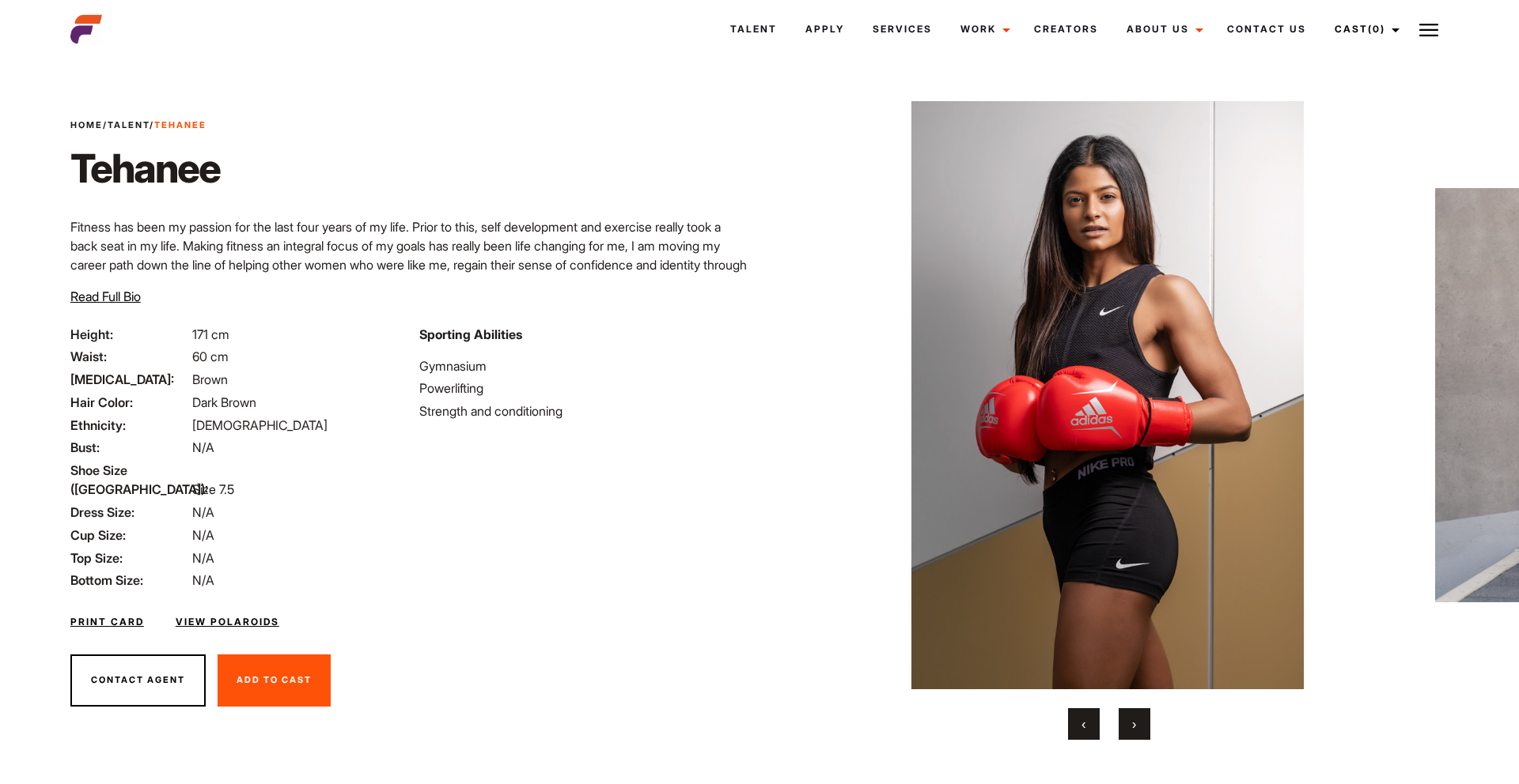
click at [1134, 724] on span "›" at bounding box center [1134, 724] width 4 height 16
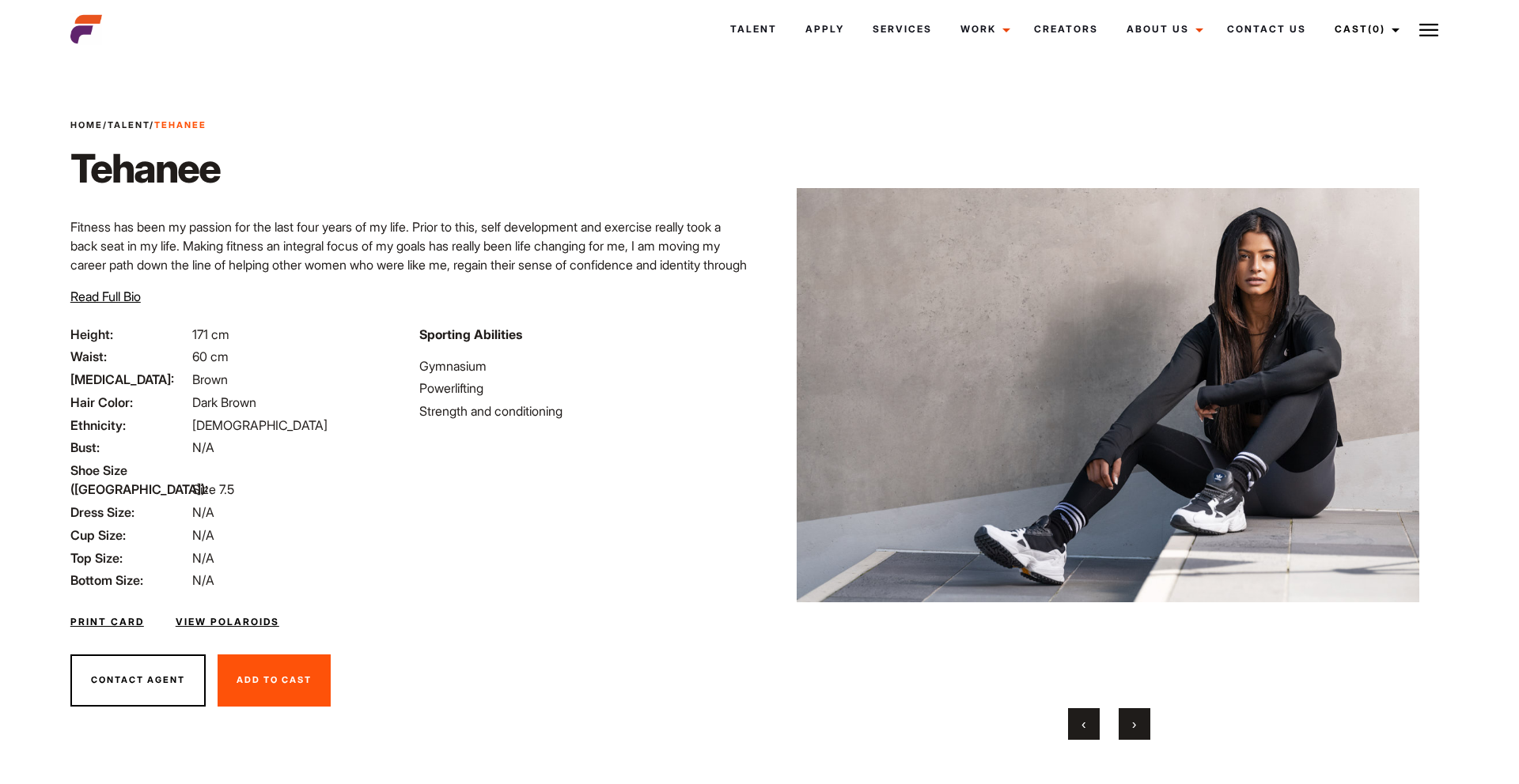
click at [1134, 724] on span "›" at bounding box center [1134, 724] width 4 height 16
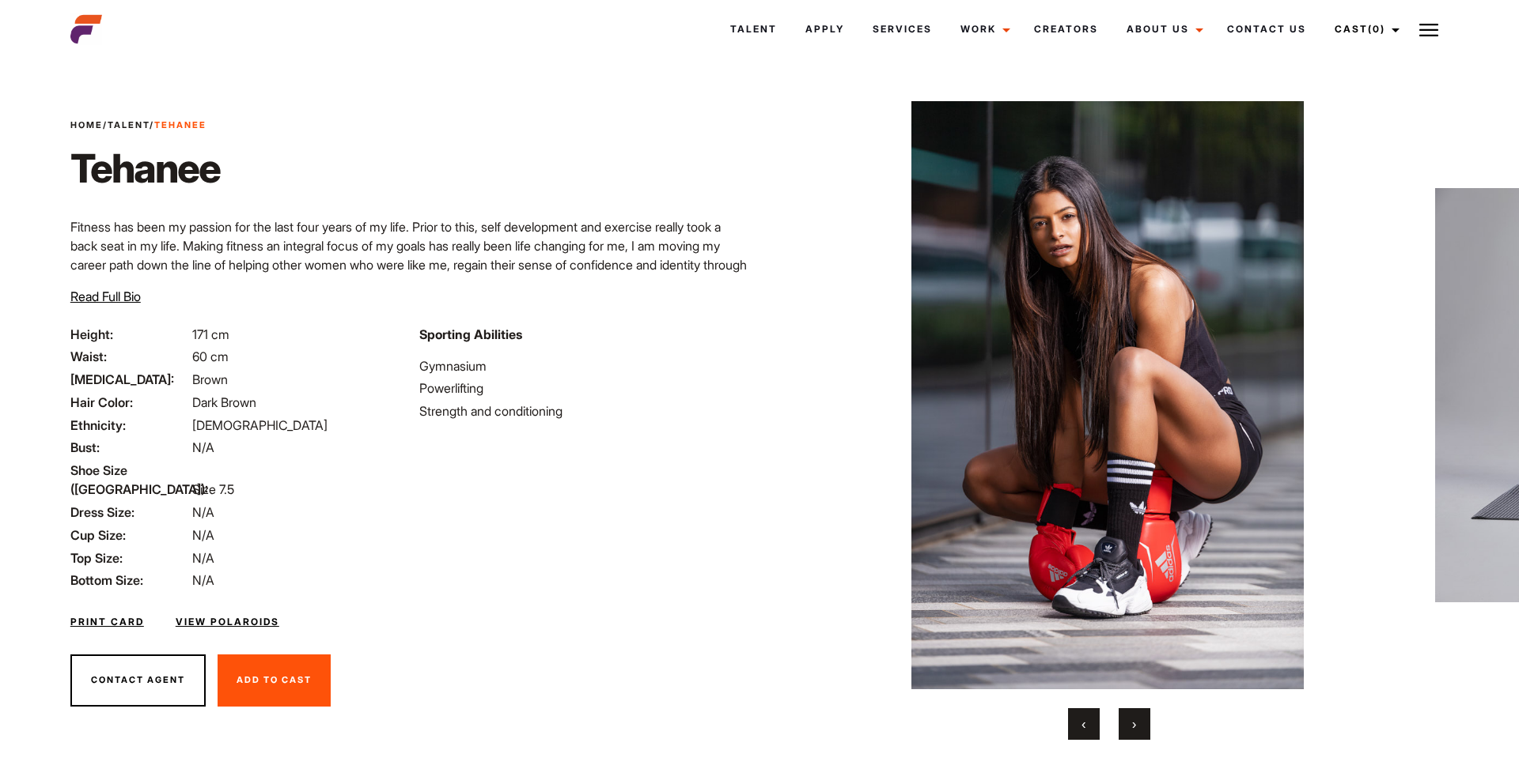
click at [1138, 727] on button "›" at bounding box center [1135, 724] width 32 height 32
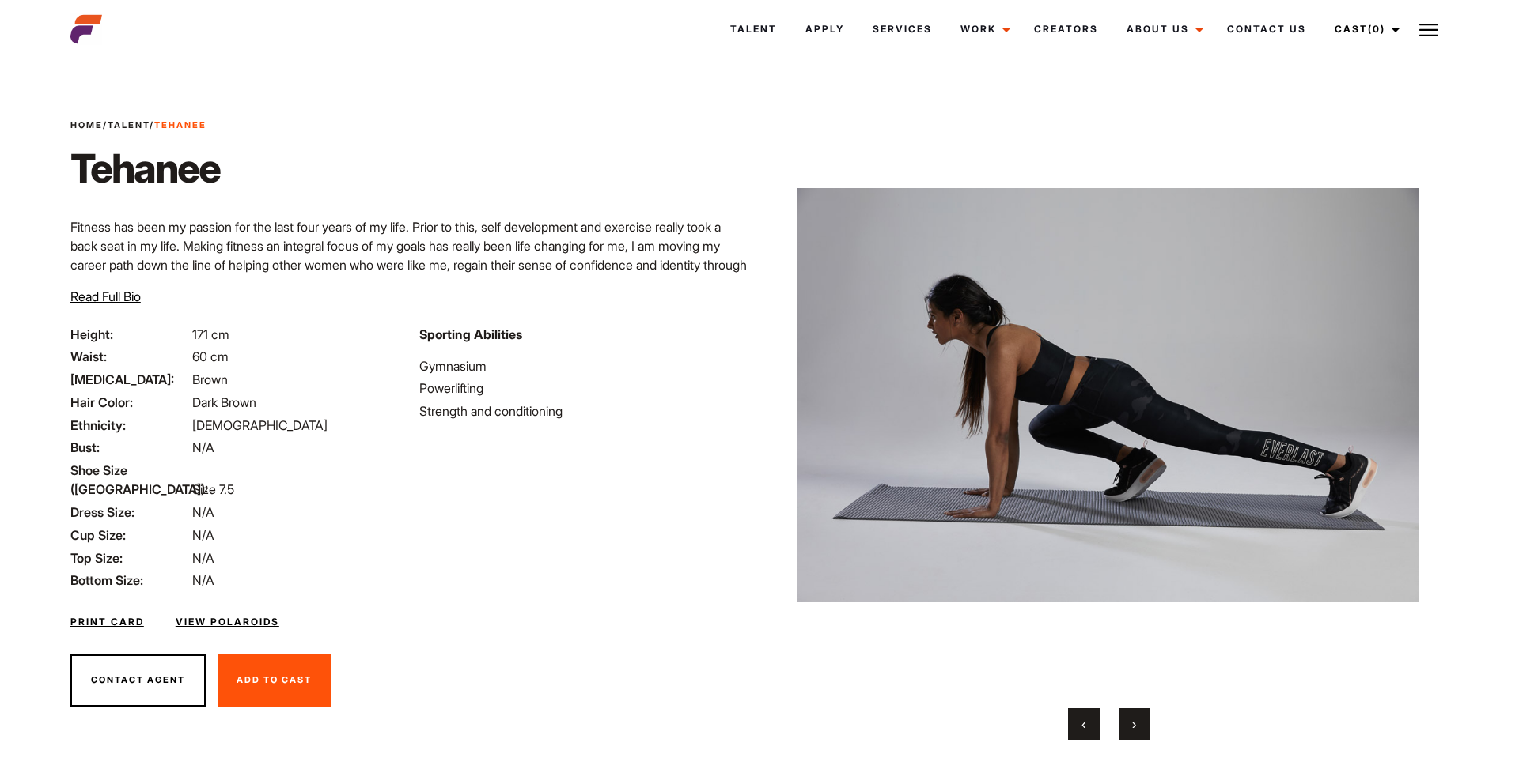
click at [1138, 727] on button "›" at bounding box center [1135, 724] width 32 height 32
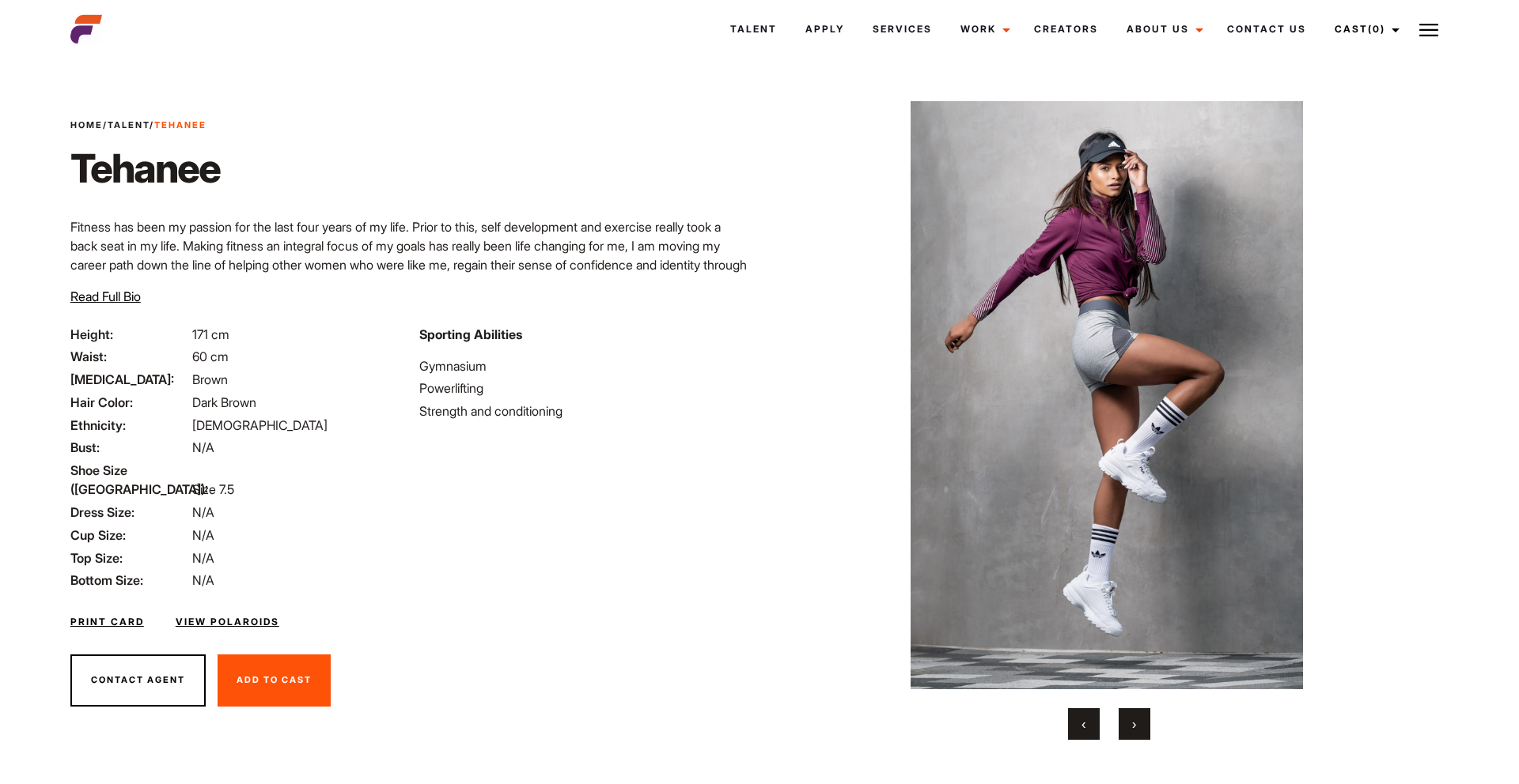
click at [1141, 721] on button "›" at bounding box center [1135, 724] width 32 height 32
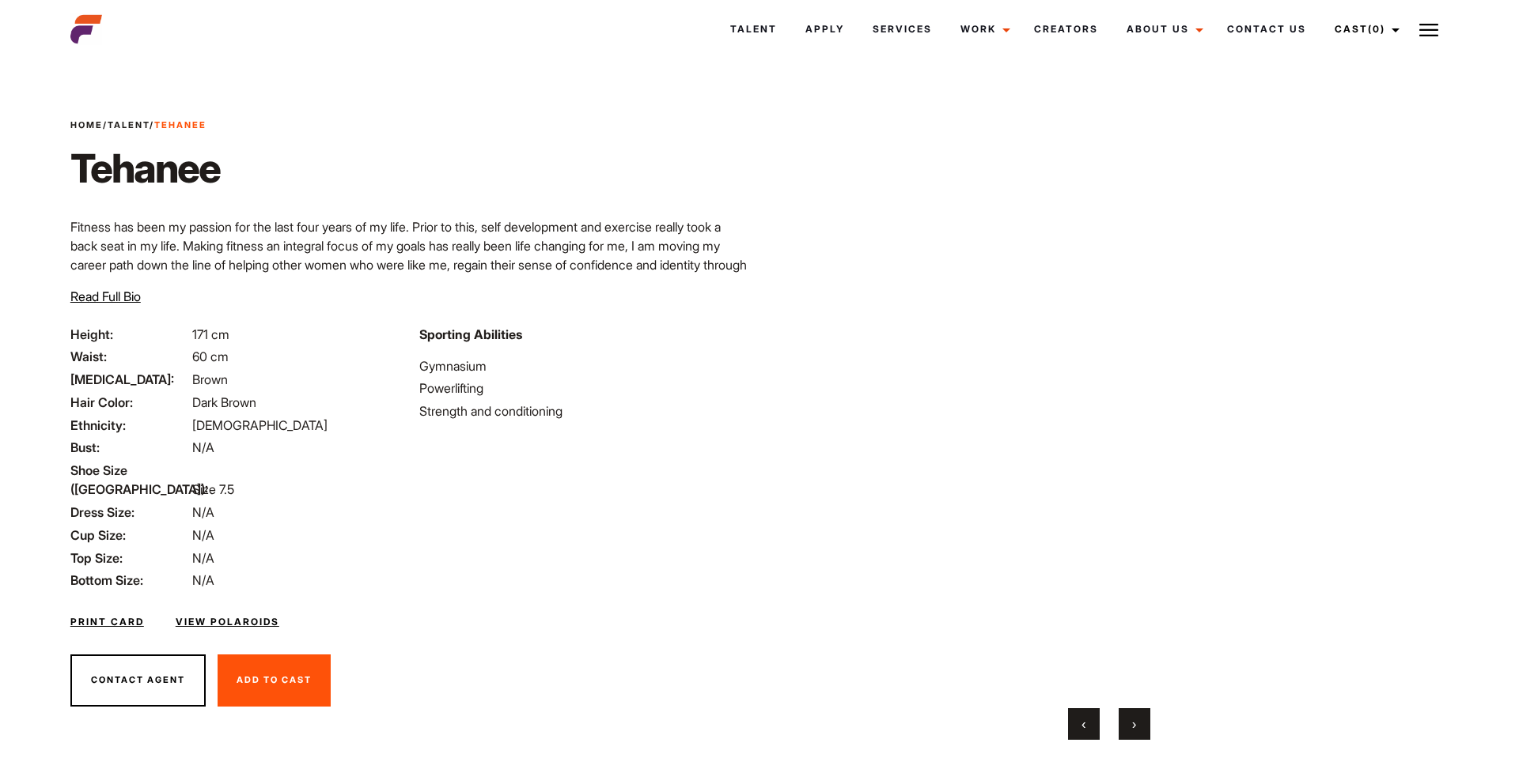
click at [1129, 718] on button "›" at bounding box center [1135, 724] width 32 height 32
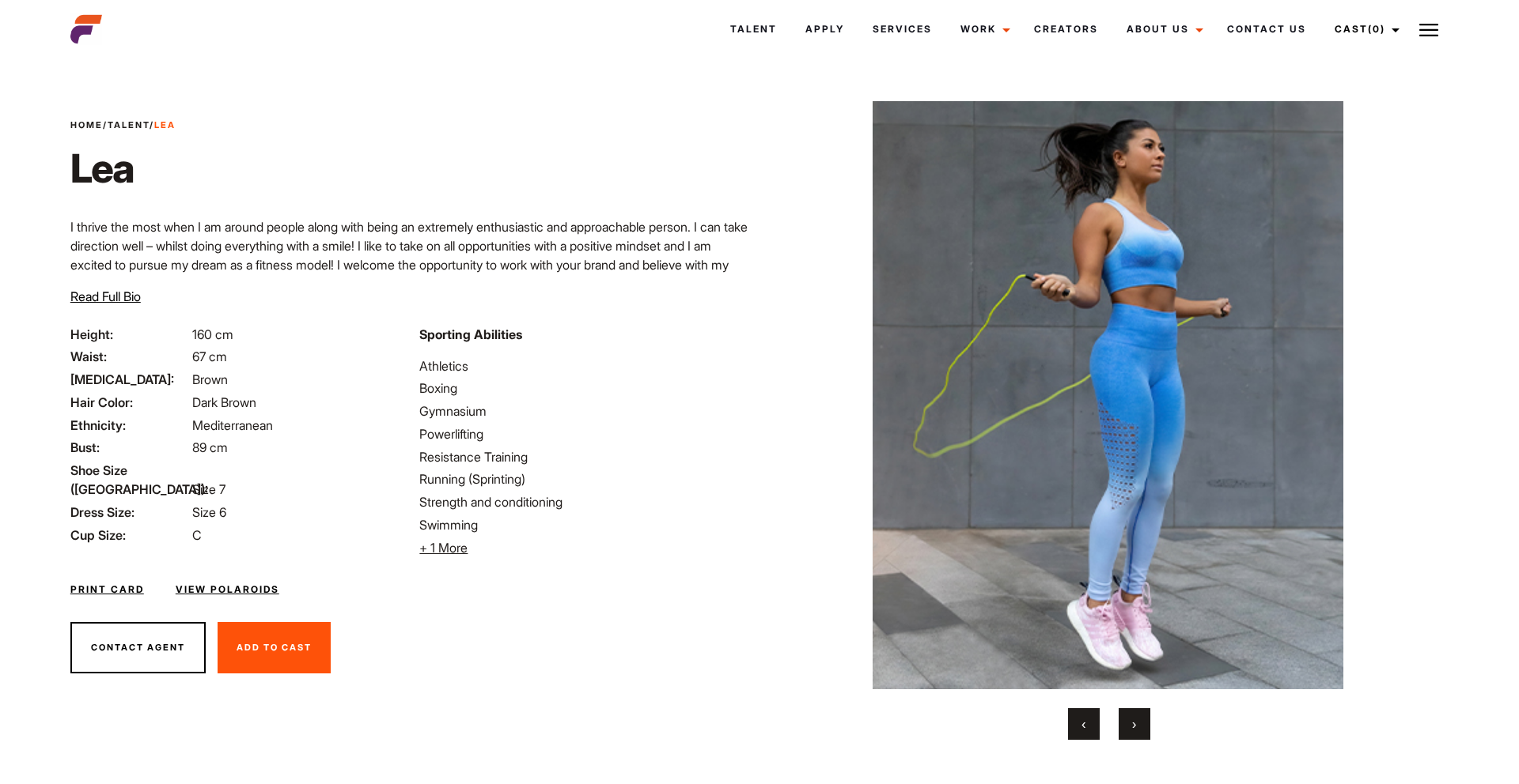
click at [1127, 721] on button "›" at bounding box center [1135, 724] width 32 height 32
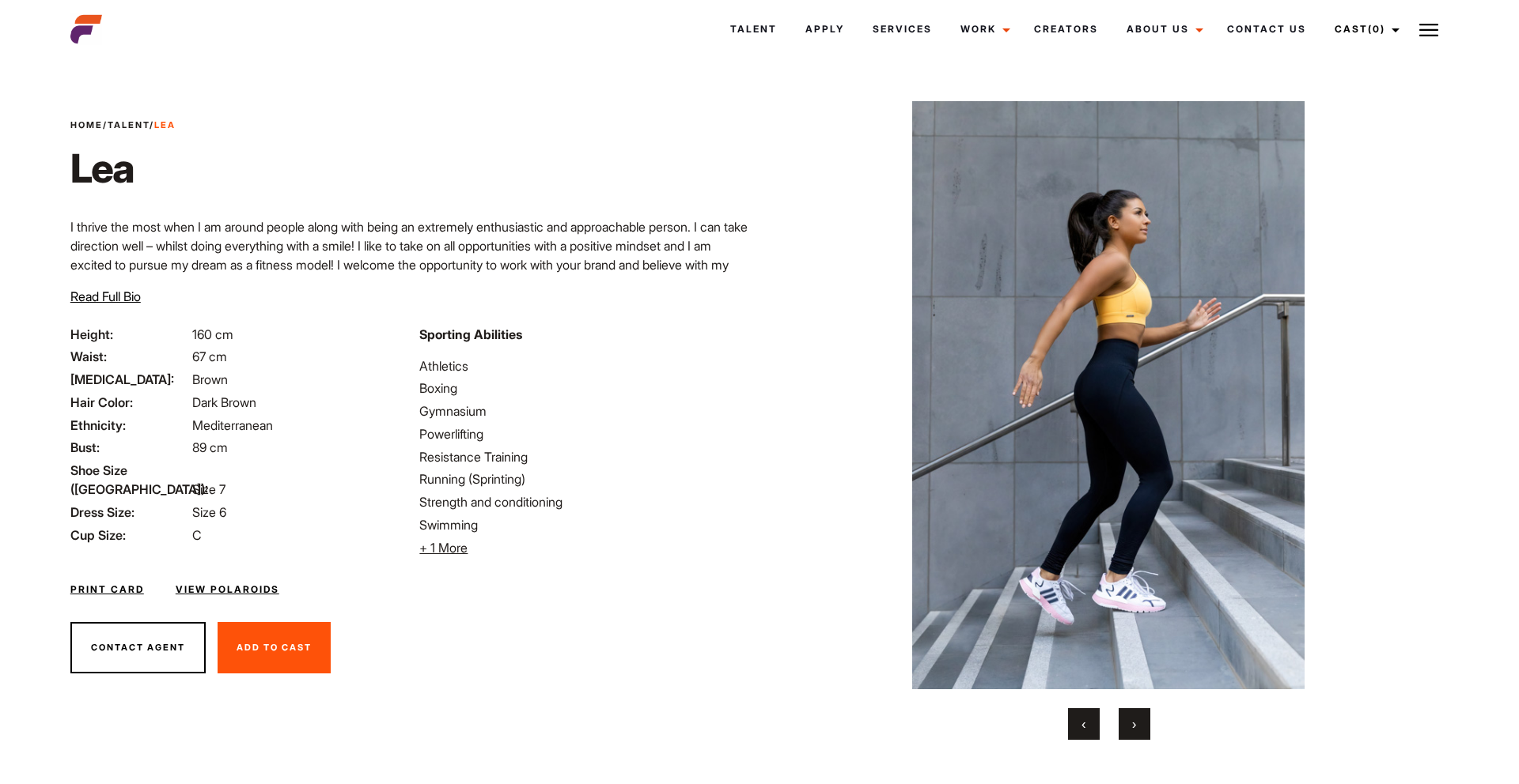
click at [1127, 721] on button "›" at bounding box center [1135, 724] width 32 height 32
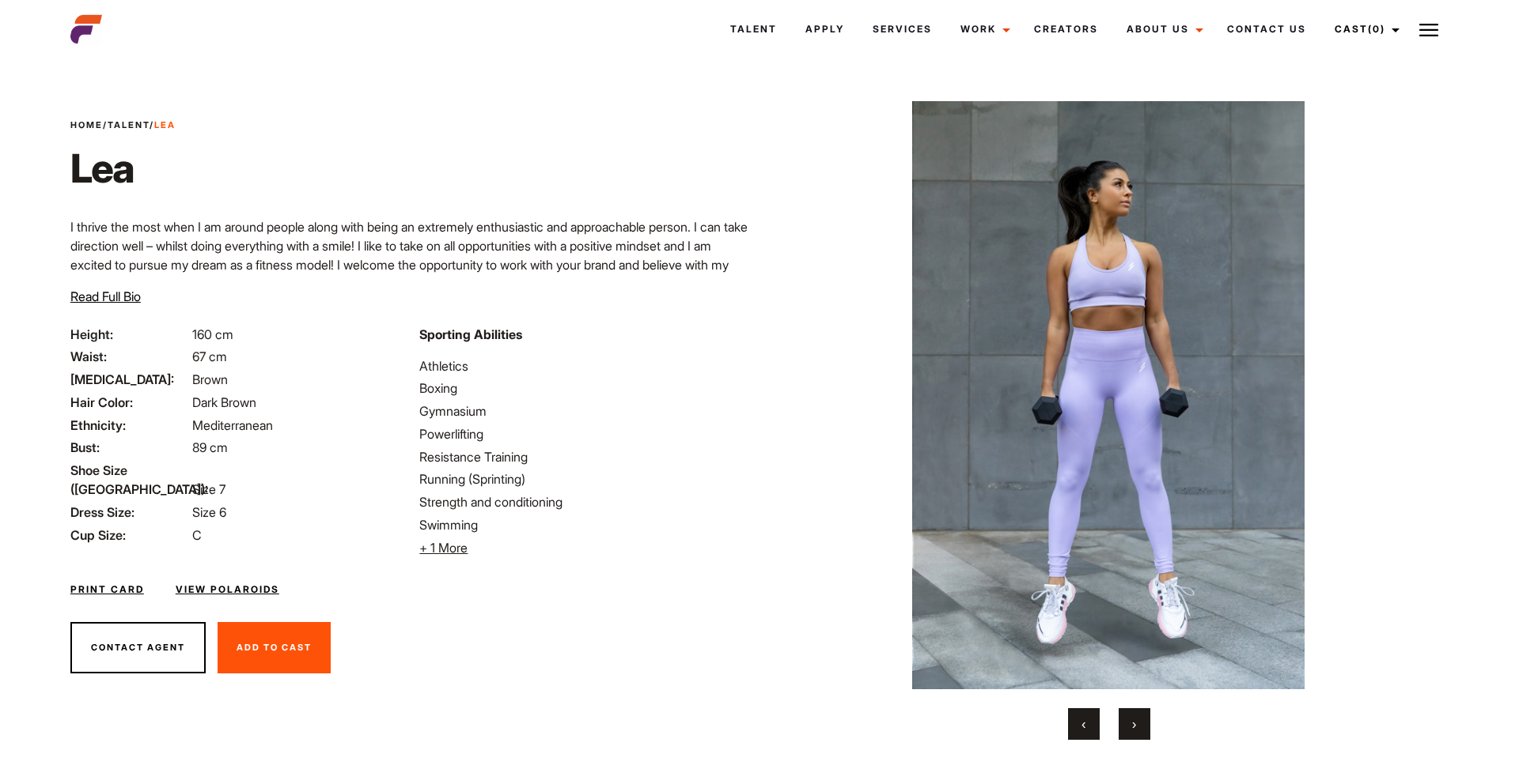
click at [1127, 721] on button "›" at bounding box center [1135, 724] width 32 height 32
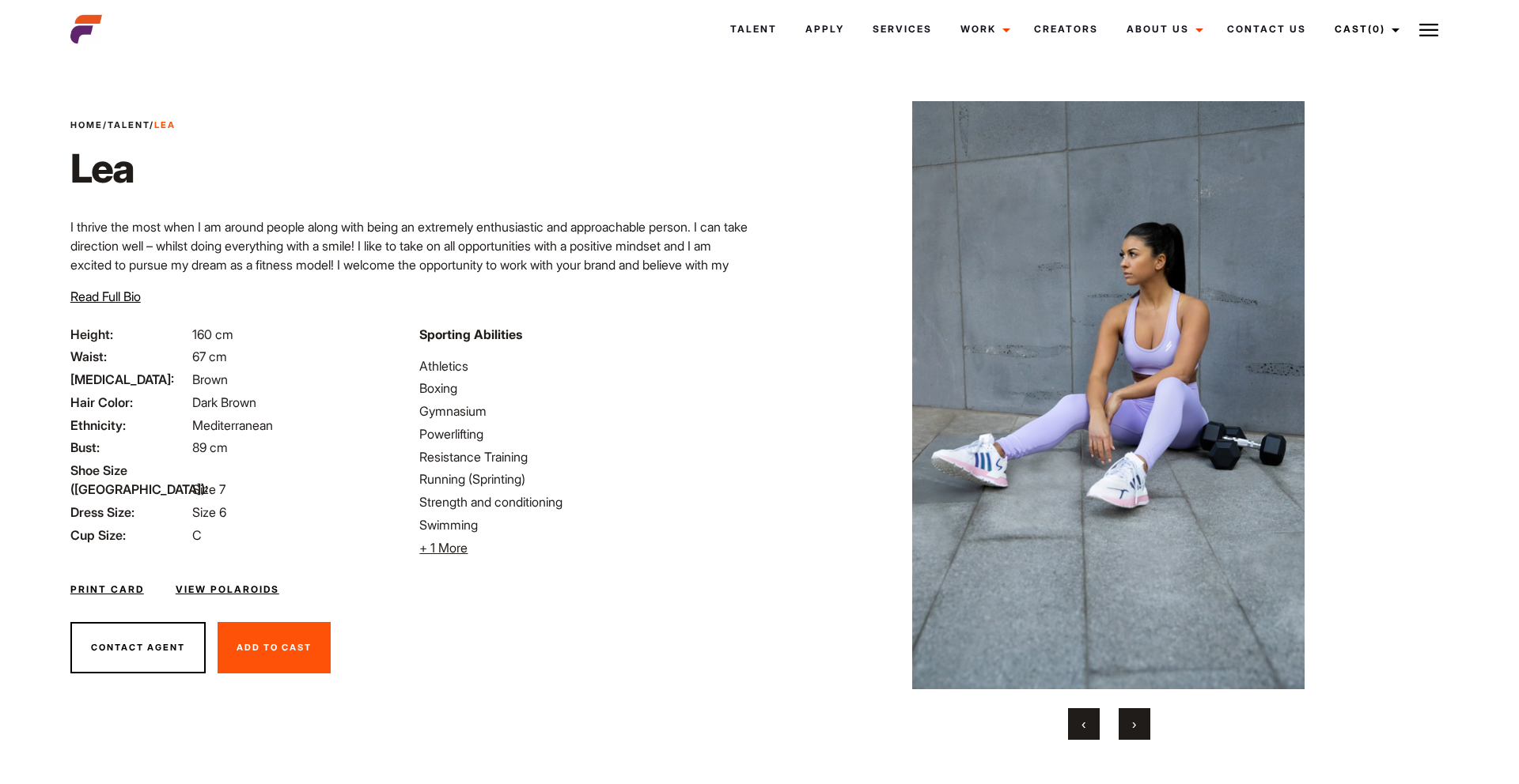
click at [1127, 721] on button "›" at bounding box center [1135, 724] width 32 height 32
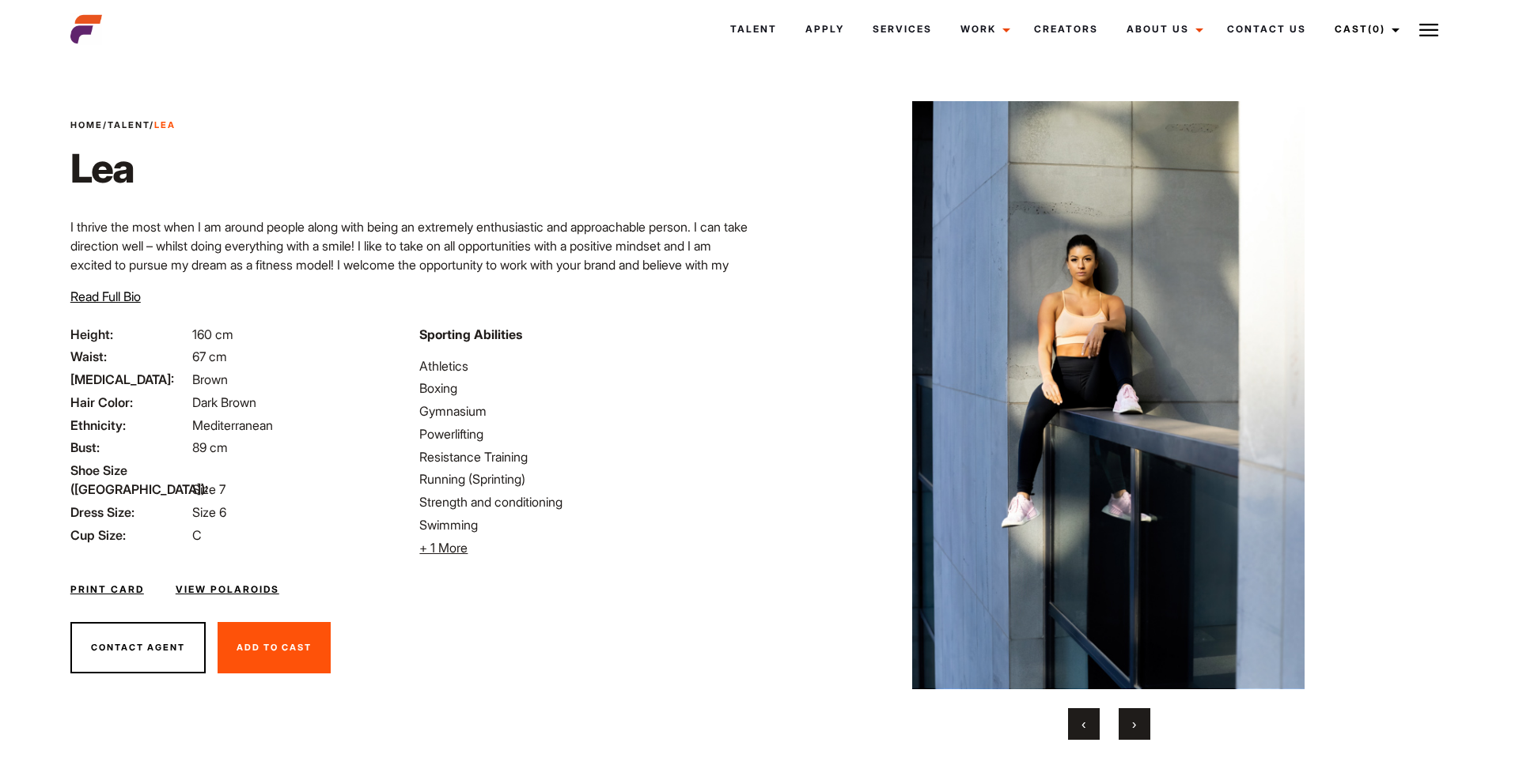
click at [1127, 721] on button "›" at bounding box center [1135, 724] width 32 height 32
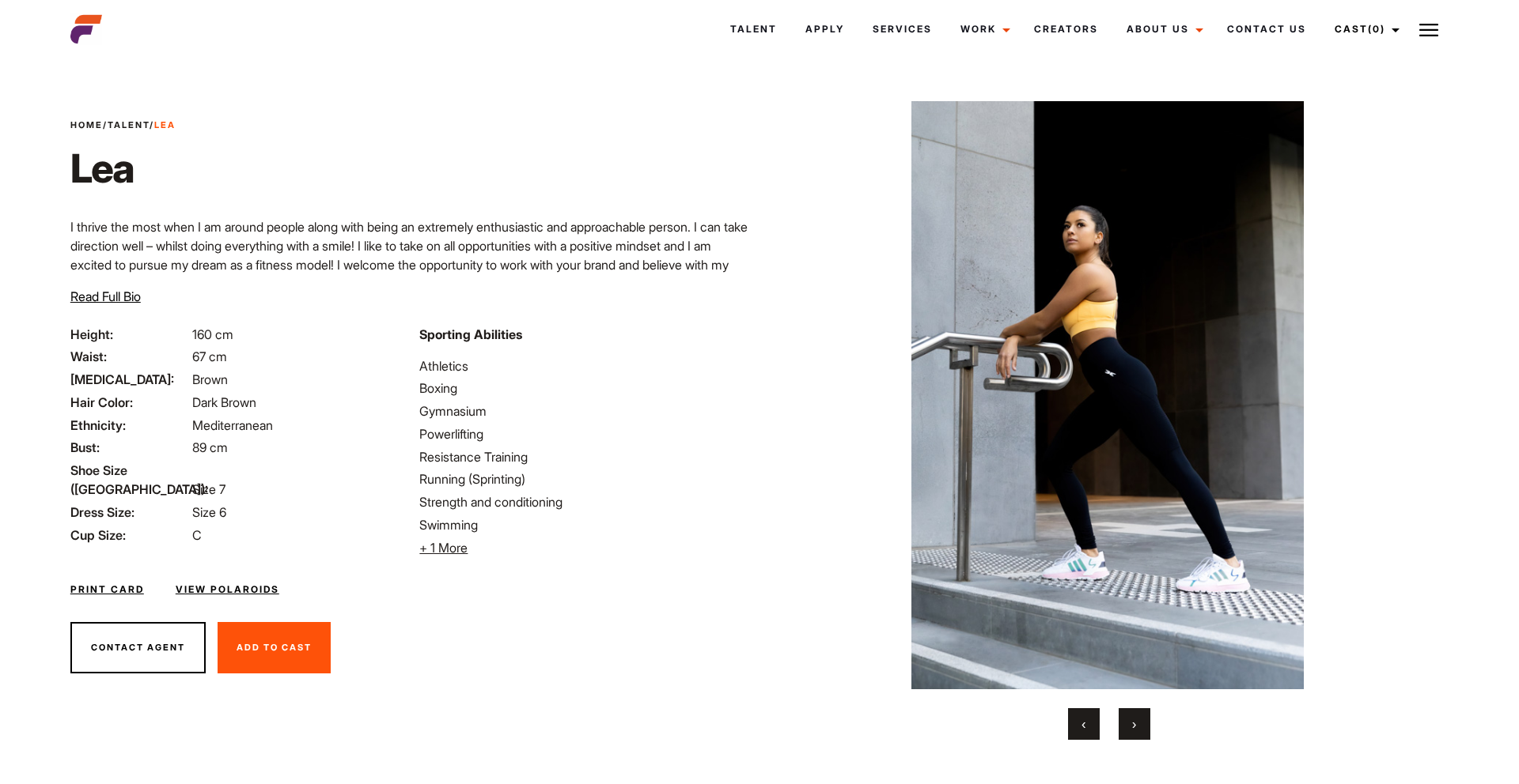
click at [1127, 721] on button "›" at bounding box center [1135, 724] width 32 height 32
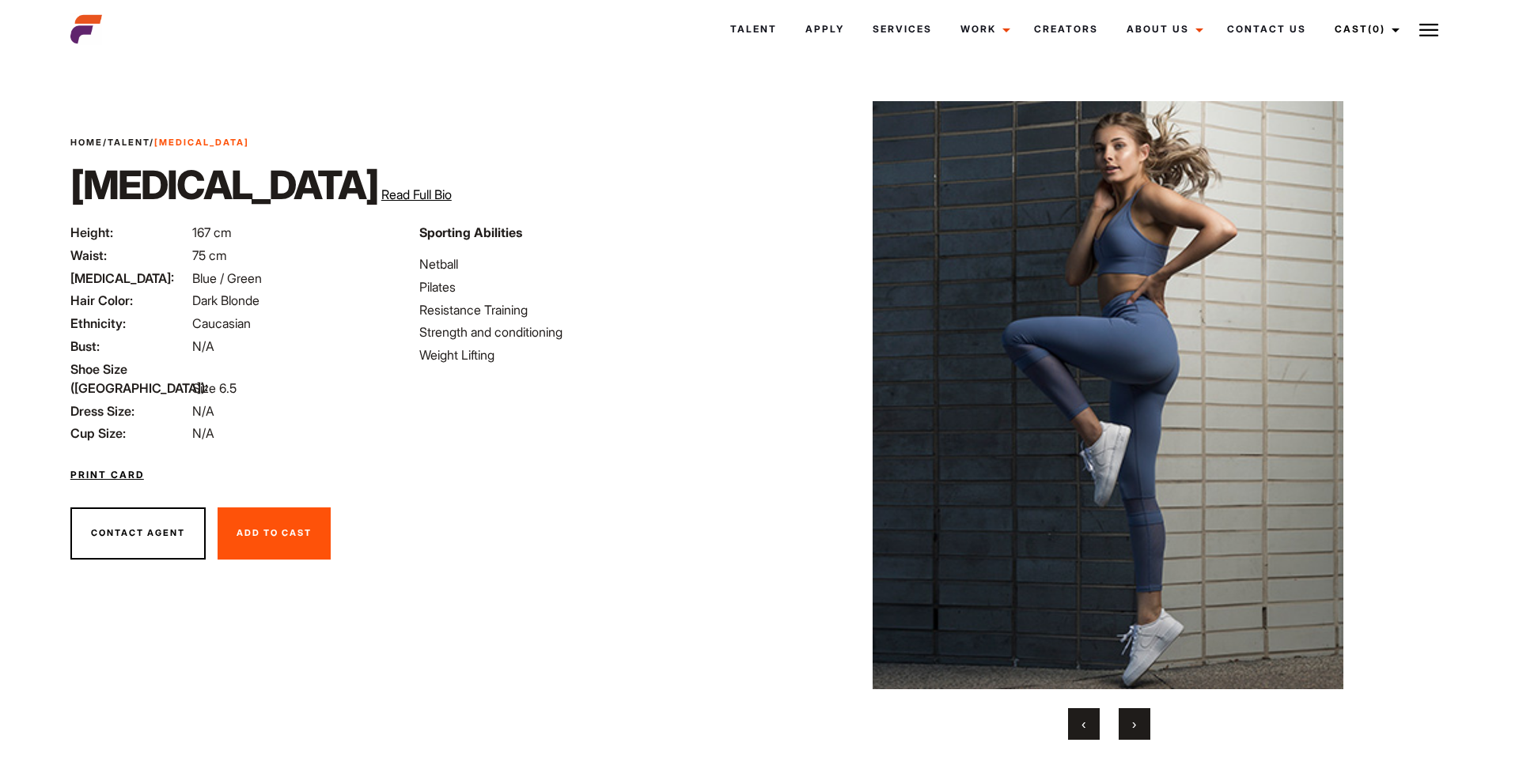
click at [1126, 718] on button "›" at bounding box center [1135, 724] width 32 height 32
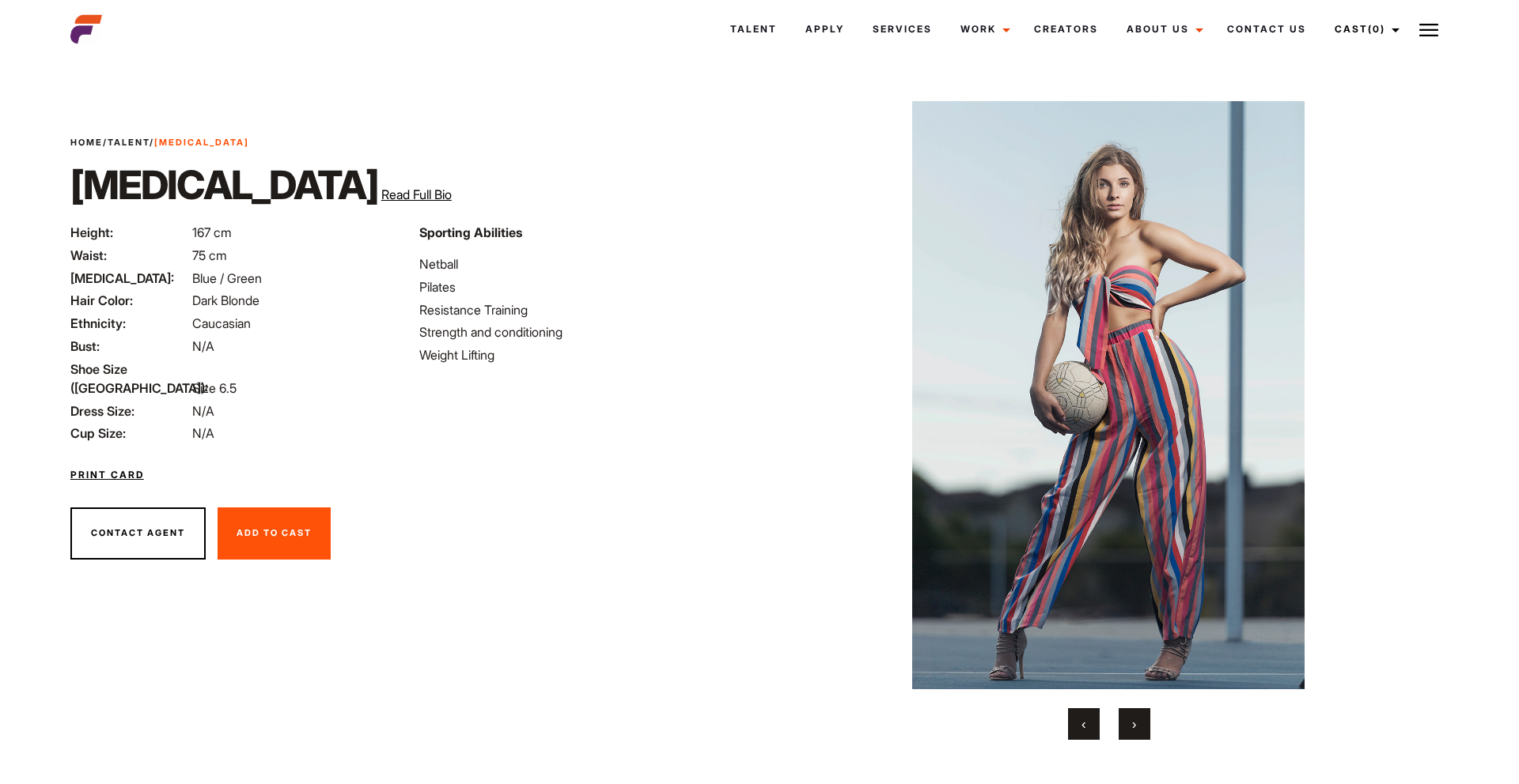
click at [1126, 718] on button "›" at bounding box center [1135, 724] width 32 height 32
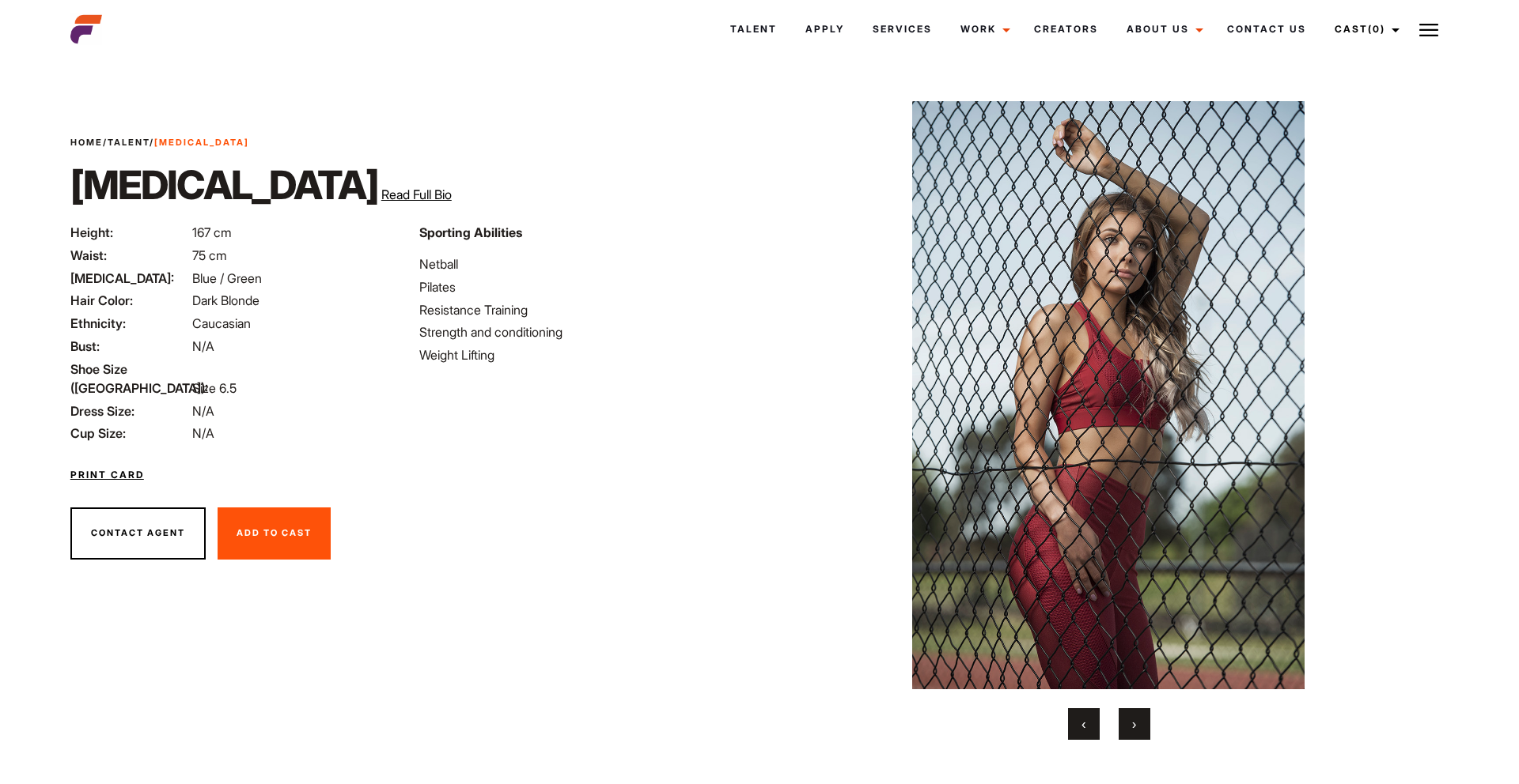
click at [1126, 718] on button "›" at bounding box center [1135, 724] width 32 height 32
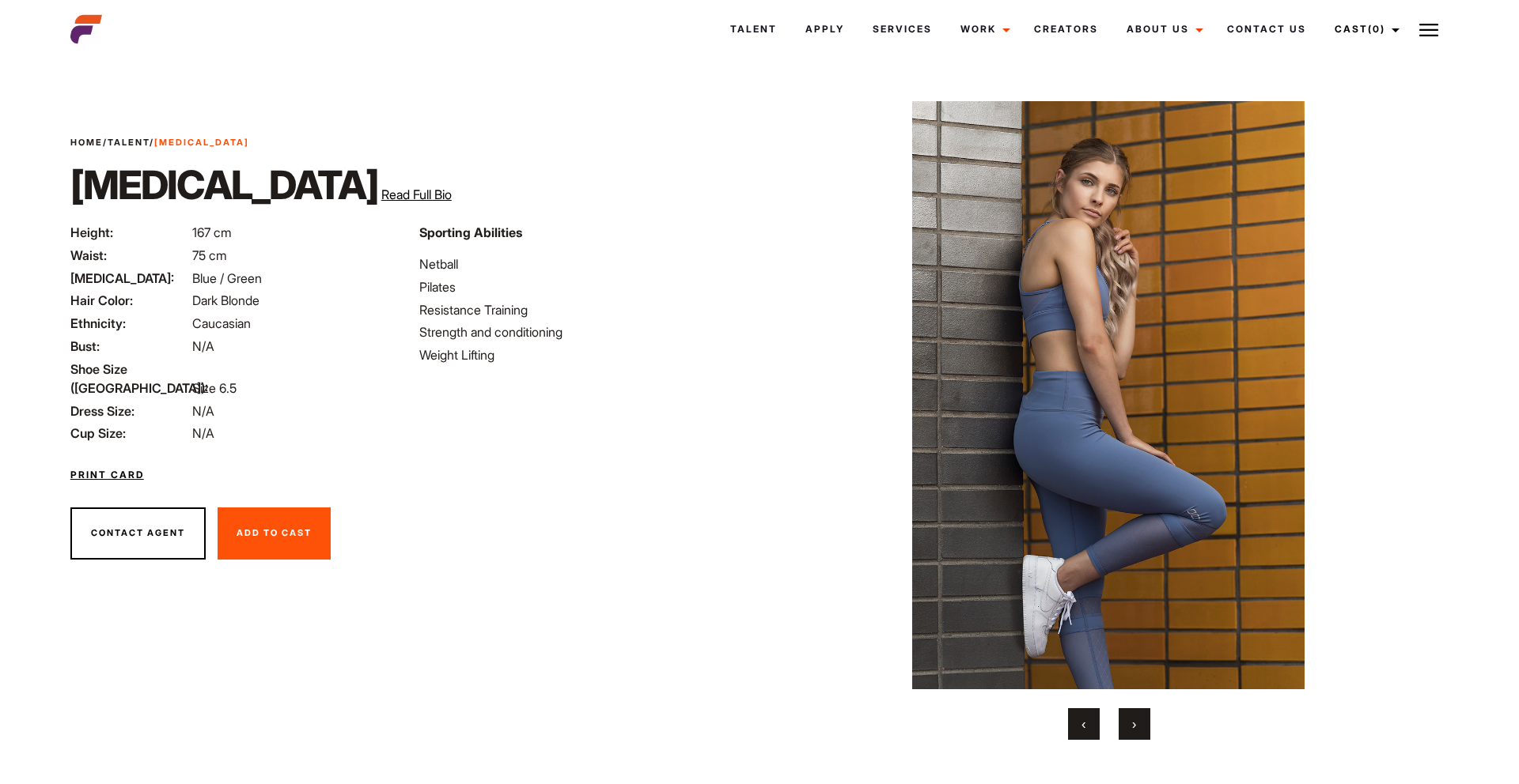
click at [1126, 718] on button "›" at bounding box center [1135, 724] width 32 height 32
